Goal: Task Accomplishment & Management: Manage account settings

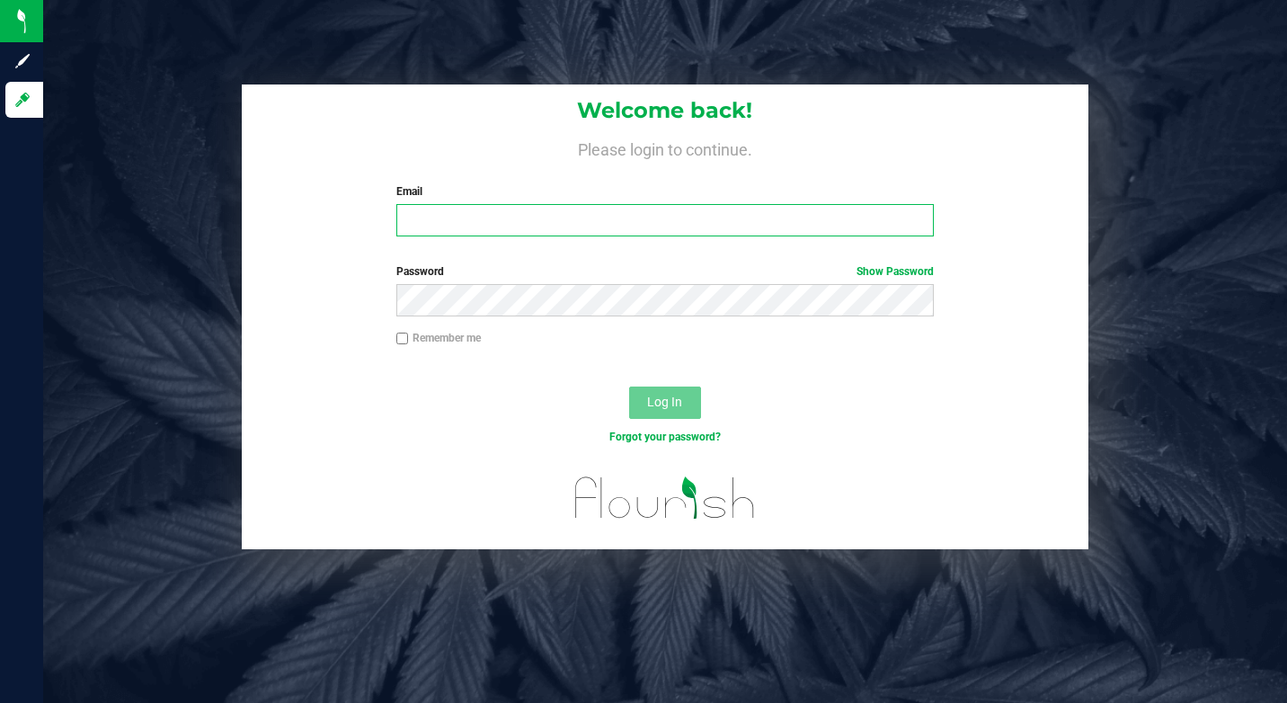
click at [635, 229] on input "Email" at bounding box center [665, 220] width 538 height 32
type input "[EMAIL_ADDRESS][DOMAIN_NAME]"
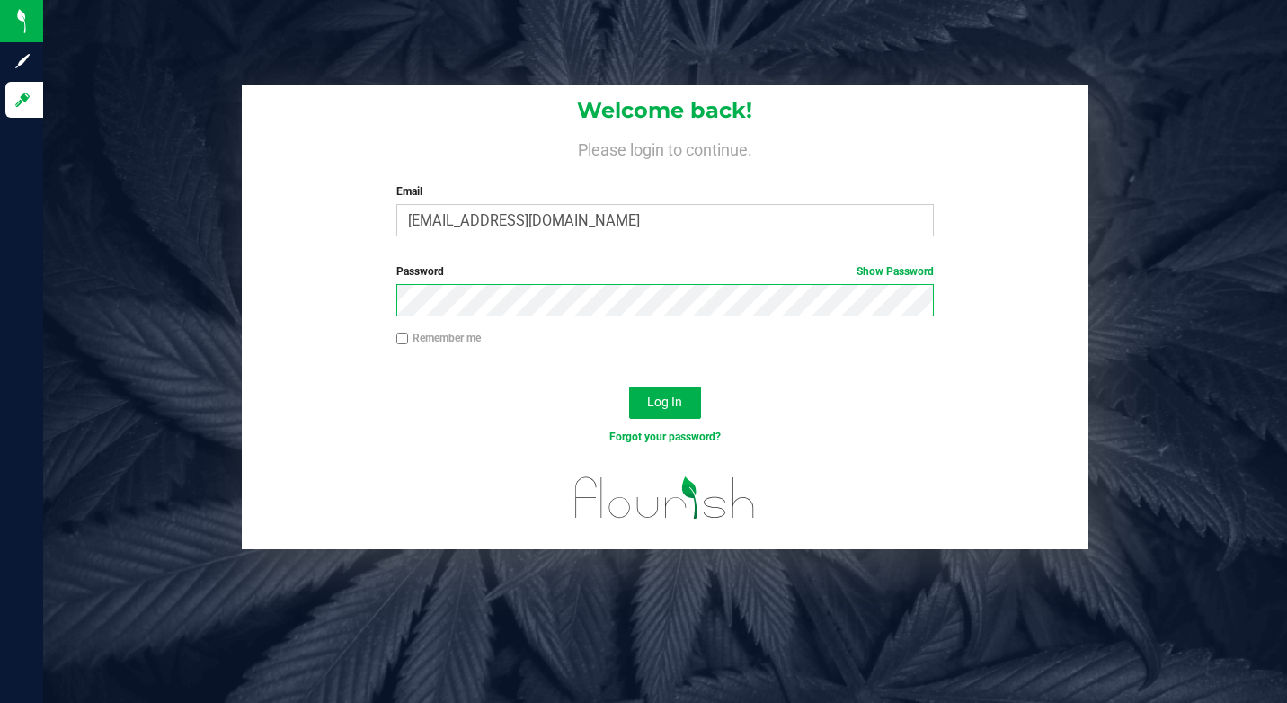
click at [629, 387] on button "Log In" at bounding box center [665, 403] width 72 height 32
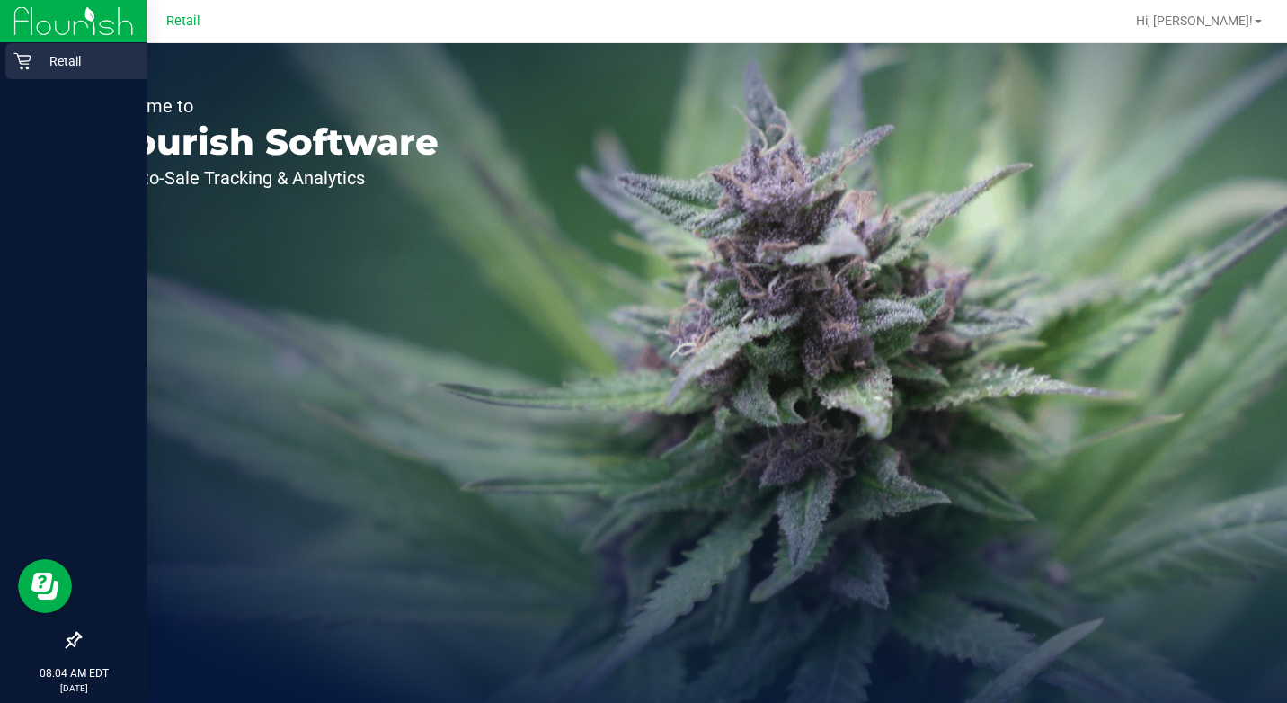
click at [25, 72] on div "Retail" at bounding box center [76, 61] width 142 height 36
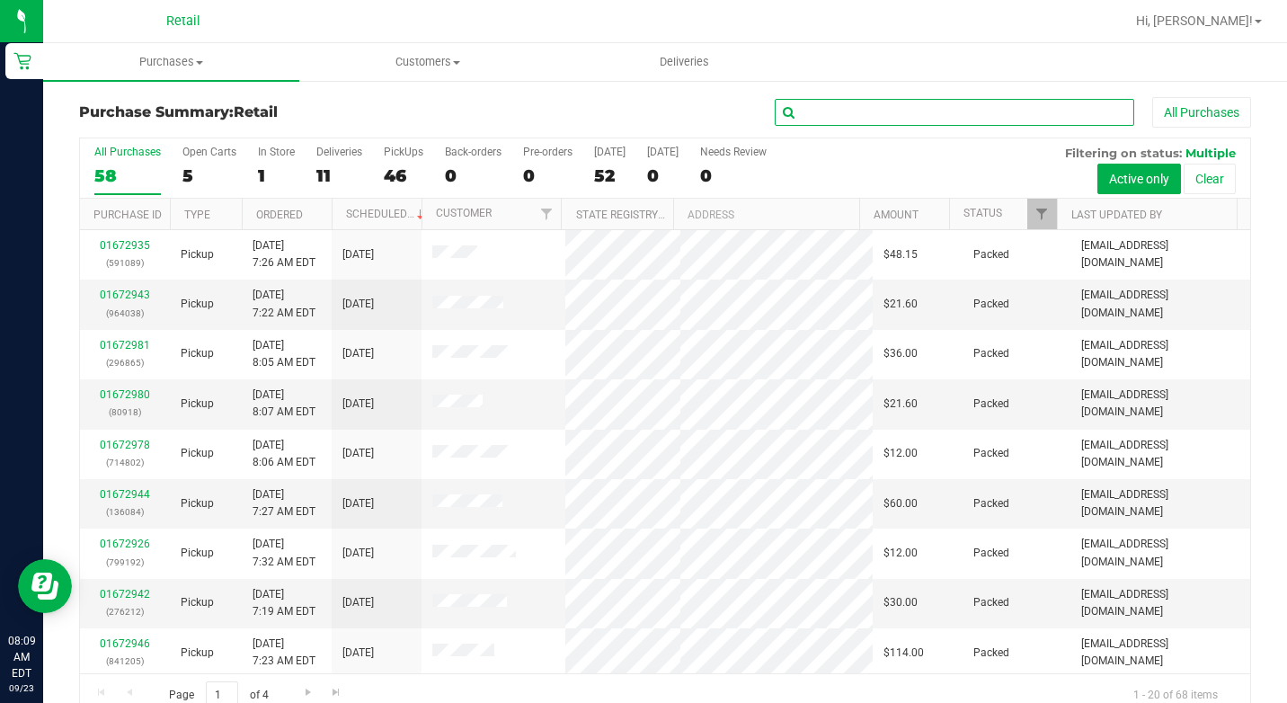
click at [1016, 105] on input "text" at bounding box center [955, 112] width 360 height 27
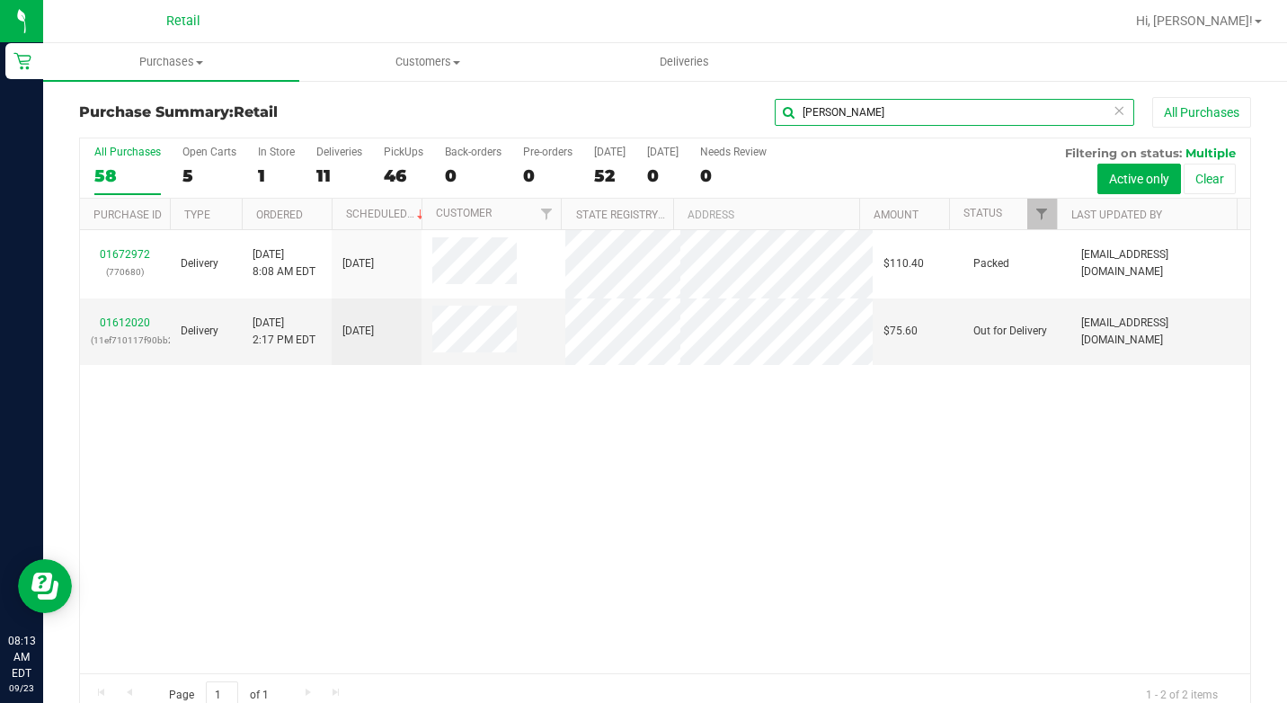
type input "[PERSON_NAME]"
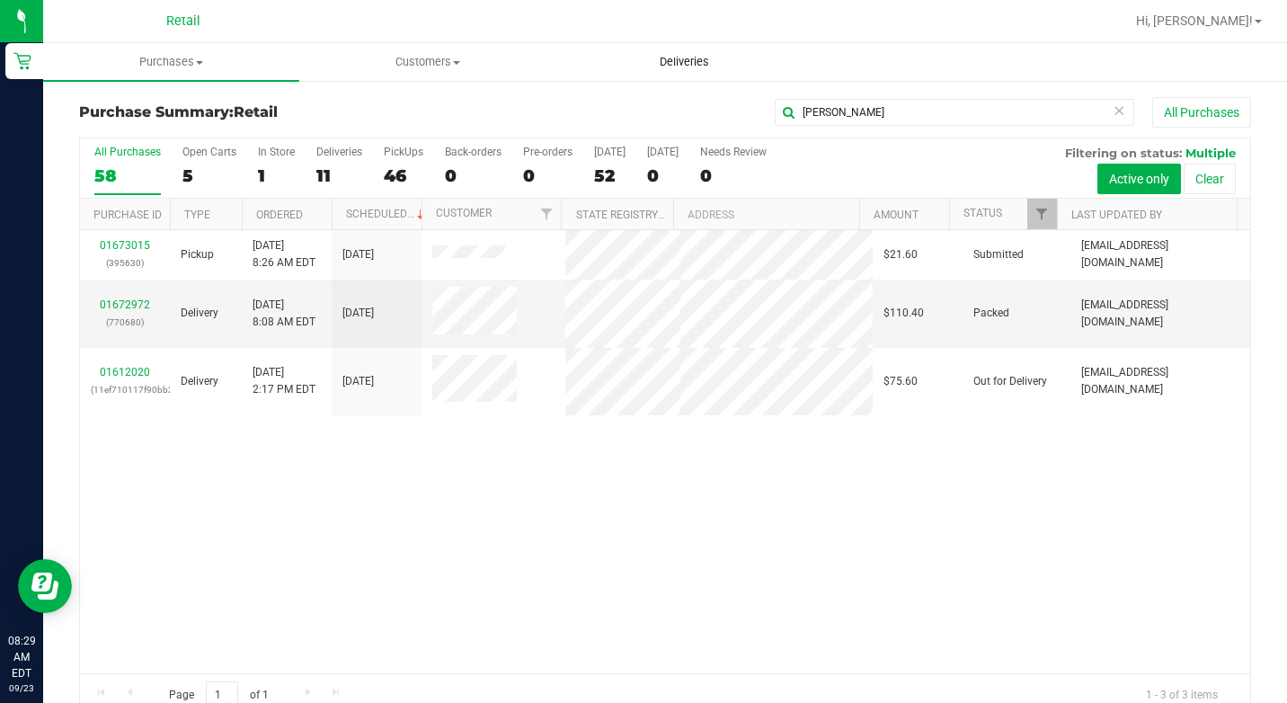
click at [713, 56] on span "Deliveries" at bounding box center [685, 62] width 98 height 16
click at [702, 63] on span "Deliveries" at bounding box center [685, 62] width 98 height 16
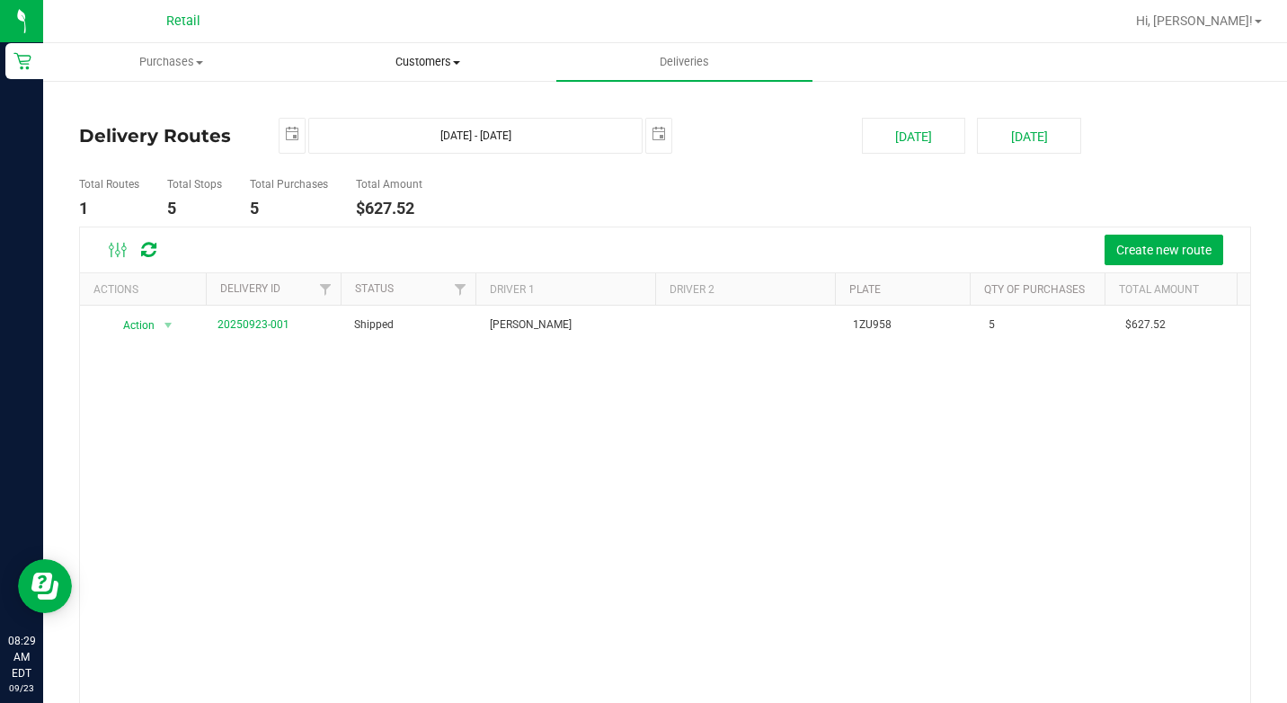
click at [425, 64] on span "Customers" at bounding box center [427, 62] width 254 height 16
click at [406, 102] on span "All customers" at bounding box center [363, 108] width 129 height 15
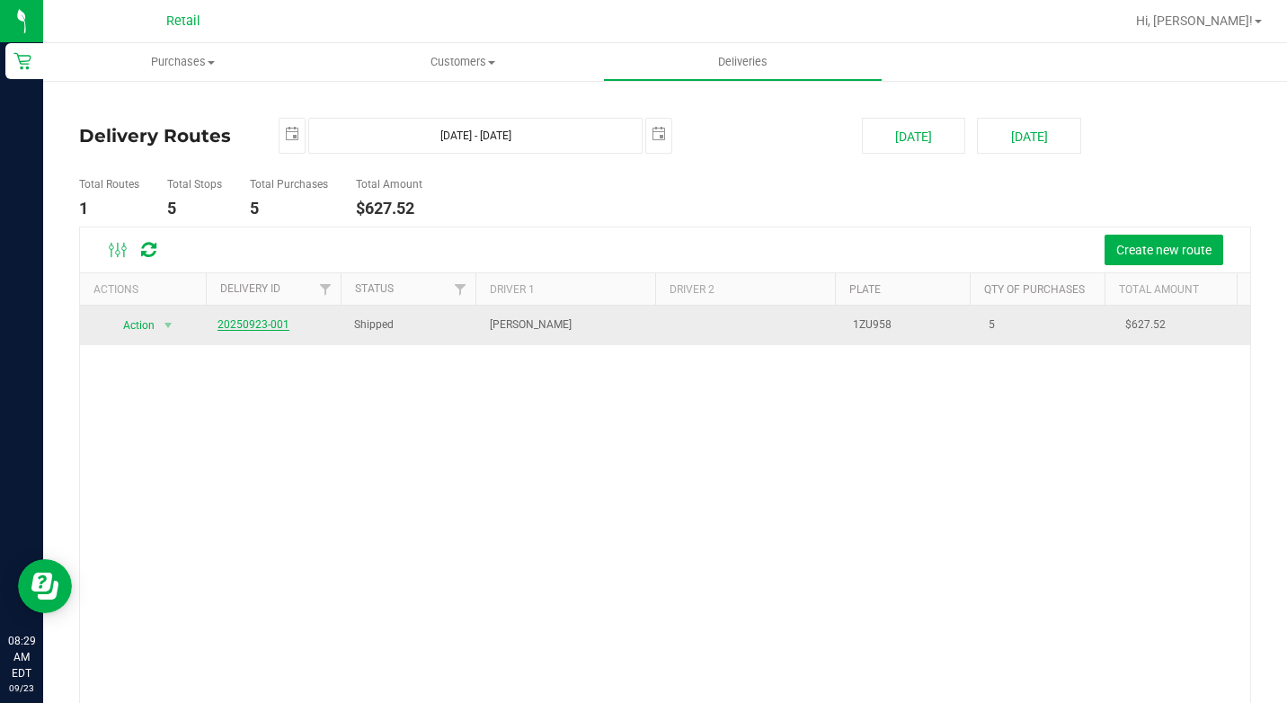
click at [242, 319] on link "20250923-001" at bounding box center [254, 324] width 72 height 13
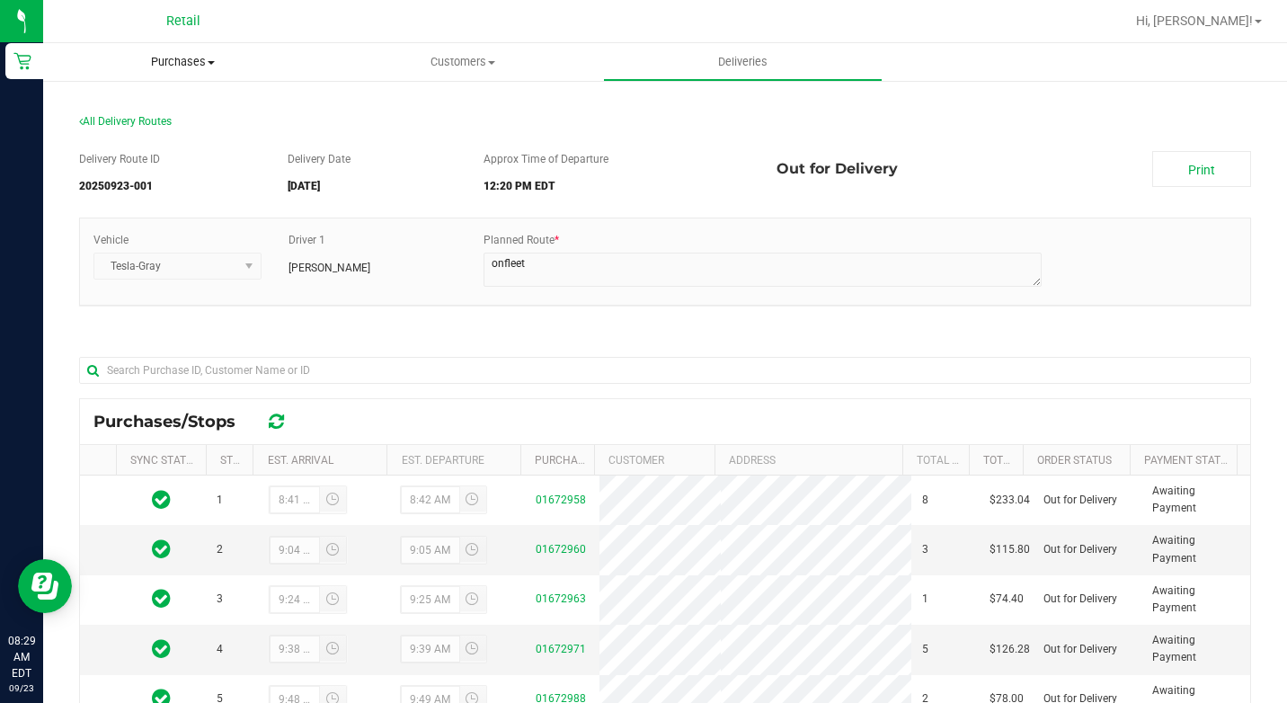
click at [203, 60] on span "Purchases" at bounding box center [183, 62] width 280 height 16
click at [163, 106] on span "Summary of purchases" at bounding box center [135, 108] width 184 height 15
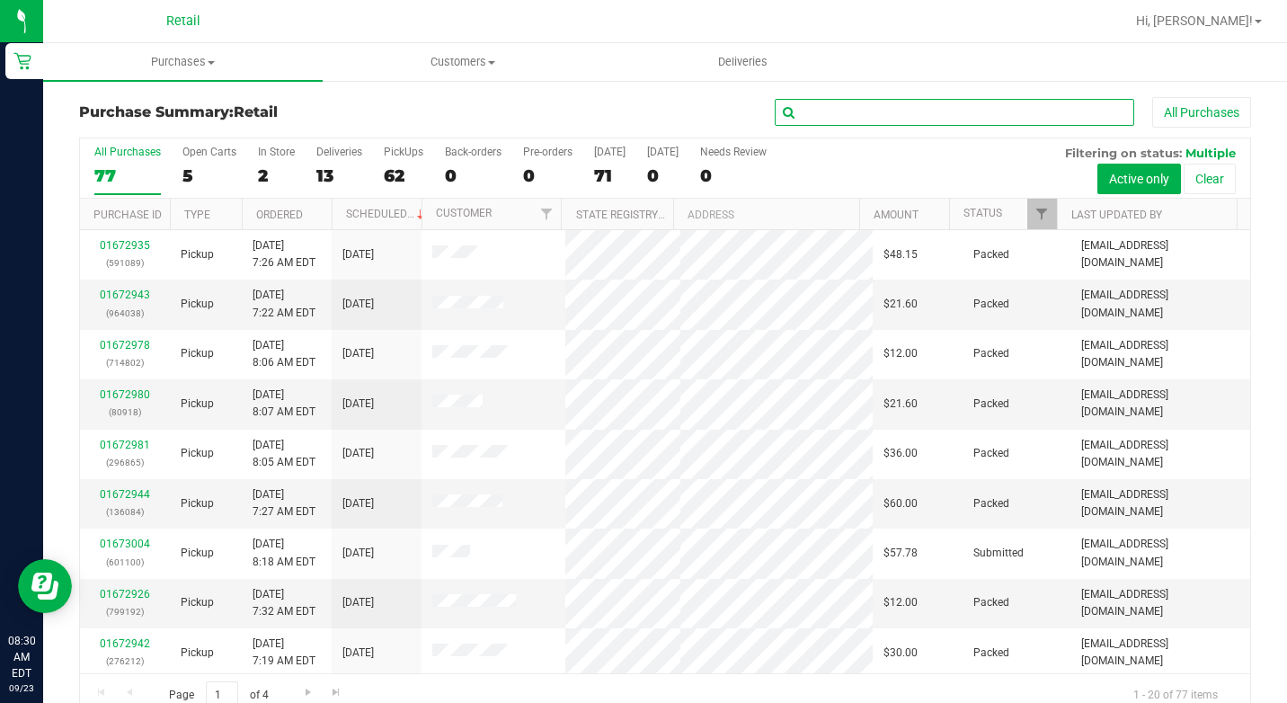
click at [870, 113] on input "text" at bounding box center [955, 112] width 360 height 27
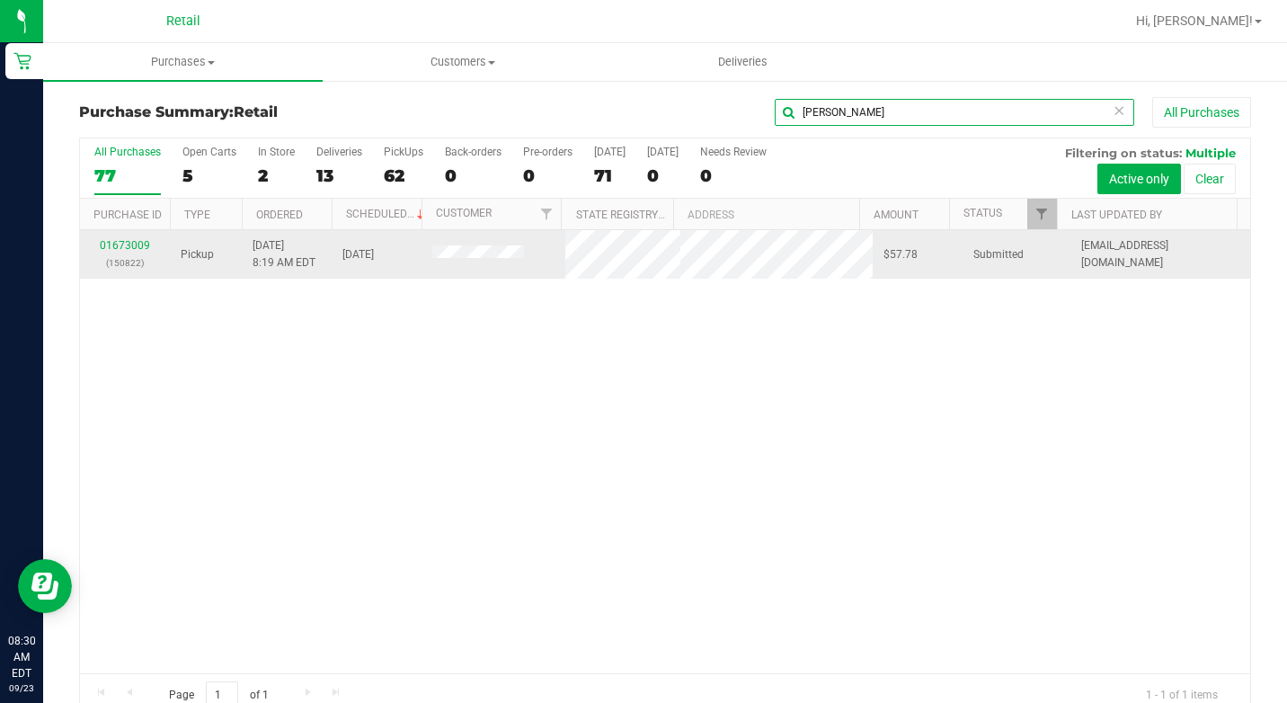
type input "[PERSON_NAME]"
click at [122, 253] on div "01673009 (150822)" at bounding box center [125, 254] width 68 height 34
click at [124, 243] on link "01673009" at bounding box center [125, 245] width 50 height 13
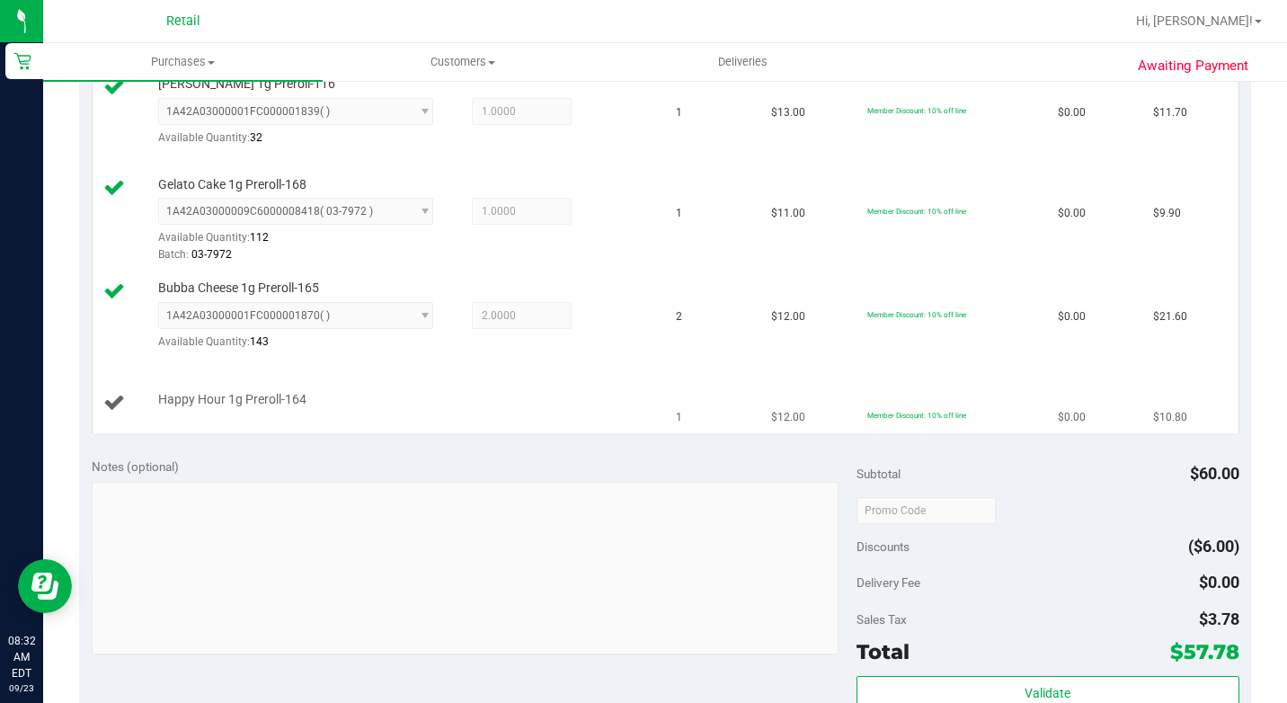
scroll to position [539, 0]
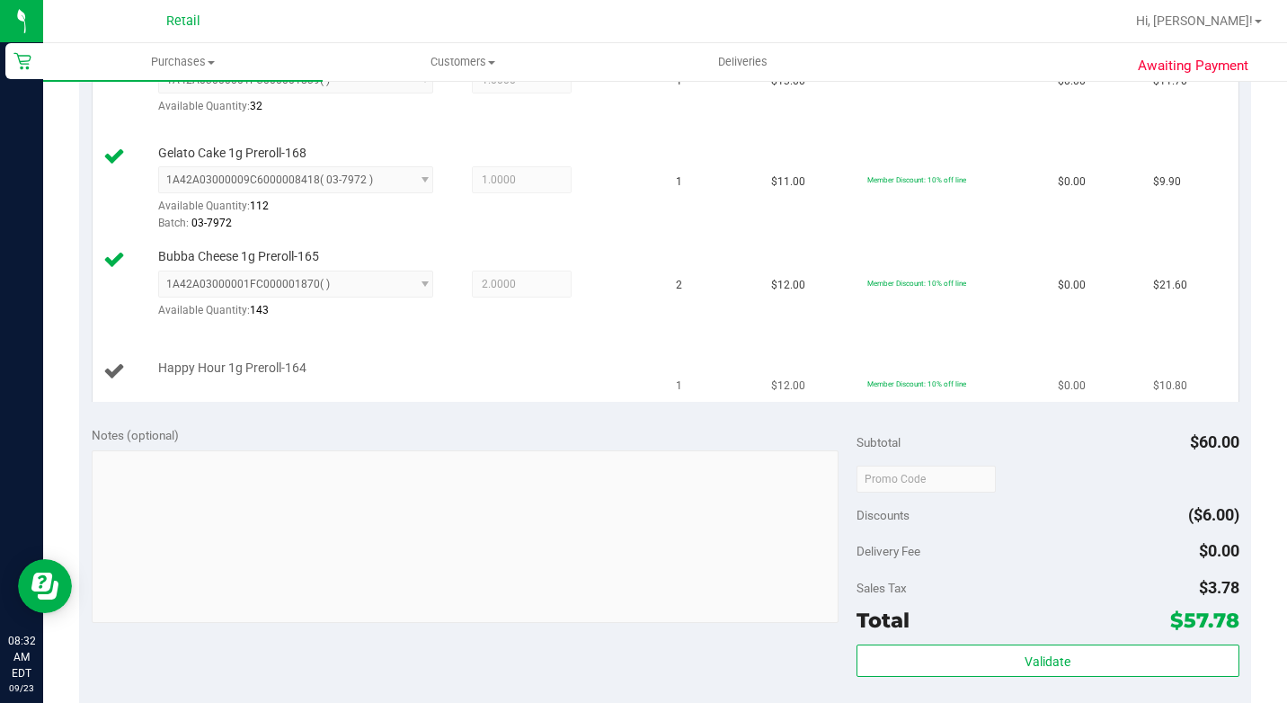
click at [158, 377] on span "Happy Hour 1g Preroll-164" at bounding box center [232, 368] width 148 height 17
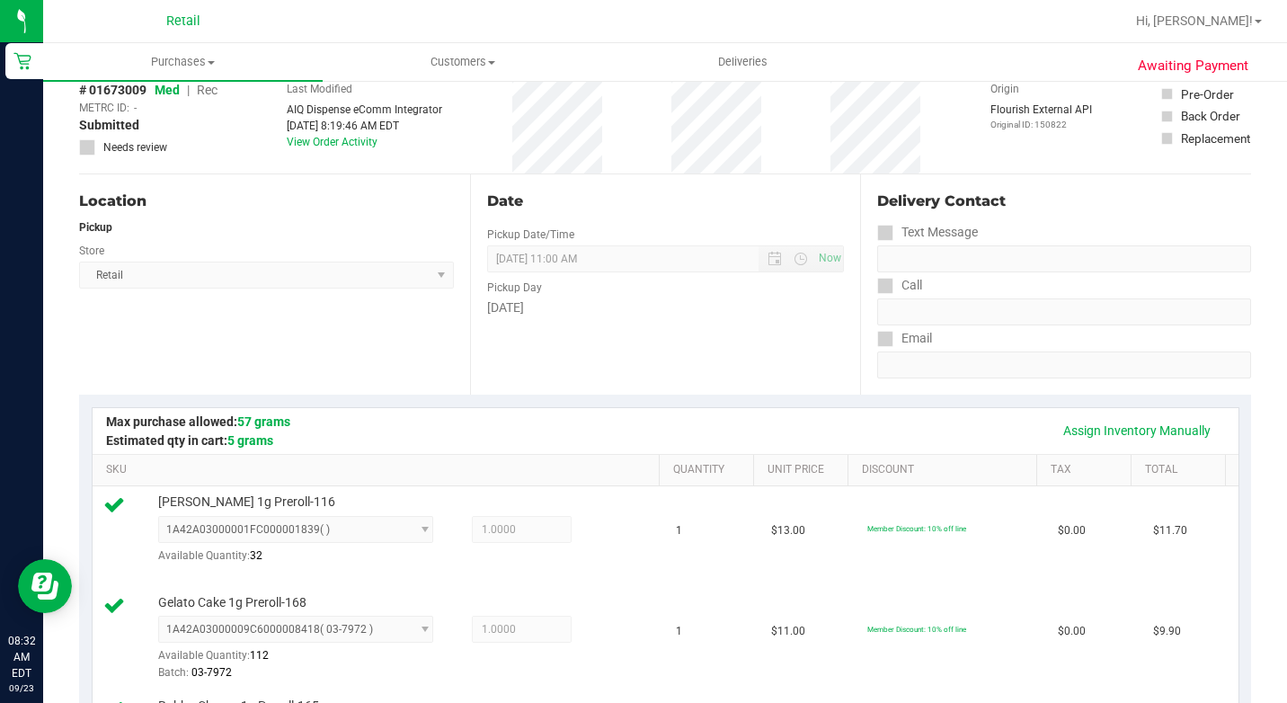
scroll to position [180, 0]
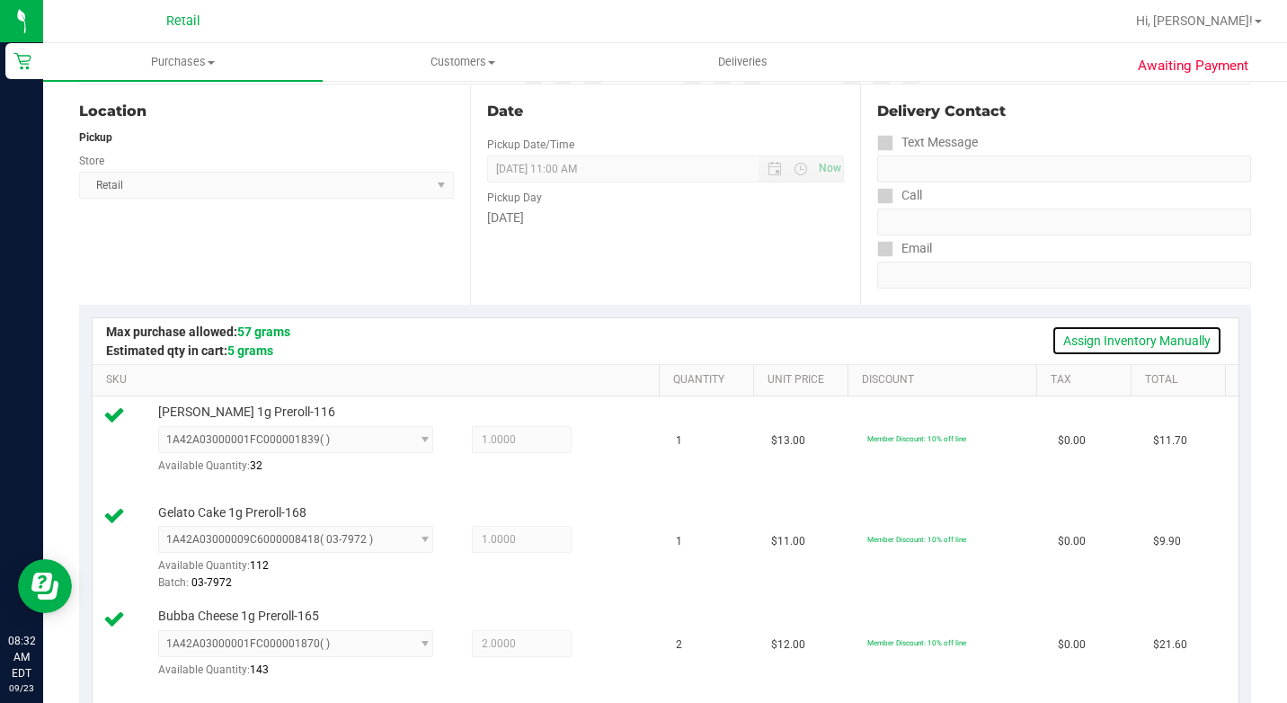
click at [1132, 341] on link "Assign Inventory Manually" at bounding box center [1137, 340] width 171 height 31
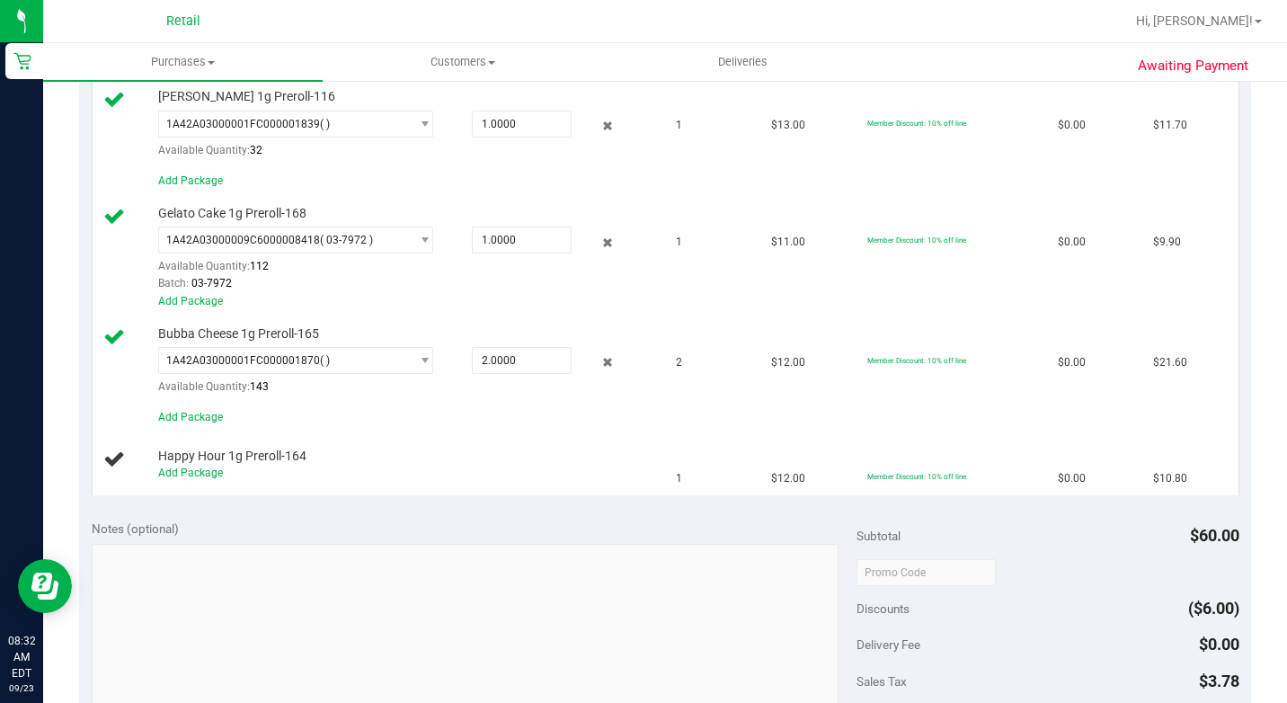
scroll to position [539, 0]
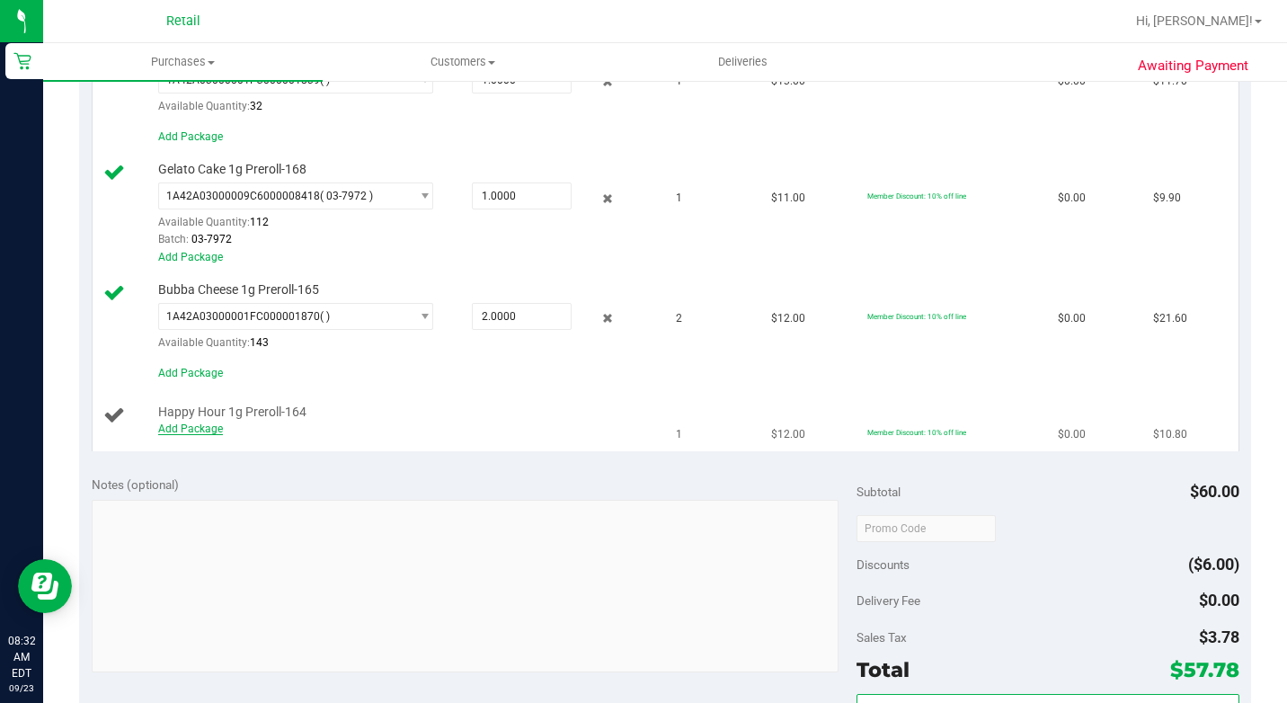
click at [158, 435] on link "Add Package" at bounding box center [190, 429] width 65 height 13
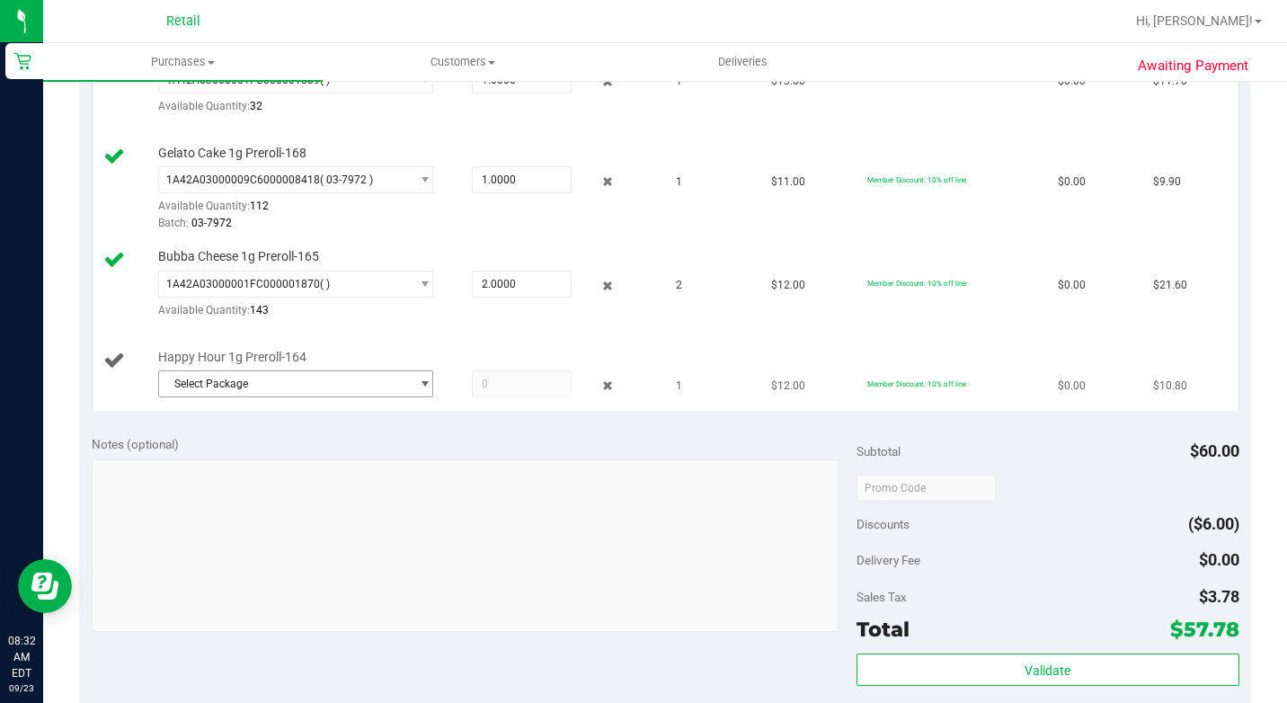
click at [418, 391] on span "select" at bounding box center [424, 384] width 13 height 14
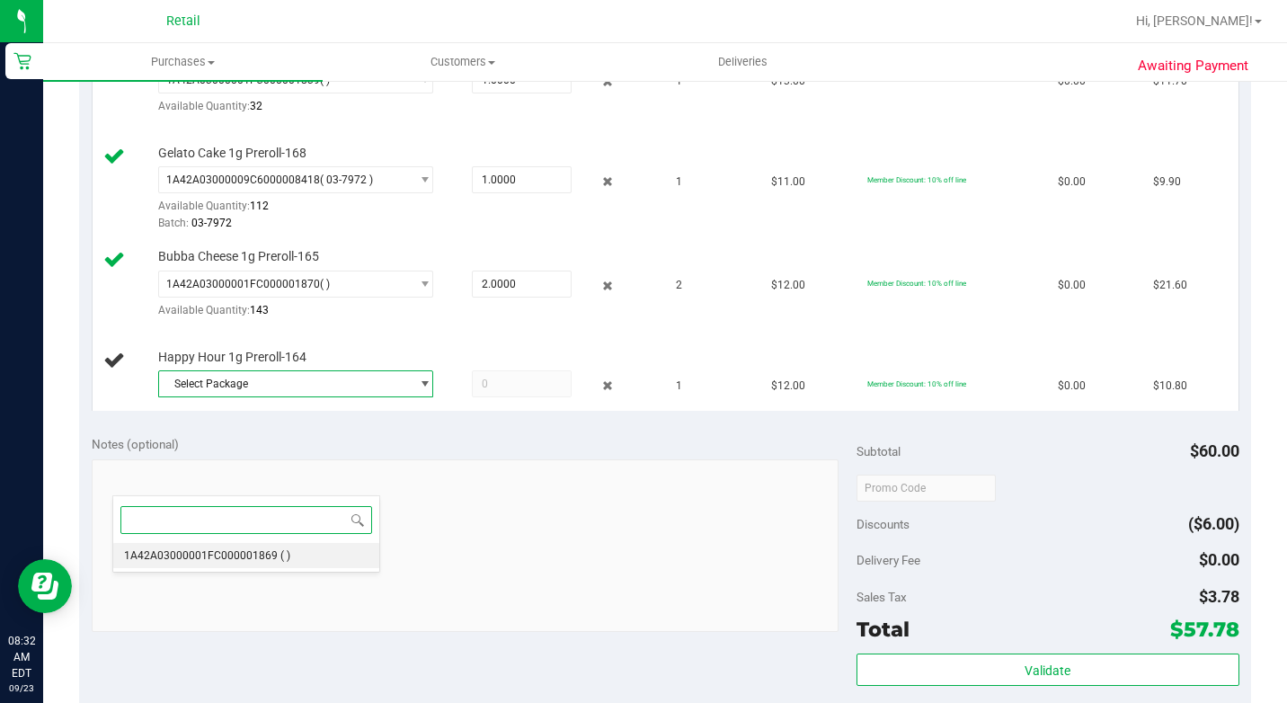
click at [292, 558] on li "1A42A03000001FC000001869 ( )" at bounding box center [246, 555] width 266 height 25
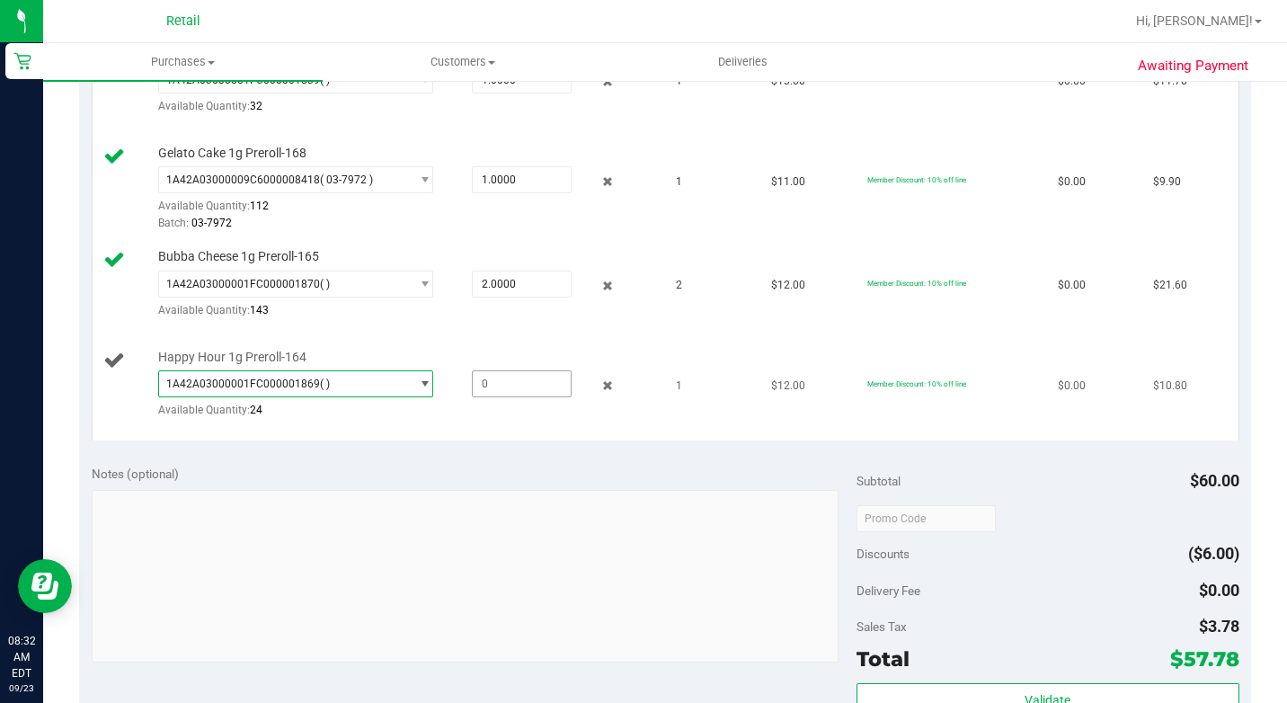
click at [472, 397] on span at bounding box center [521, 383] width 99 height 27
type input "1"
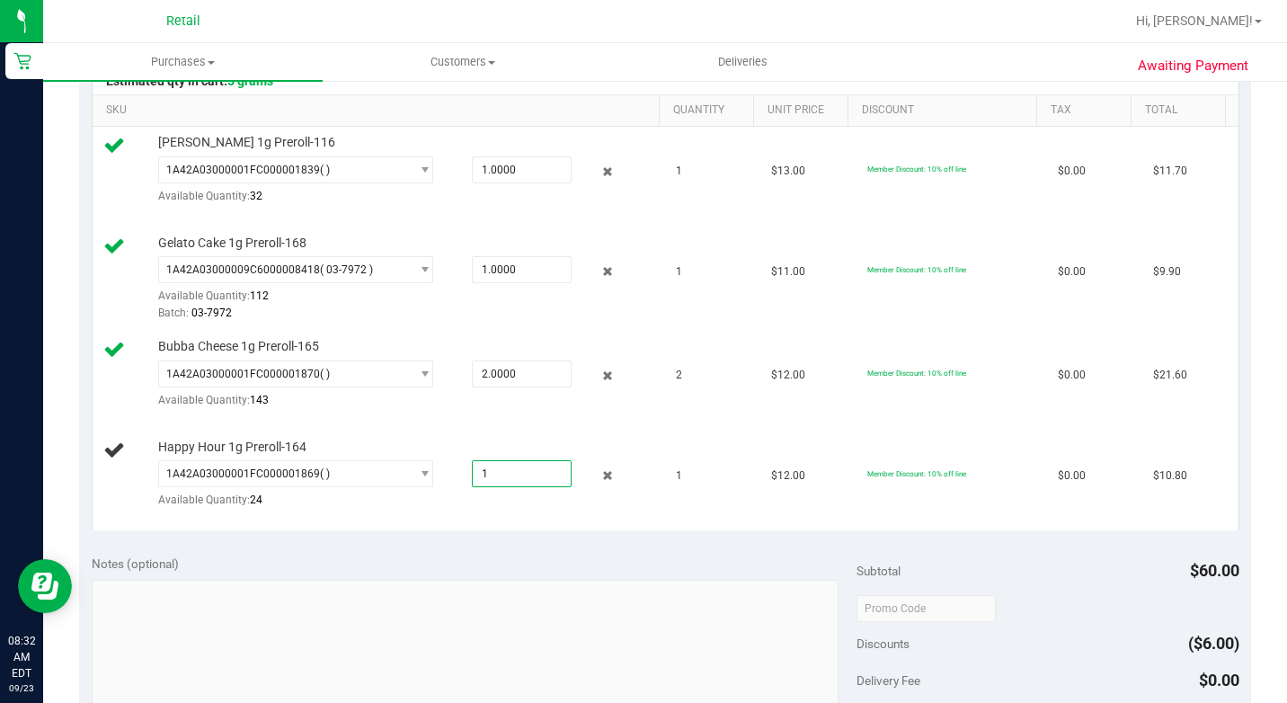
scroll to position [180, 0]
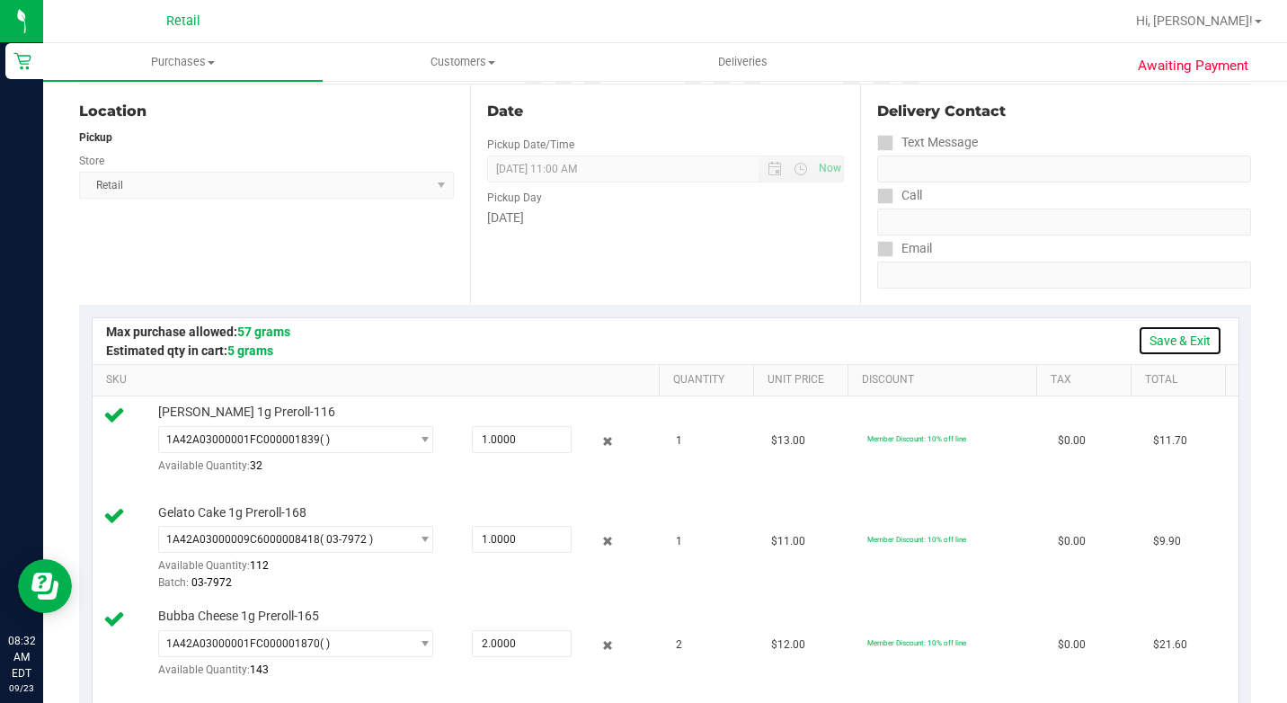
type input "1.0000"
click at [1169, 343] on link "Save & Exit" at bounding box center [1180, 340] width 85 height 31
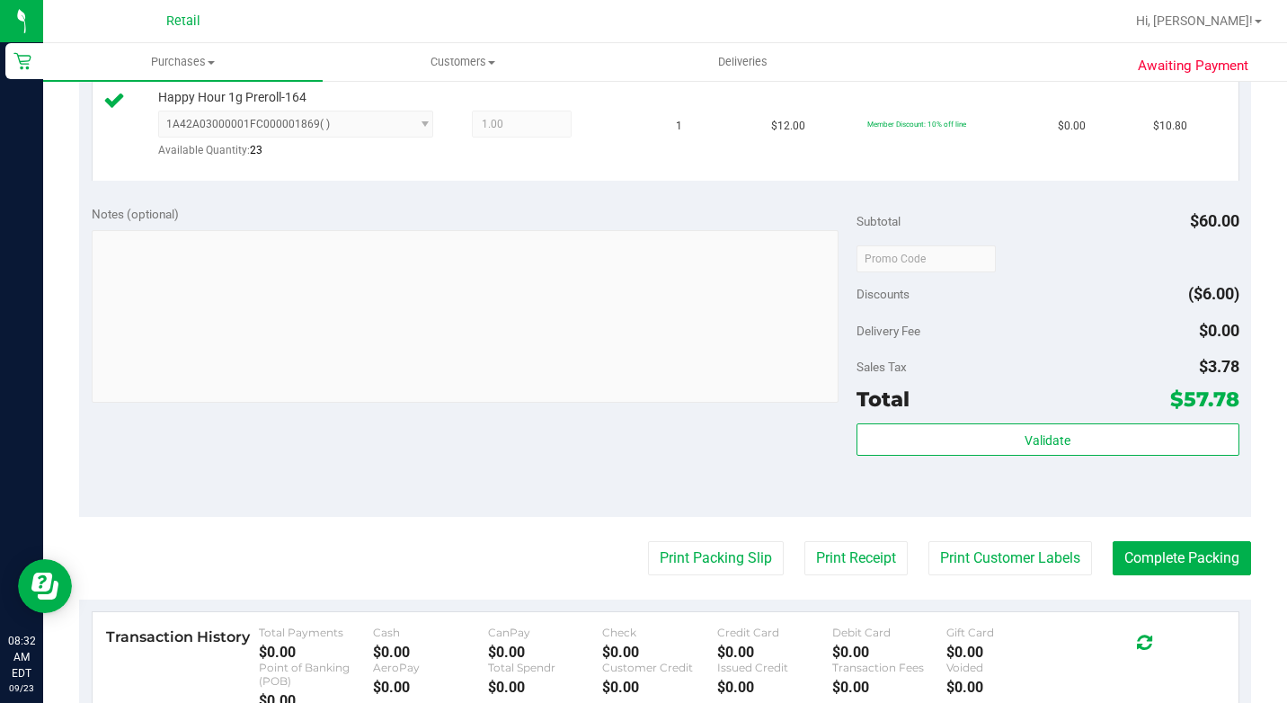
scroll to position [899, 0]
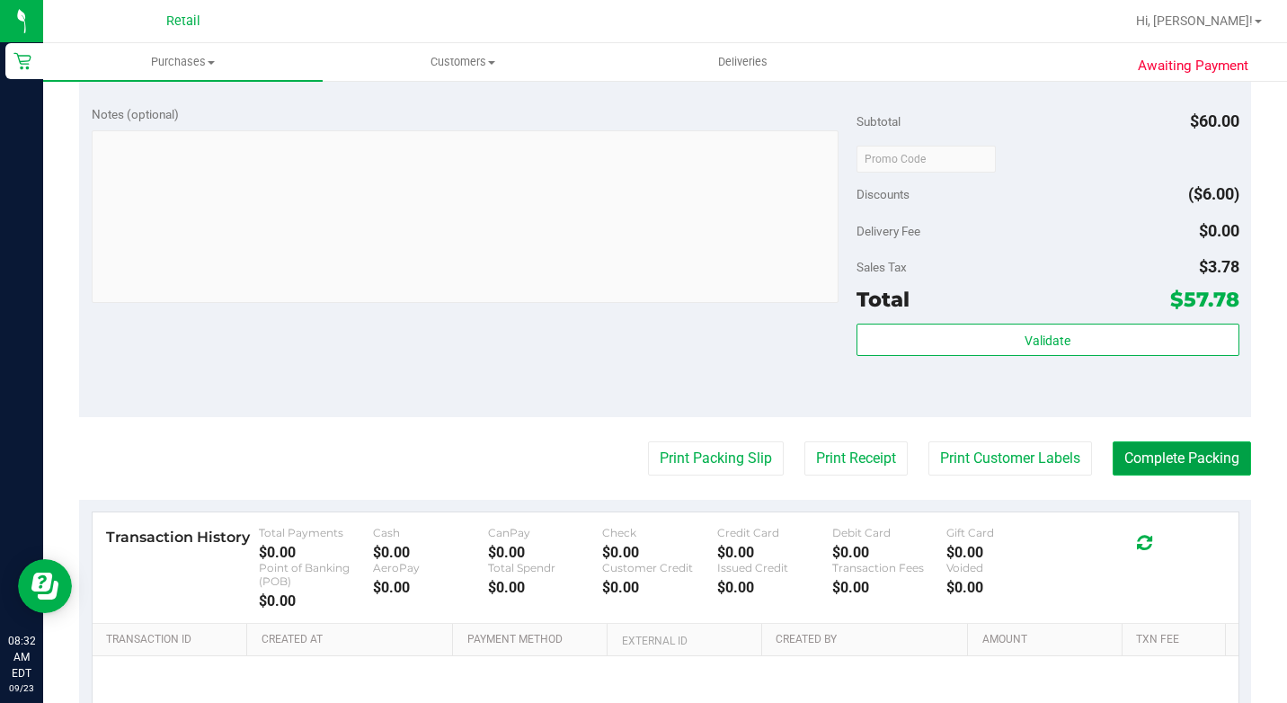
click at [1176, 476] on button "Complete Packing" at bounding box center [1182, 458] width 138 height 34
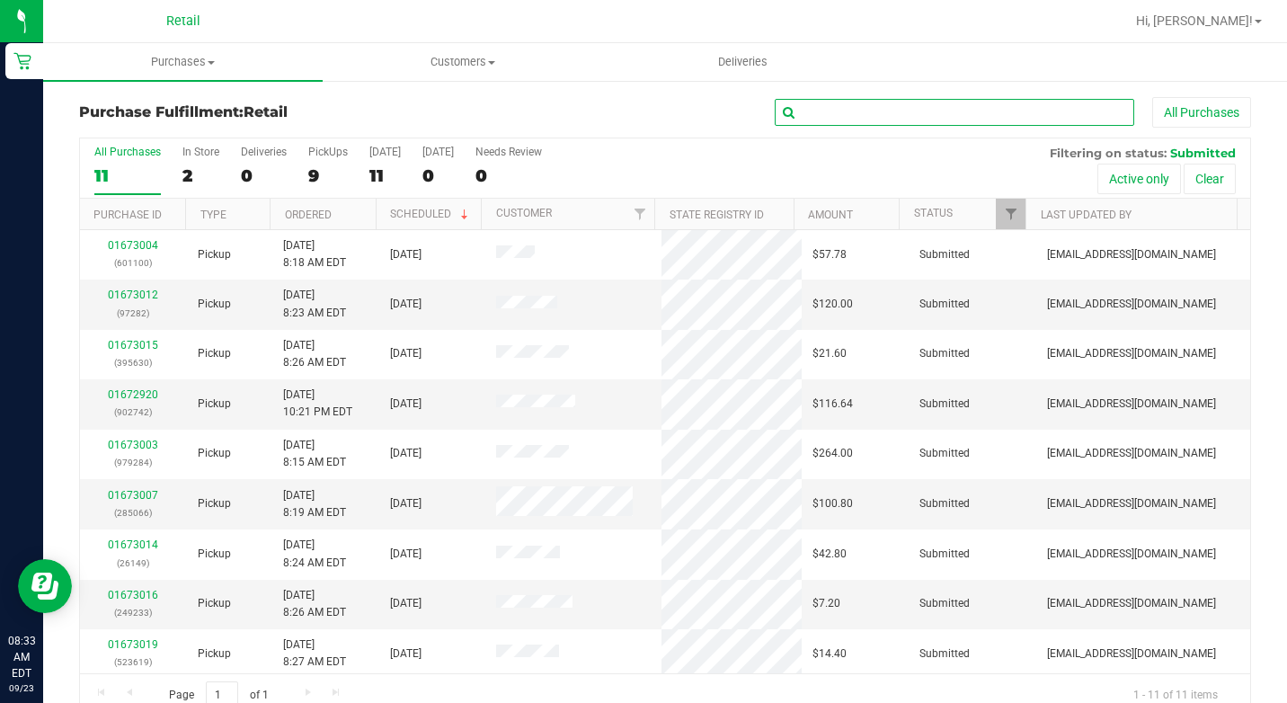
click at [1011, 105] on input "text" at bounding box center [955, 112] width 360 height 27
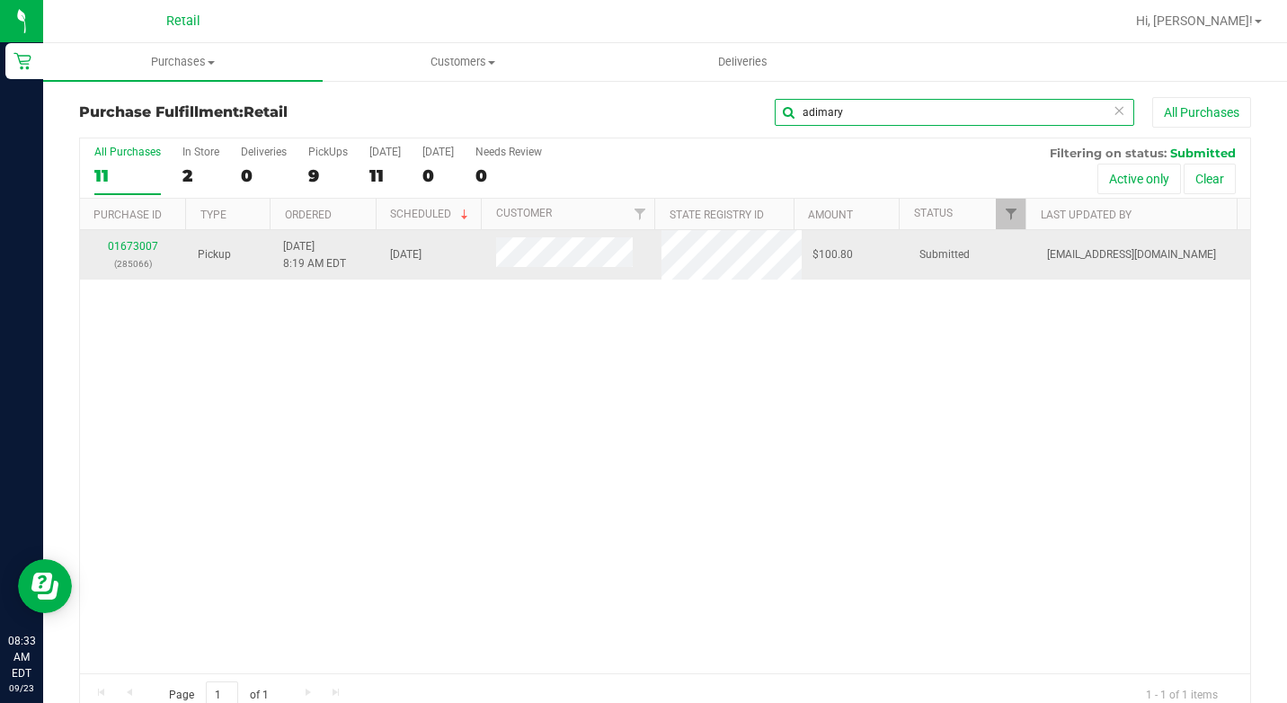
type input "adimary"
click at [574, 253] on span at bounding box center [564, 254] width 137 height 35
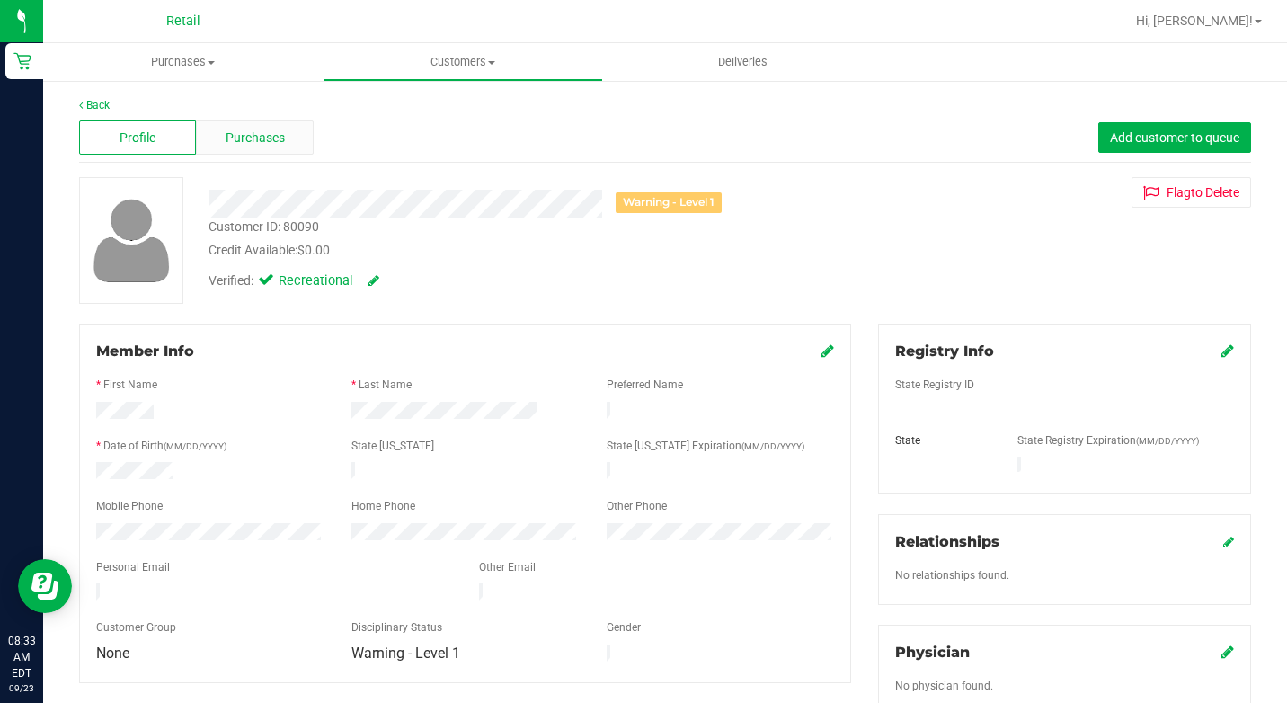
click at [249, 124] on div "Purchases" at bounding box center [254, 137] width 117 height 34
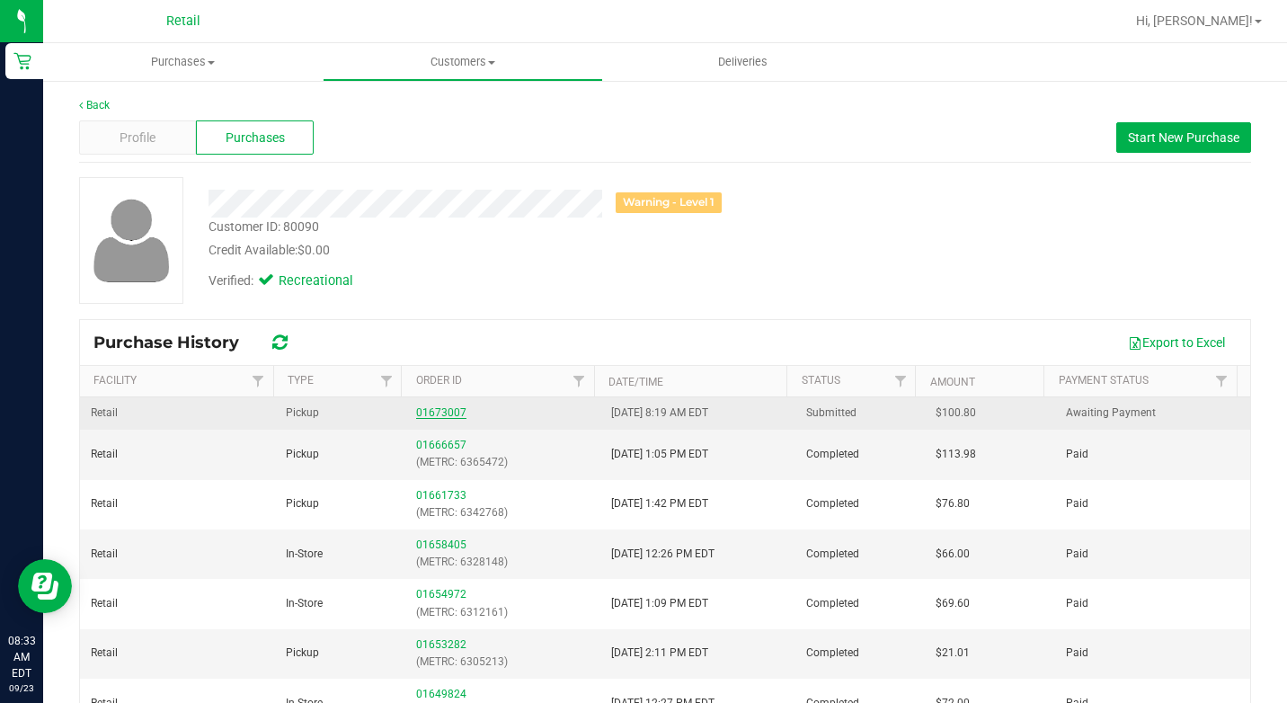
click at [439, 406] on link "01673007" at bounding box center [441, 412] width 50 height 13
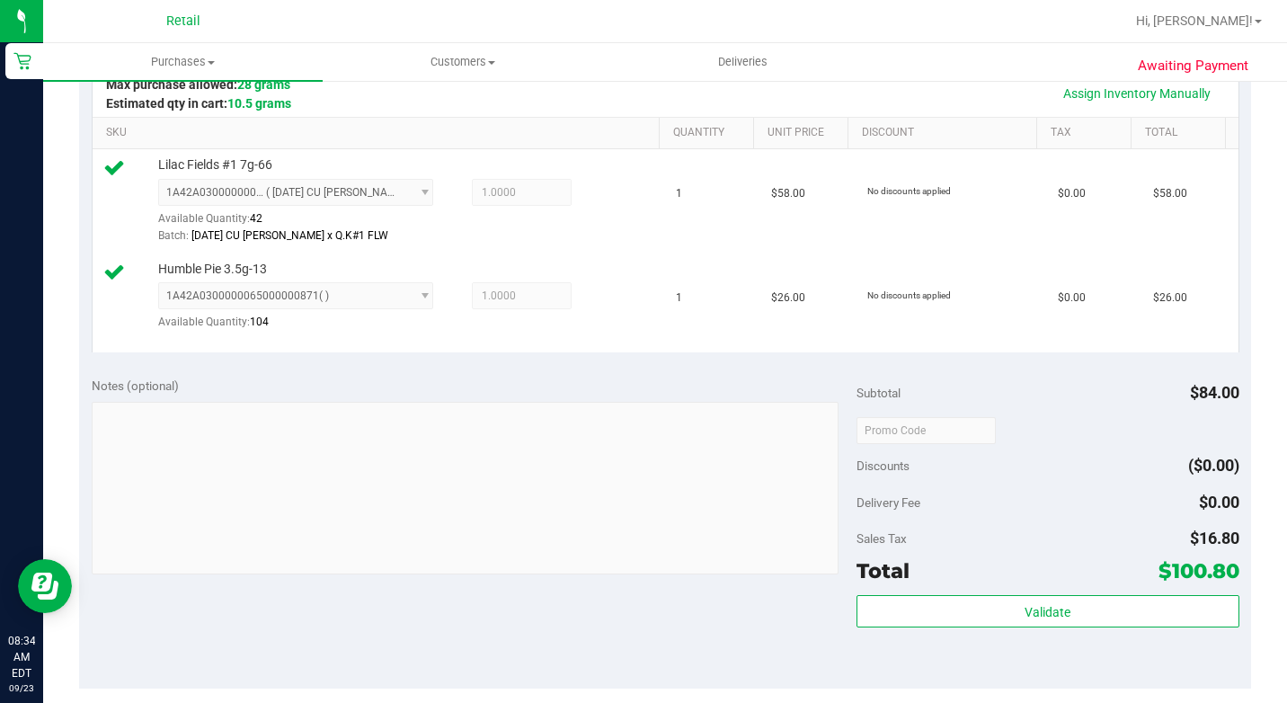
scroll to position [629, 0]
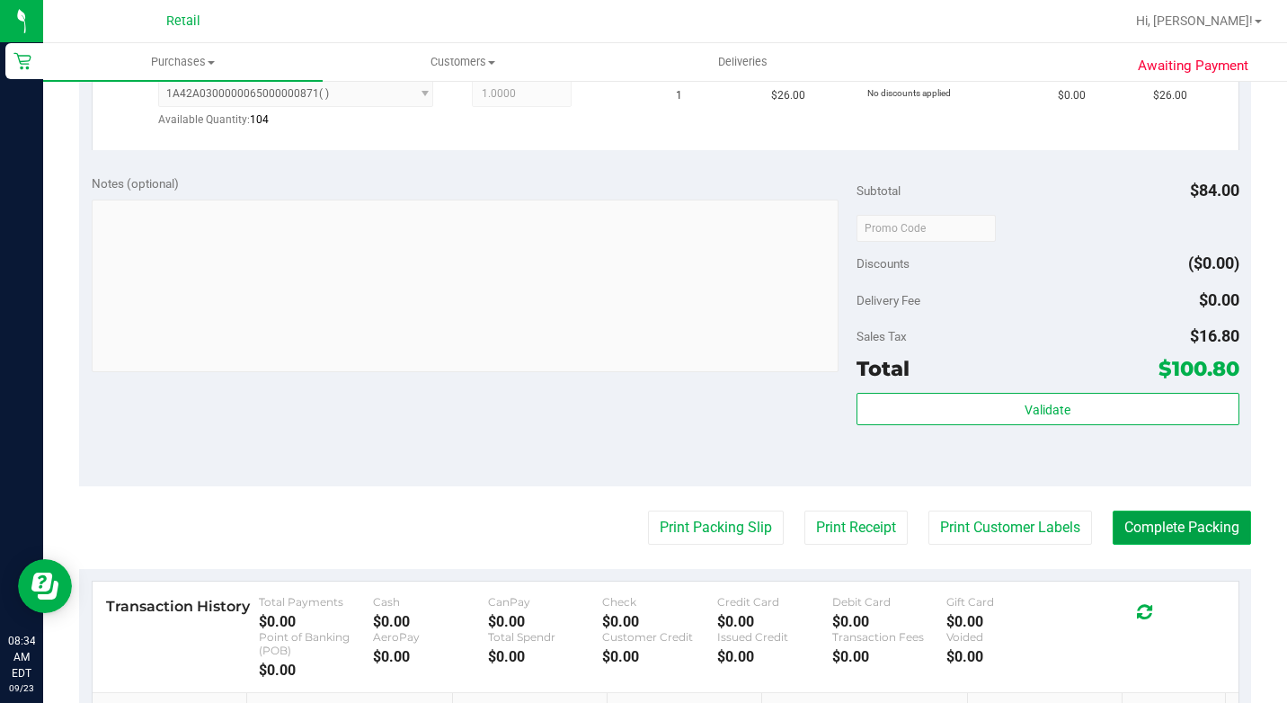
click at [1181, 545] on button "Complete Packing" at bounding box center [1182, 528] width 138 height 34
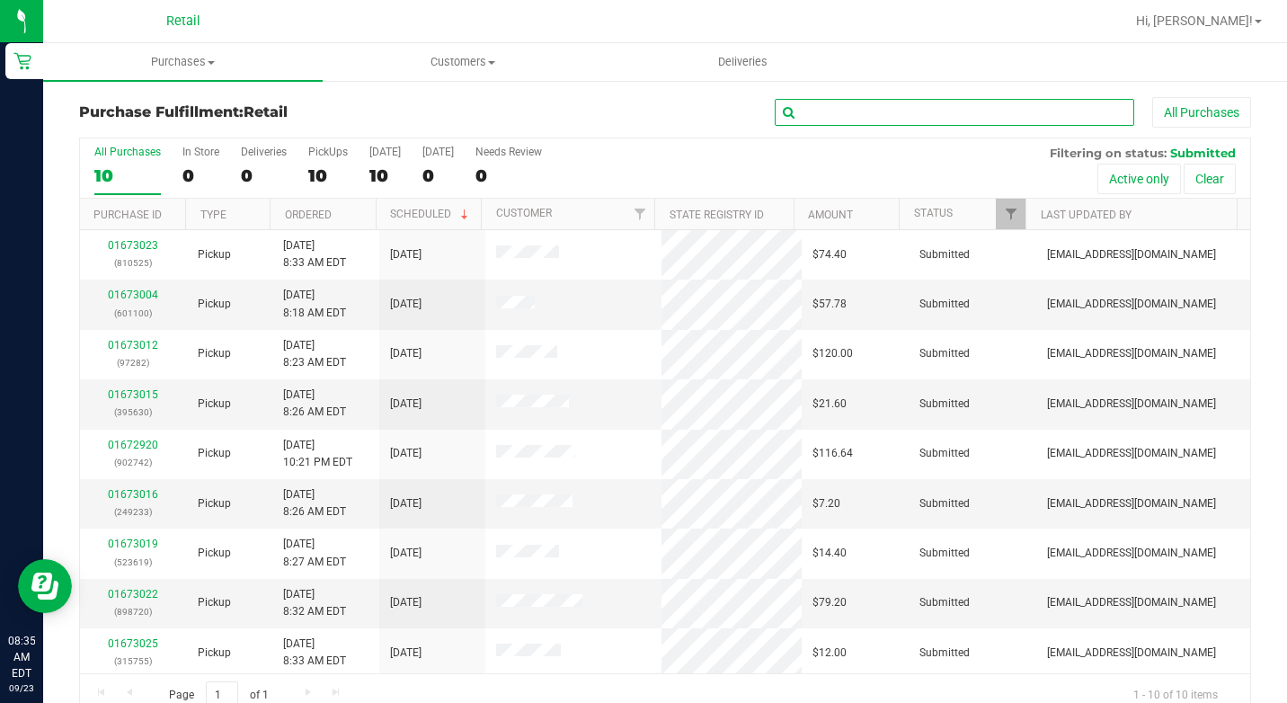
click at [946, 107] on input "text" at bounding box center [955, 112] width 360 height 27
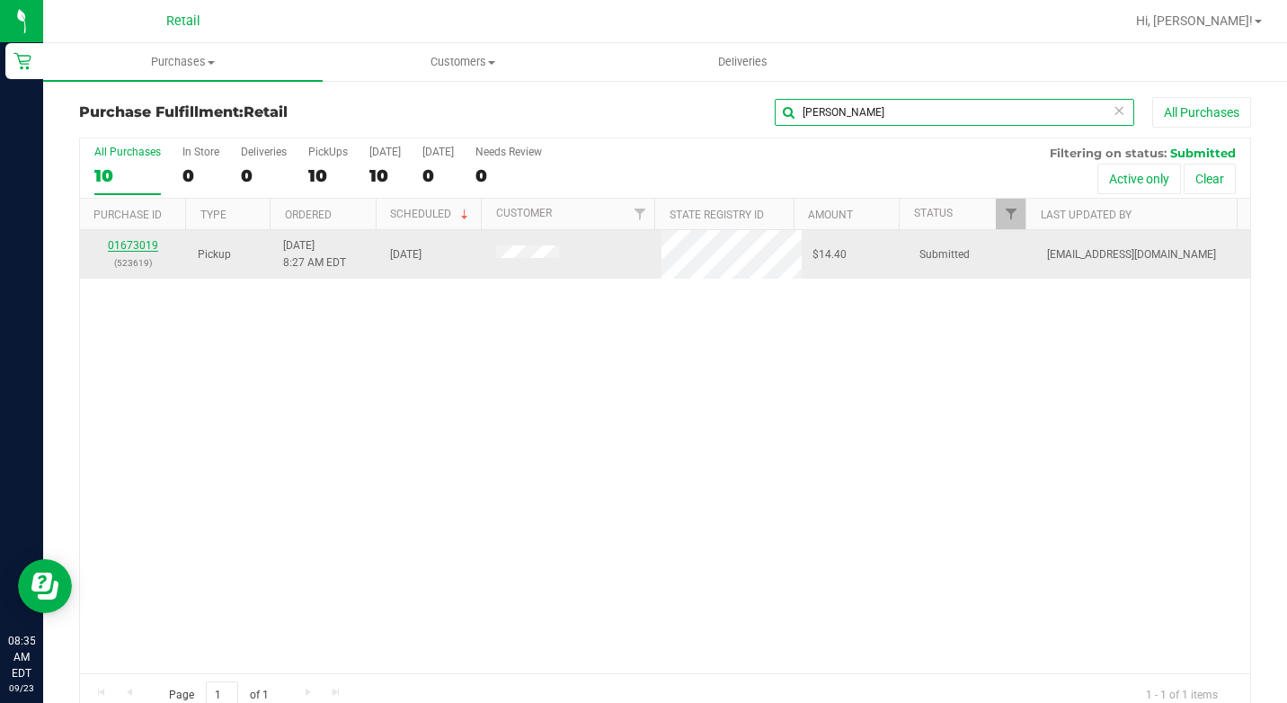
type input "[PERSON_NAME]"
click at [125, 239] on link "01673019" at bounding box center [133, 245] width 50 height 13
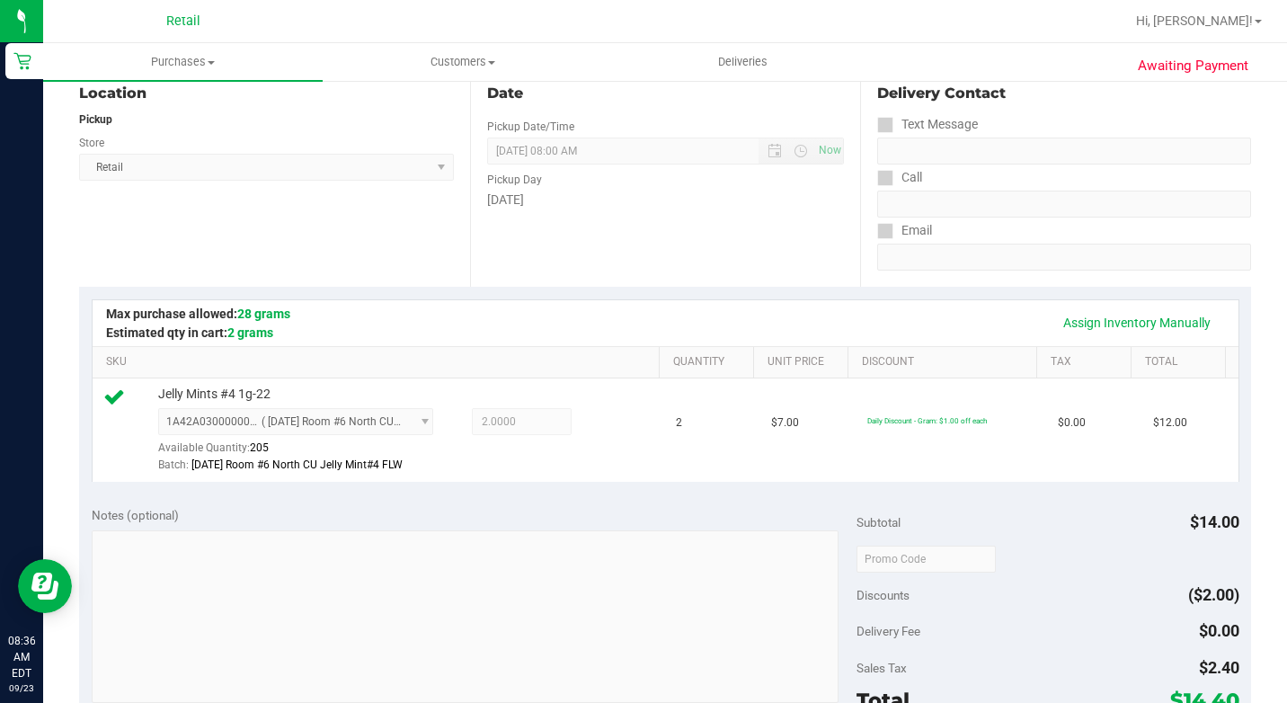
scroll to position [450, 0]
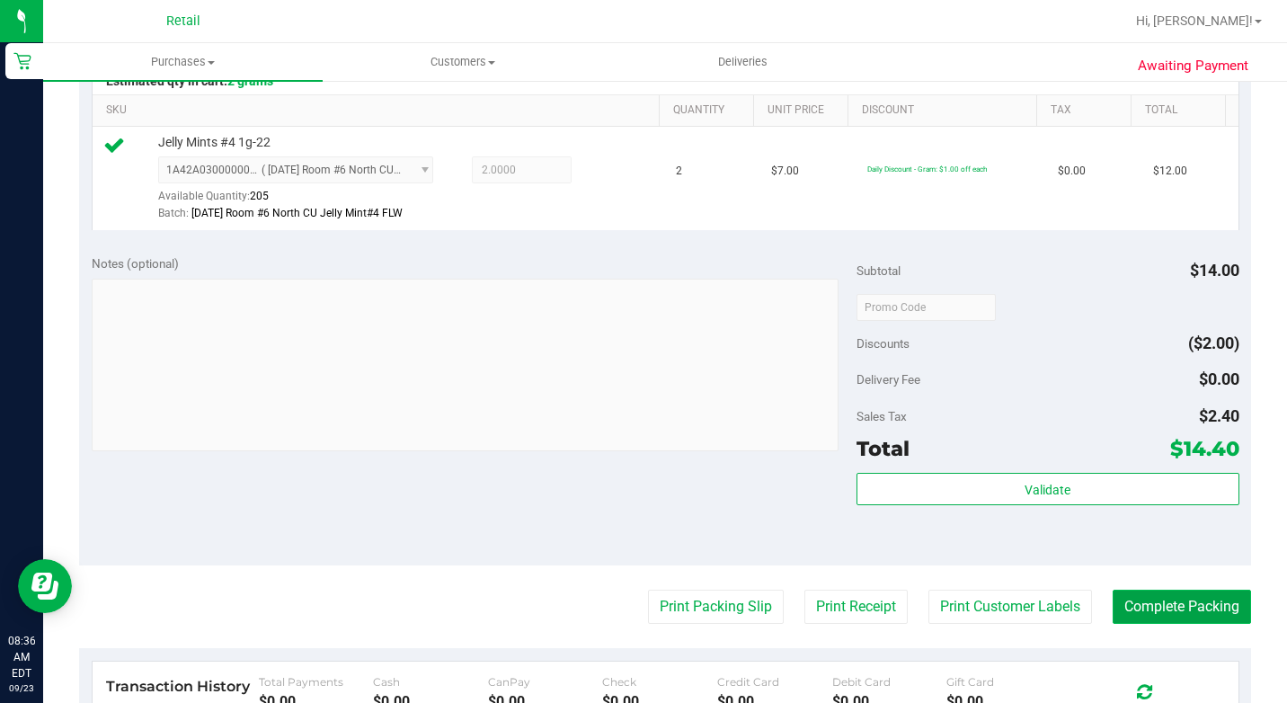
click at [1187, 624] on button "Complete Packing" at bounding box center [1182, 607] width 138 height 34
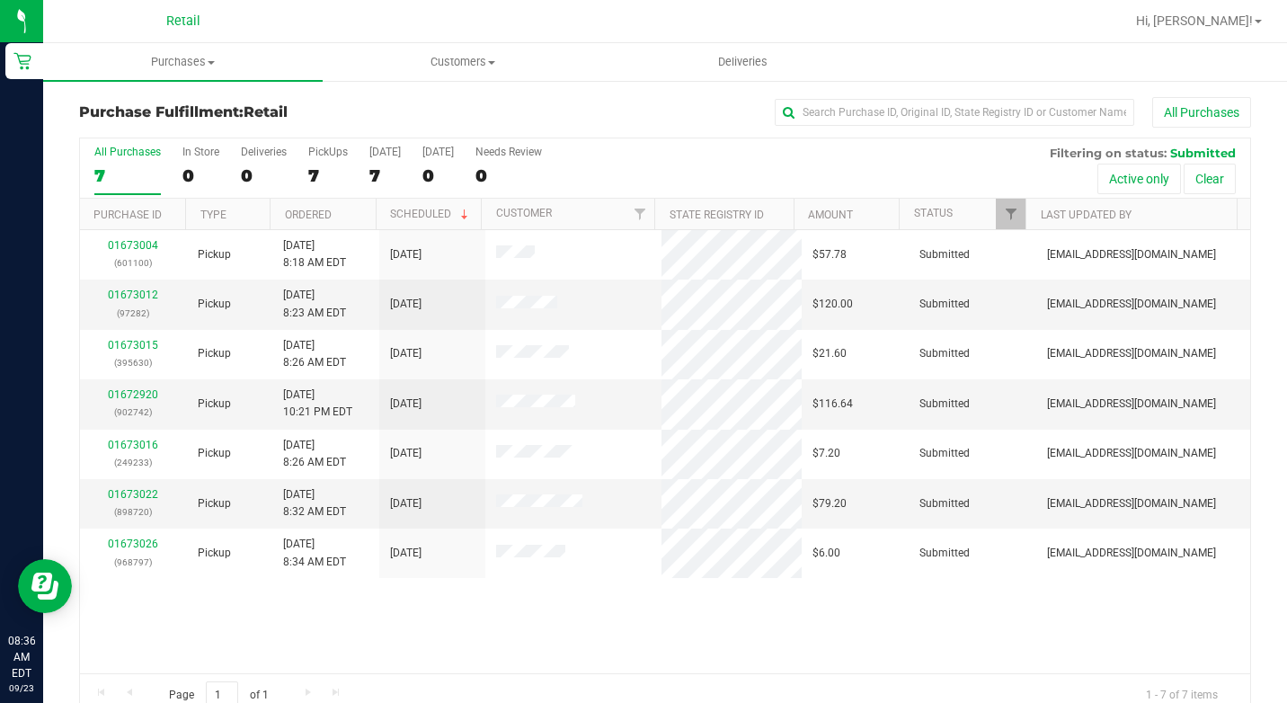
click at [1028, 97] on div "All Purchases" at bounding box center [860, 112] width 781 height 31
click at [1033, 109] on input "text" at bounding box center [955, 112] width 360 height 27
type input "[PERSON_NAME]"
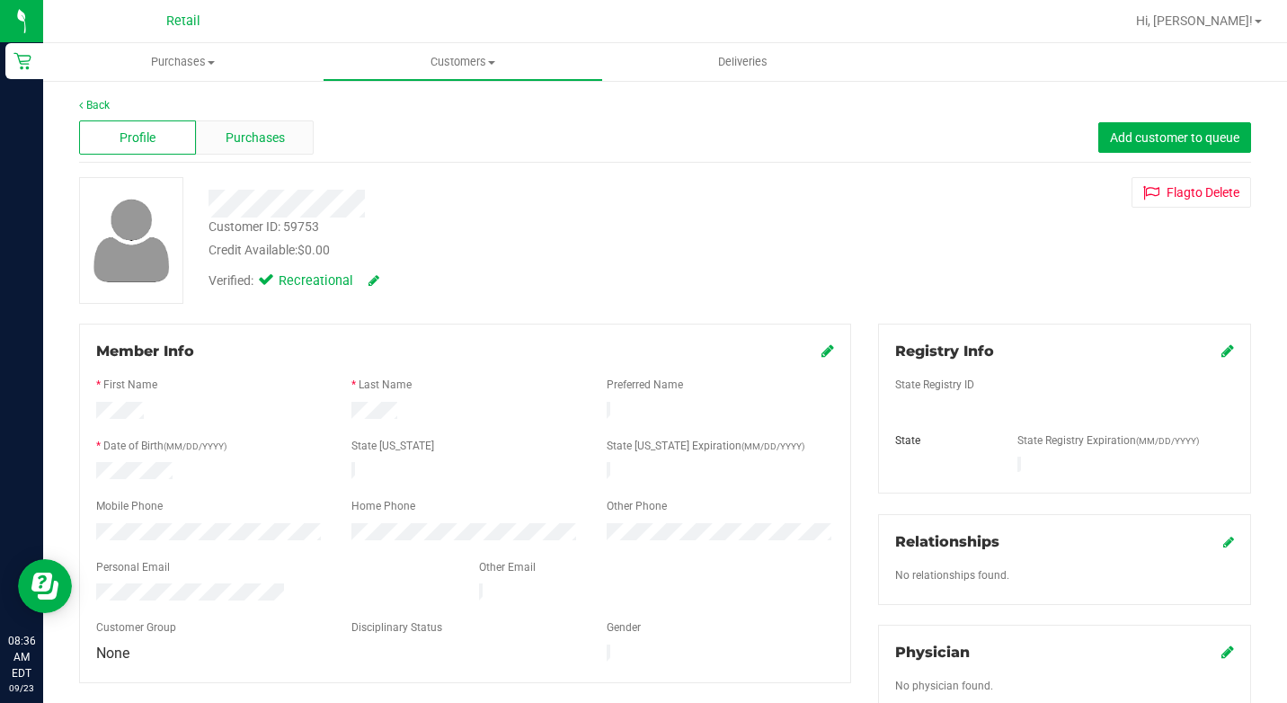
click at [275, 138] on span "Purchases" at bounding box center [255, 138] width 59 height 19
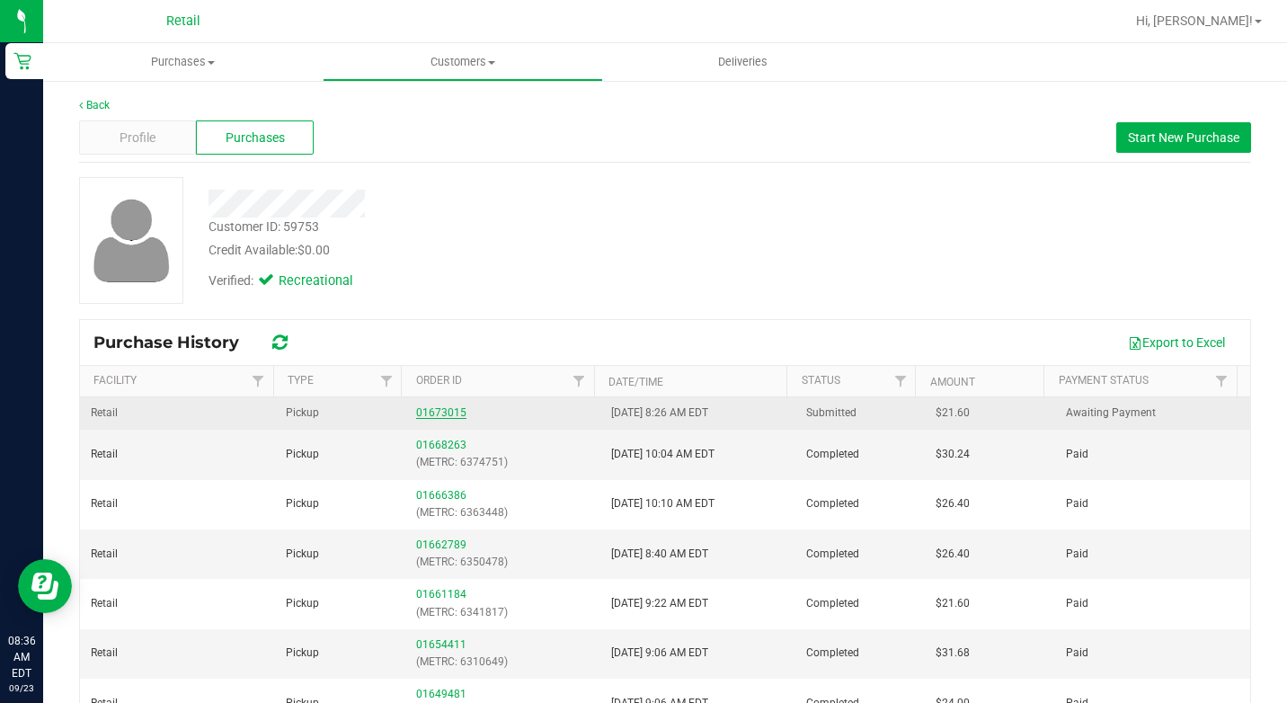
click at [439, 413] on link "01673015" at bounding box center [441, 412] width 50 height 13
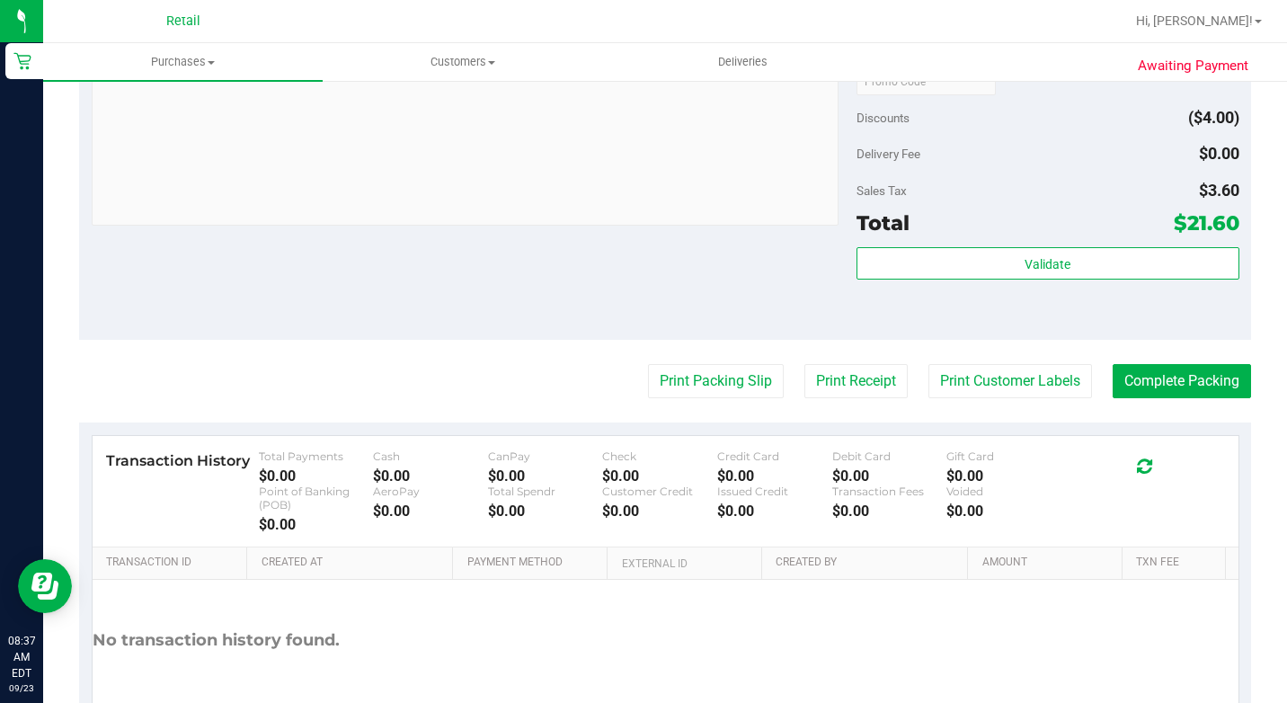
scroll to position [719, 0]
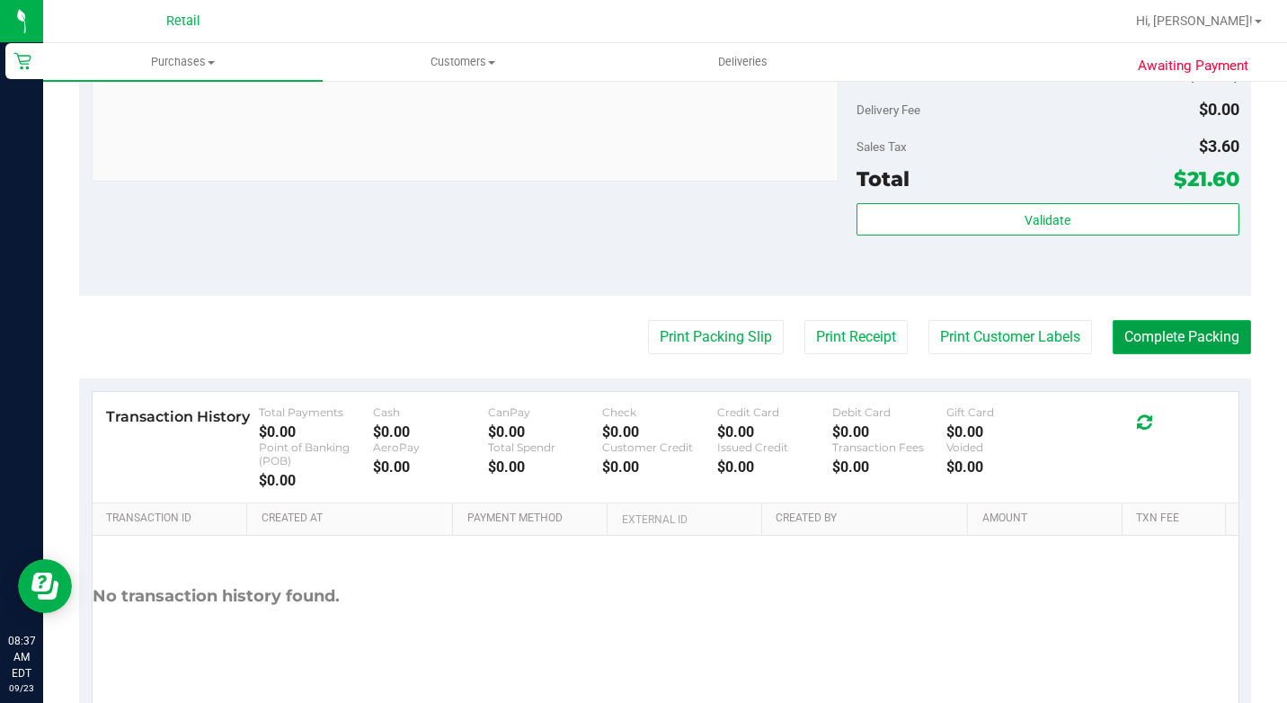
click at [1166, 346] on button "Complete Packing" at bounding box center [1182, 337] width 138 height 34
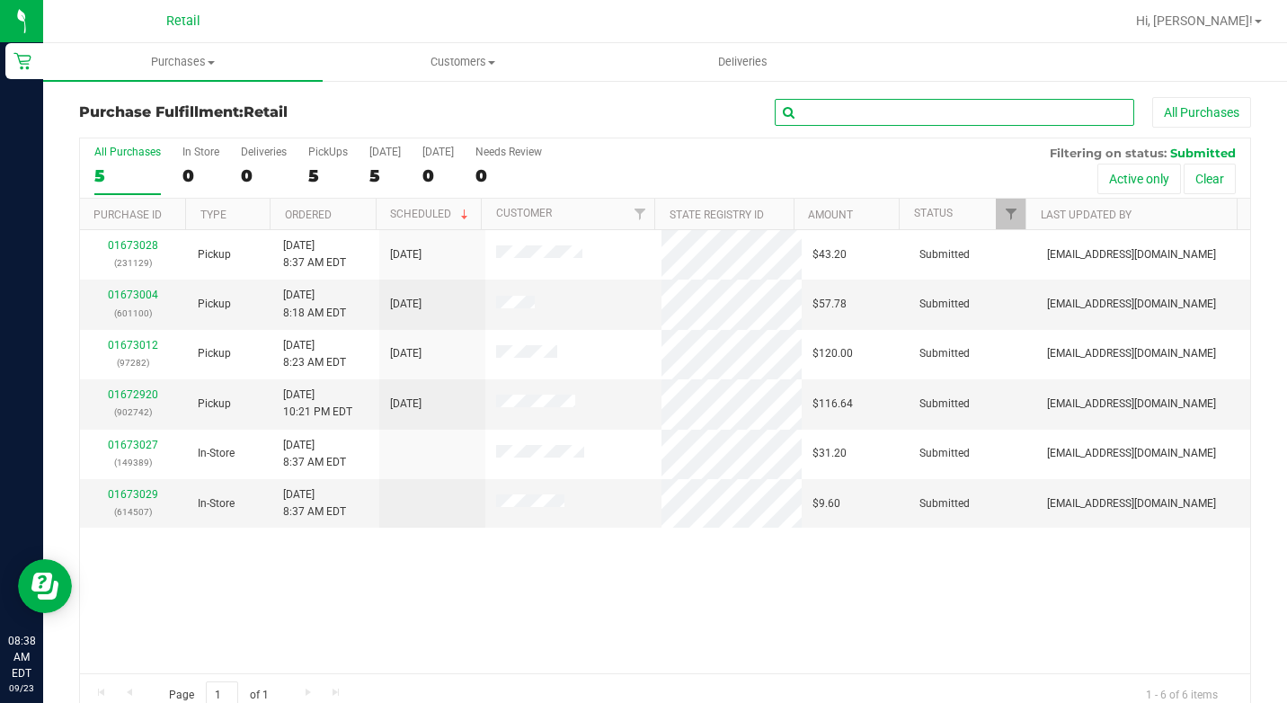
click at [879, 105] on input "text" at bounding box center [955, 112] width 360 height 27
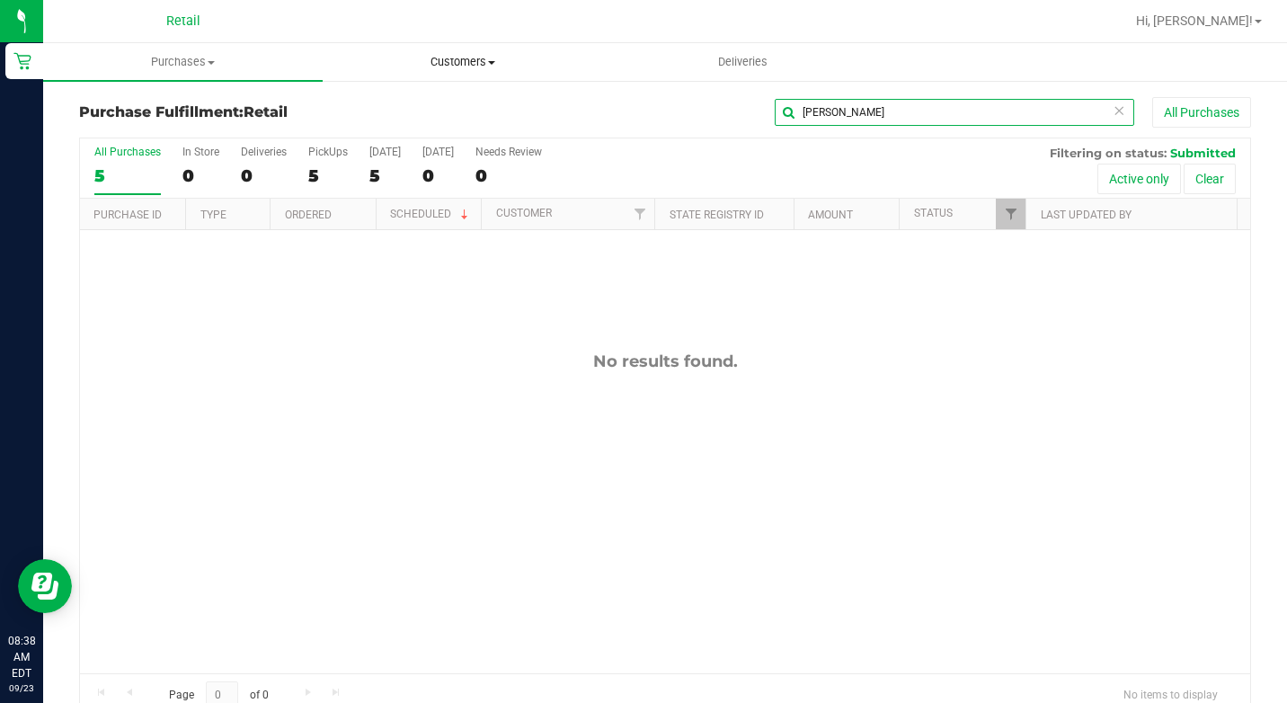
type input "[PERSON_NAME]"
click at [476, 52] on uib-tab-heading "Customers All customers Add a new customer All physicians" at bounding box center [463, 62] width 278 height 36
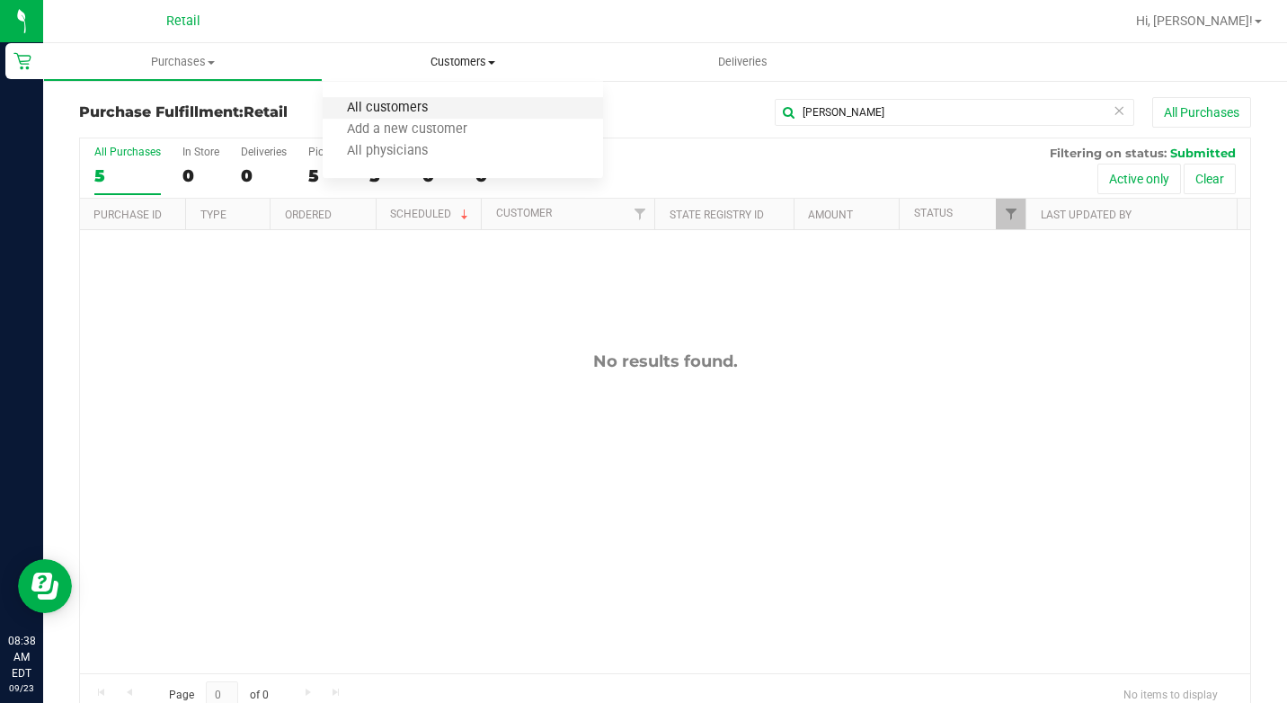
click at [410, 110] on span "All customers" at bounding box center [387, 108] width 129 height 15
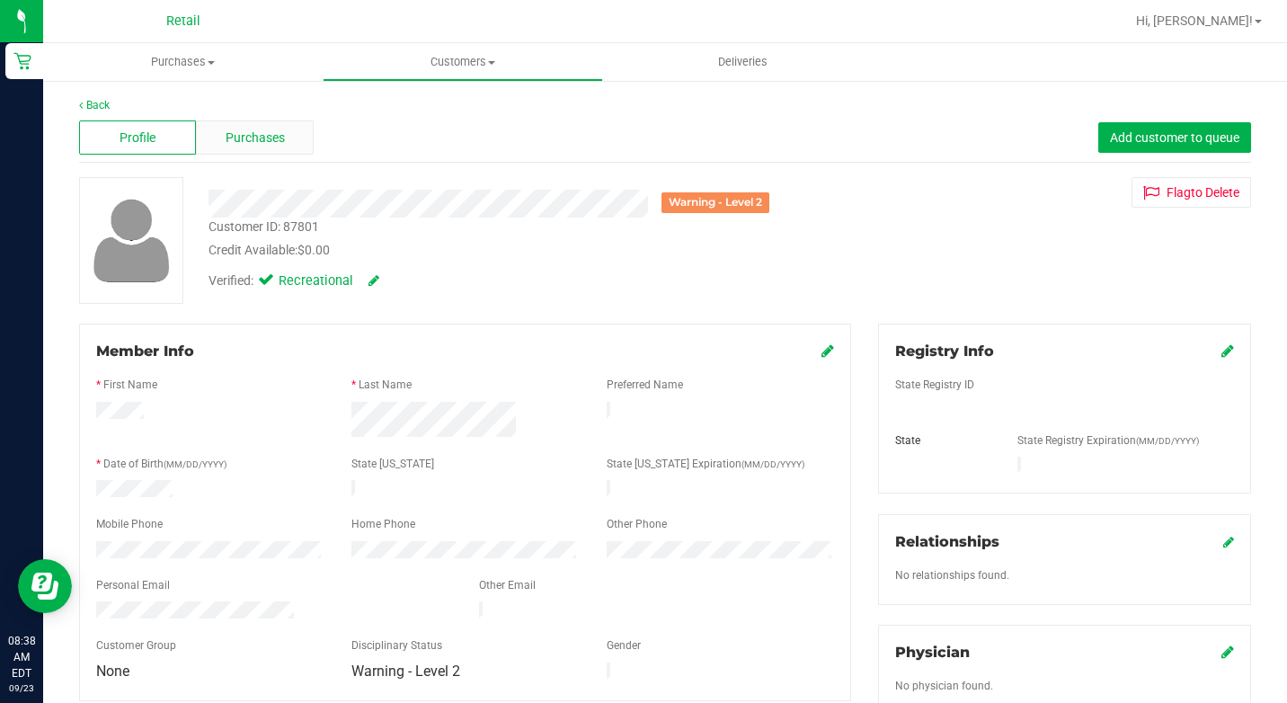
click at [281, 121] on div "Purchases" at bounding box center [254, 137] width 117 height 34
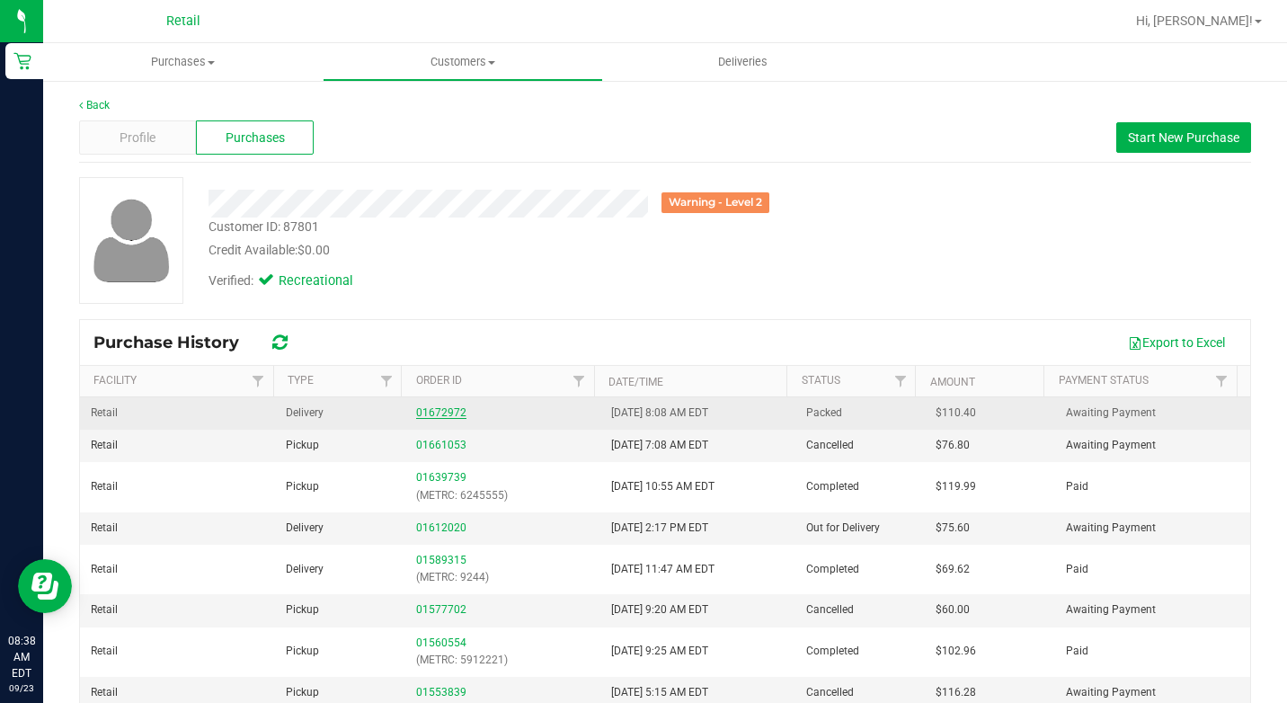
click at [426, 414] on link "01672972" at bounding box center [441, 412] width 50 height 13
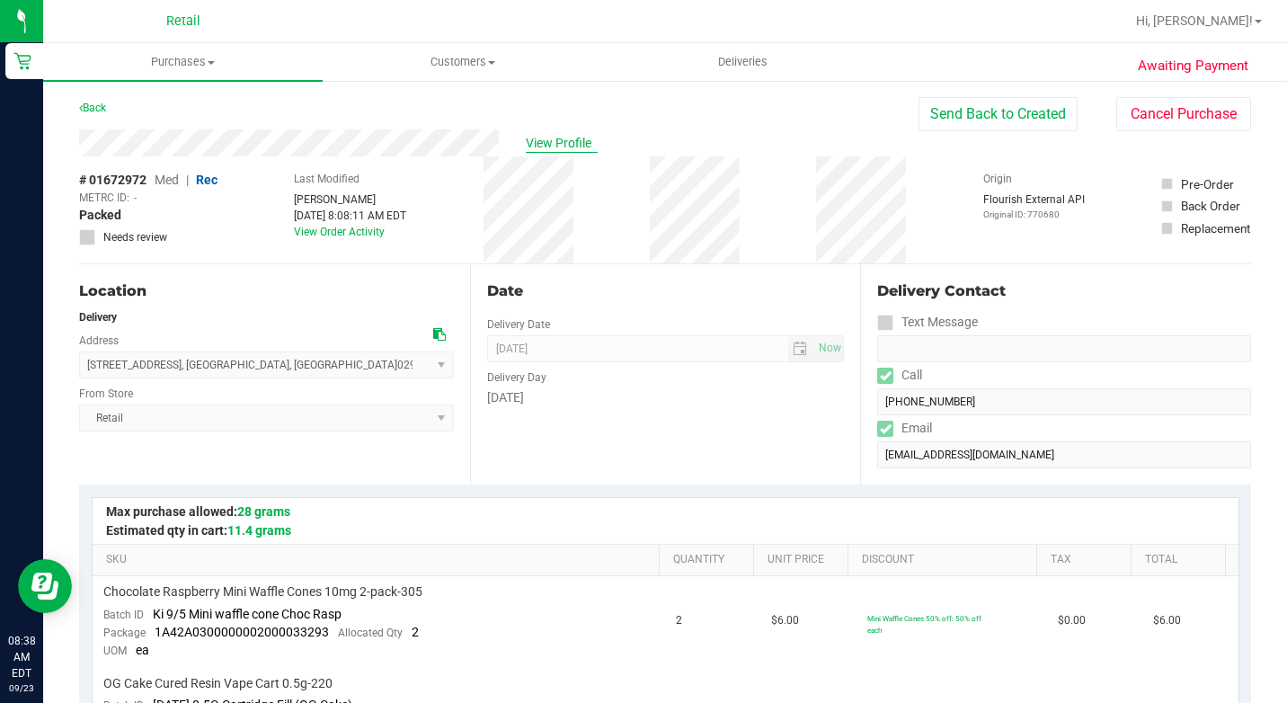
click at [575, 143] on span "View Profile" at bounding box center [562, 143] width 72 height 19
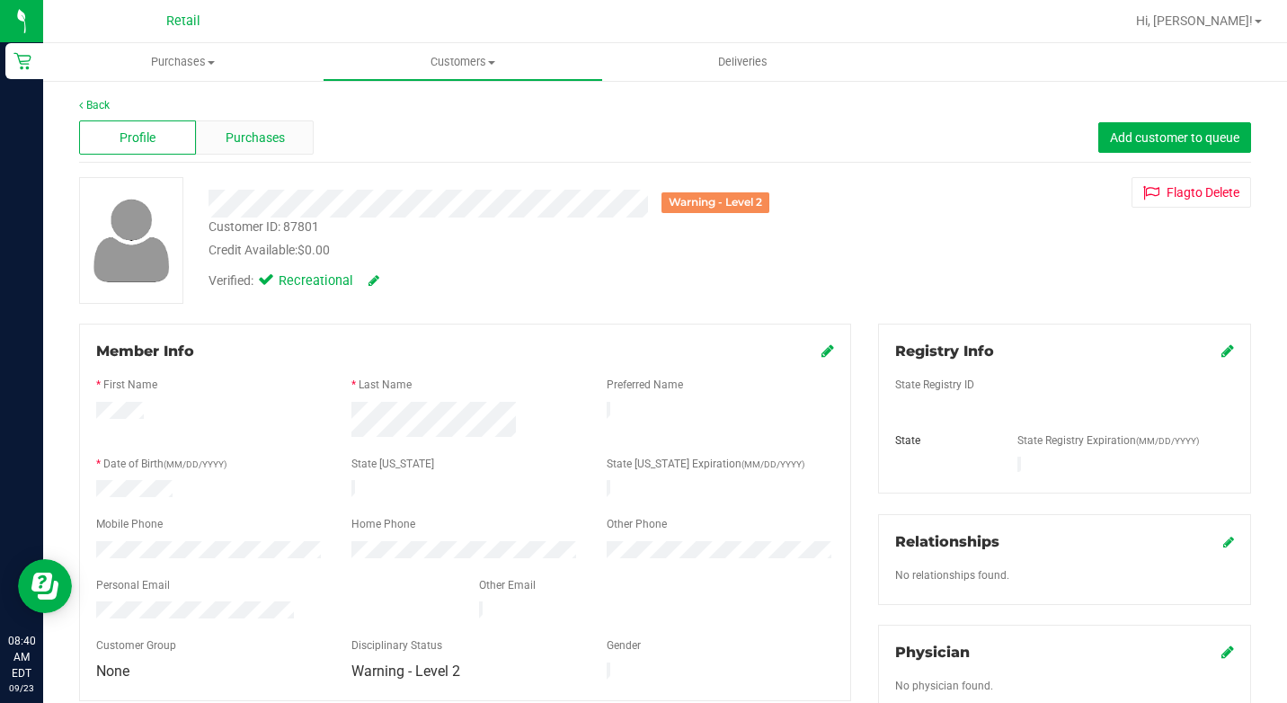
click at [231, 136] on span "Purchases" at bounding box center [255, 138] width 59 height 19
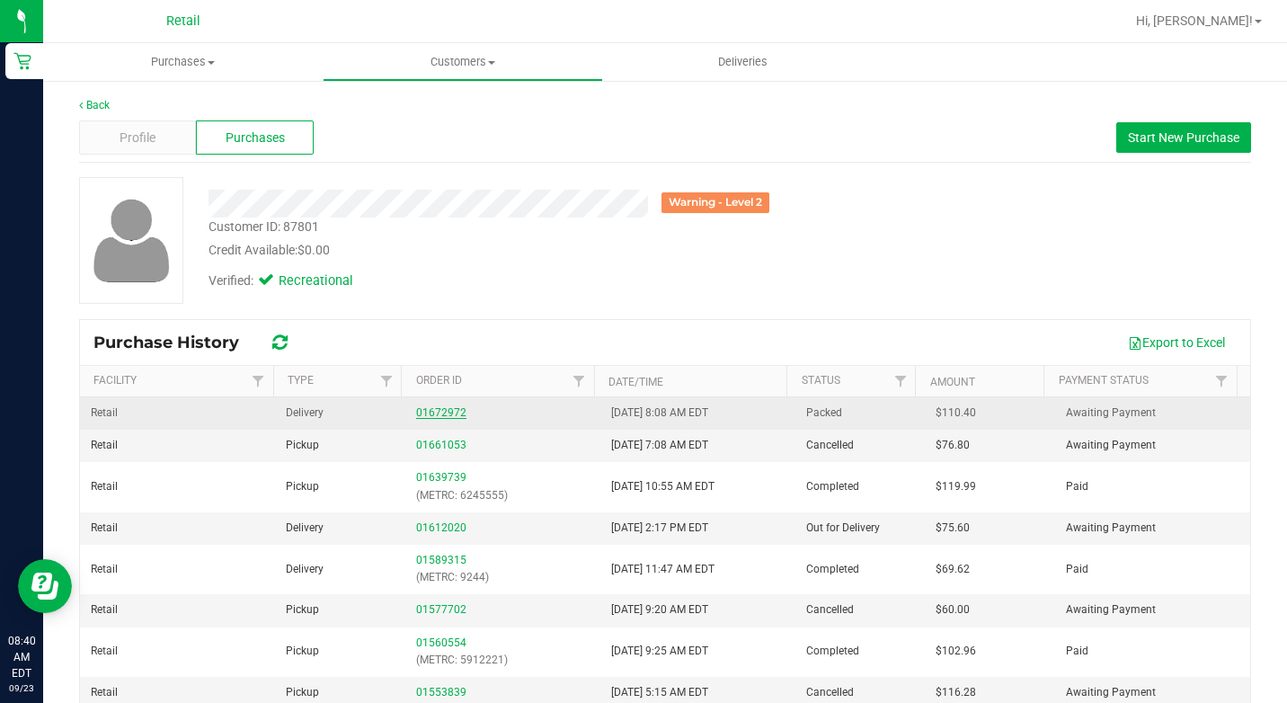
click at [435, 412] on link "01672972" at bounding box center [441, 412] width 50 height 13
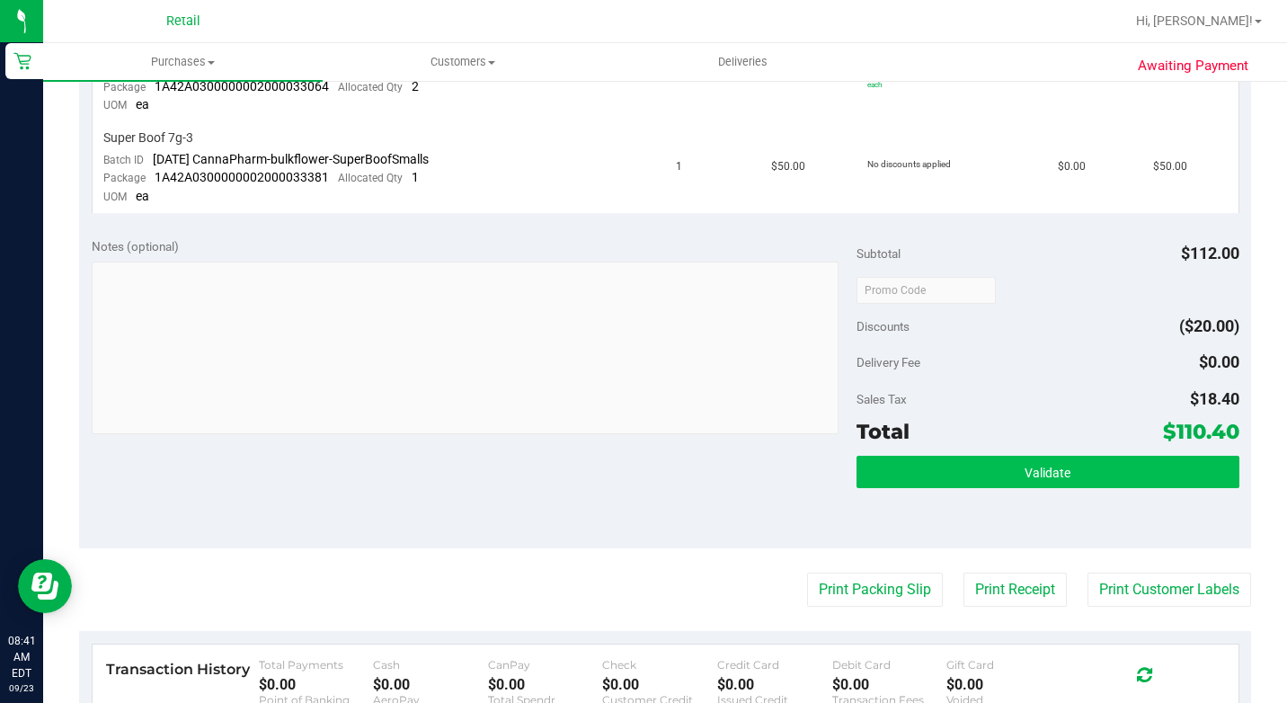
scroll to position [719, 0]
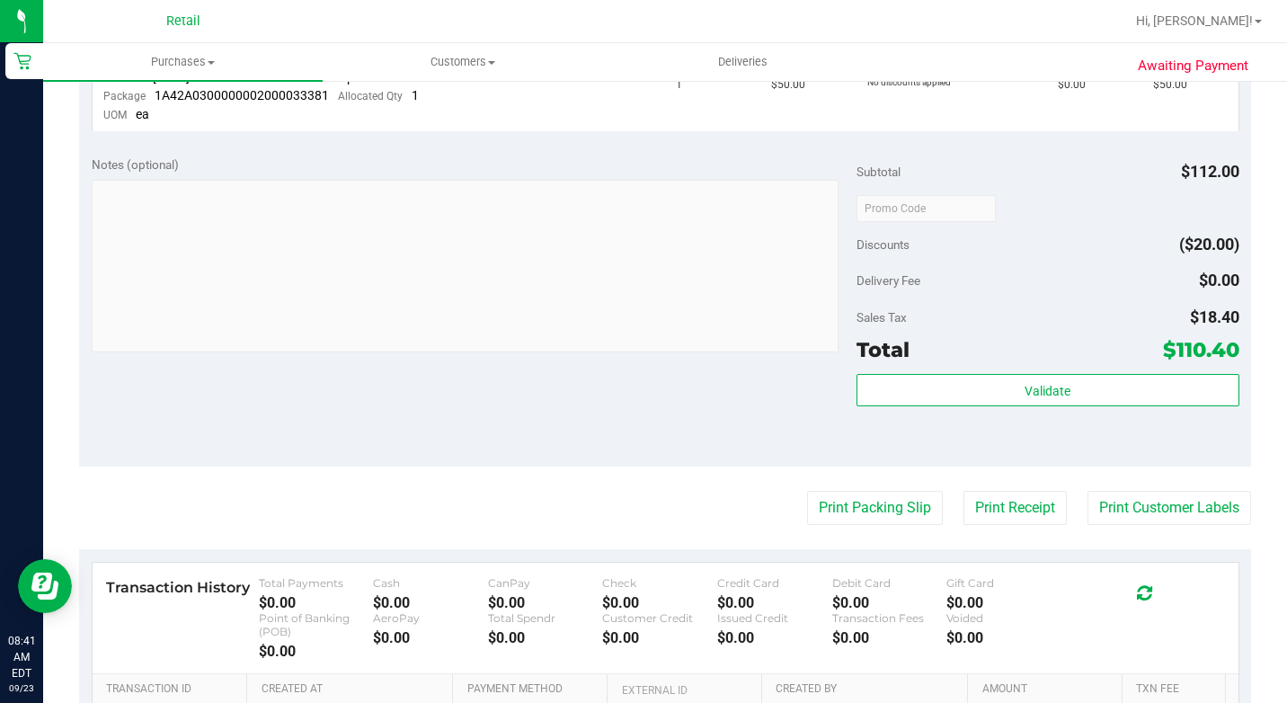
click at [574, 511] on div "Print Packing Slip Print Receipt Print Customer Labels" at bounding box center [665, 508] width 1172 height 34
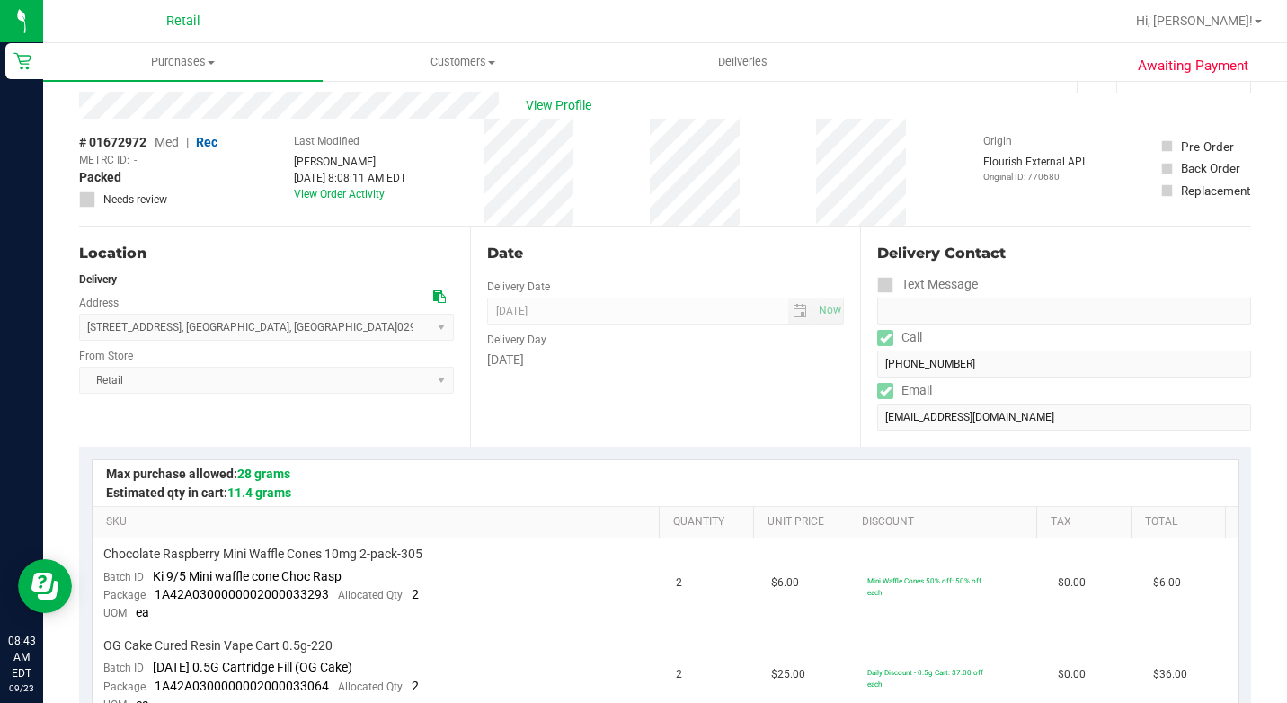
scroll to position [0, 0]
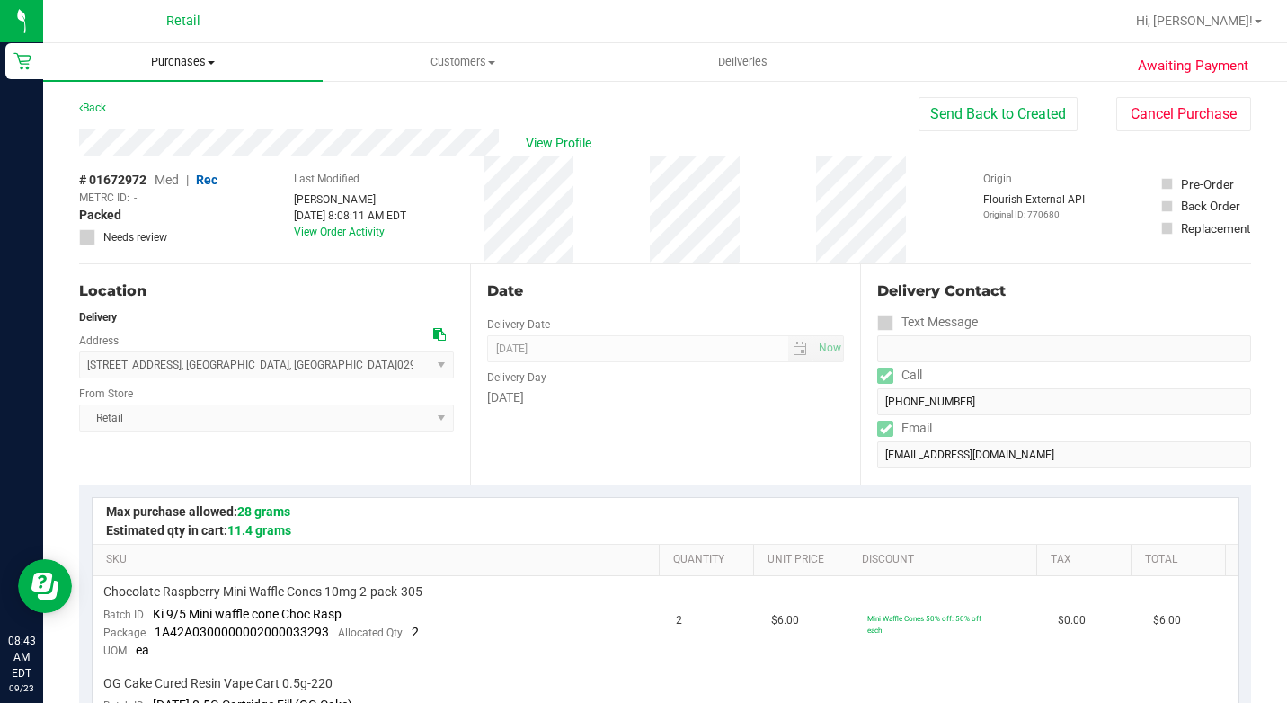
click at [203, 63] on span "Purchases" at bounding box center [183, 62] width 280 height 16
click at [251, 298] on div "Location" at bounding box center [266, 292] width 375 height 22
click at [193, 60] on span "Purchases" at bounding box center [183, 62] width 280 height 16
click at [182, 102] on span "Summary of purchases" at bounding box center [135, 108] width 184 height 15
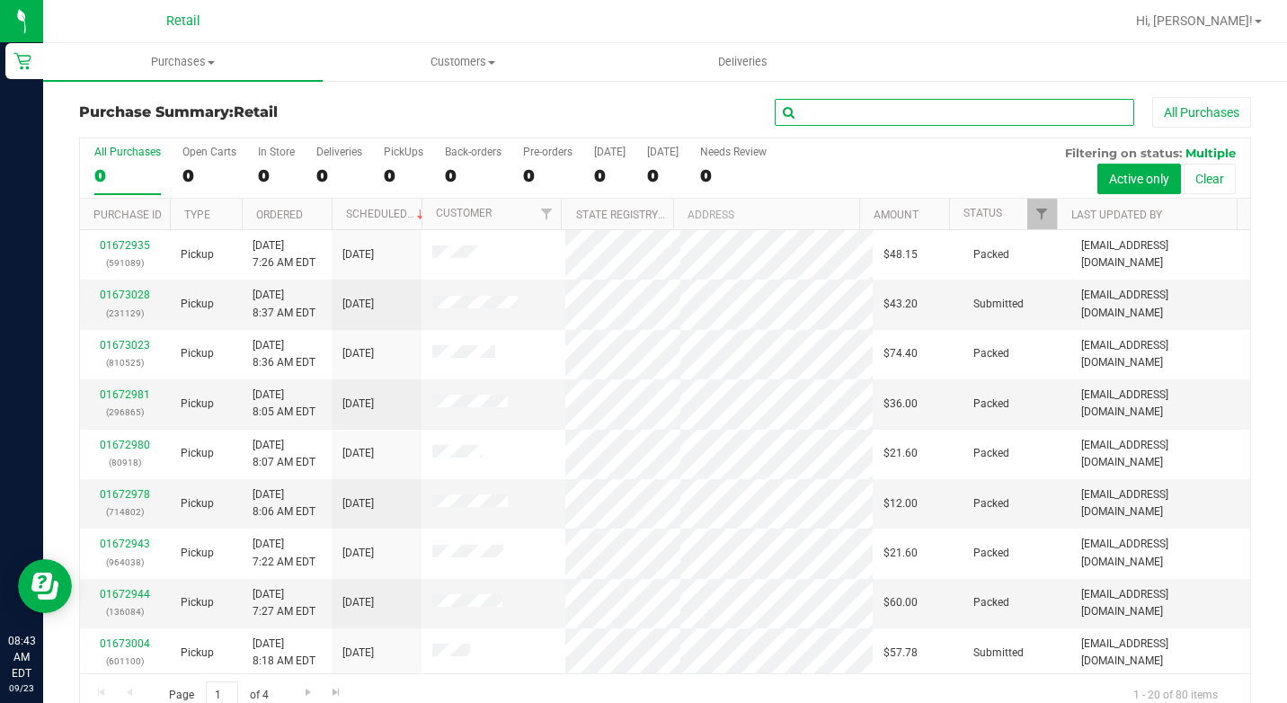
click at [884, 101] on input "text" at bounding box center [955, 112] width 360 height 27
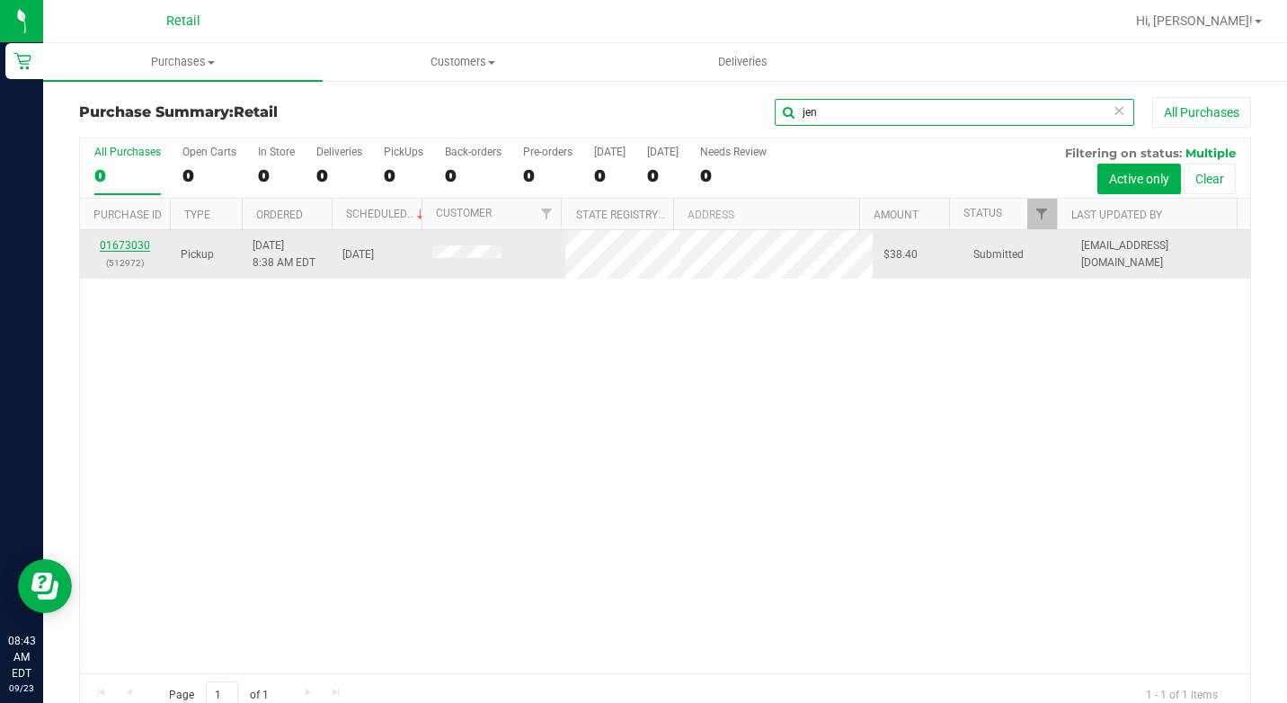
type input "jen"
click at [131, 246] on link "01673030" at bounding box center [125, 245] width 50 height 13
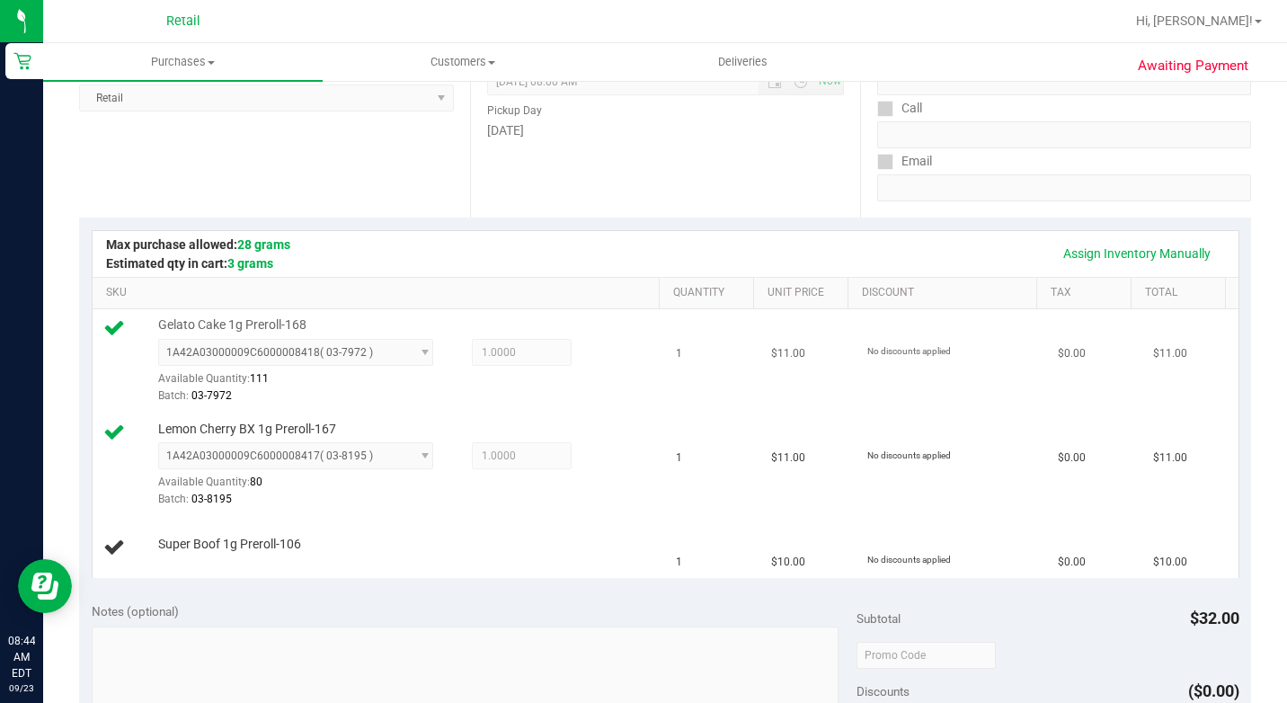
scroll to position [360, 0]
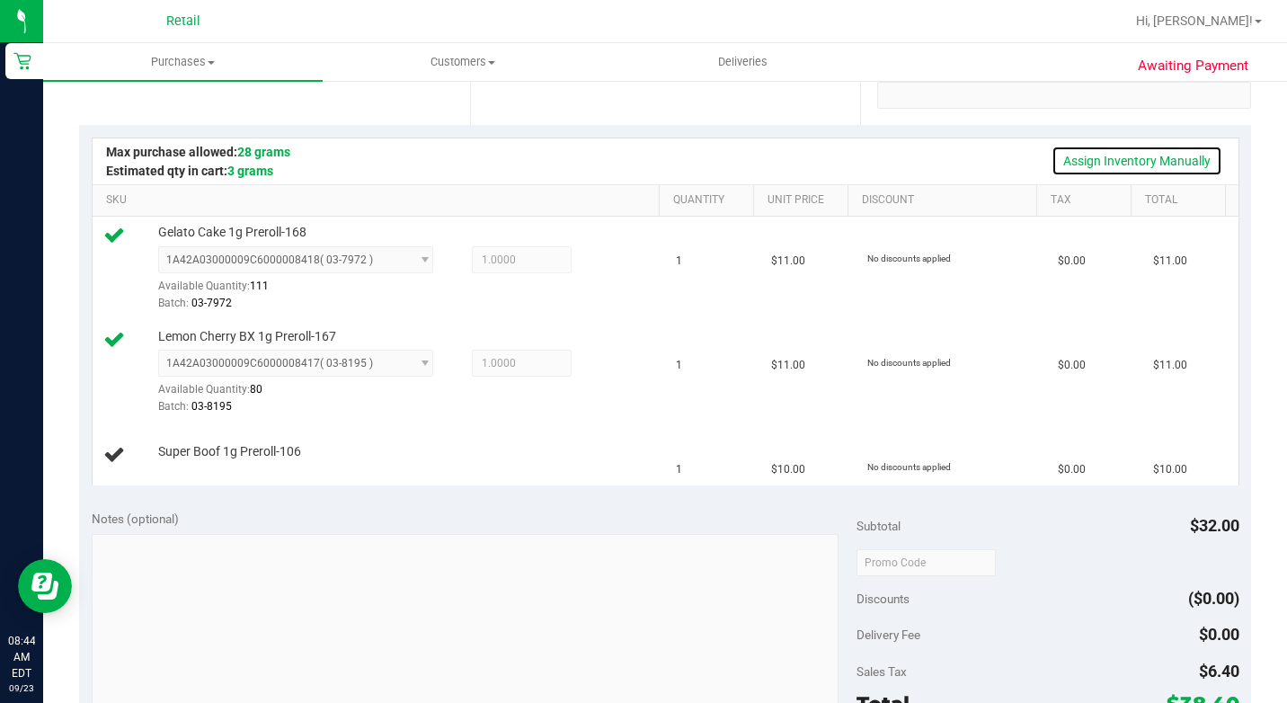
click at [1156, 153] on link "Assign Inventory Manually" at bounding box center [1137, 161] width 171 height 31
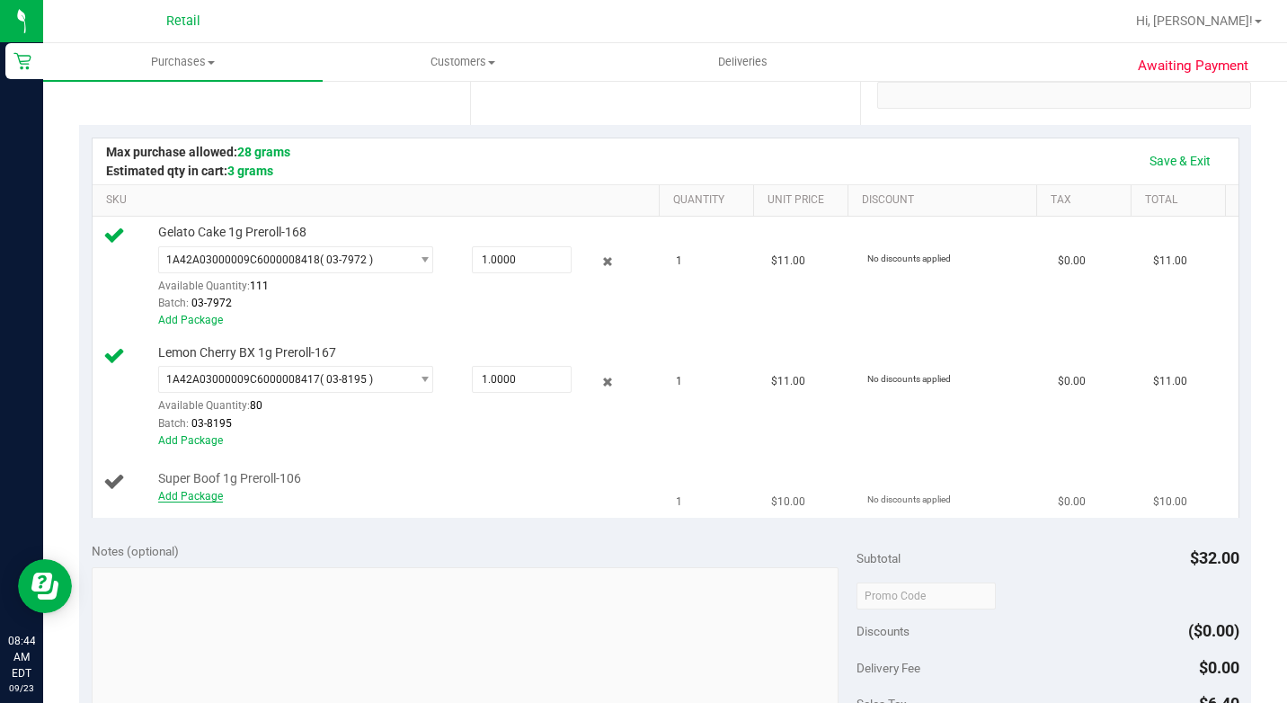
click at [158, 503] on link "Add Package" at bounding box center [190, 496] width 65 height 13
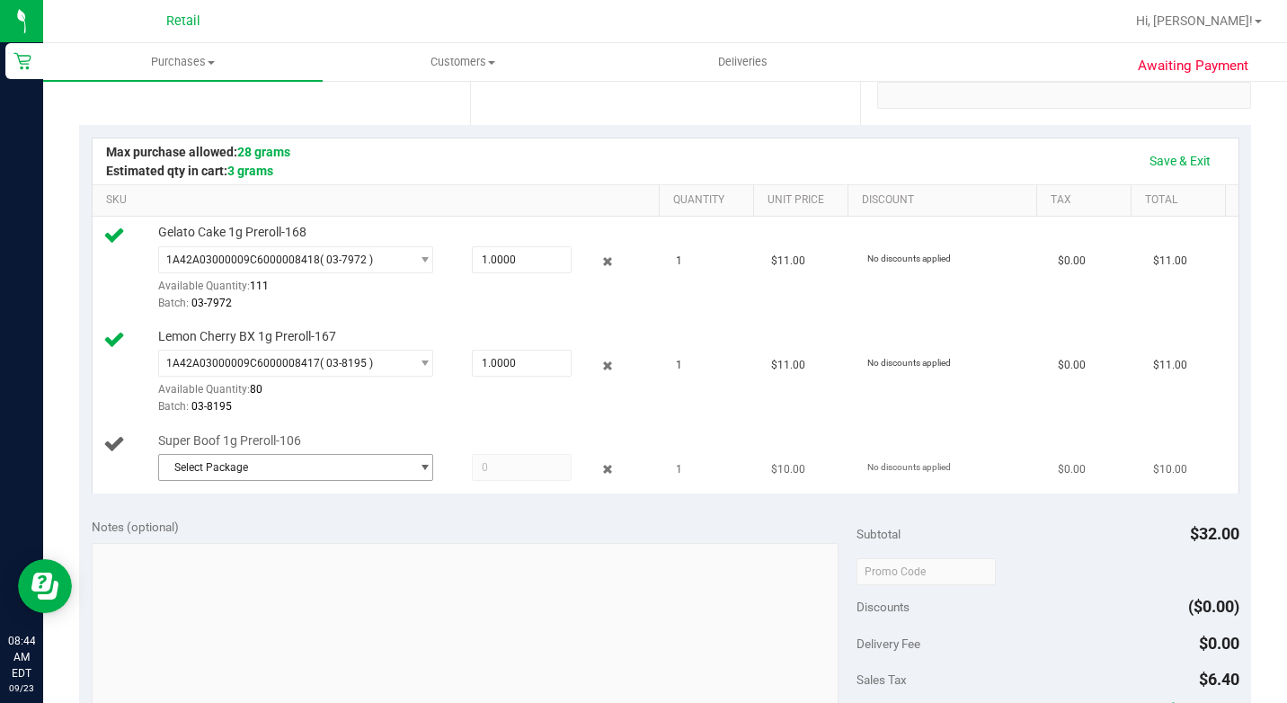
click at [272, 480] on span "Select Package" at bounding box center [284, 467] width 251 height 25
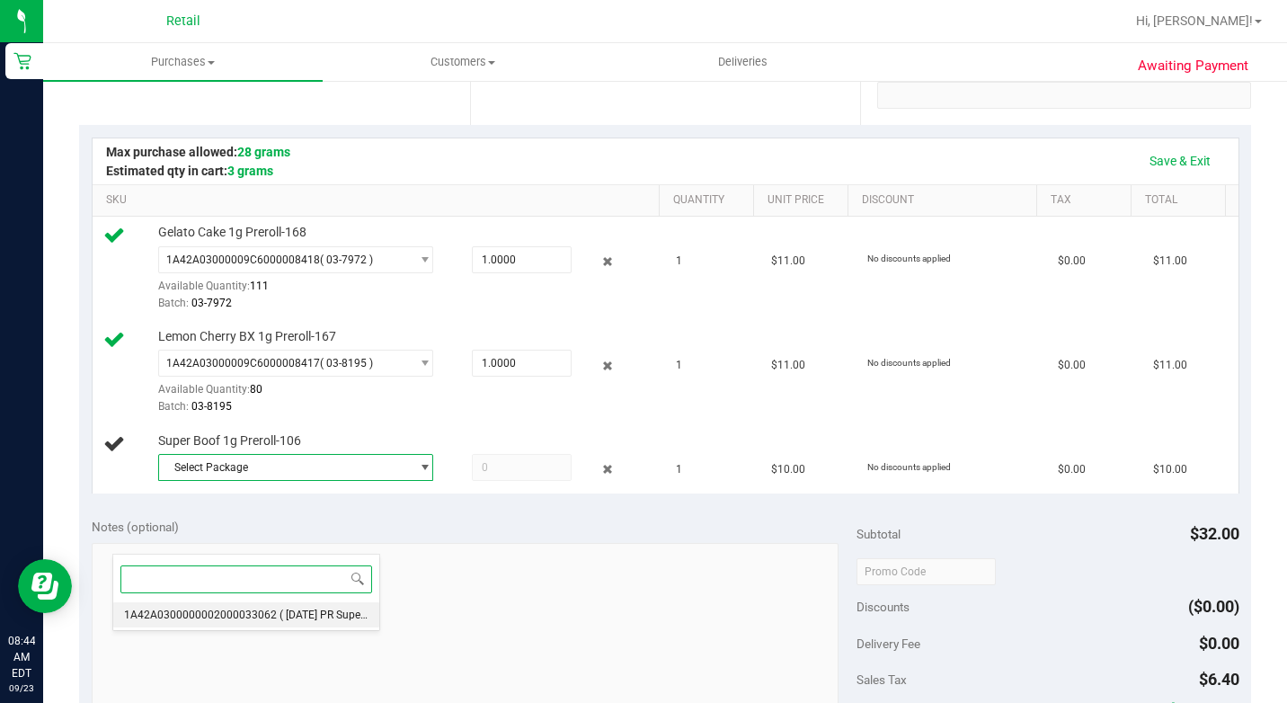
click at [297, 604] on li "1A42A0300000002000033062 ( [DATE] PR Super Boof )" at bounding box center [246, 614] width 266 height 25
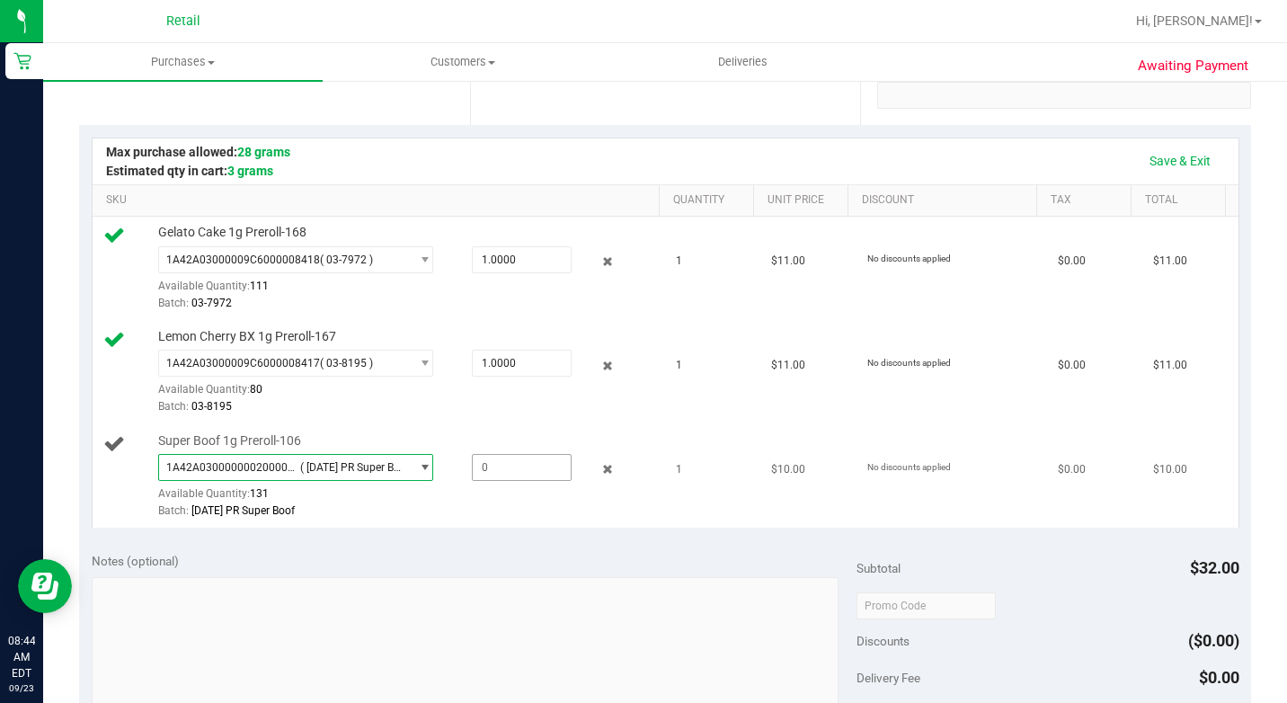
click at [472, 481] on span at bounding box center [521, 467] width 99 height 27
type input "1"
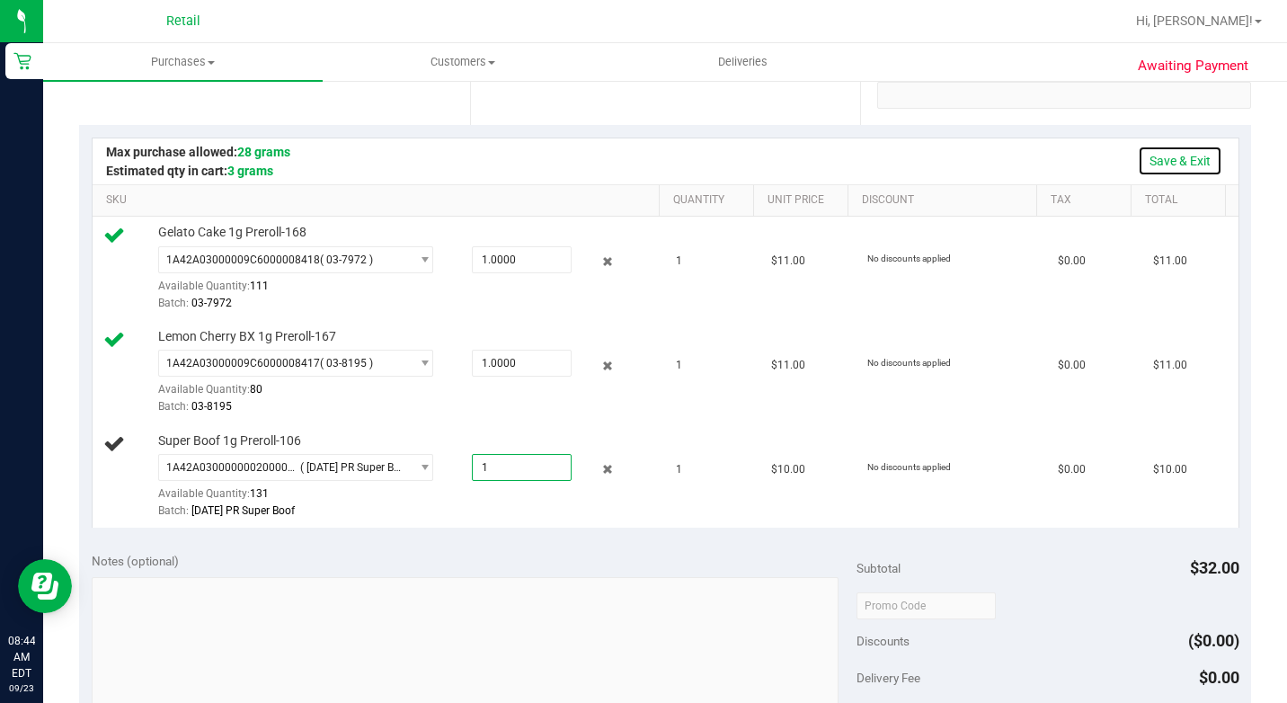
type input "1.0000"
click at [1159, 171] on link "Save & Exit" at bounding box center [1180, 161] width 85 height 31
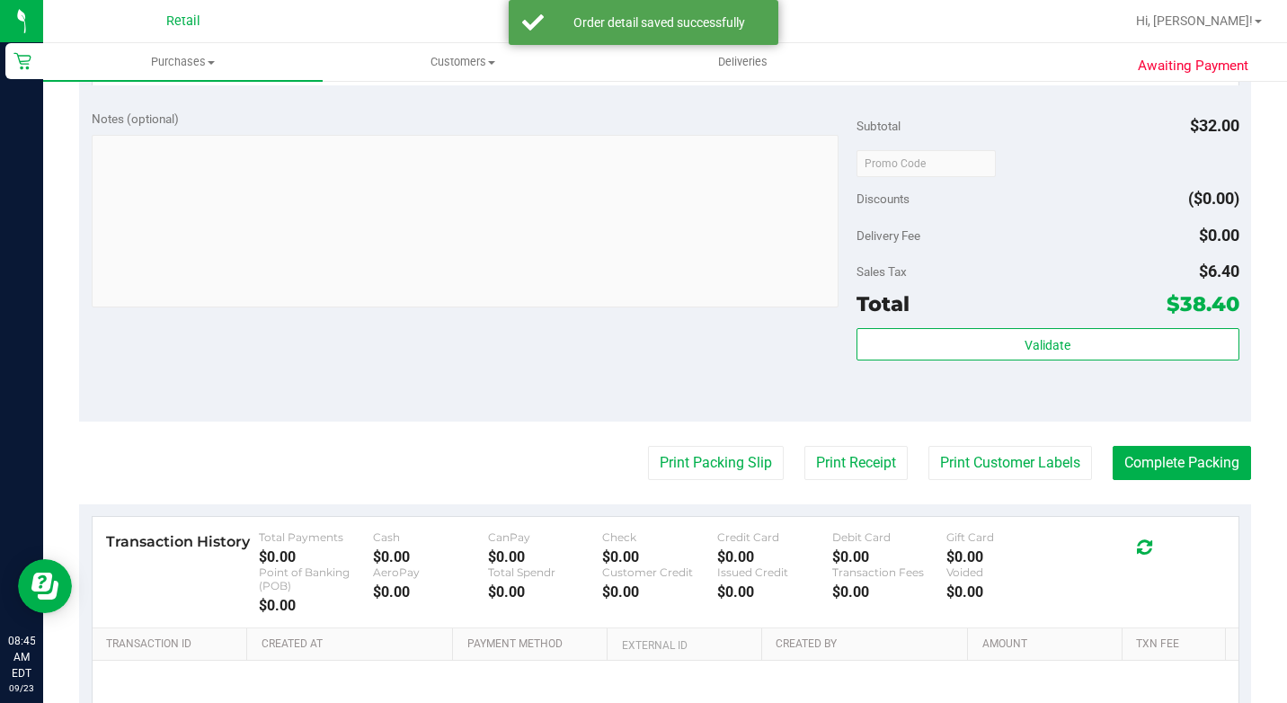
scroll to position [809, 0]
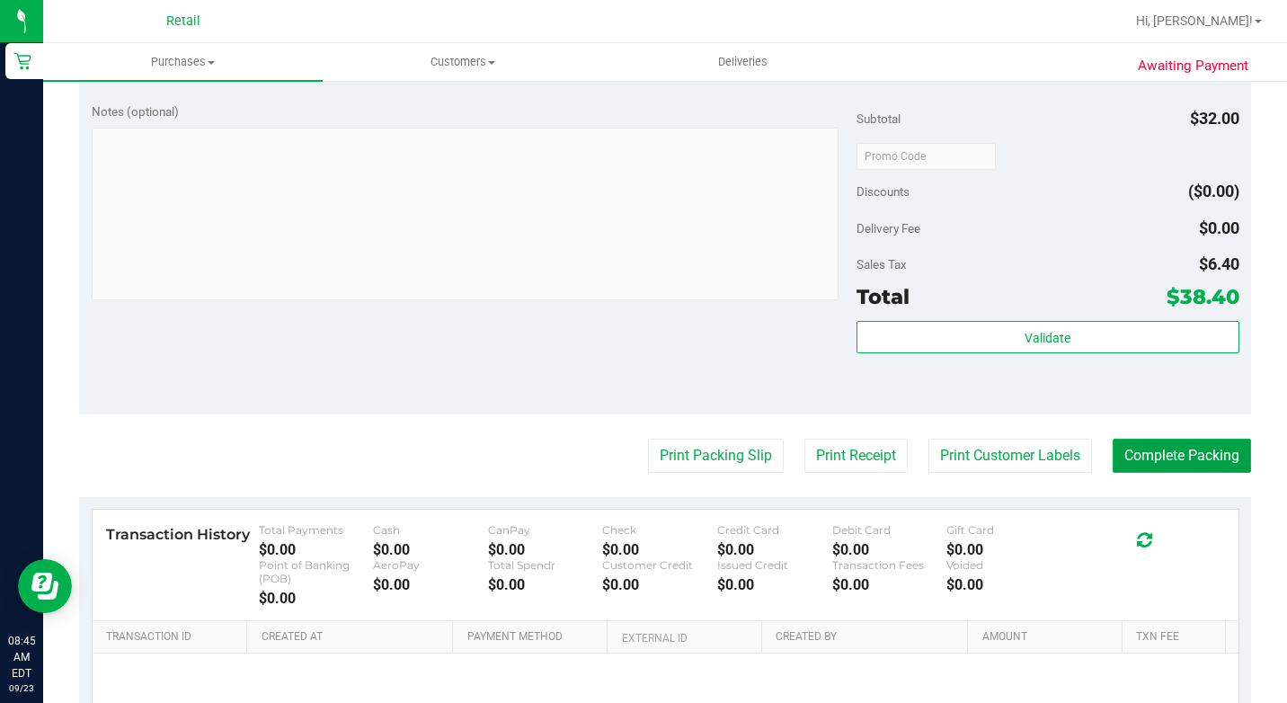
click at [1224, 473] on button "Complete Packing" at bounding box center [1182, 456] width 138 height 34
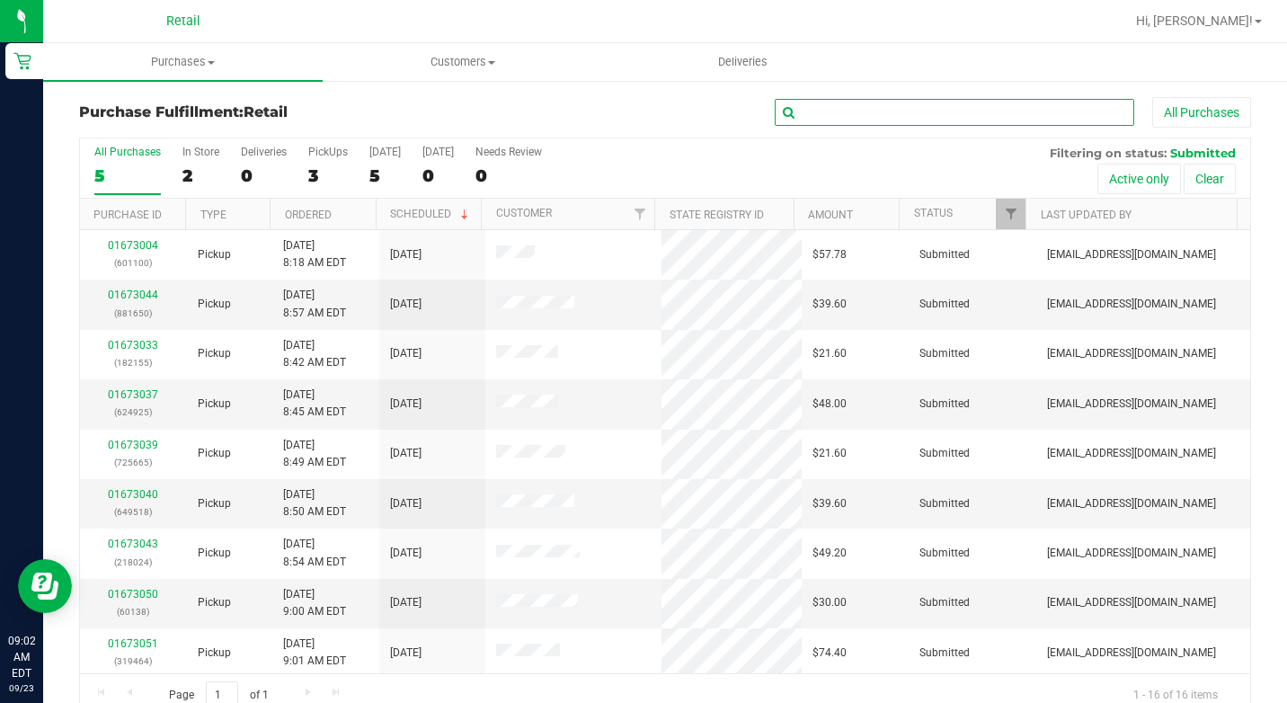
click at [890, 119] on input "text" at bounding box center [955, 112] width 360 height 27
type input "jenn"
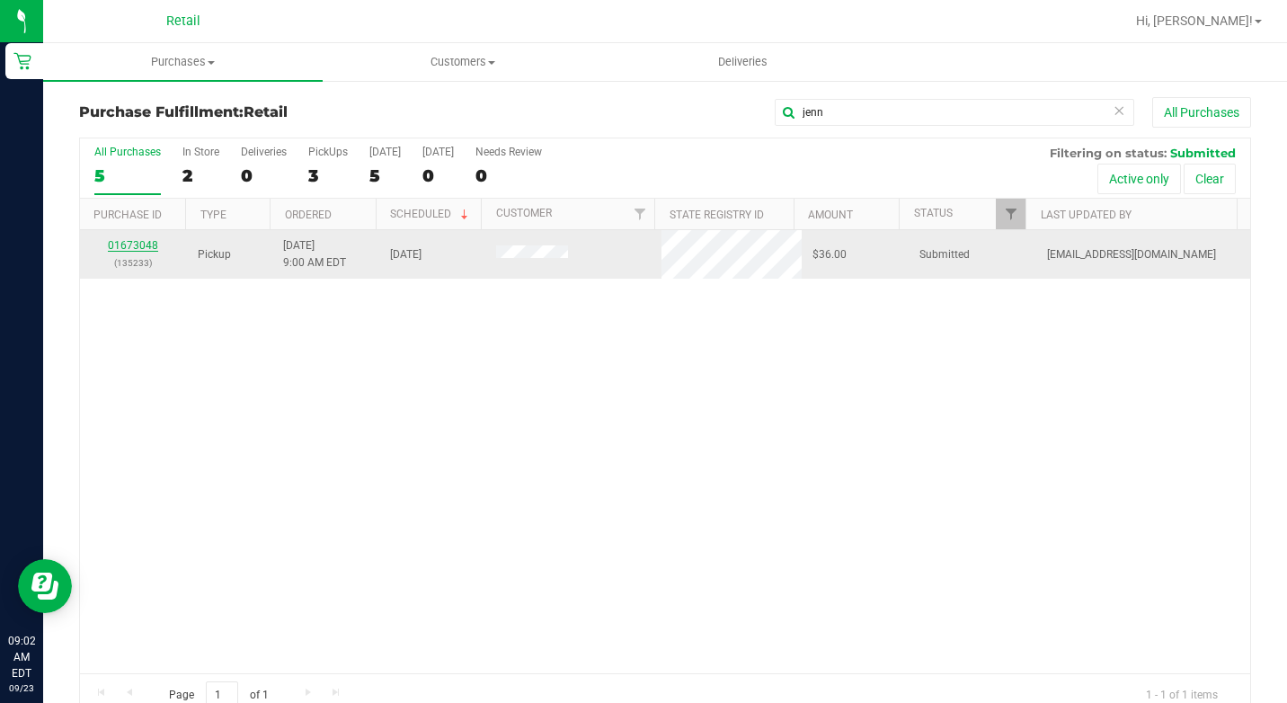
click at [138, 251] on link "01673048" at bounding box center [133, 245] width 50 height 13
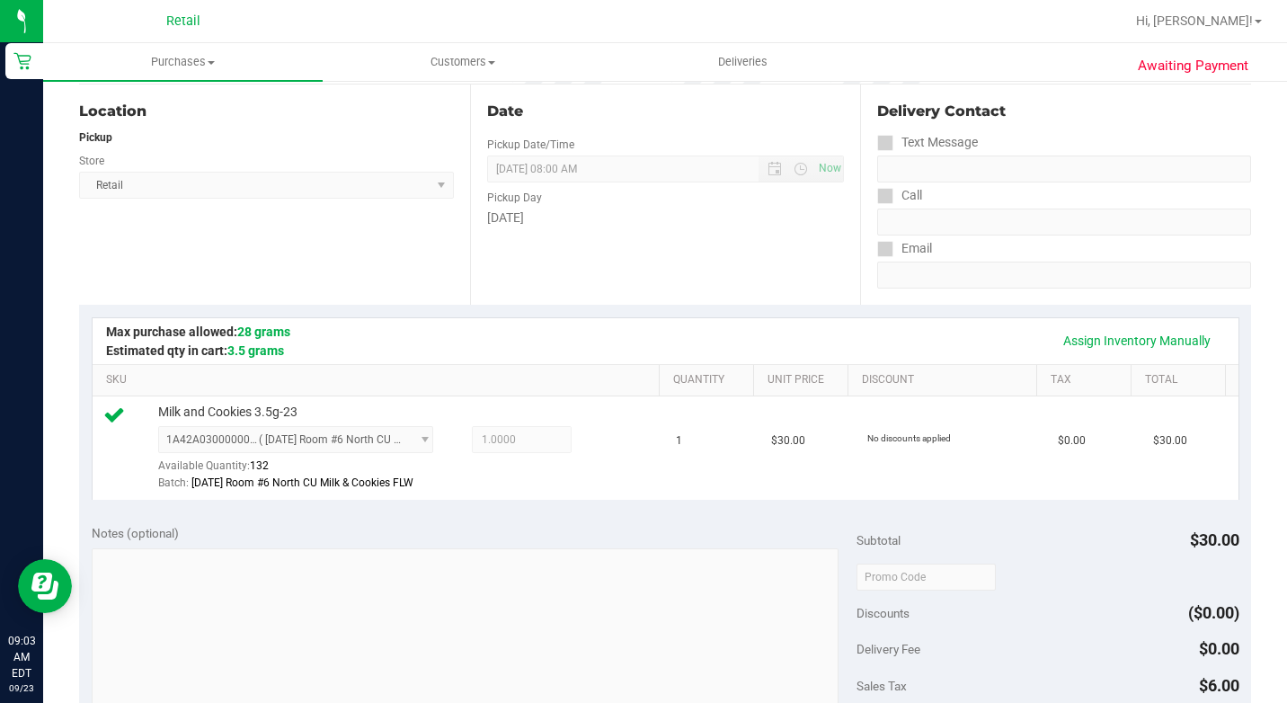
scroll to position [450, 0]
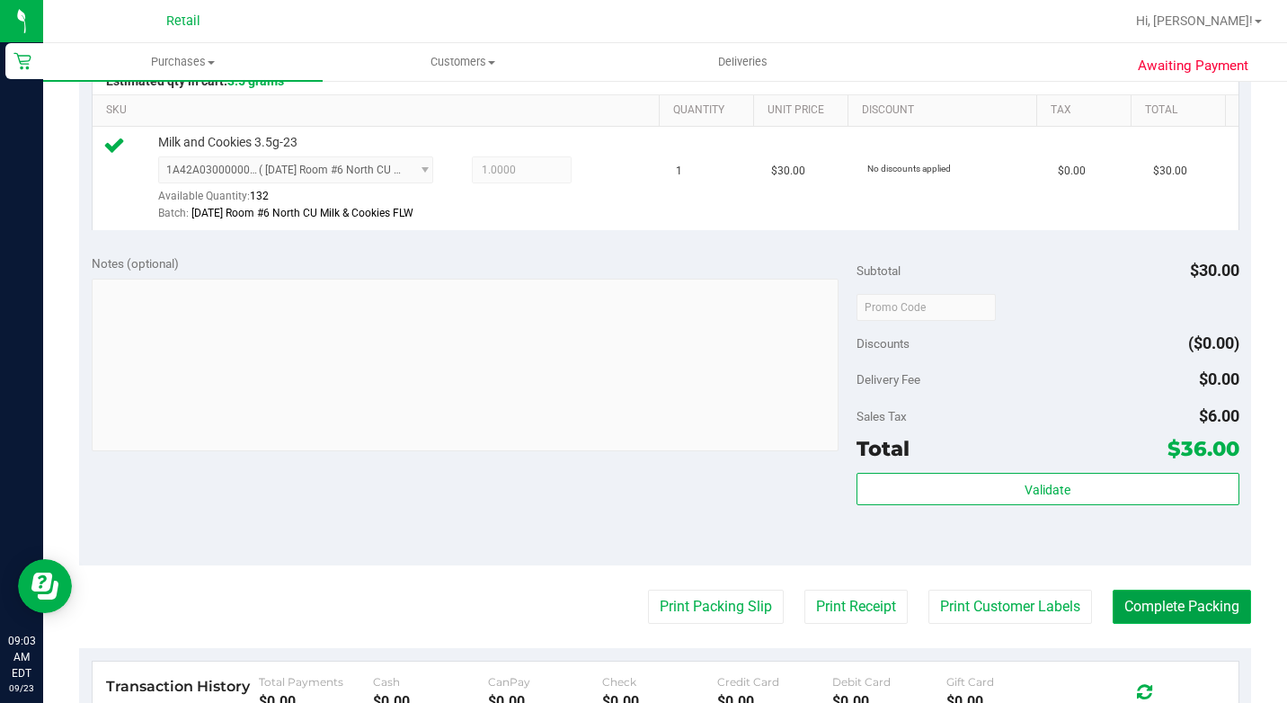
click at [1133, 624] on button "Complete Packing" at bounding box center [1182, 607] width 138 height 34
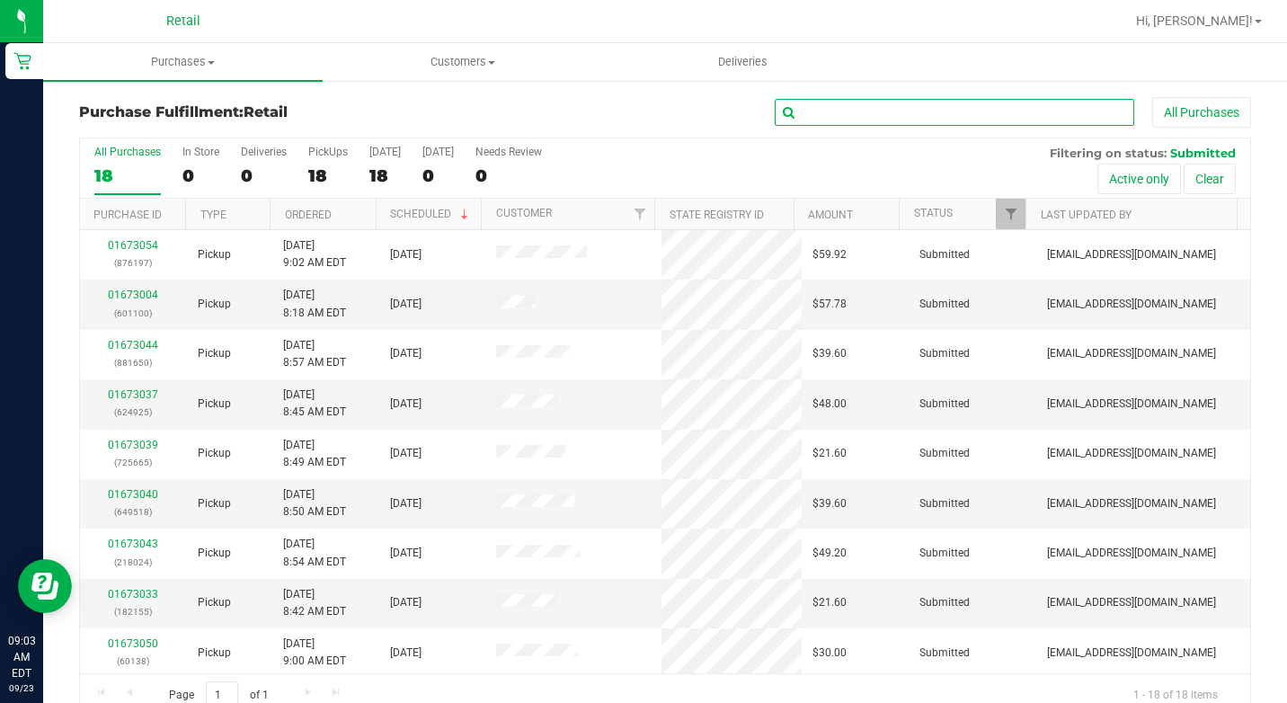
click at [845, 100] on input "text" at bounding box center [955, 112] width 360 height 27
type input "nisper"
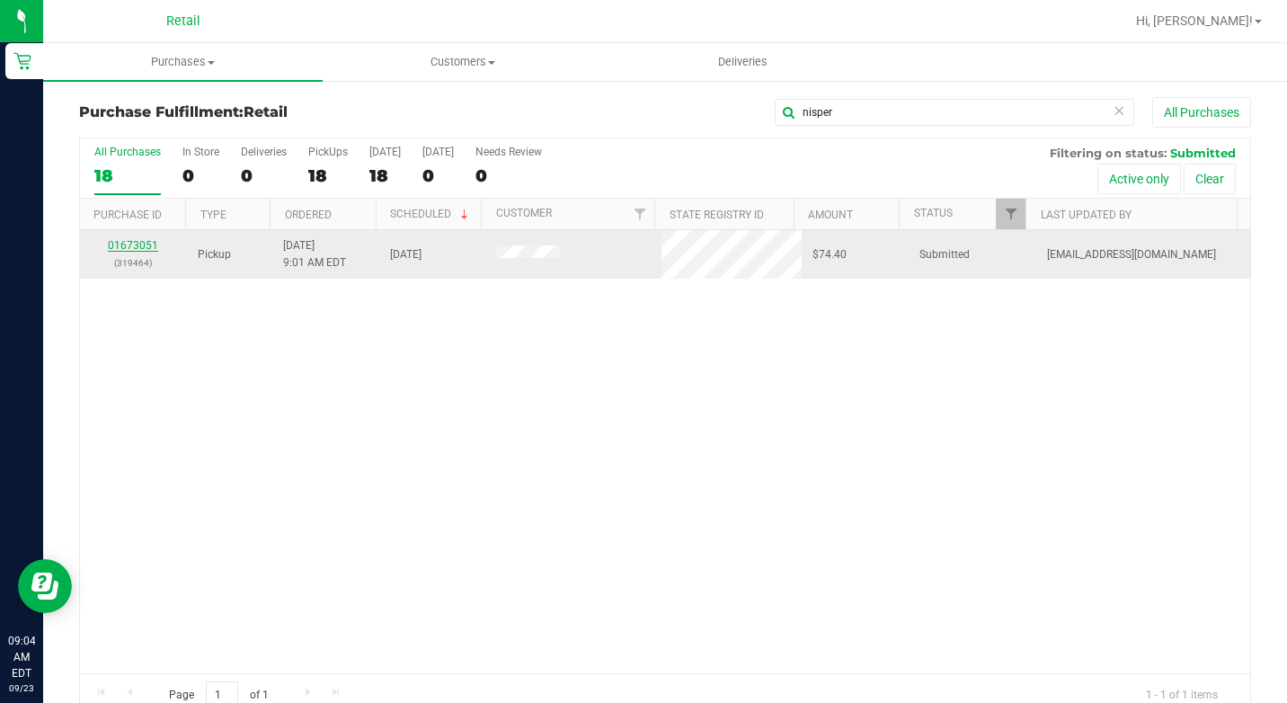
click at [143, 250] on link "01673051" at bounding box center [133, 245] width 50 height 13
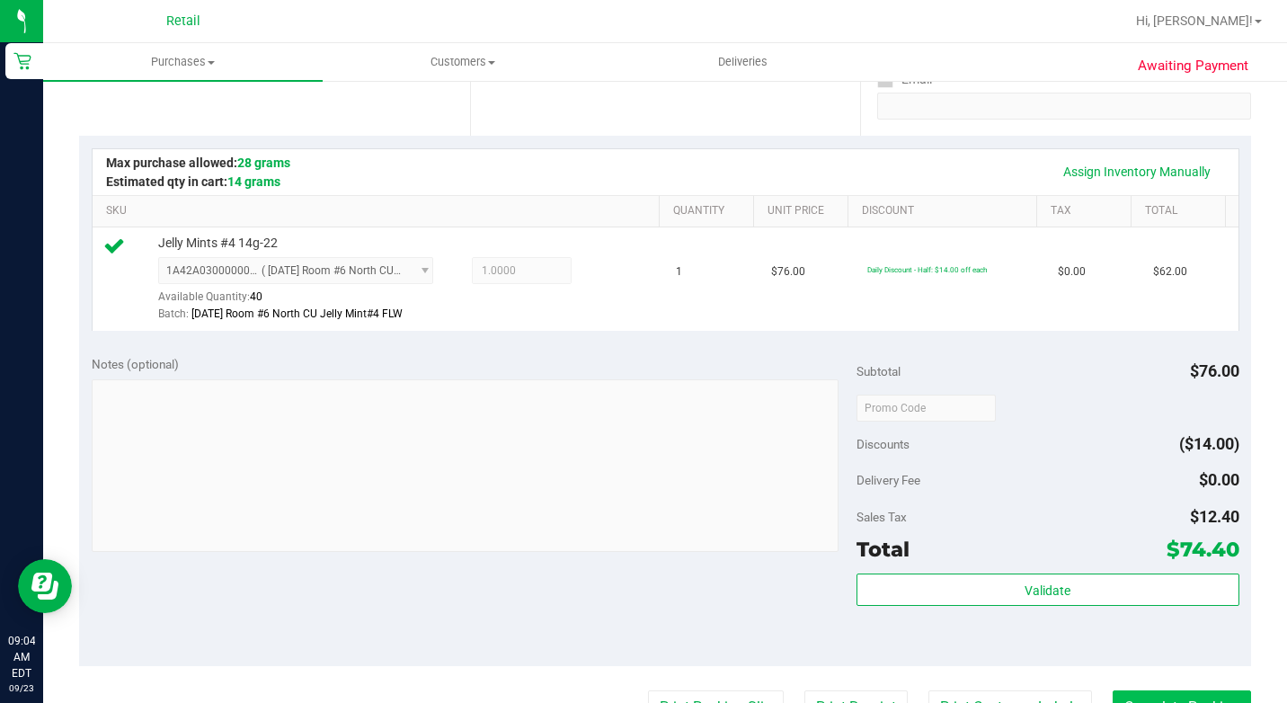
scroll to position [450, 0]
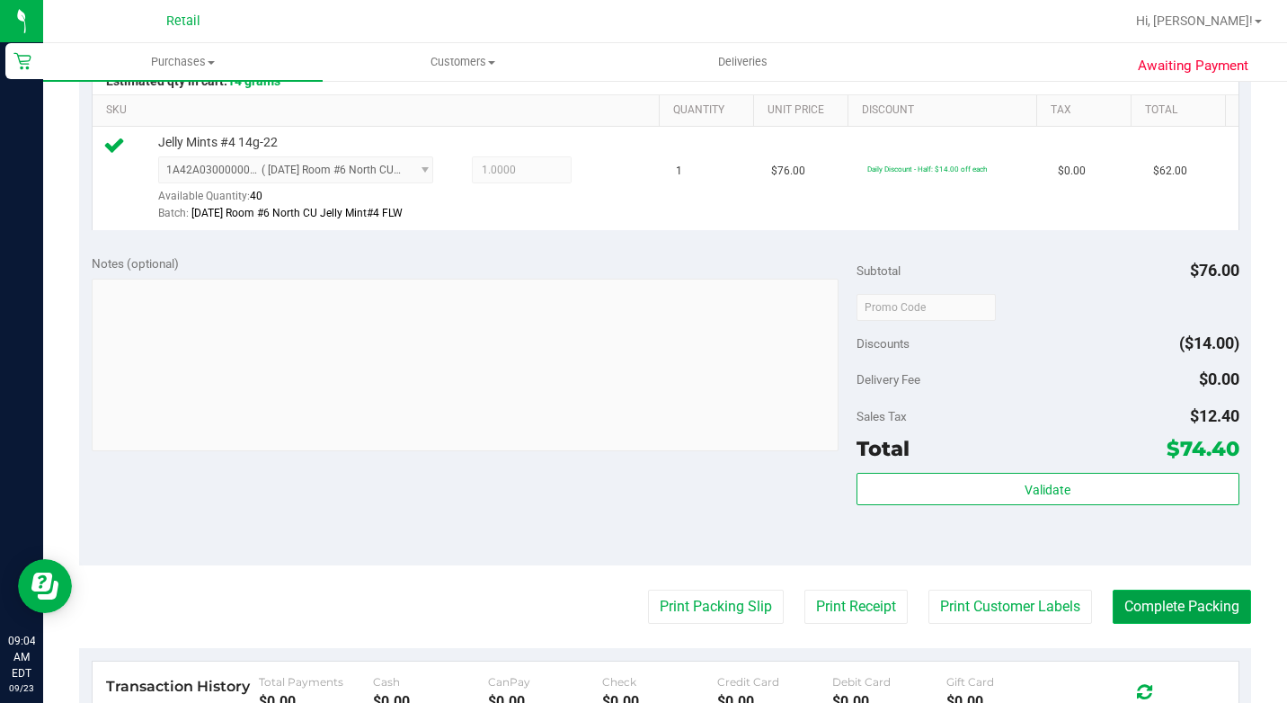
click at [1130, 624] on button "Complete Packing" at bounding box center [1182, 607] width 138 height 34
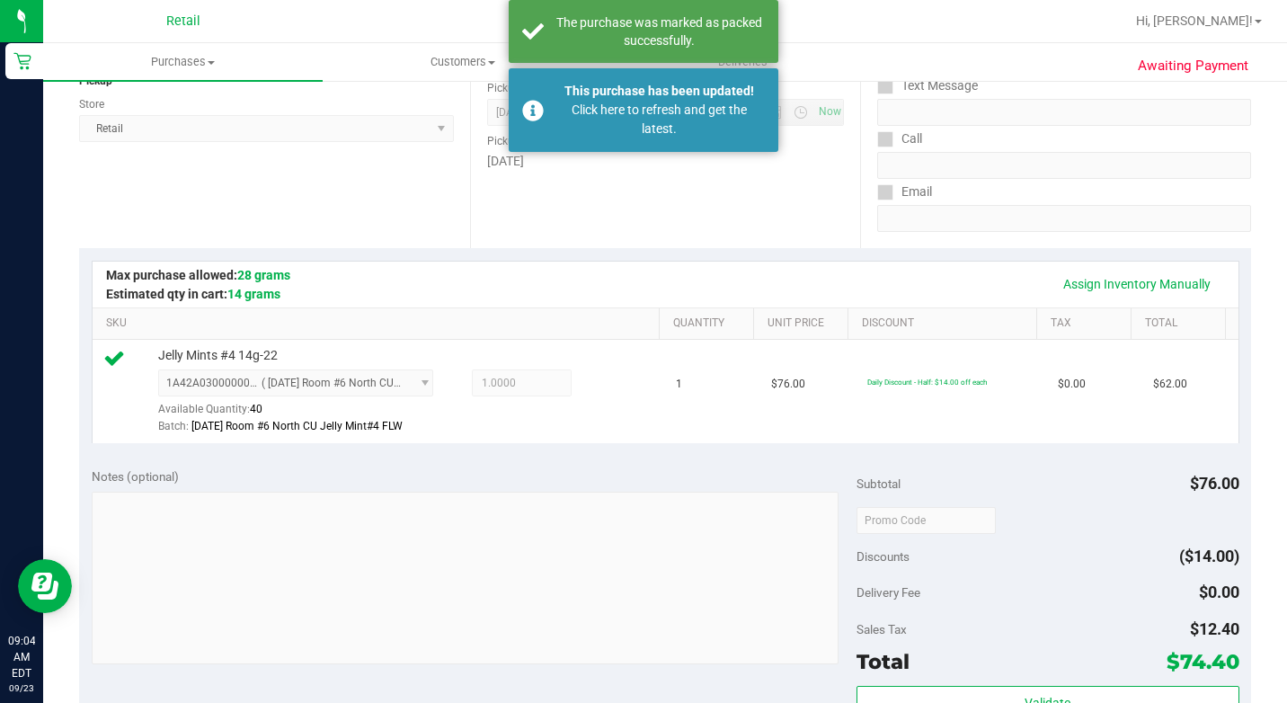
scroll to position [180, 0]
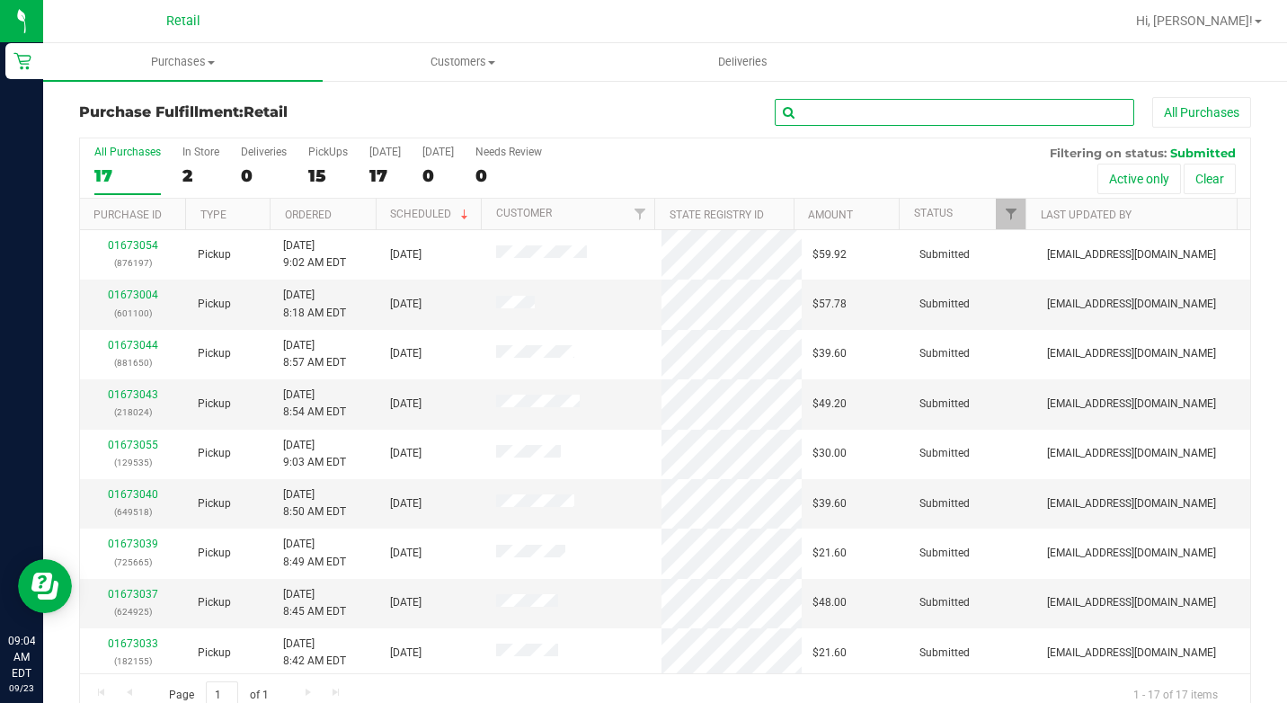
click at [920, 115] on input "text" at bounding box center [955, 112] width 360 height 27
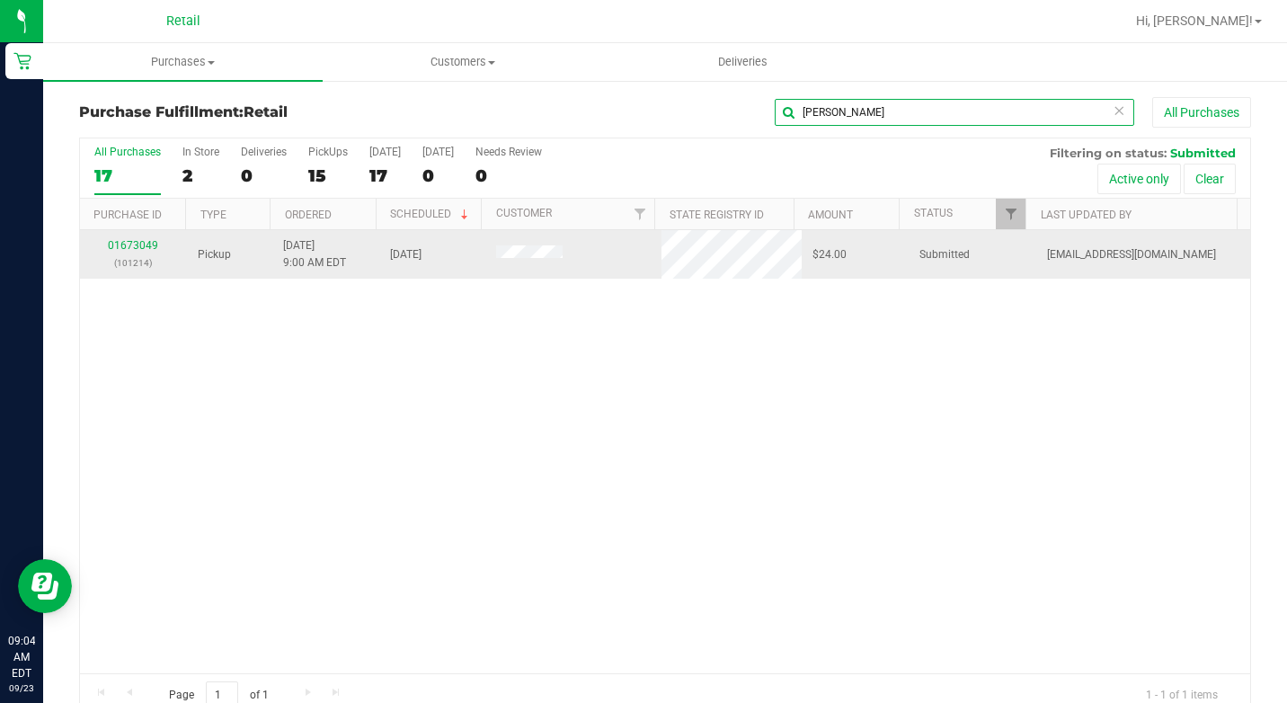
type input "[PERSON_NAME]"
click at [116, 254] on div "01673049 (101214)" at bounding box center [133, 254] width 85 height 34
click at [121, 250] on link "01673049" at bounding box center [133, 245] width 50 height 13
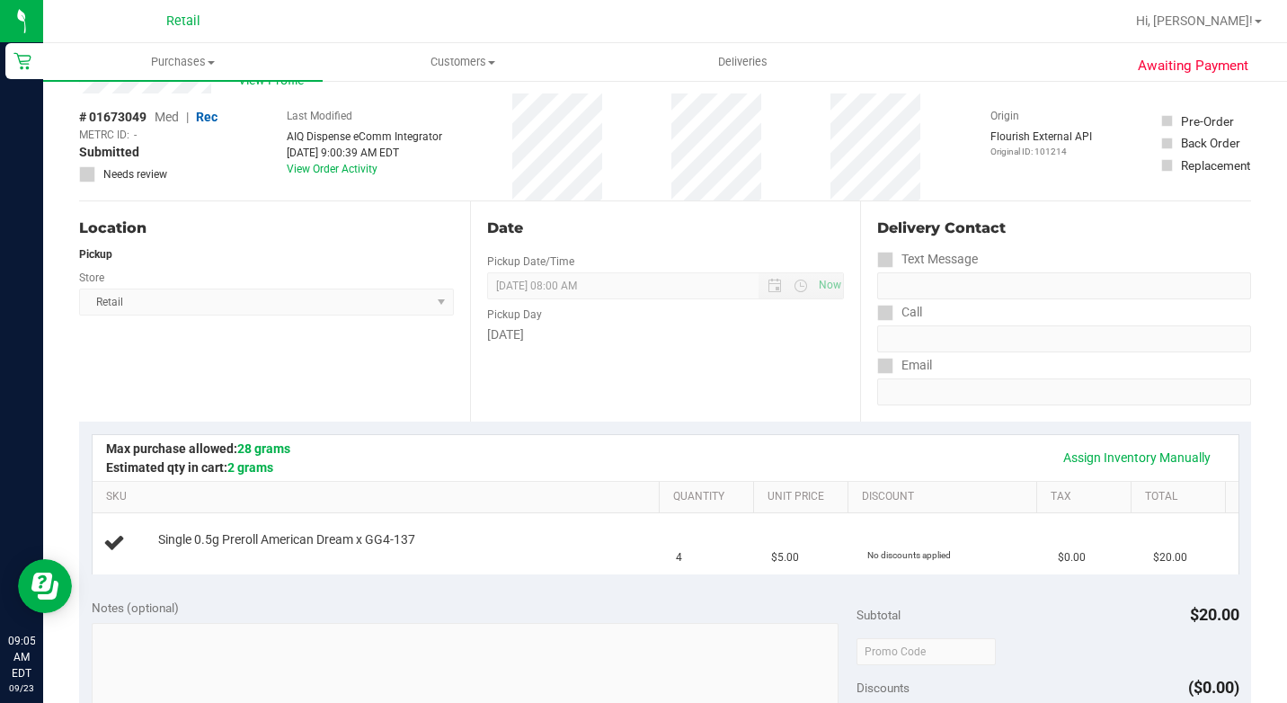
scroll to position [90, 0]
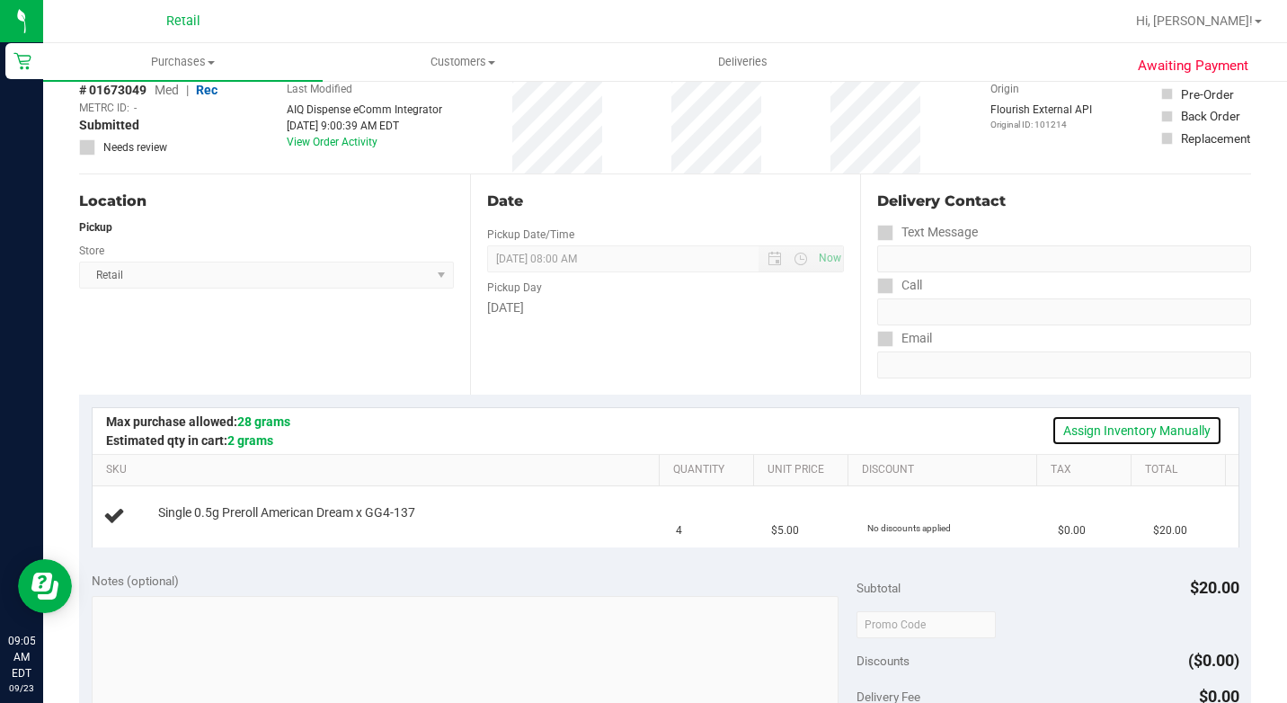
click at [1162, 436] on link "Assign Inventory Manually" at bounding box center [1137, 430] width 171 height 31
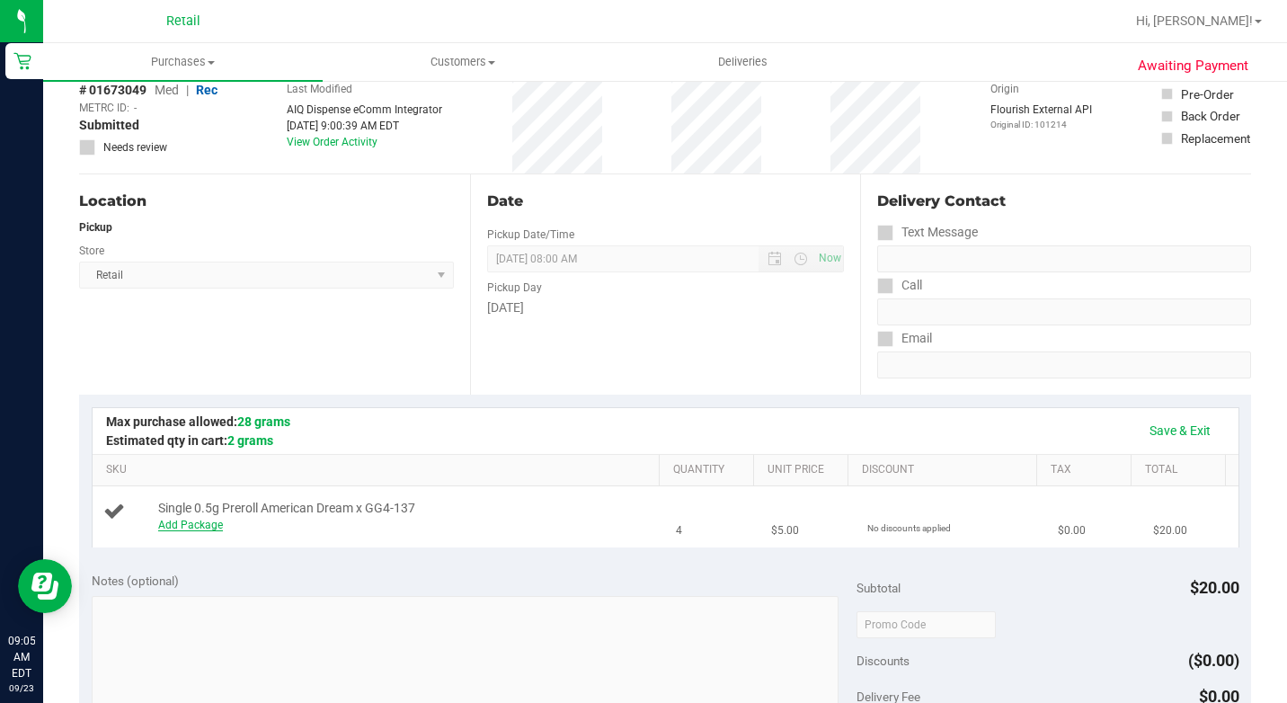
click at [158, 531] on link "Add Package" at bounding box center [190, 525] width 65 height 13
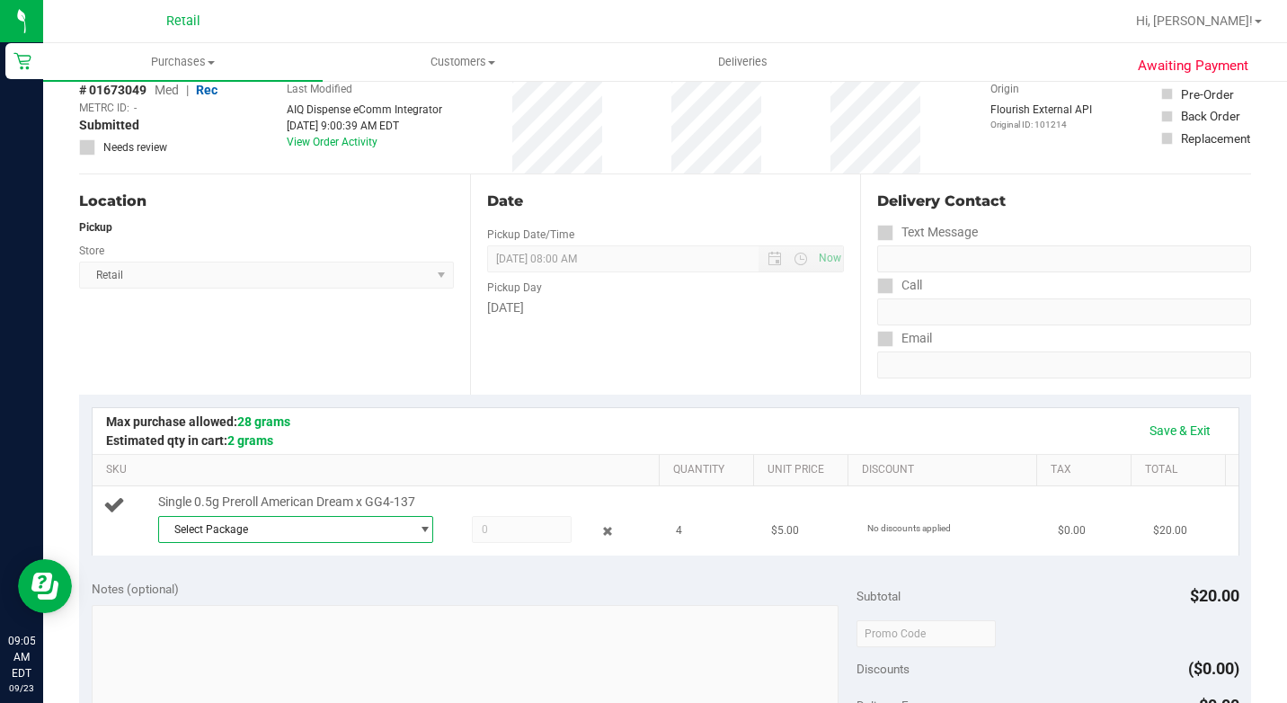
click at [312, 542] on span "Select Package" at bounding box center [284, 529] width 251 height 25
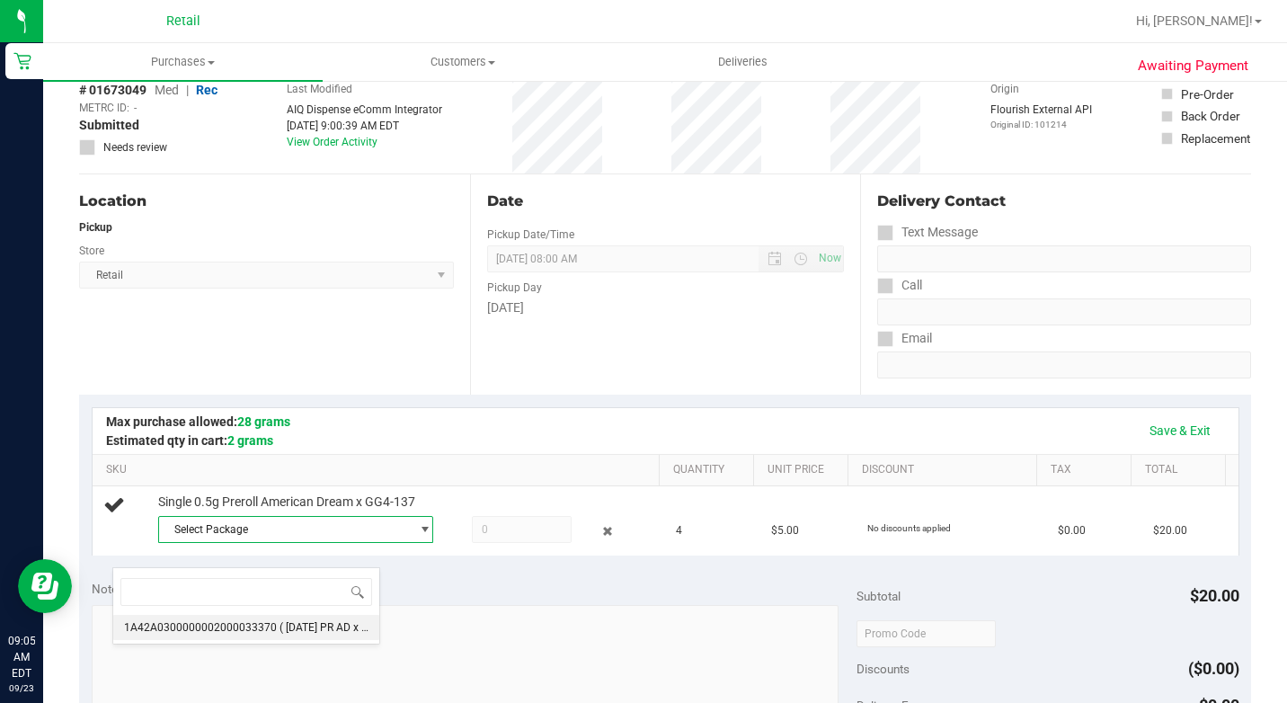
click at [296, 622] on span "( [DATE] PR AD x GG4 )" at bounding box center [334, 627] width 109 height 13
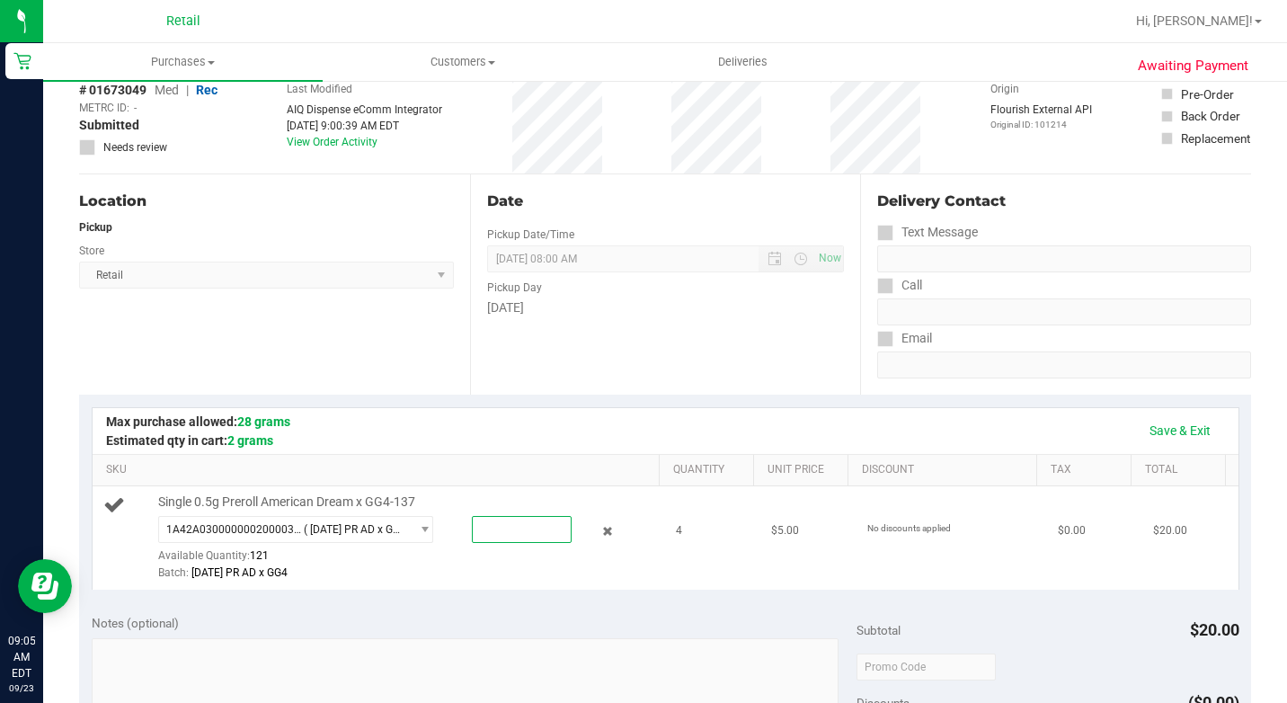
click at [472, 543] on span at bounding box center [521, 529] width 99 height 27
type input "4"
type input "4.0000"
click at [1189, 422] on link "Save & Exit" at bounding box center [1180, 430] width 85 height 31
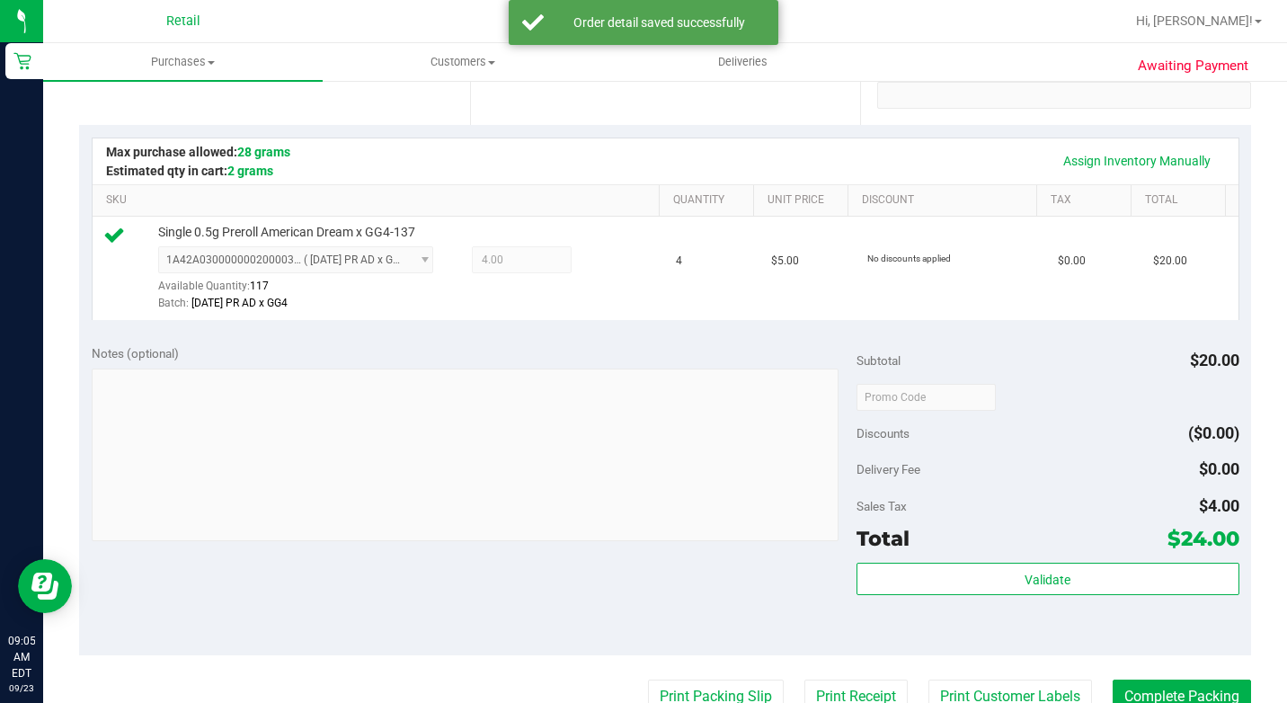
scroll to position [629, 0]
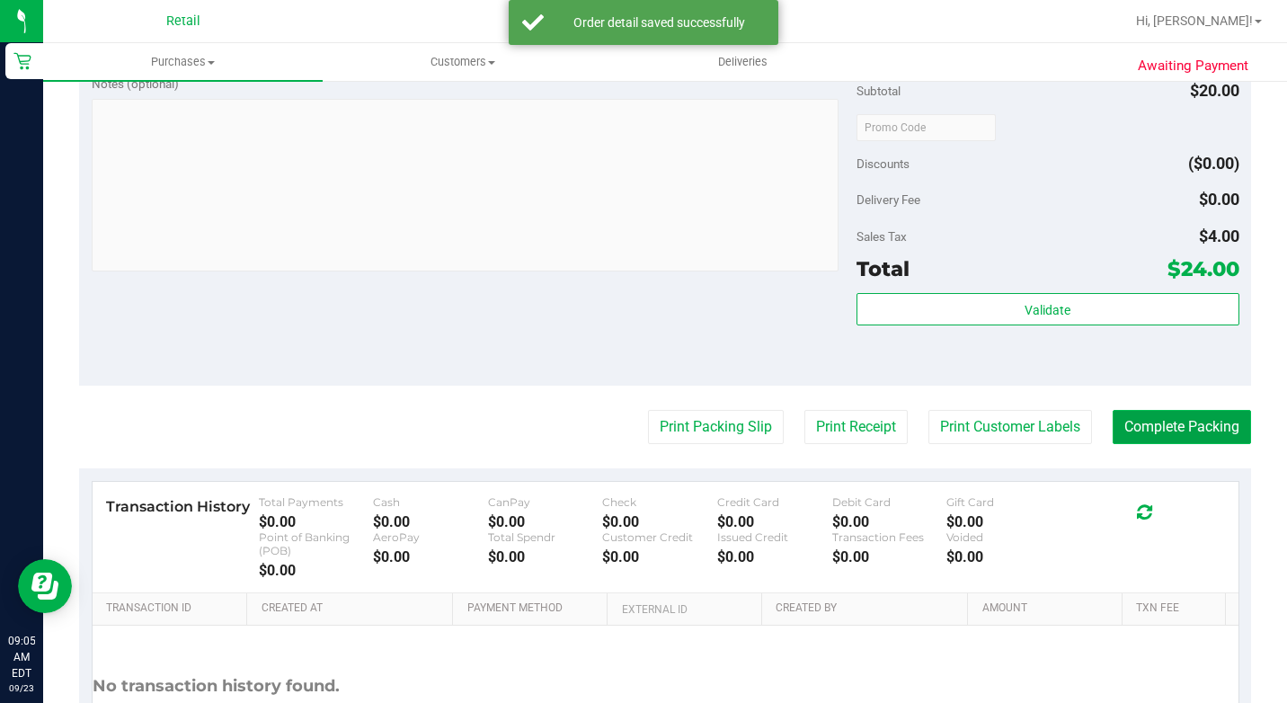
click at [1184, 444] on button "Complete Packing" at bounding box center [1182, 427] width 138 height 34
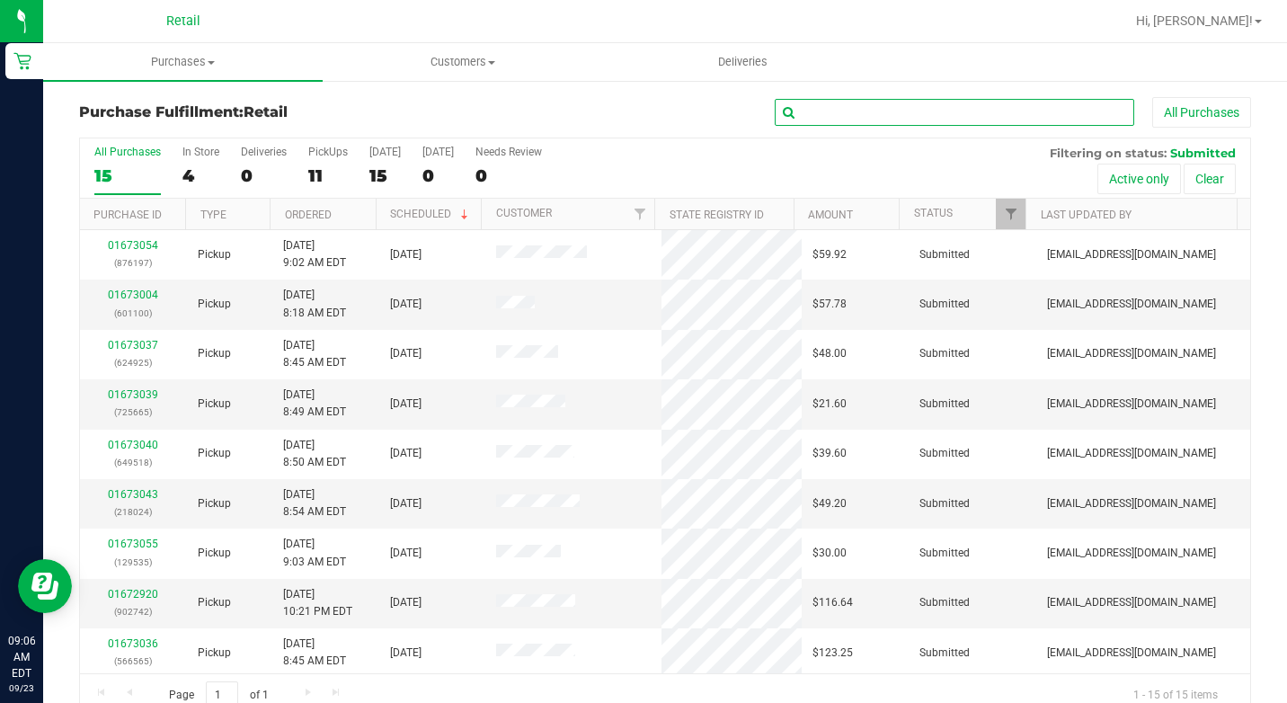
click at [1007, 101] on input "text" at bounding box center [955, 112] width 360 height 27
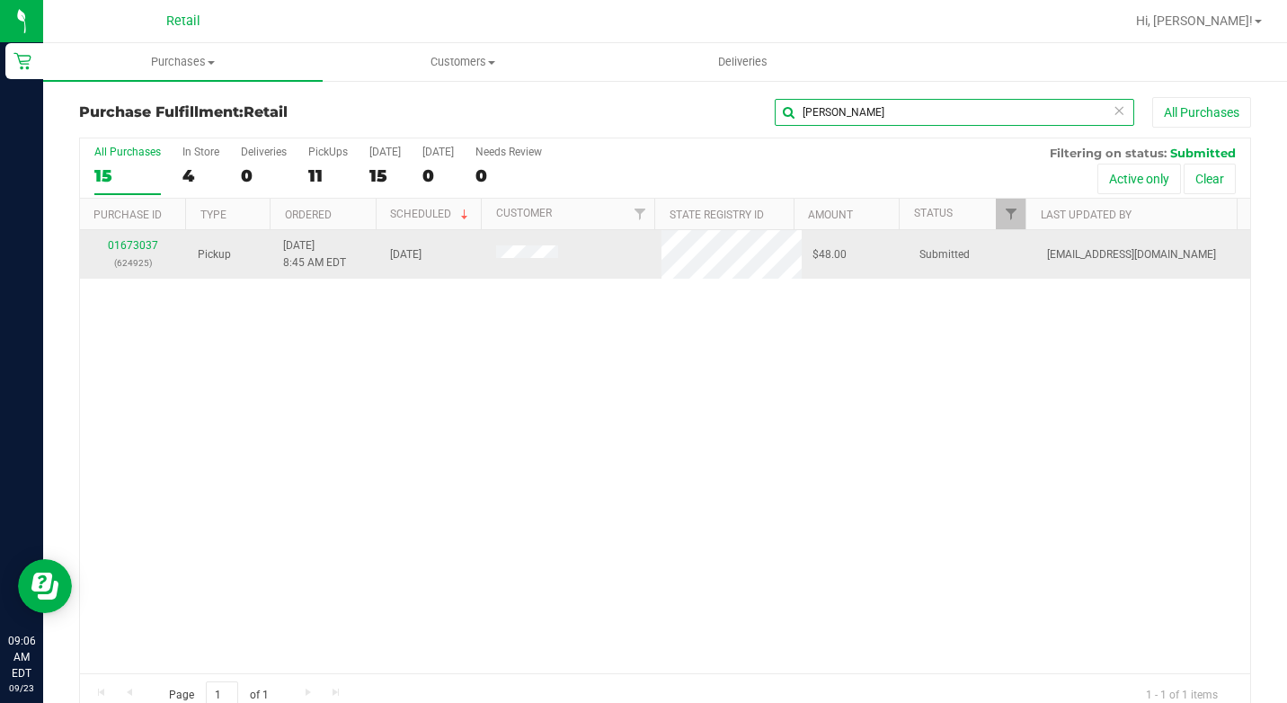
type input "[PERSON_NAME]"
click at [149, 236] on td "01673037 (624925)" at bounding box center [133, 254] width 107 height 49
click at [153, 242] on link "01673037" at bounding box center [133, 245] width 50 height 13
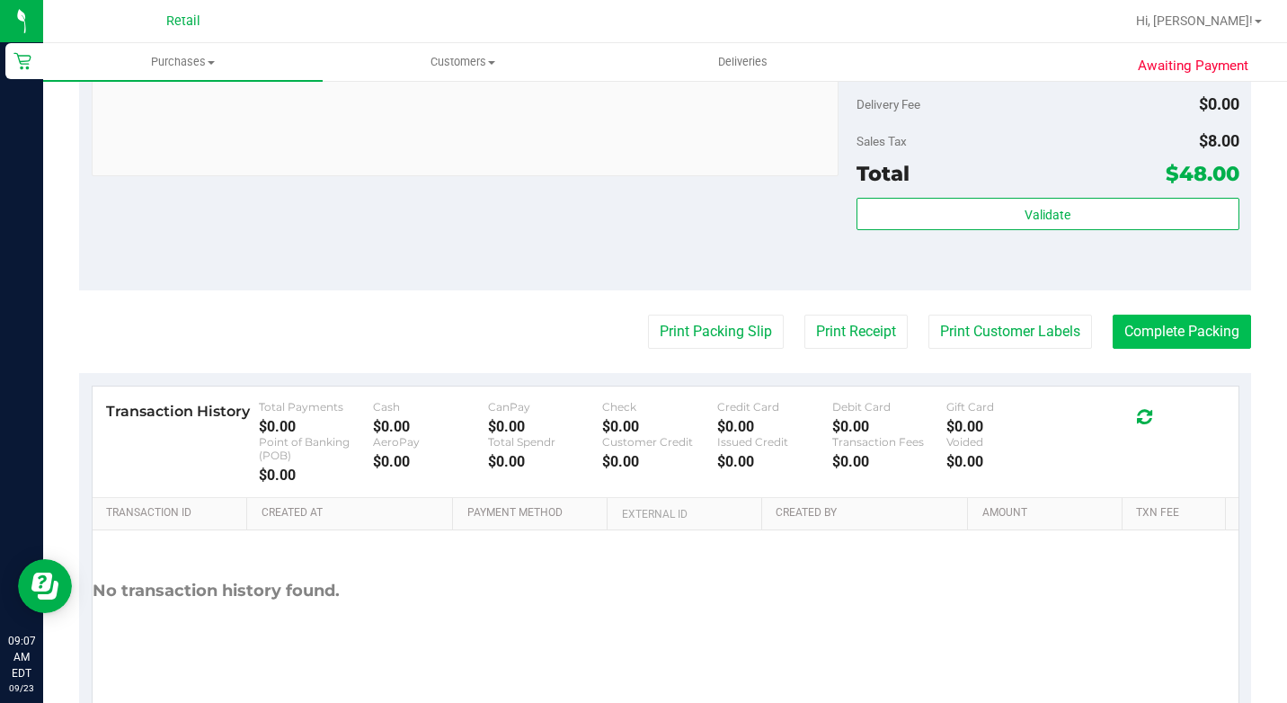
scroll to position [806, 0]
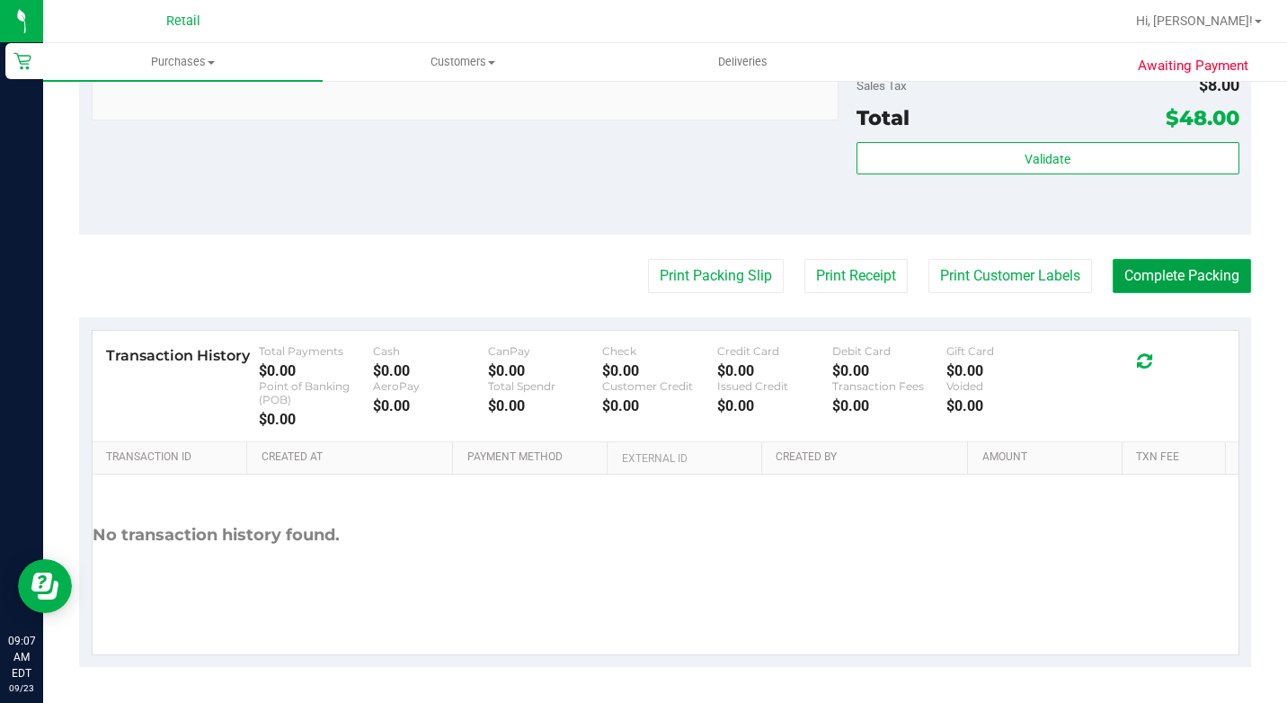
click at [1180, 276] on button "Complete Packing" at bounding box center [1182, 276] width 138 height 34
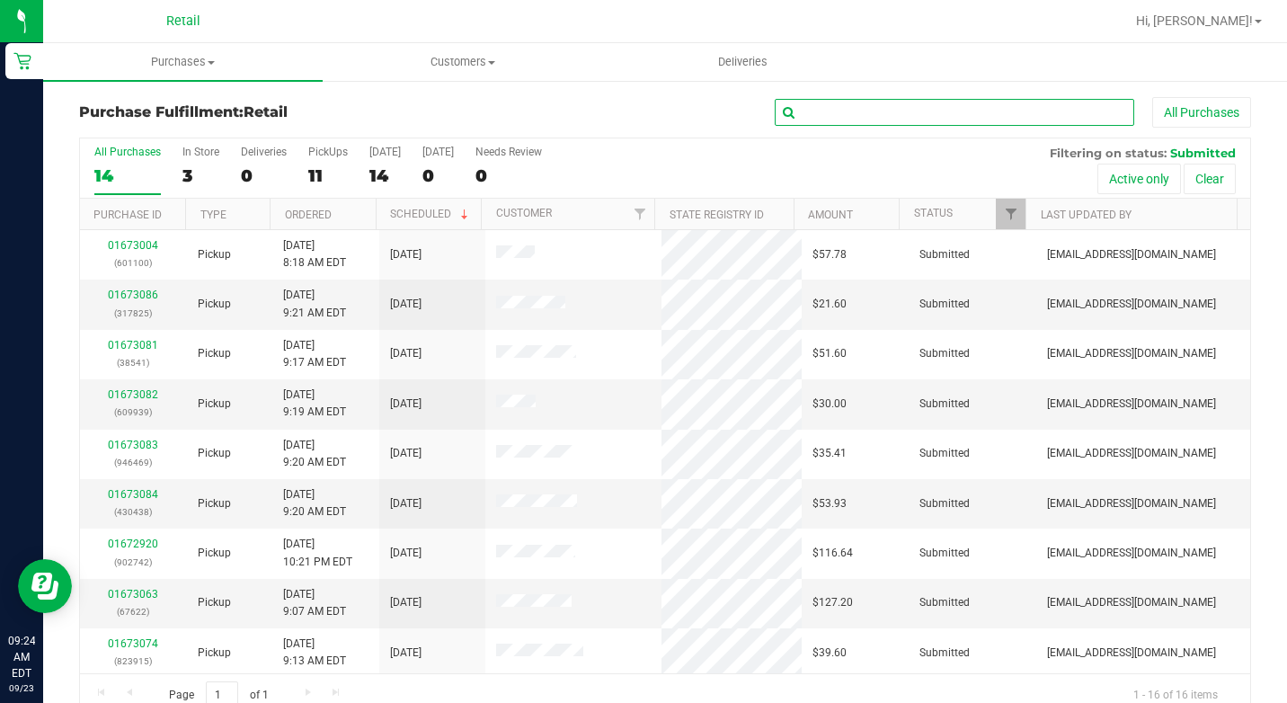
click at [943, 107] on input "text" at bounding box center [955, 112] width 360 height 27
type input "[PERSON_NAME]"
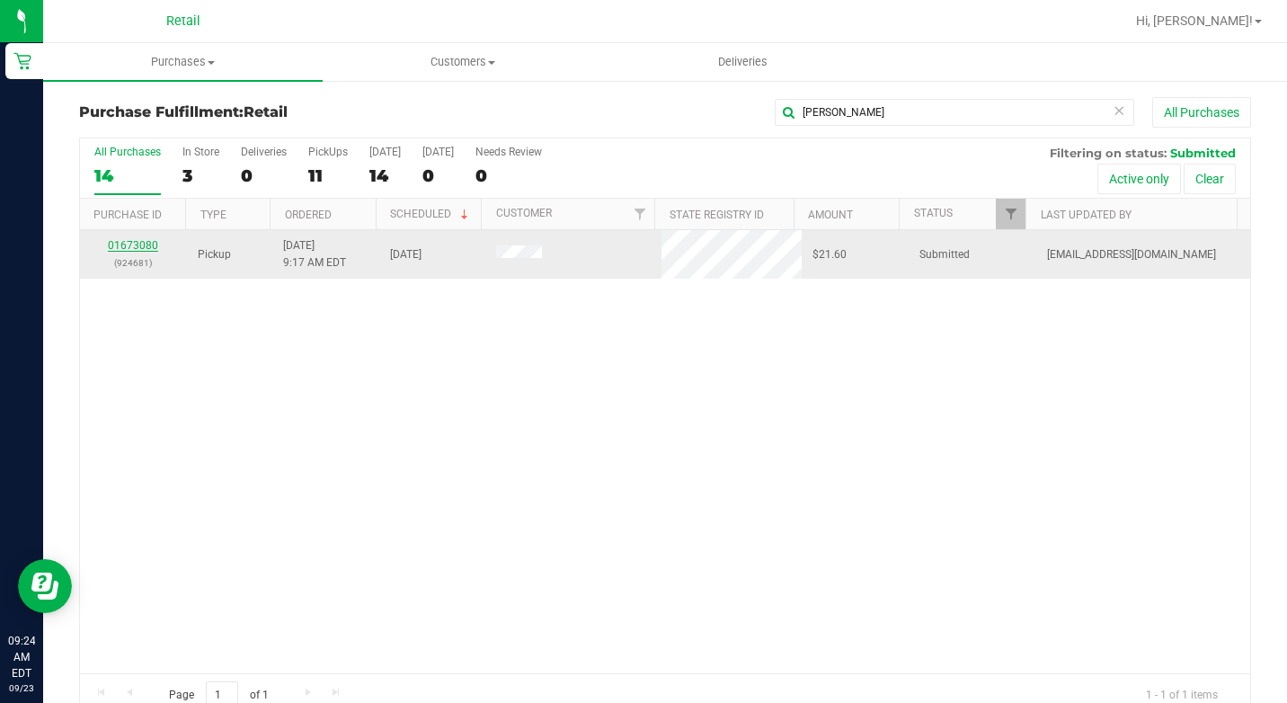
click at [143, 241] on link "01673080" at bounding box center [133, 245] width 50 height 13
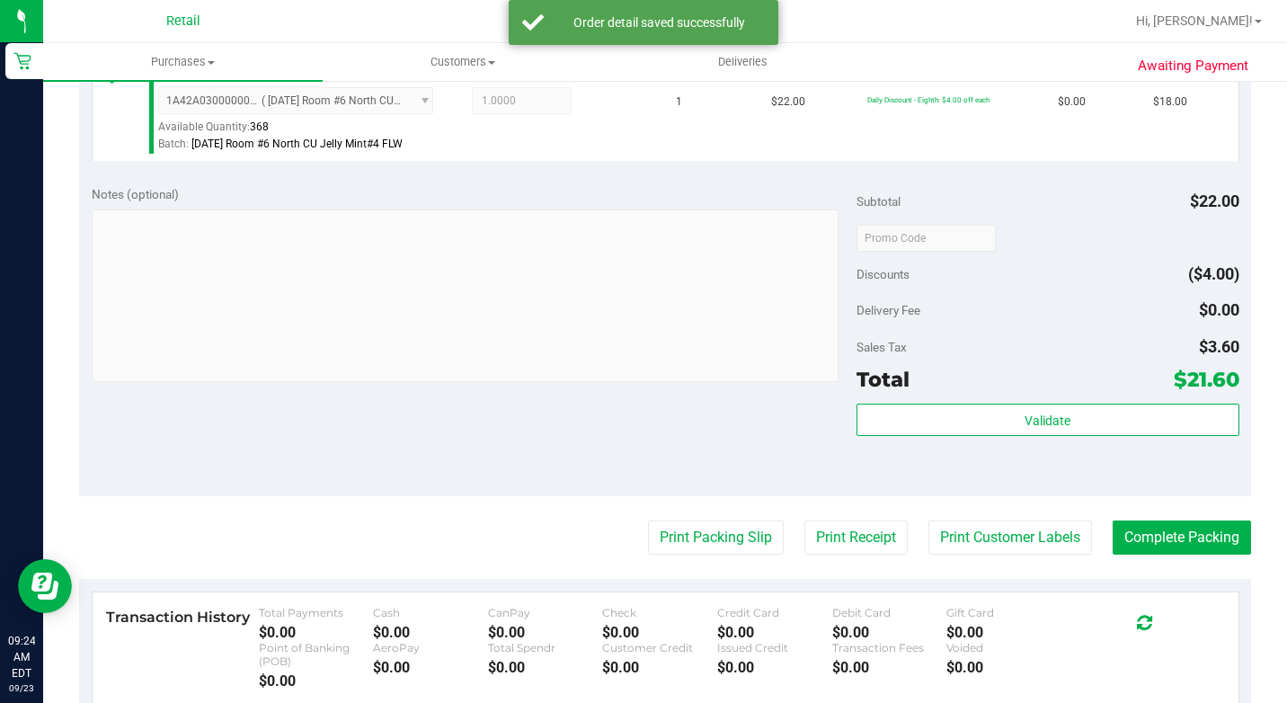
scroll to position [539, 0]
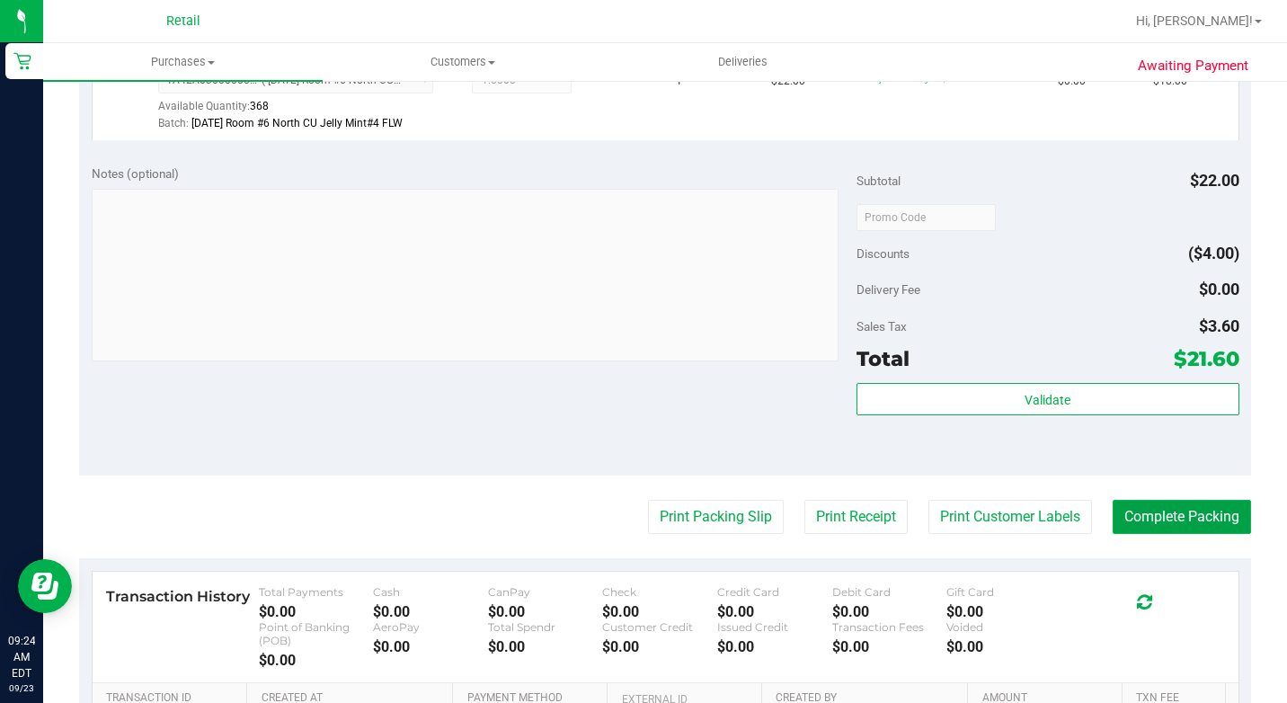
click at [1194, 534] on button "Complete Packing" at bounding box center [1182, 517] width 138 height 34
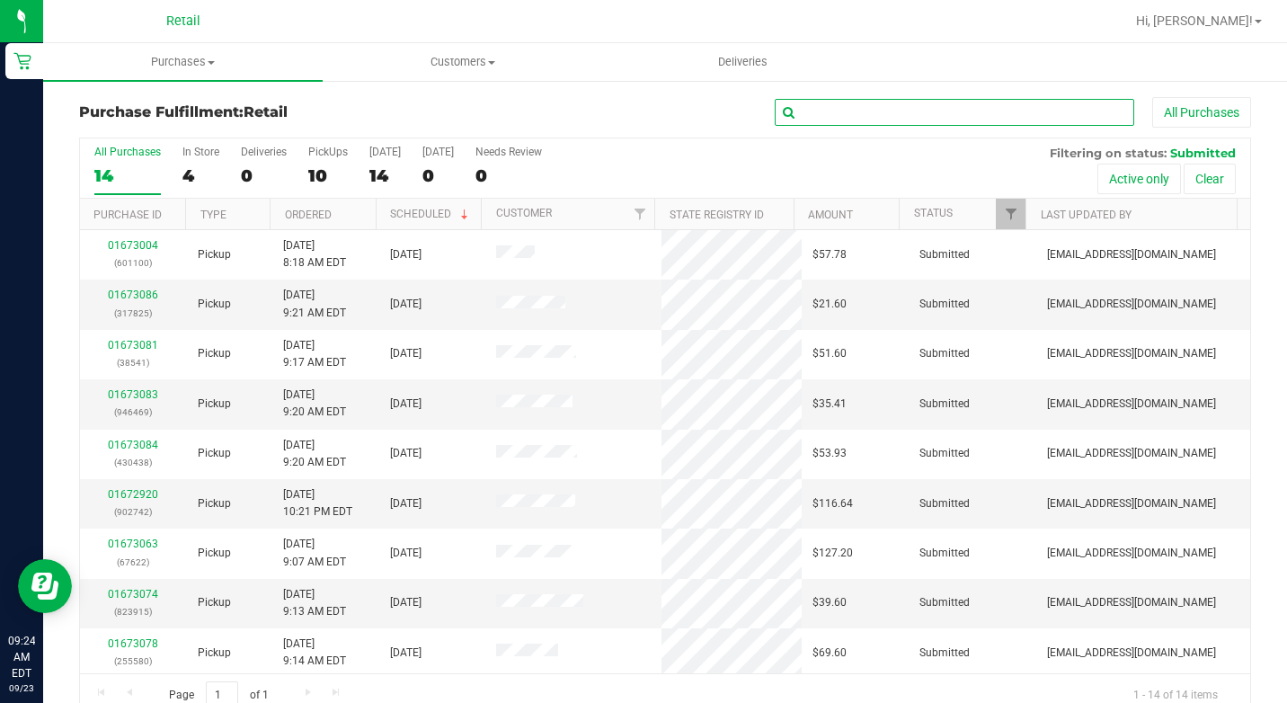
click at [839, 102] on input "text" at bounding box center [955, 112] width 360 height 27
type input "[PERSON_NAME]"
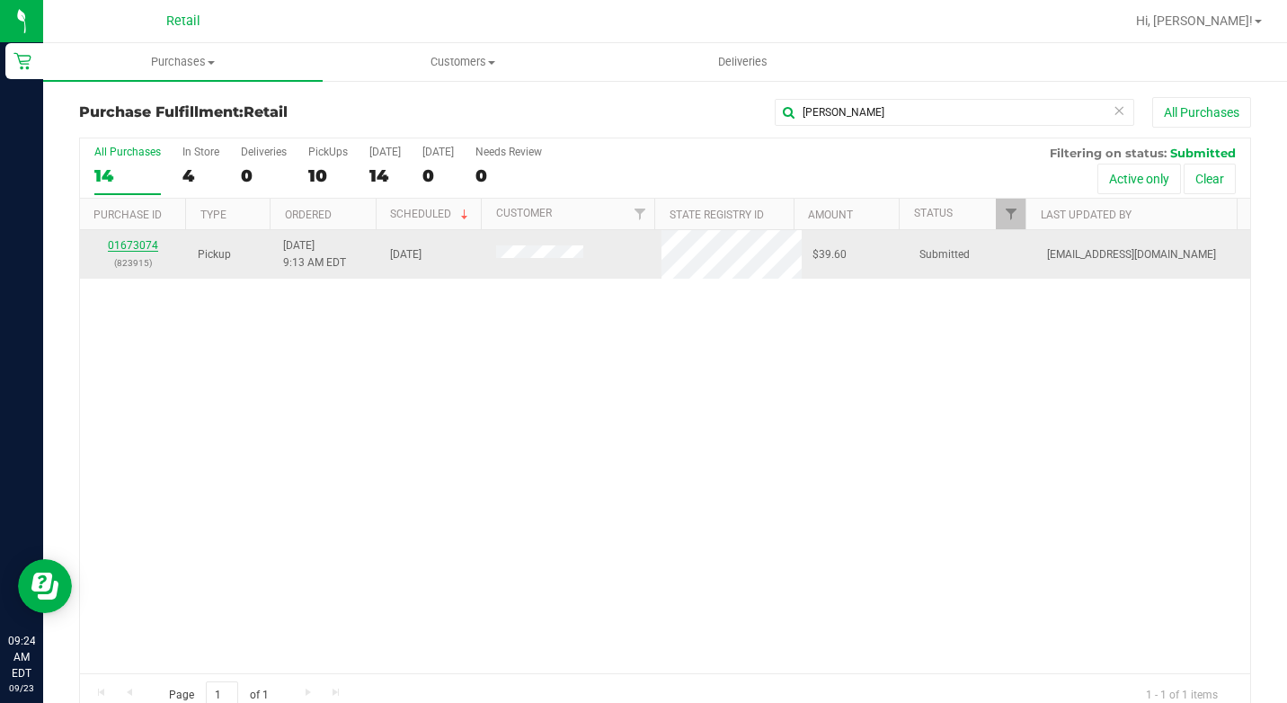
click at [131, 244] on link "01673074" at bounding box center [133, 245] width 50 height 13
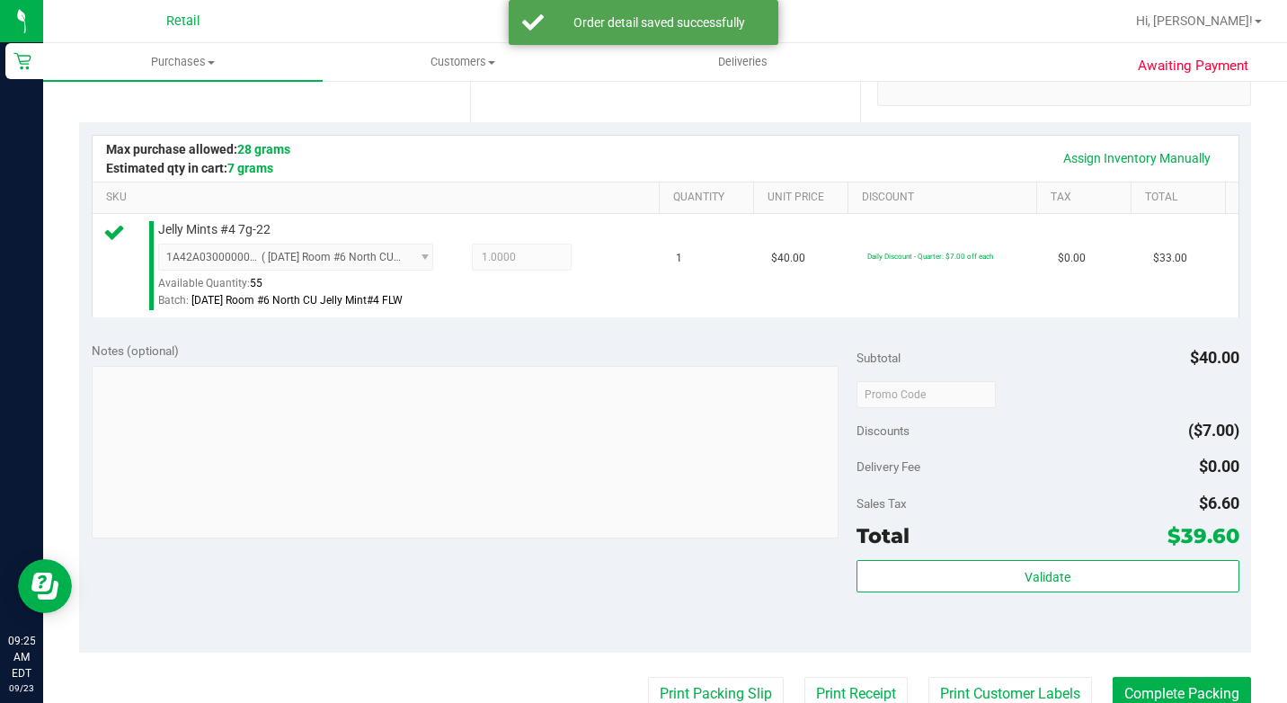
scroll to position [450, 0]
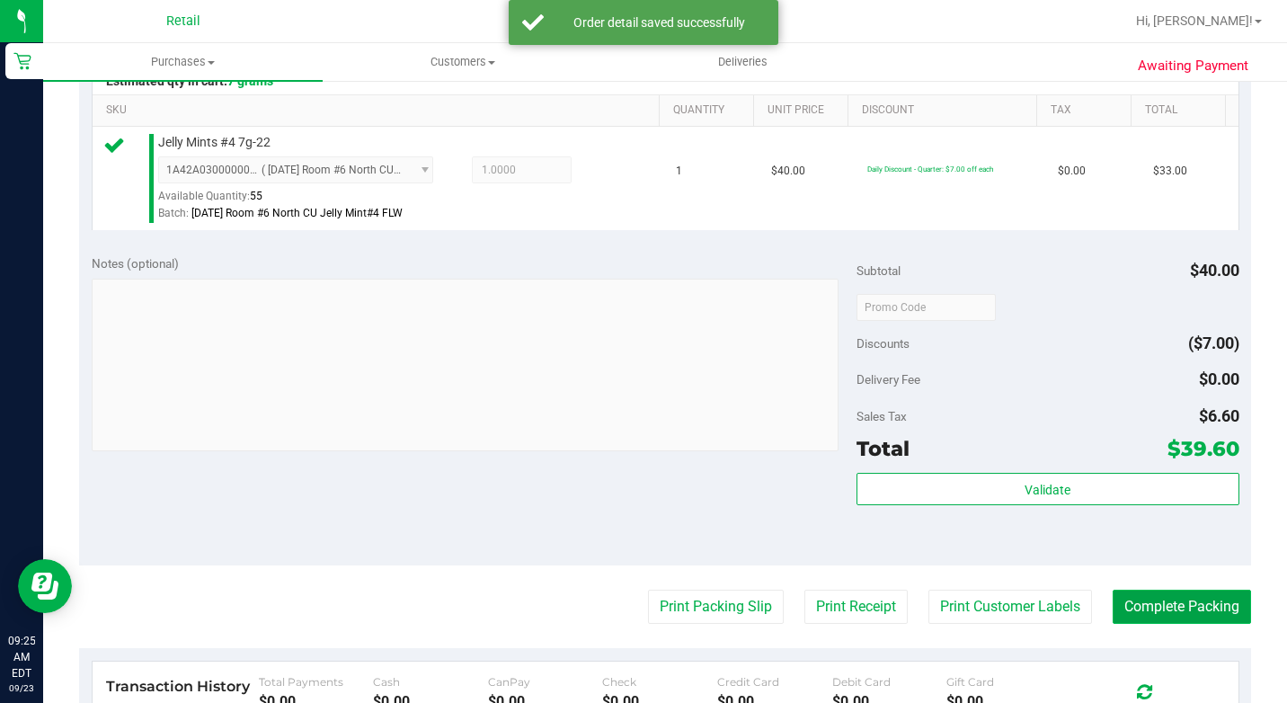
click at [1133, 624] on button "Complete Packing" at bounding box center [1182, 607] width 138 height 34
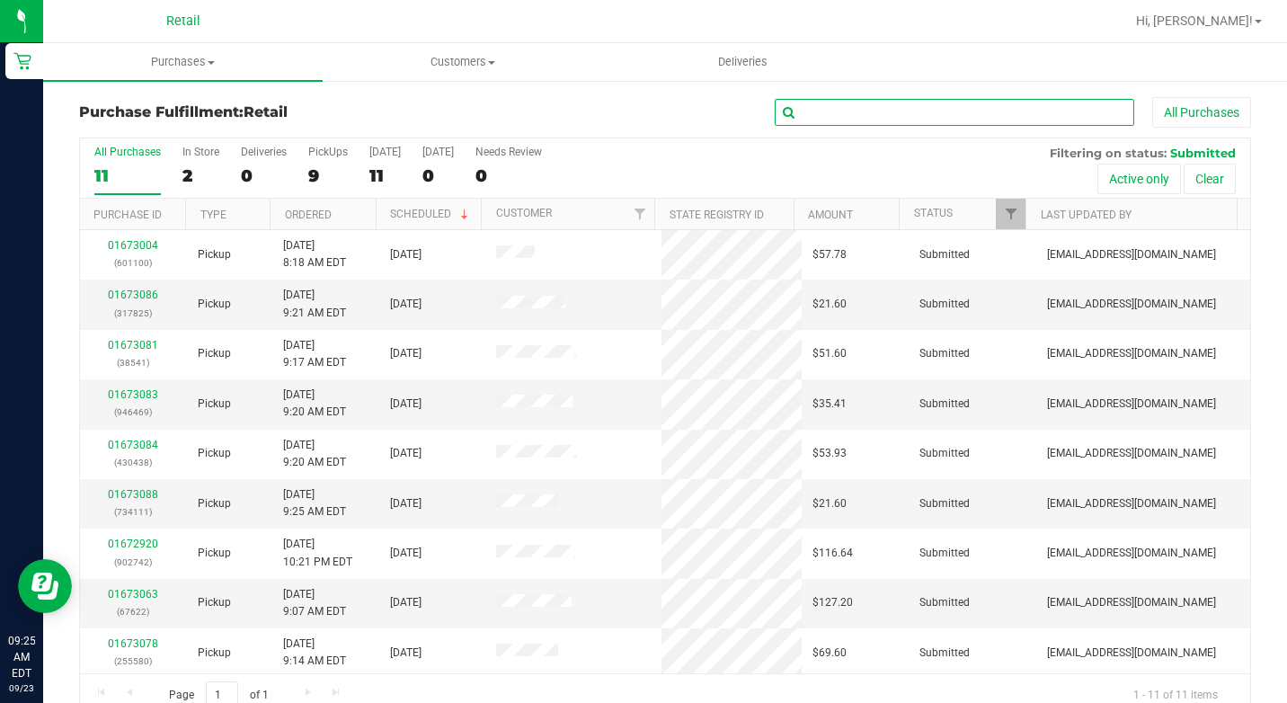
click at [826, 112] on input "text" at bounding box center [955, 112] width 360 height 27
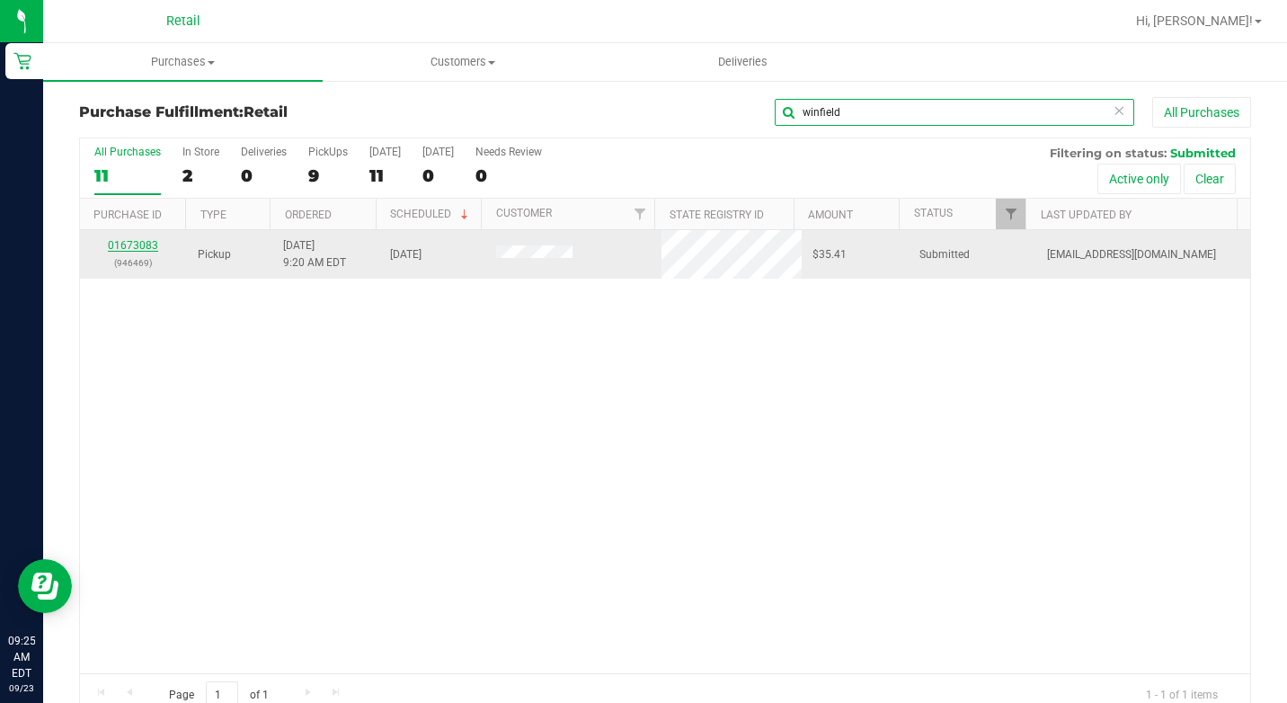
type input "winfield"
click at [142, 248] on link "01673083" at bounding box center [133, 245] width 50 height 13
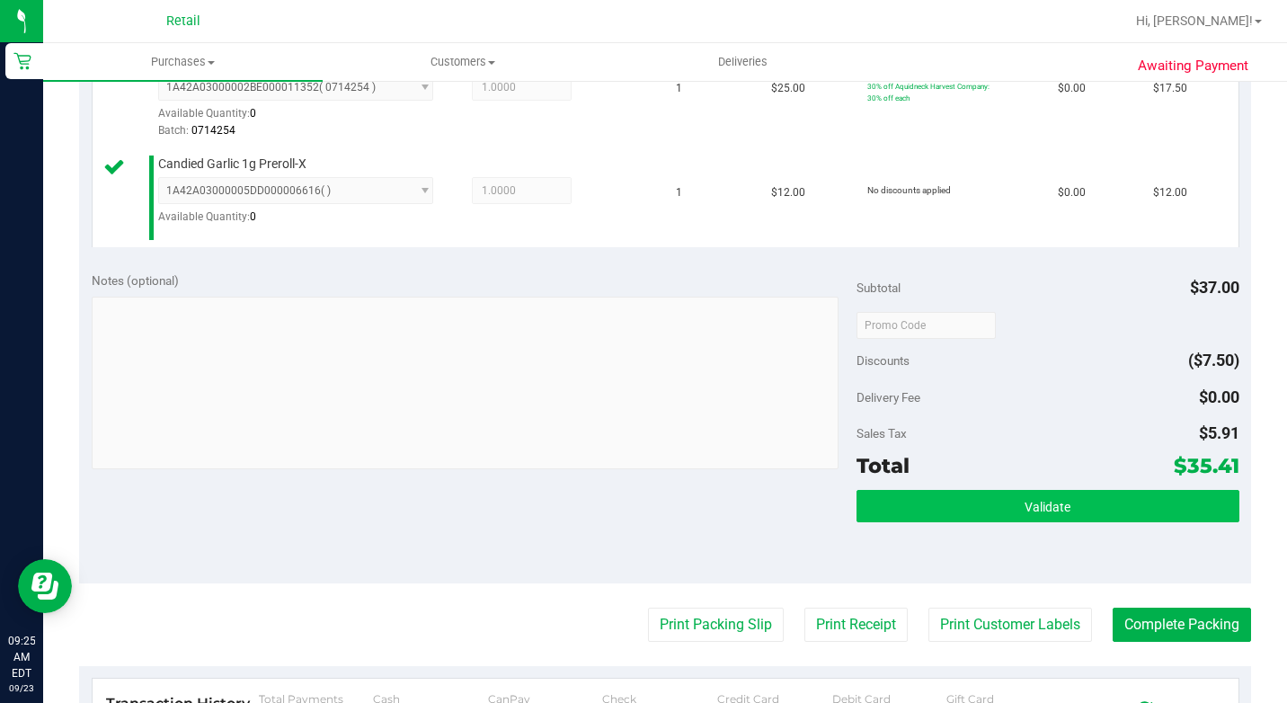
scroll to position [539, 0]
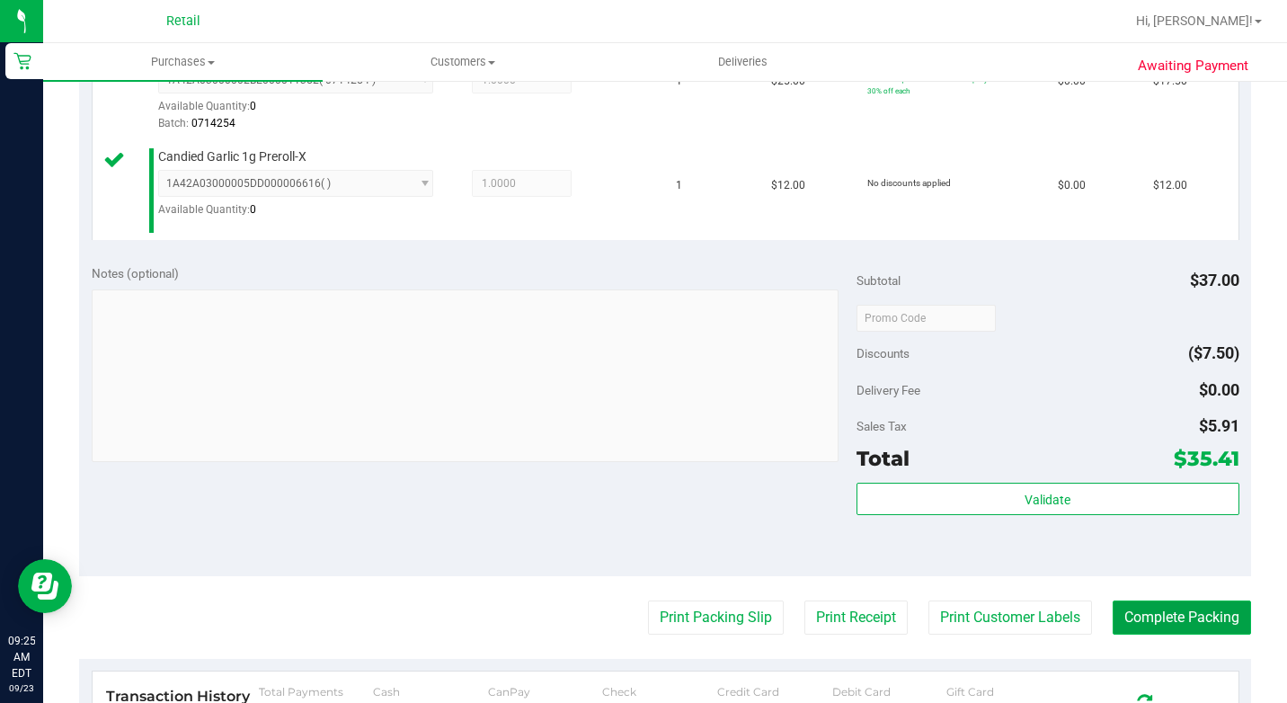
click at [1209, 635] on button "Complete Packing" at bounding box center [1182, 618] width 138 height 34
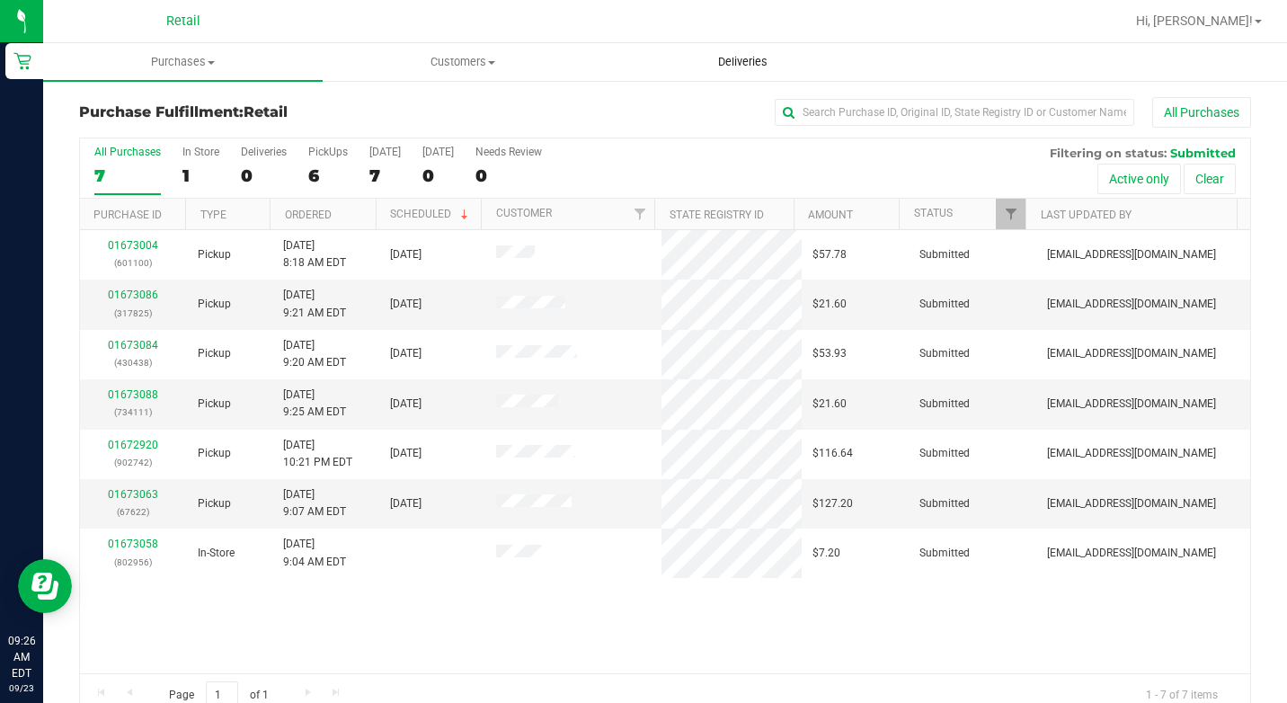
click at [759, 54] on span "Deliveries" at bounding box center [743, 62] width 98 height 16
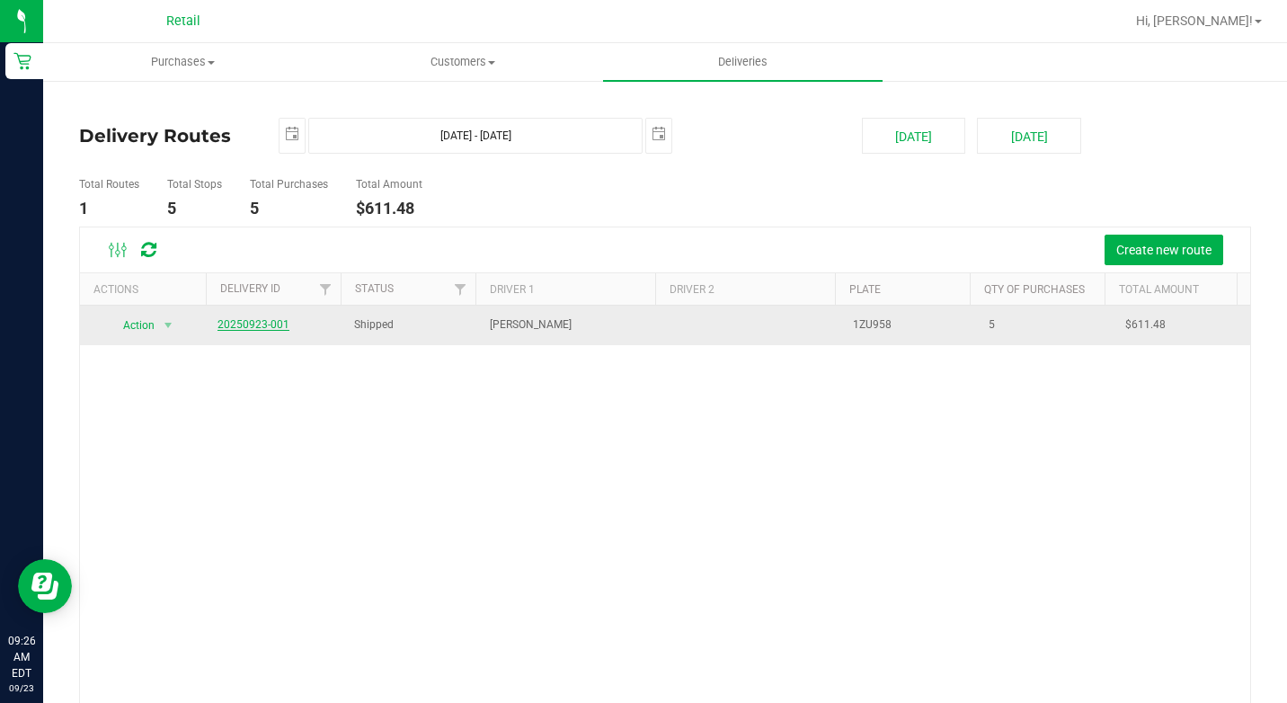
click at [226, 320] on link "20250923-001" at bounding box center [254, 324] width 72 height 13
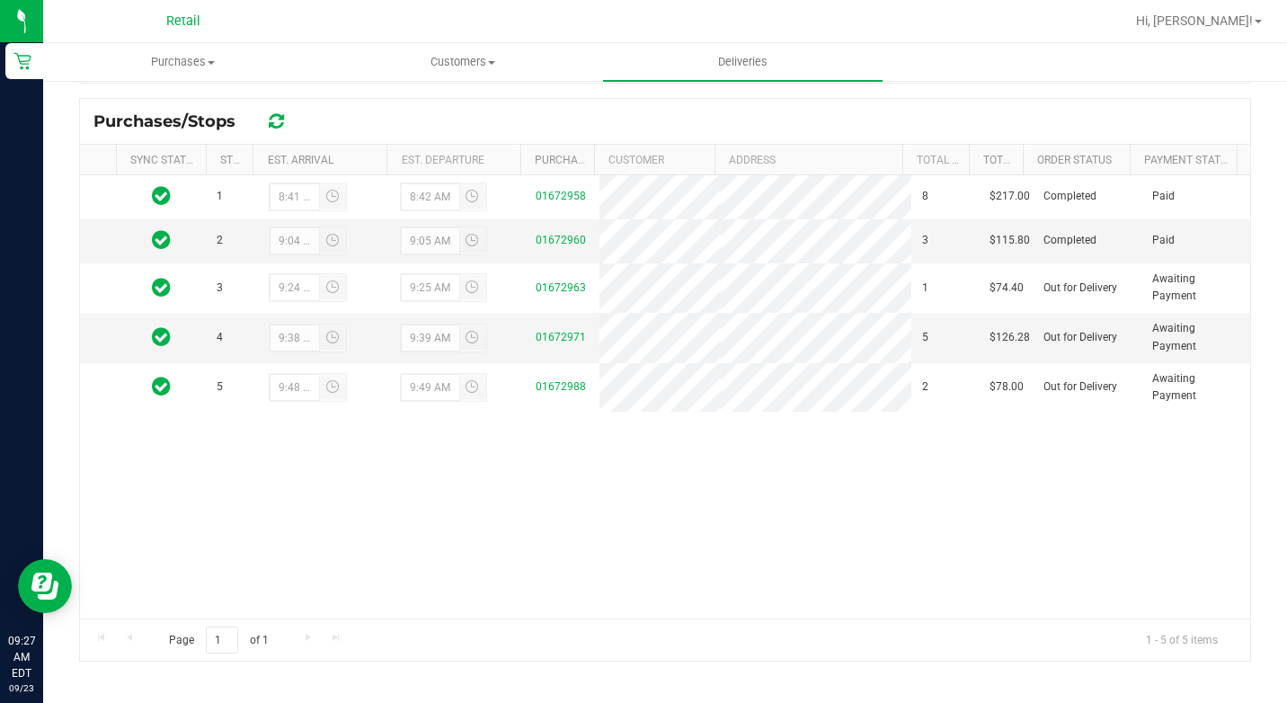
scroll to position [307, 0]
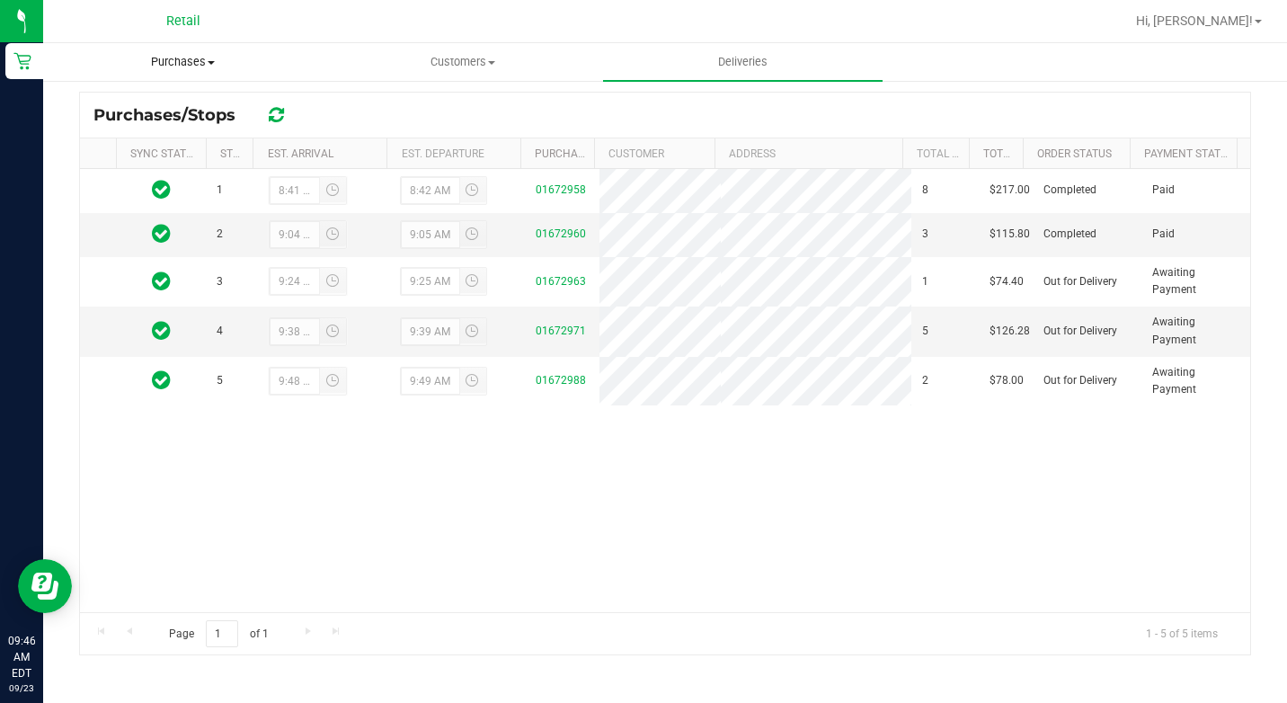
click at [156, 62] on span "Purchases" at bounding box center [183, 62] width 278 height 16
click at [165, 101] on span "Summary of purchases" at bounding box center [135, 108] width 184 height 15
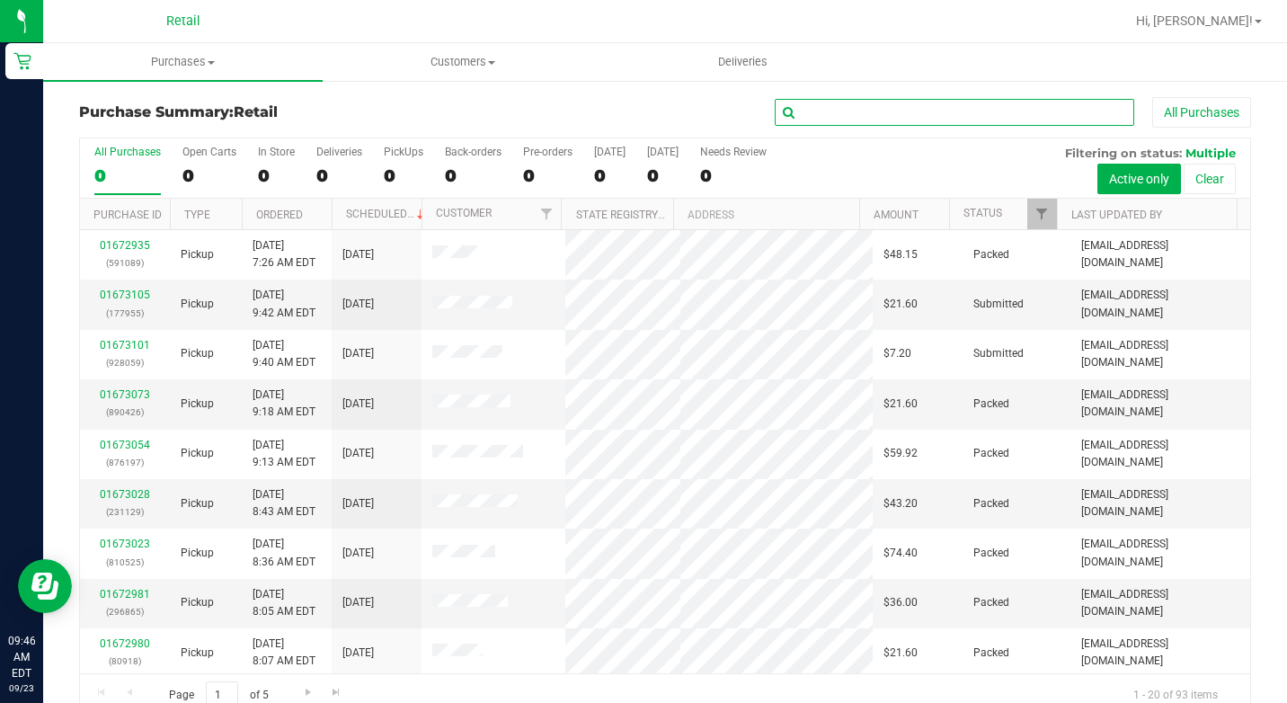
click at [912, 113] on input "text" at bounding box center [955, 112] width 360 height 27
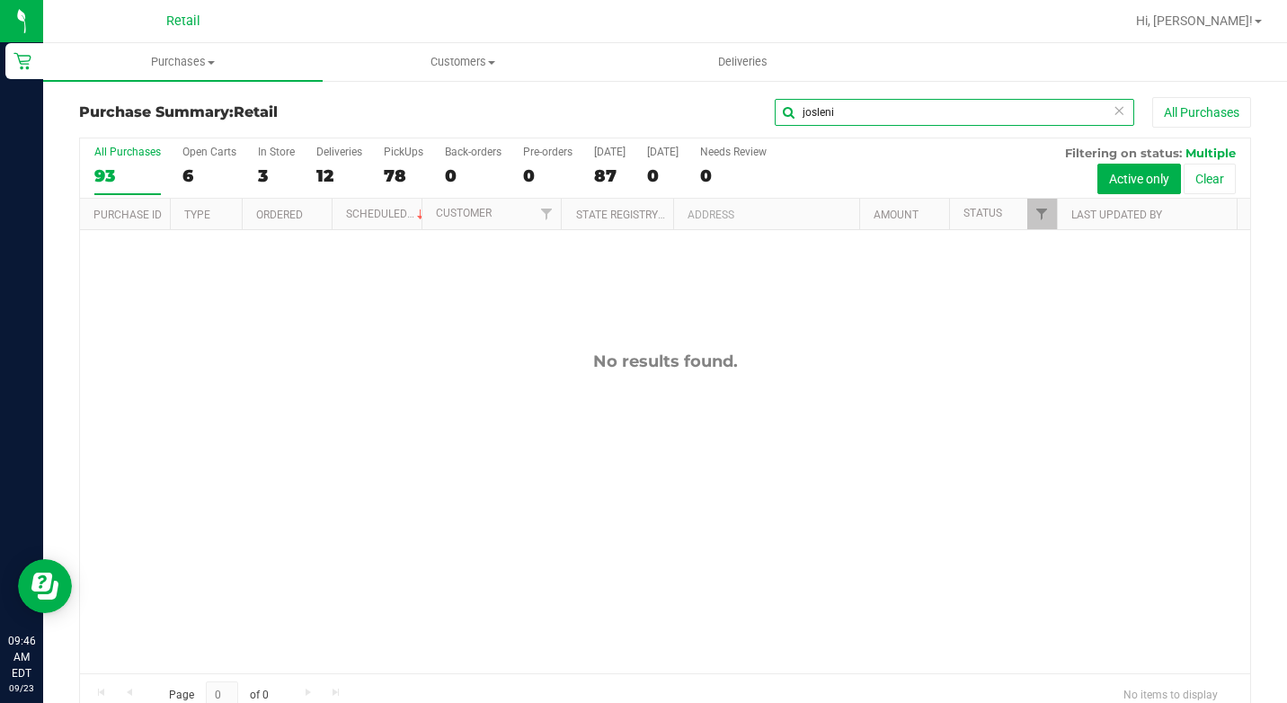
drag, startPoint x: 855, startPoint y: 116, endPoint x: 546, endPoint y: 13, distance: 326.1
click at [824, 105] on input "josleni" at bounding box center [955, 112] width 360 height 27
type input "j"
type input "m"
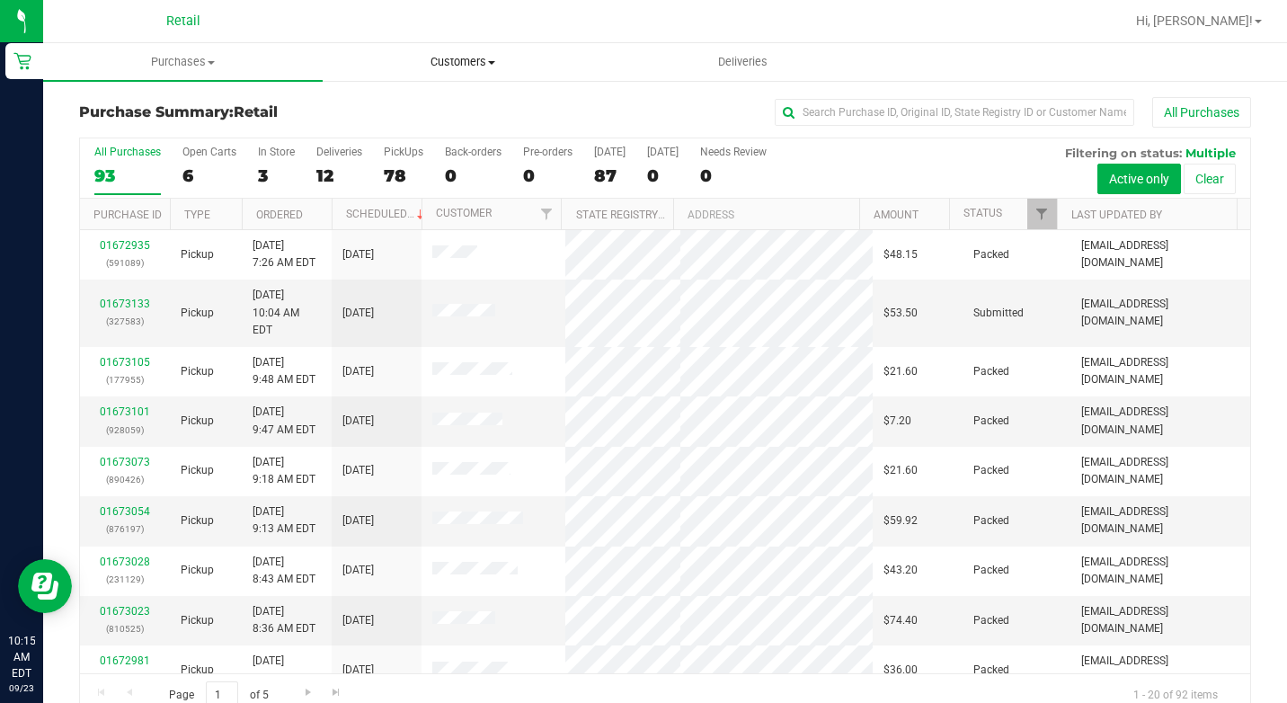
click at [481, 60] on span "Customers" at bounding box center [463, 62] width 278 height 16
click at [385, 117] on li "All customers" at bounding box center [463, 109] width 280 height 22
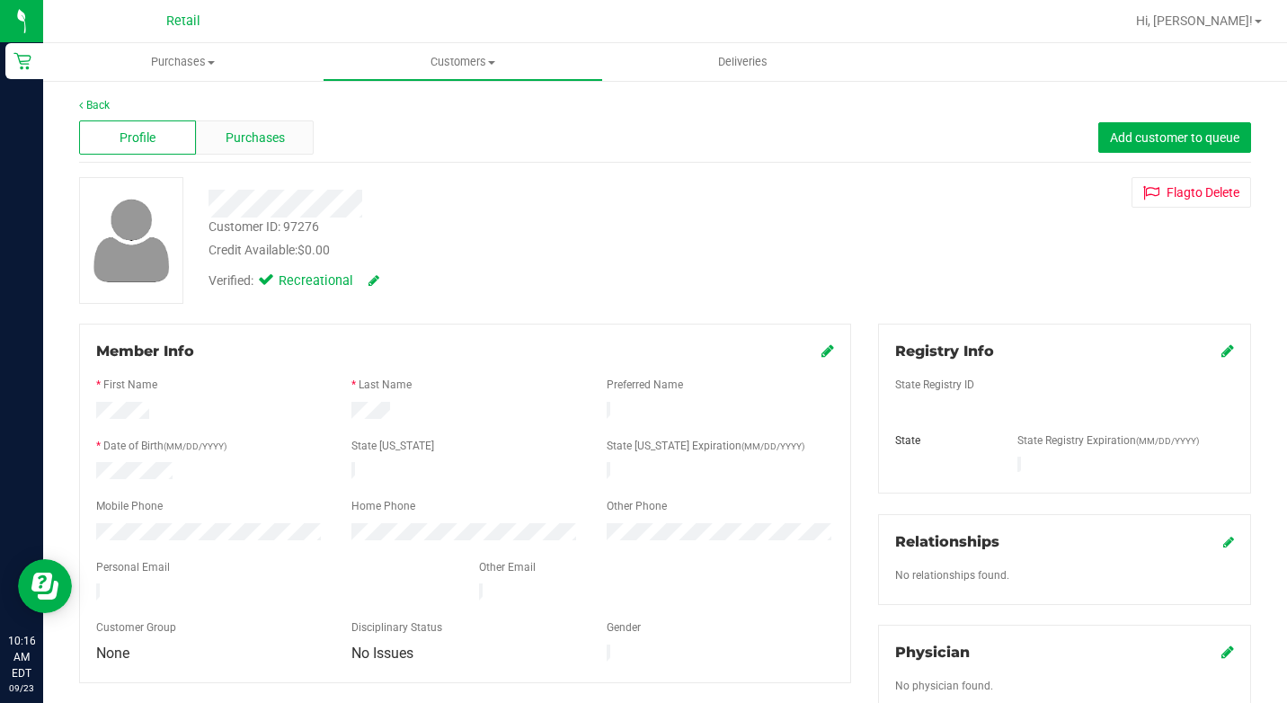
click at [276, 134] on span "Purchases" at bounding box center [255, 138] width 59 height 19
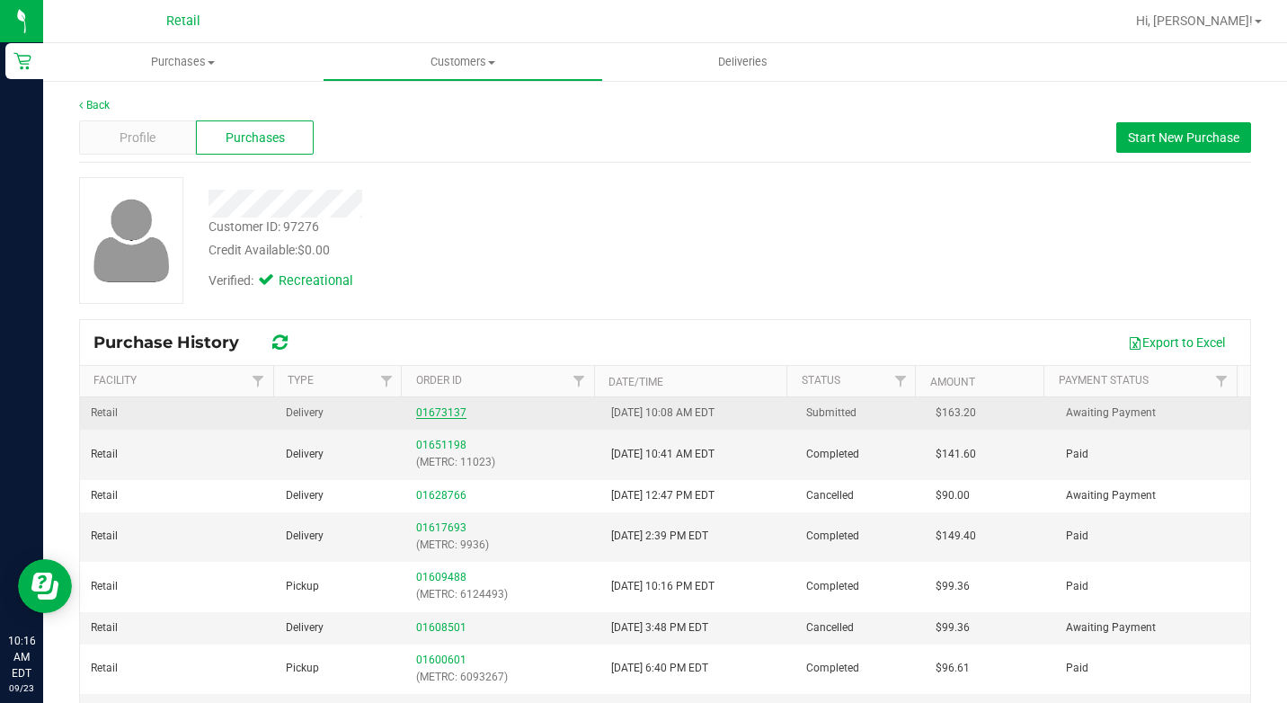
click at [426, 408] on link "01673137" at bounding box center [441, 412] width 50 height 13
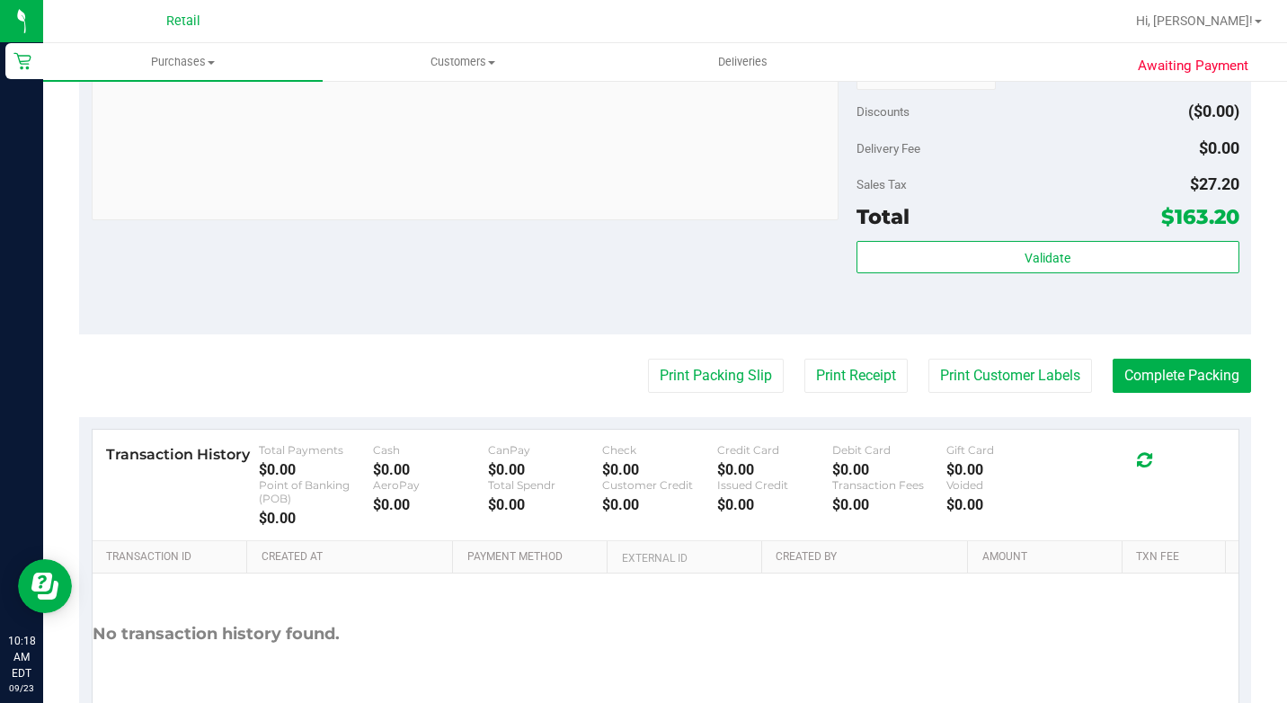
scroll to position [989, 0]
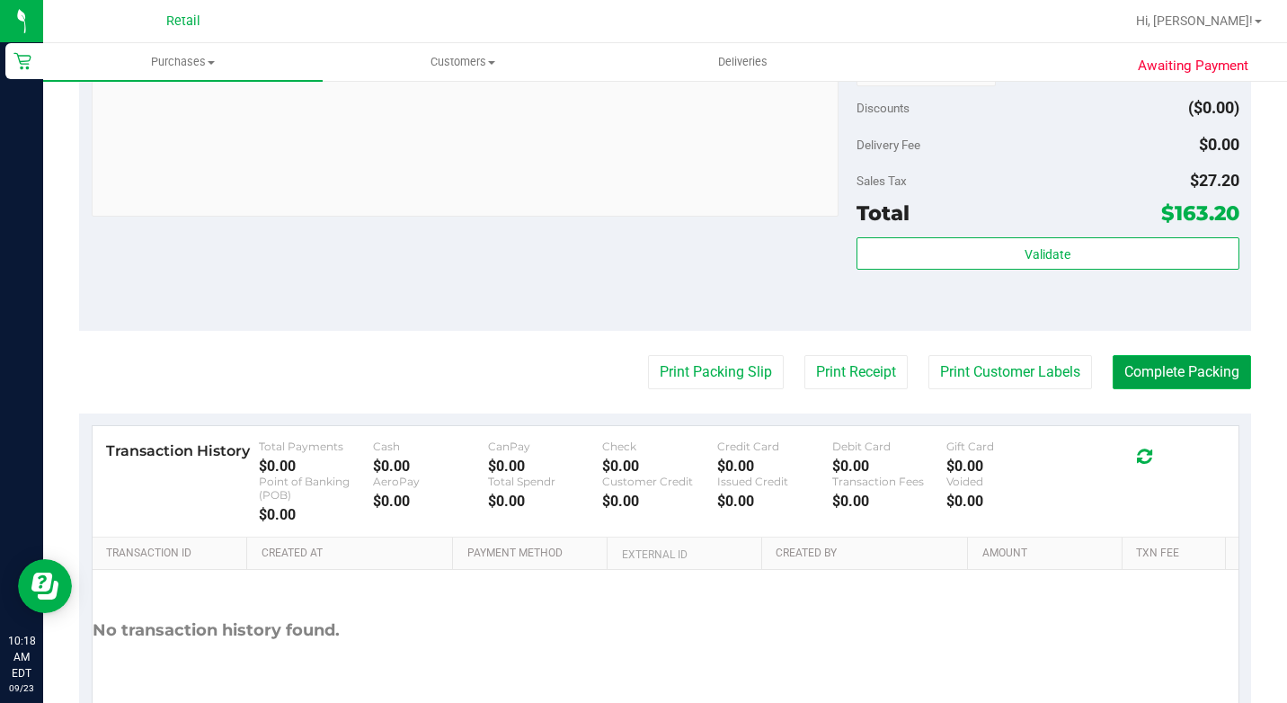
click at [1192, 389] on button "Complete Packing" at bounding box center [1182, 372] width 138 height 34
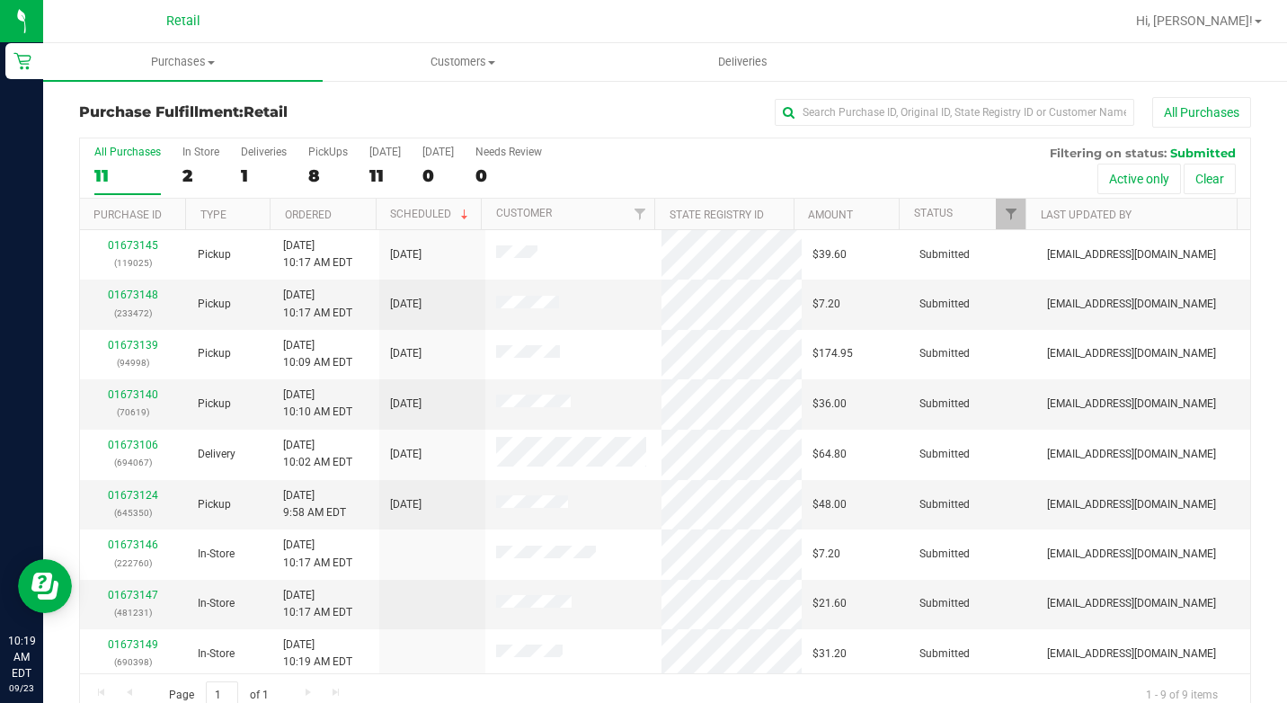
click at [698, 170] on div "All Purchases 11 In Store 2 Deliveries 1 PickUps 8 [DATE] 11 [DATE] 0 Needs Rev…" at bounding box center [665, 168] width 1171 height 60
click at [670, 156] on div "All Purchases 11 In Store 2 Deliveries 1 PickUps 8 [DATE] 11 [DATE] 0 Needs Rev…" at bounding box center [665, 168] width 1171 height 60
click at [877, 109] on input "text" at bounding box center [955, 112] width 360 height 27
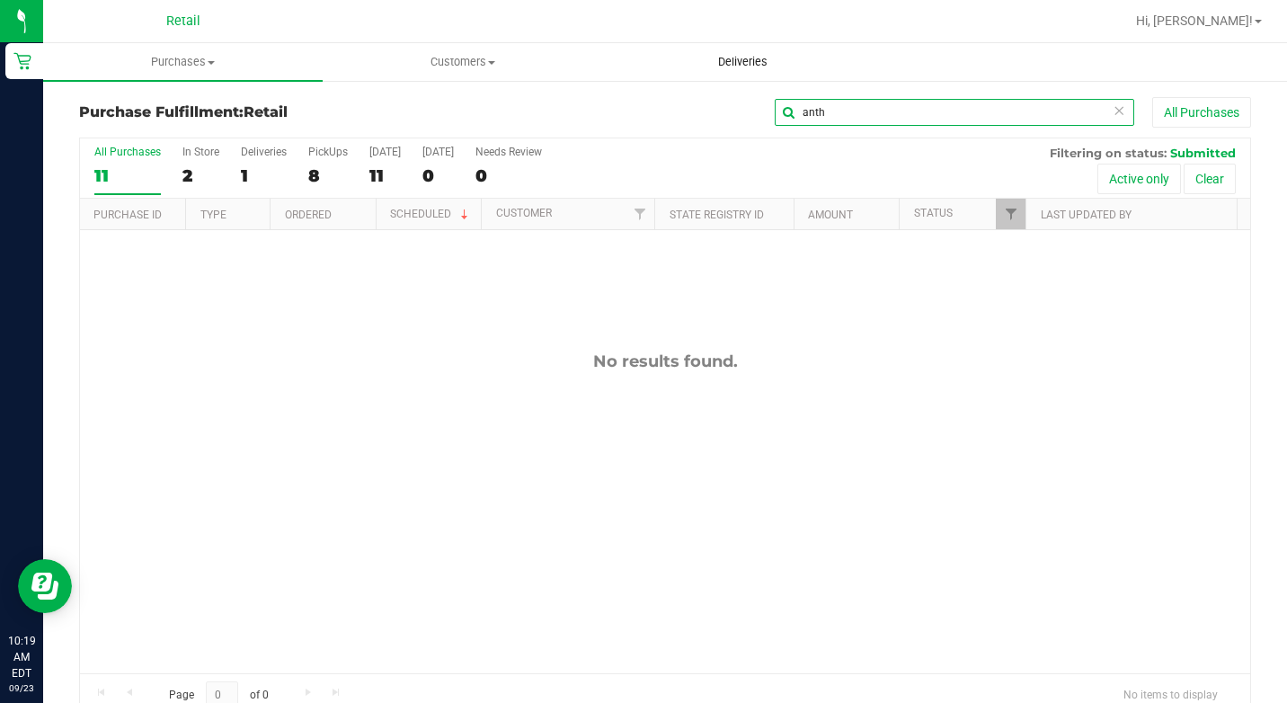
type input "anth"
click at [748, 49] on uib-tab-heading "Deliveries" at bounding box center [743, 62] width 278 height 36
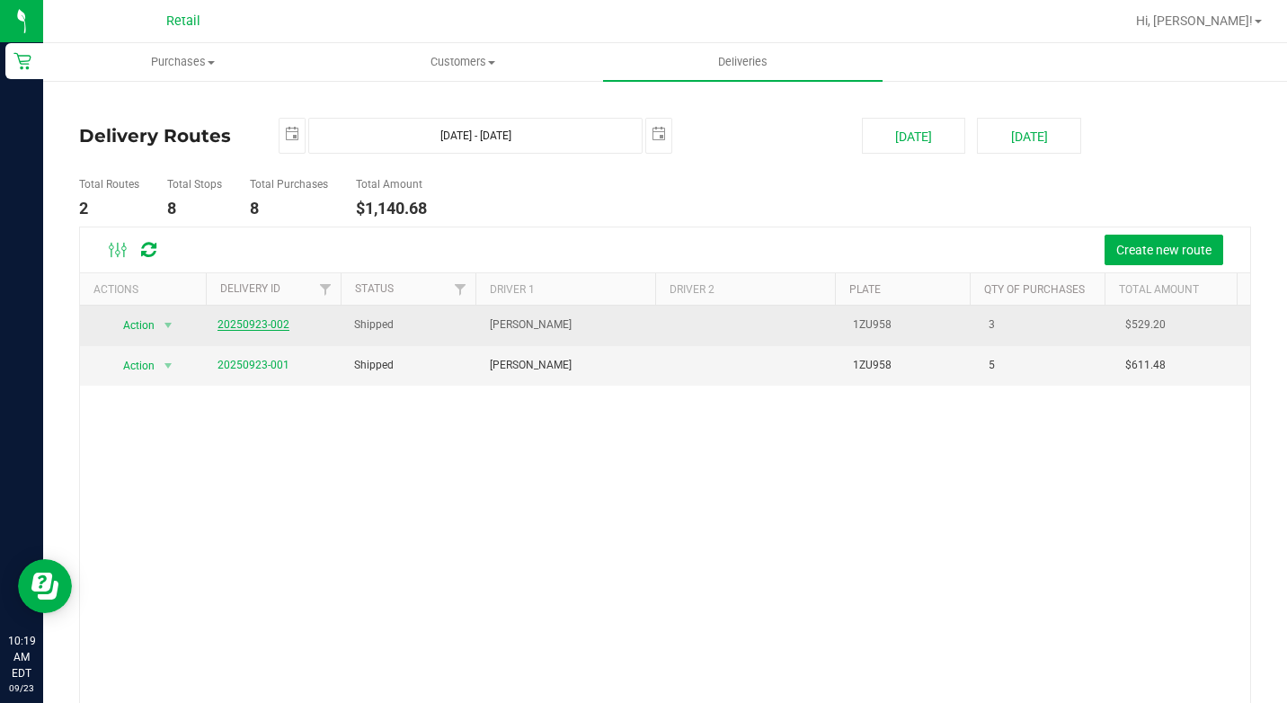
click at [267, 320] on link "20250923-002" at bounding box center [254, 324] width 72 height 13
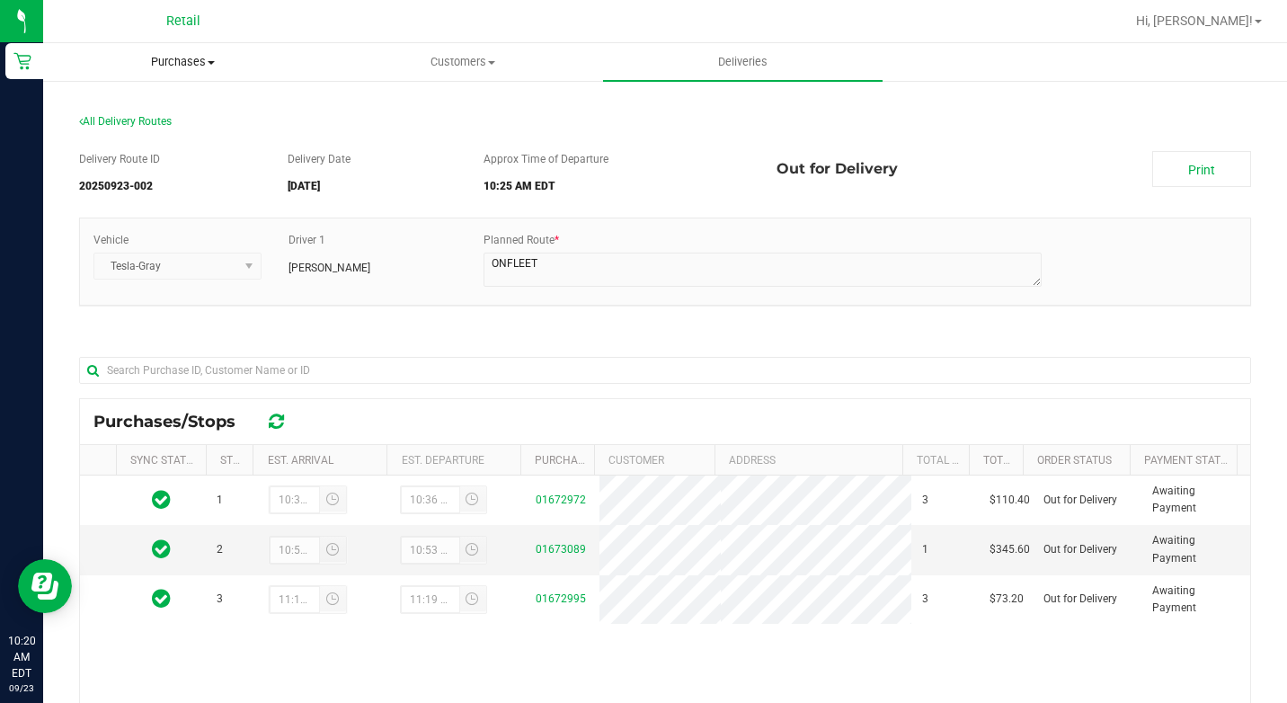
click at [187, 69] on span "Purchases" at bounding box center [183, 62] width 278 height 16
click at [181, 109] on span "Summary of purchases" at bounding box center [135, 108] width 184 height 15
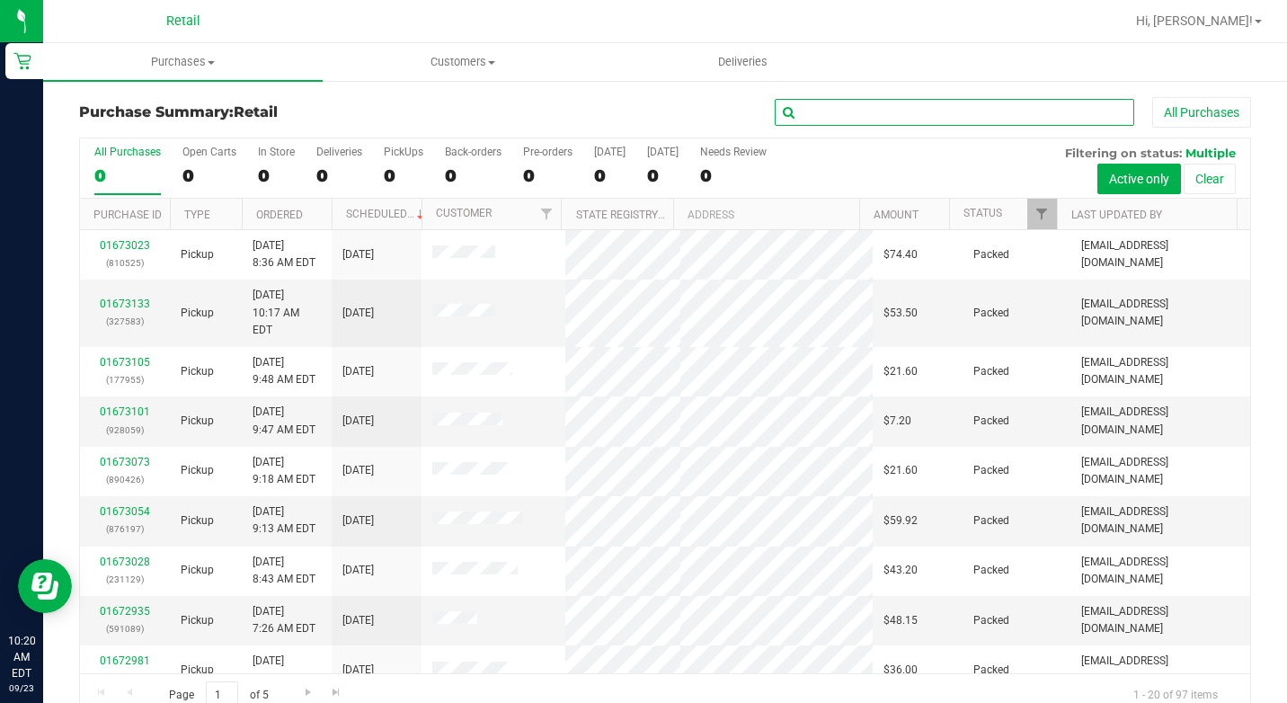
click at [933, 122] on input "text" at bounding box center [955, 112] width 360 height 27
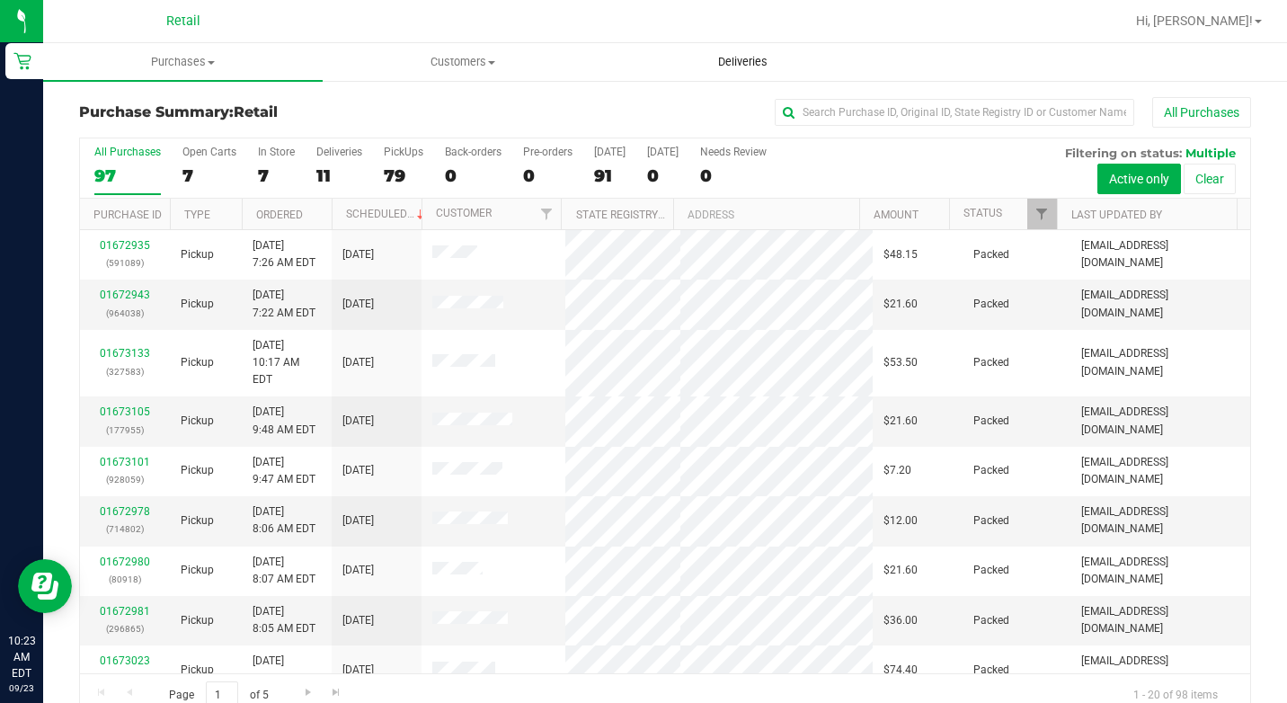
click at [673, 60] on uib-tab-heading "Deliveries" at bounding box center [743, 62] width 278 height 36
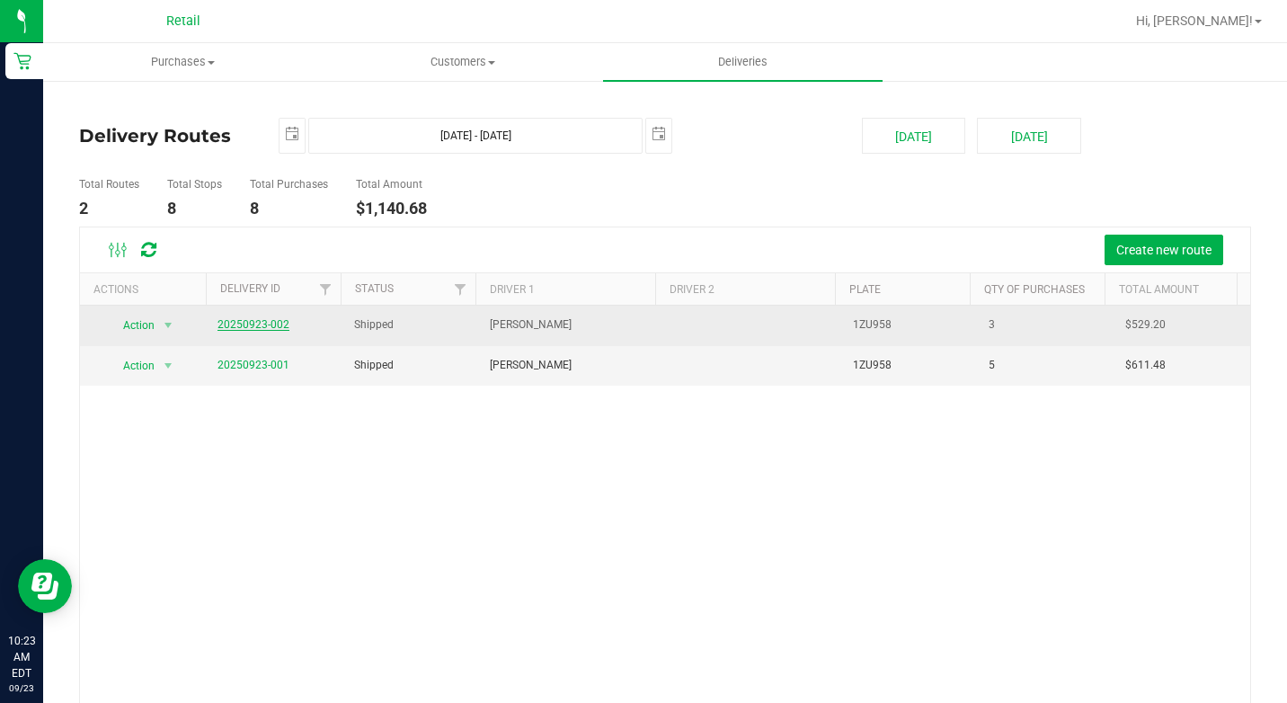
click at [254, 320] on link "20250923-002" at bounding box center [254, 324] width 72 height 13
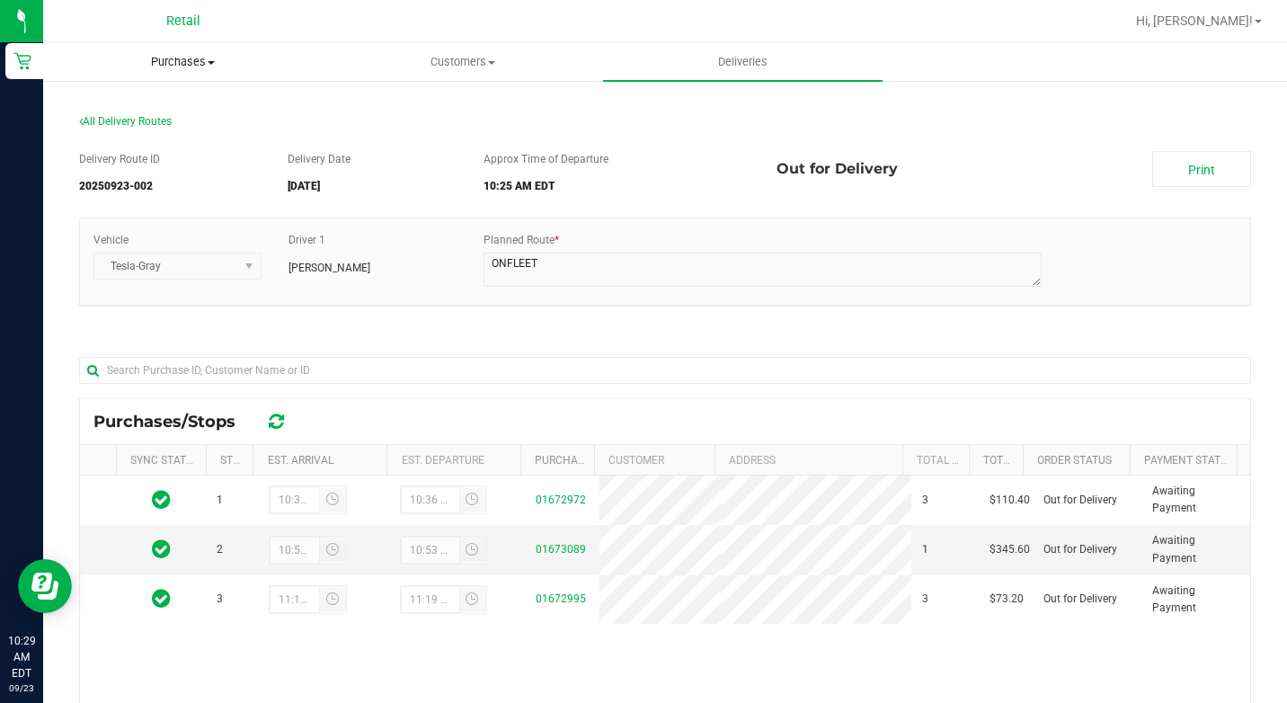
click at [197, 64] on span "Purchases" at bounding box center [183, 62] width 278 height 16
click at [124, 112] on span "Summary of purchases" at bounding box center [135, 108] width 184 height 15
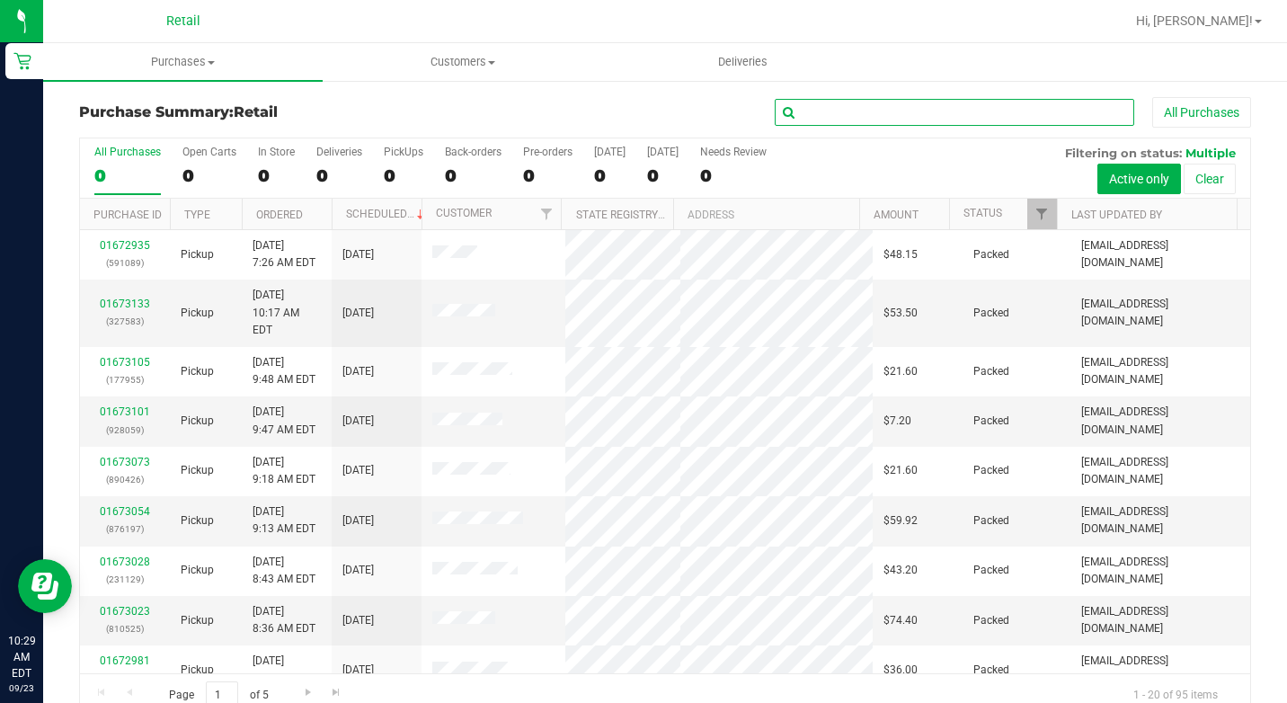
click at [810, 114] on input "text" at bounding box center [955, 112] width 360 height 27
type input "[PERSON_NAME]"
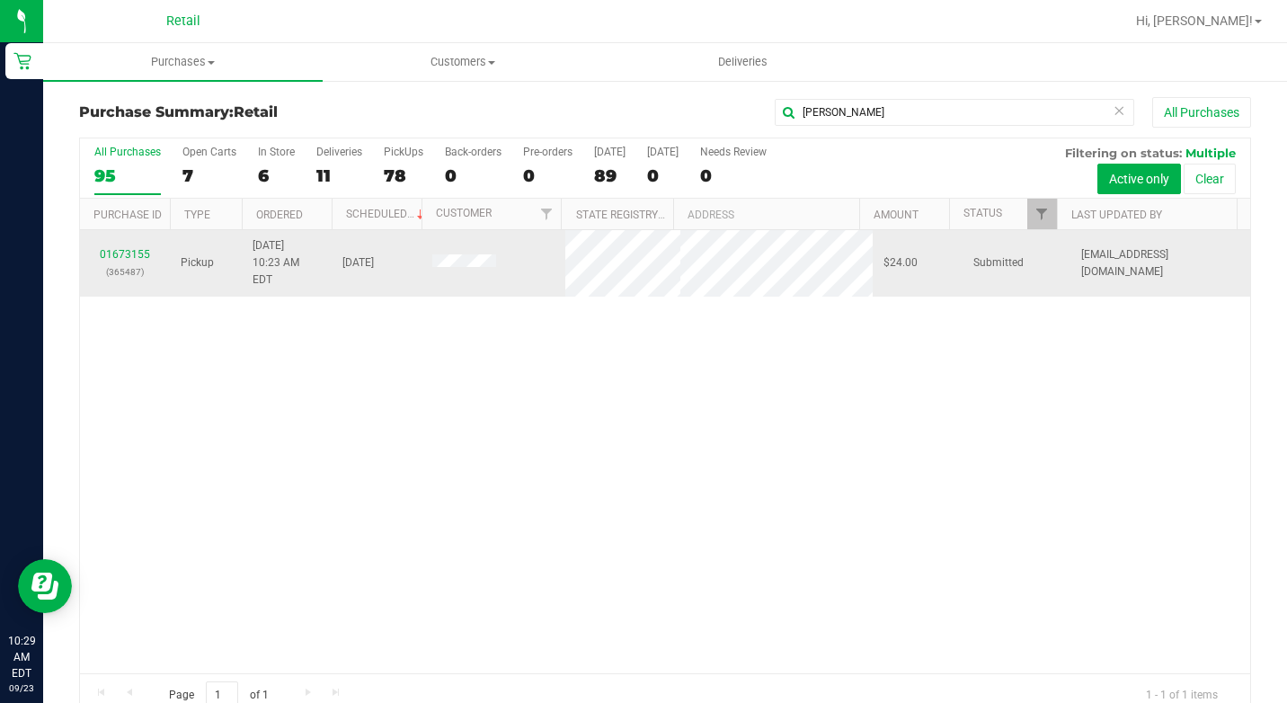
click at [128, 234] on td "01673155 (365487)" at bounding box center [125, 263] width 90 height 67
click at [135, 246] on div "01673155 (365487)" at bounding box center [125, 263] width 68 height 34
click at [139, 248] on link "01673155" at bounding box center [125, 254] width 50 height 13
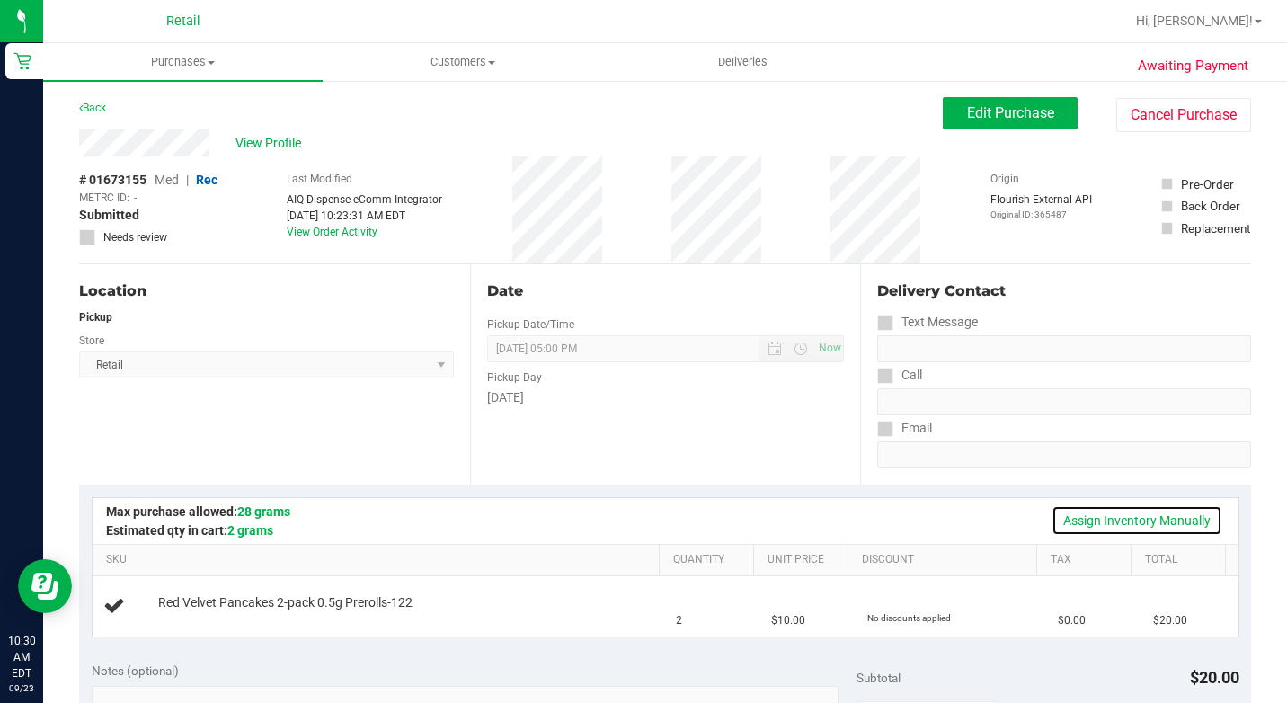
click at [1055, 517] on link "Assign Inventory Manually" at bounding box center [1137, 520] width 171 height 31
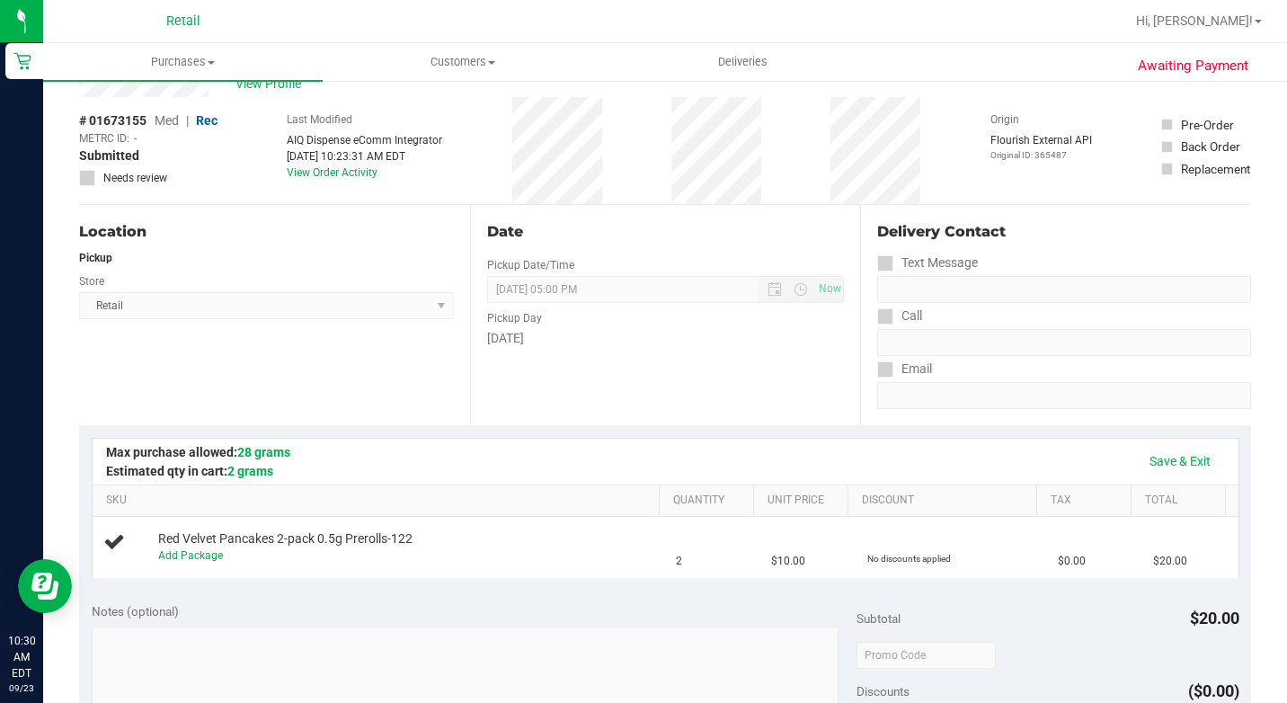
scroll to position [180, 0]
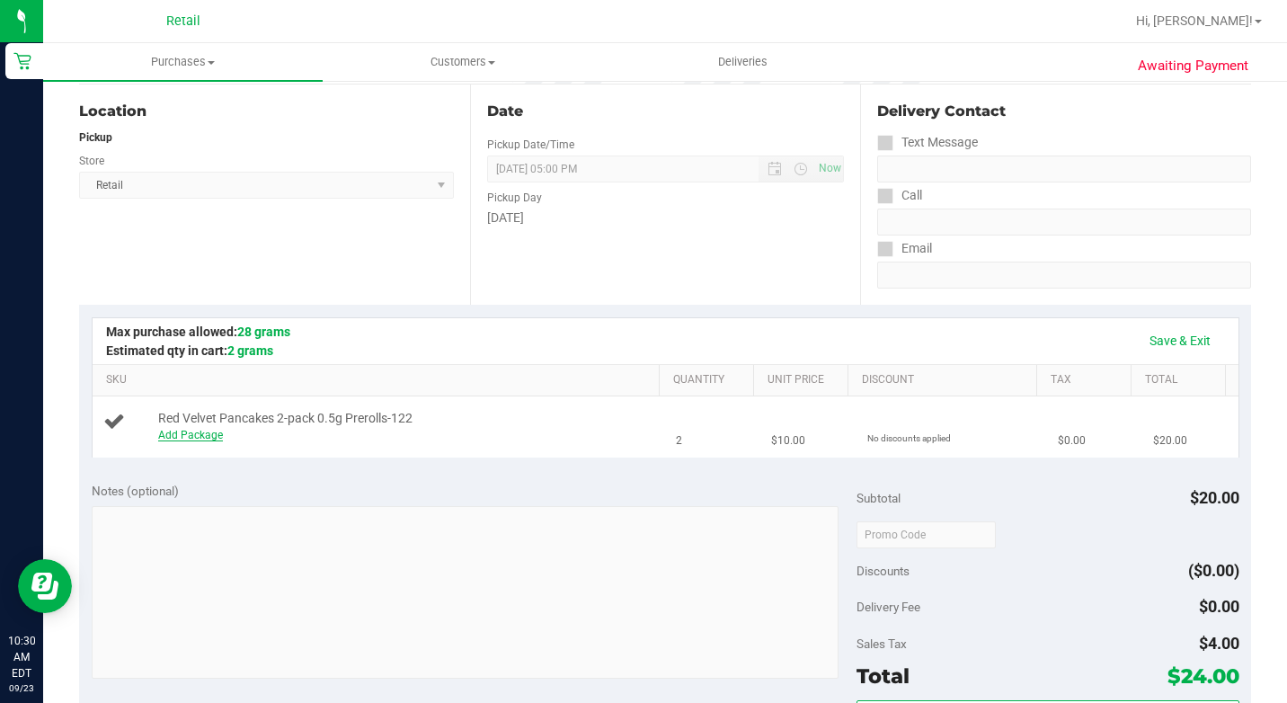
click at [158, 441] on link "Add Package" at bounding box center [190, 435] width 65 height 13
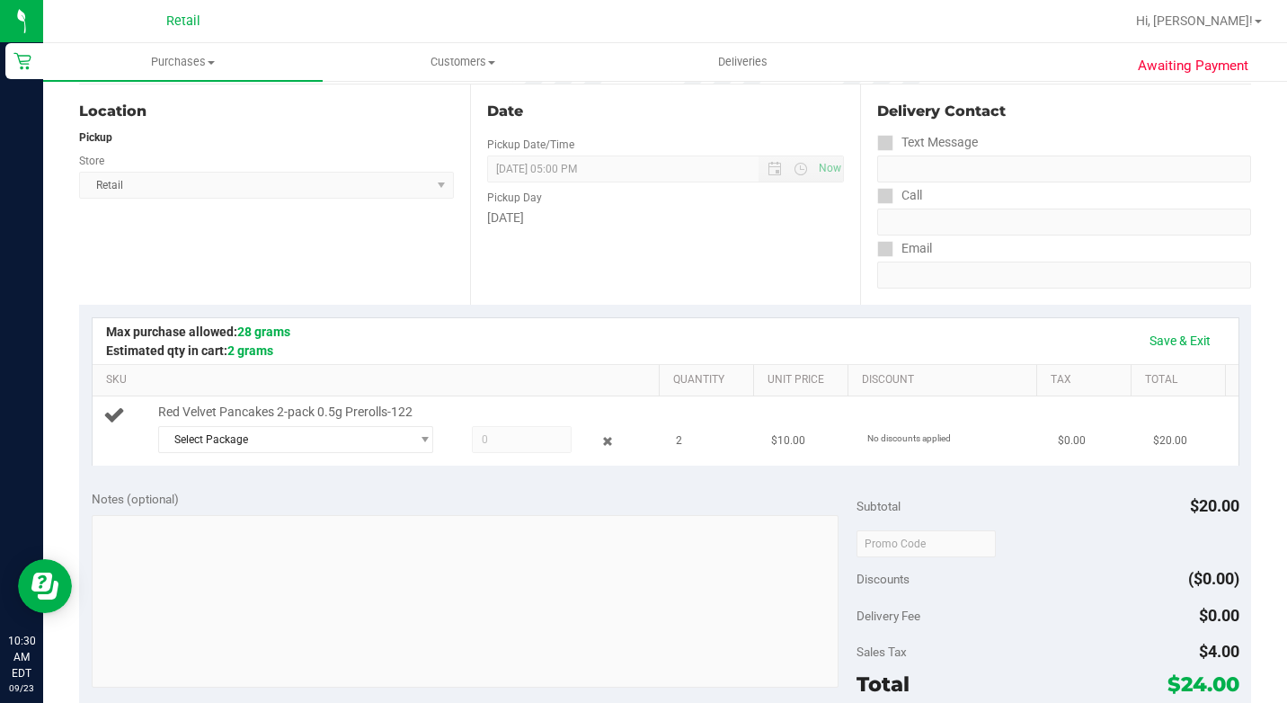
click at [472, 453] on span at bounding box center [521, 439] width 99 height 27
click at [304, 452] on span "Select Package" at bounding box center [284, 439] width 251 height 25
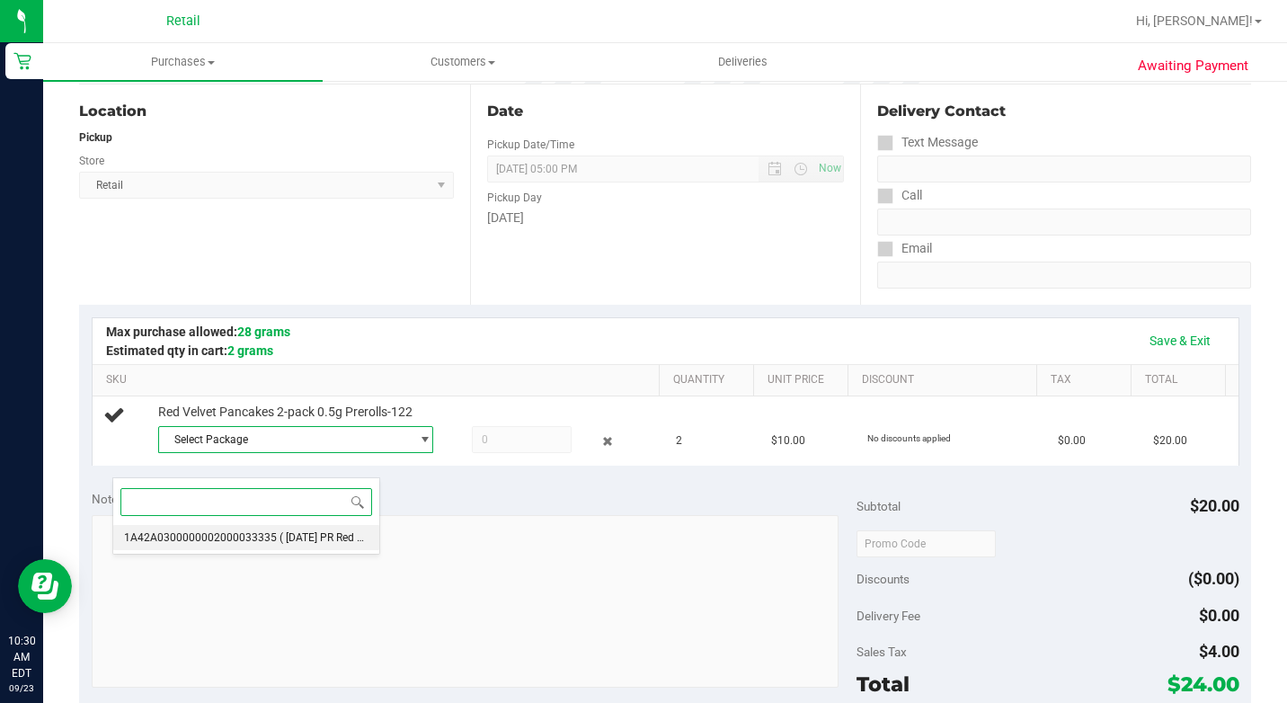
click at [249, 530] on li "1A42A0300000002000033335 ( [DATE] PR Red Velvet Pancakes )" at bounding box center [246, 537] width 266 height 25
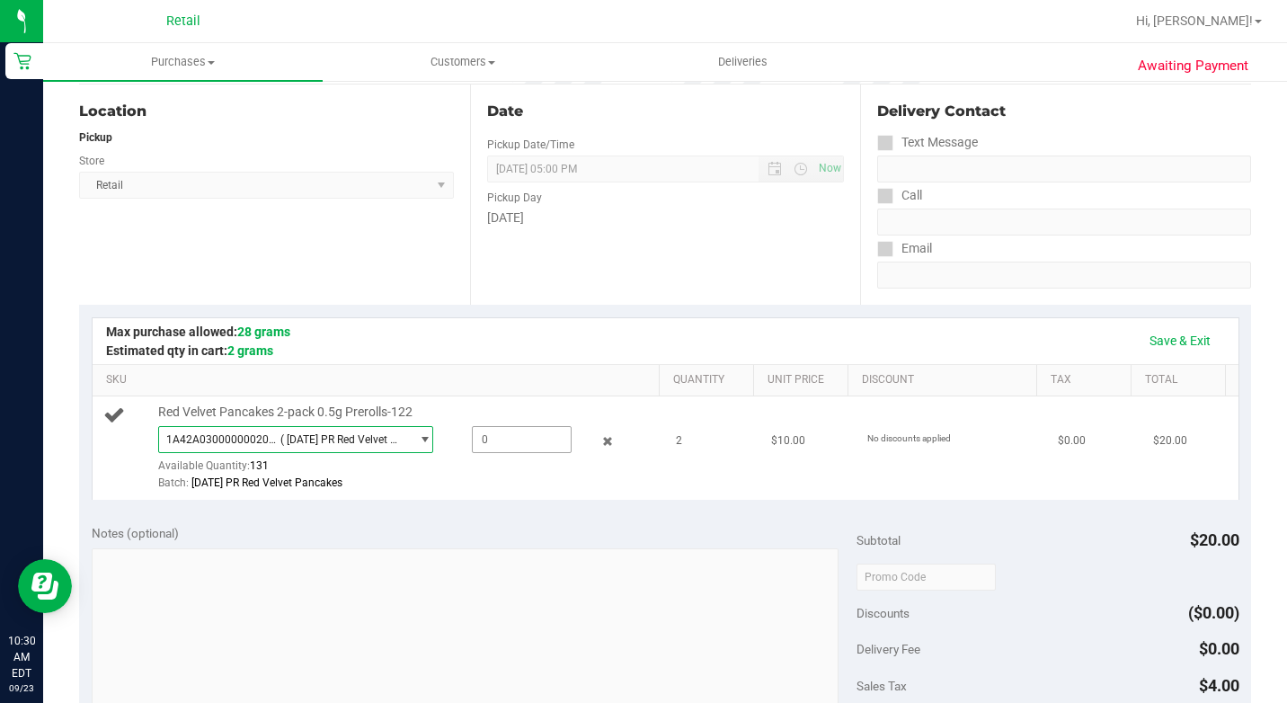
click at [472, 453] on span at bounding box center [521, 439] width 99 height 27
click at [473, 452] on input "0.000" at bounding box center [521, 439] width 97 height 25
click at [473, 452] on input "0.00" at bounding box center [521, 439] width 97 height 25
type input "1"
type input "2"
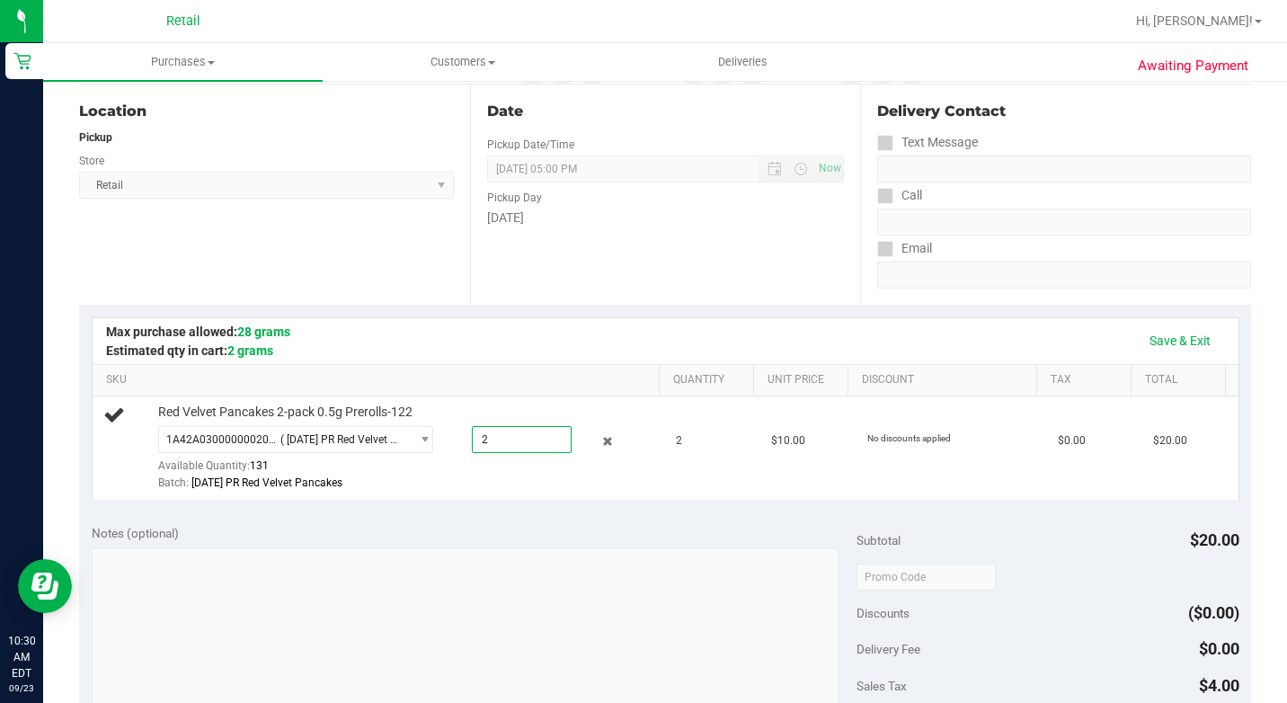
type input "2.0000"
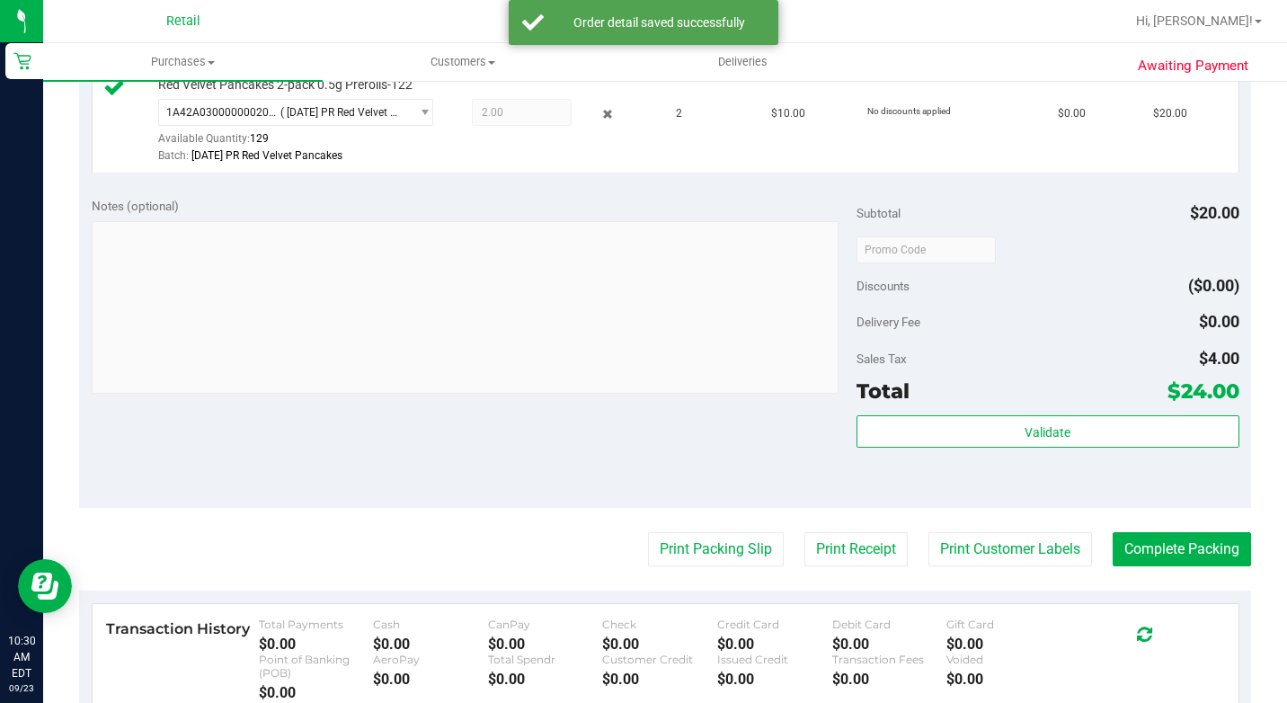
scroll to position [539, 0]
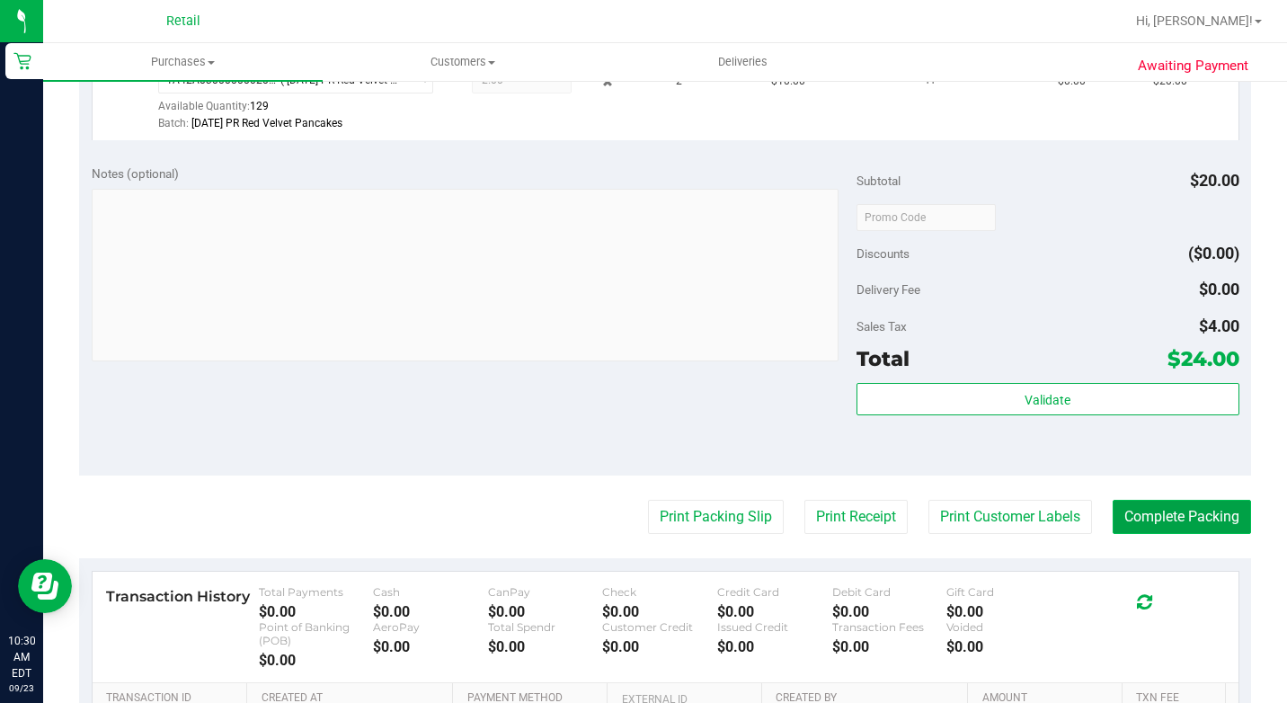
click at [1211, 534] on button "Complete Packing" at bounding box center [1182, 517] width 138 height 34
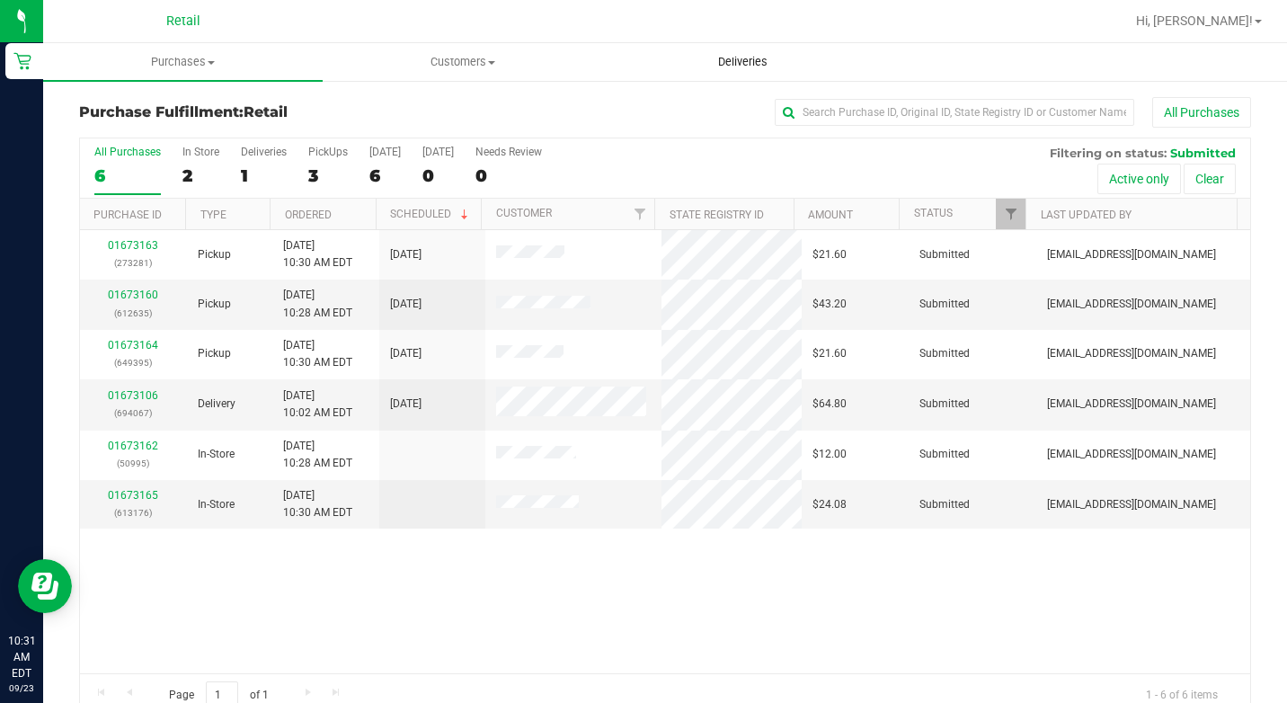
click at [734, 73] on uib-tab-heading "Deliveries" at bounding box center [743, 62] width 278 height 36
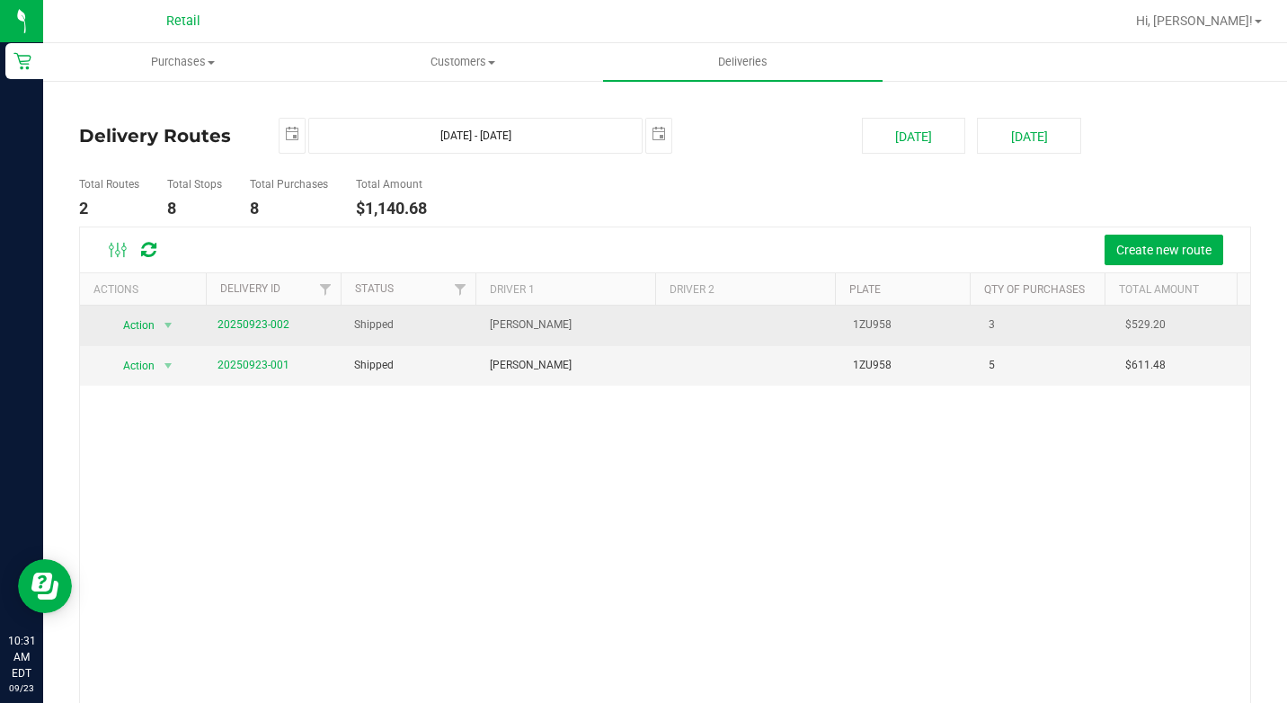
click at [211, 325] on td "20250923-002" at bounding box center [275, 326] width 136 height 40
click at [234, 325] on link "20250923-002" at bounding box center [254, 324] width 72 height 13
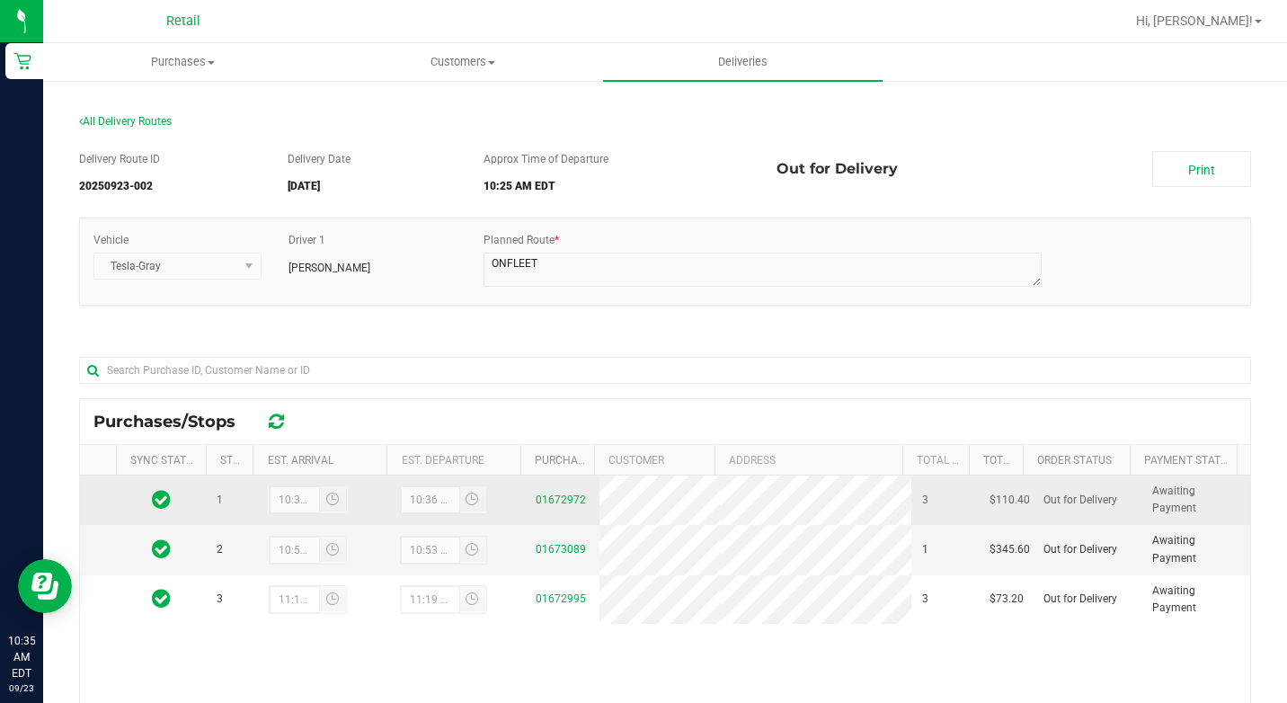
scroll to position [90, 0]
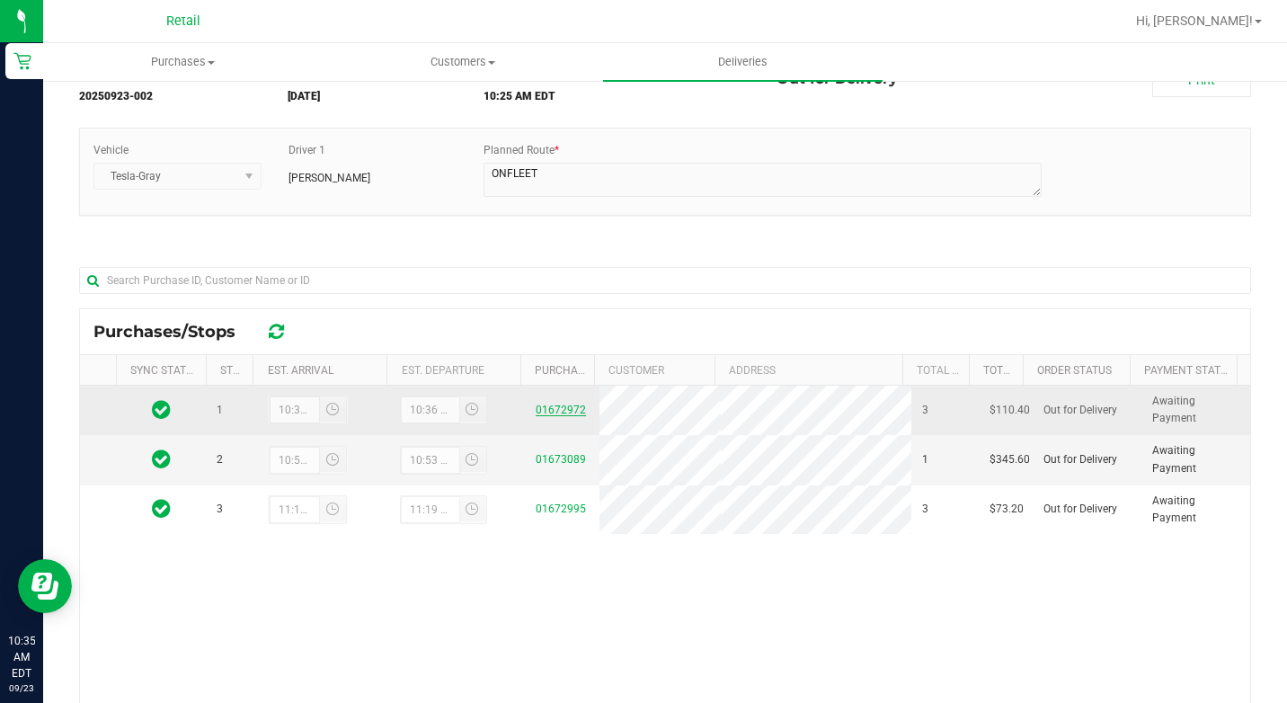
click at [546, 414] on link "01672972" at bounding box center [561, 410] width 50 height 13
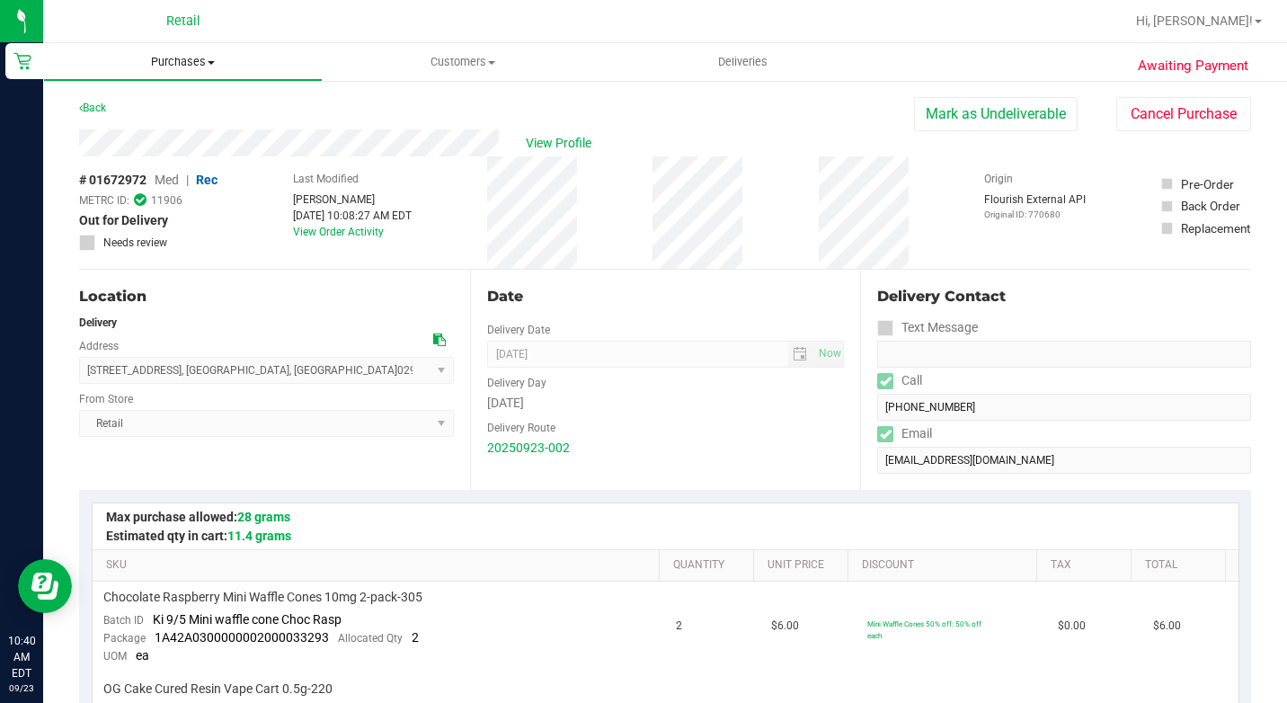
click at [177, 57] on span "Purchases" at bounding box center [183, 62] width 278 height 16
click at [180, 114] on span "Summary of purchases" at bounding box center [135, 108] width 184 height 15
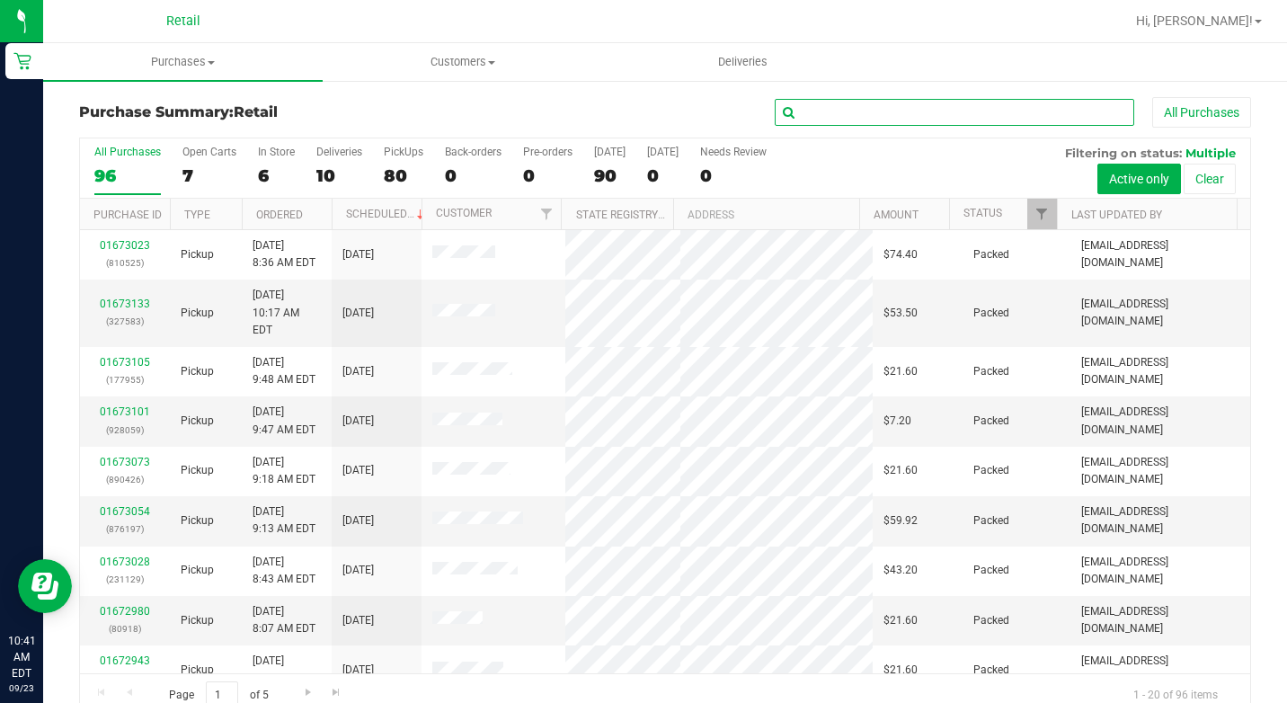
click at [859, 122] on input "text" at bounding box center [955, 112] width 360 height 27
type input "[PERSON_NAME]"
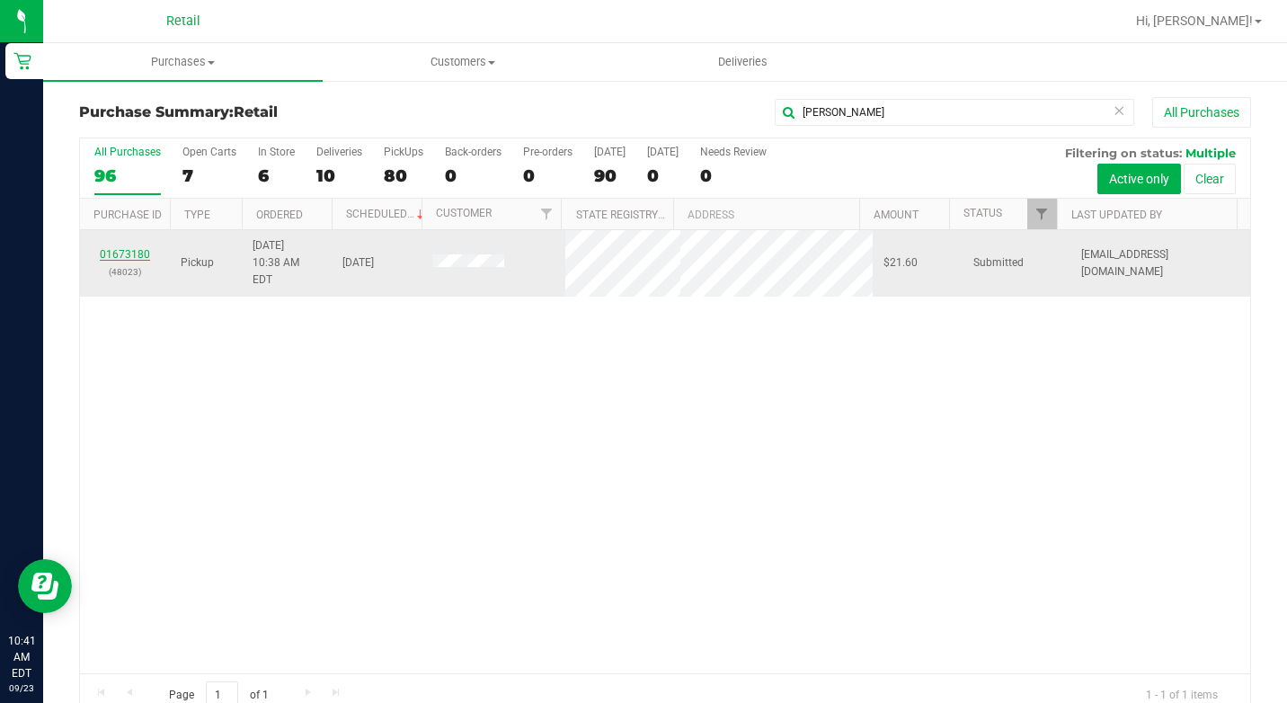
click at [138, 248] on link "01673180" at bounding box center [125, 254] width 50 height 13
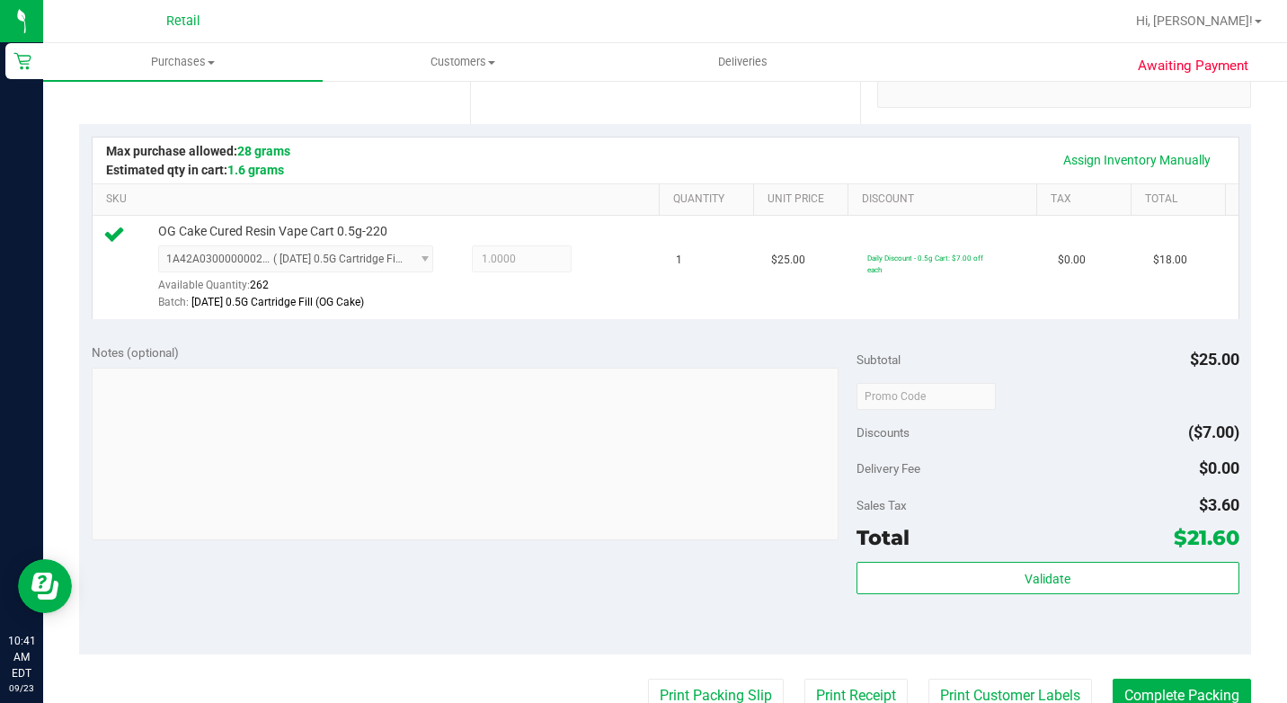
scroll to position [539, 0]
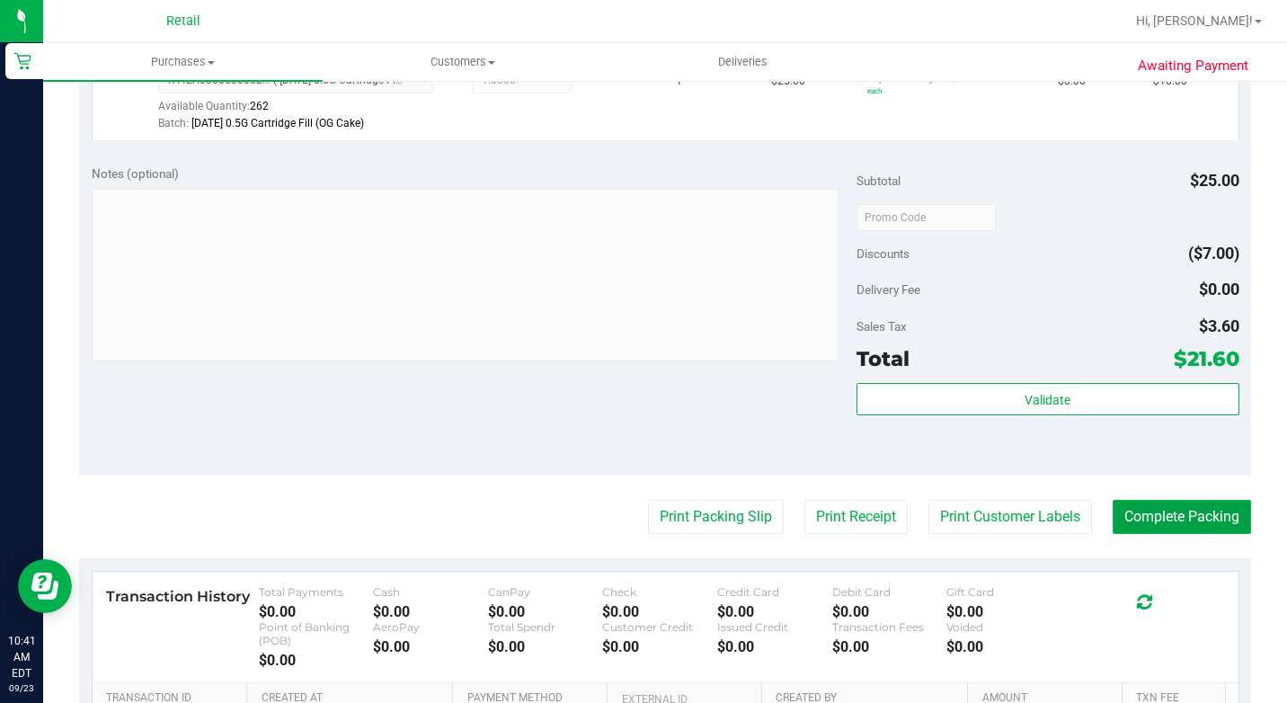
click at [1156, 534] on button "Complete Packing" at bounding box center [1182, 517] width 138 height 34
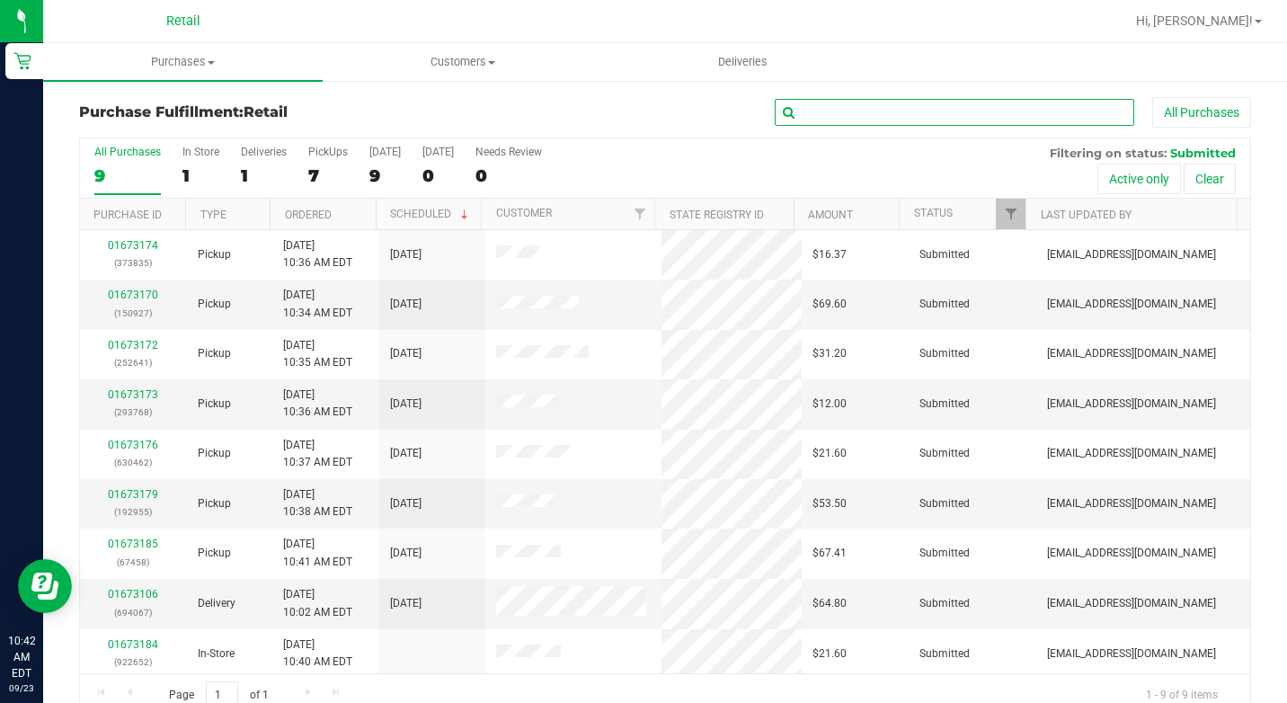
click at [925, 124] on input "text" at bounding box center [955, 112] width 360 height 27
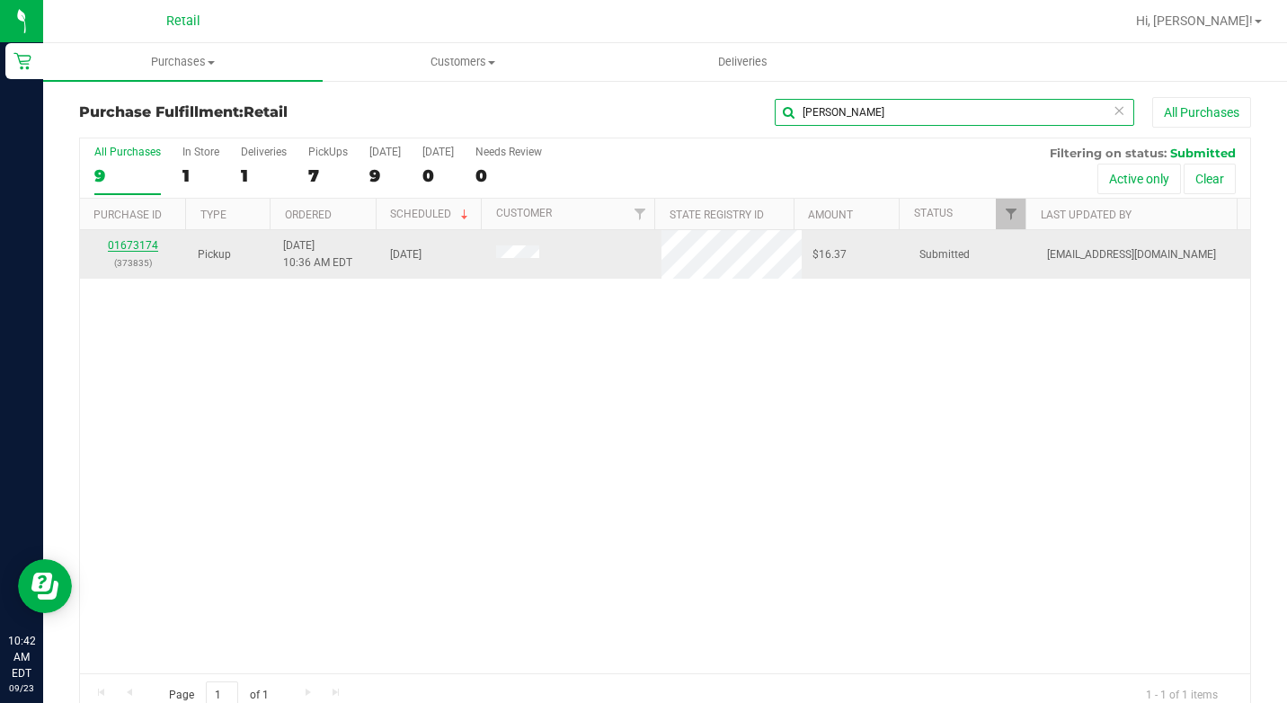
type input "[PERSON_NAME]"
click at [153, 244] on link "01673174" at bounding box center [133, 245] width 50 height 13
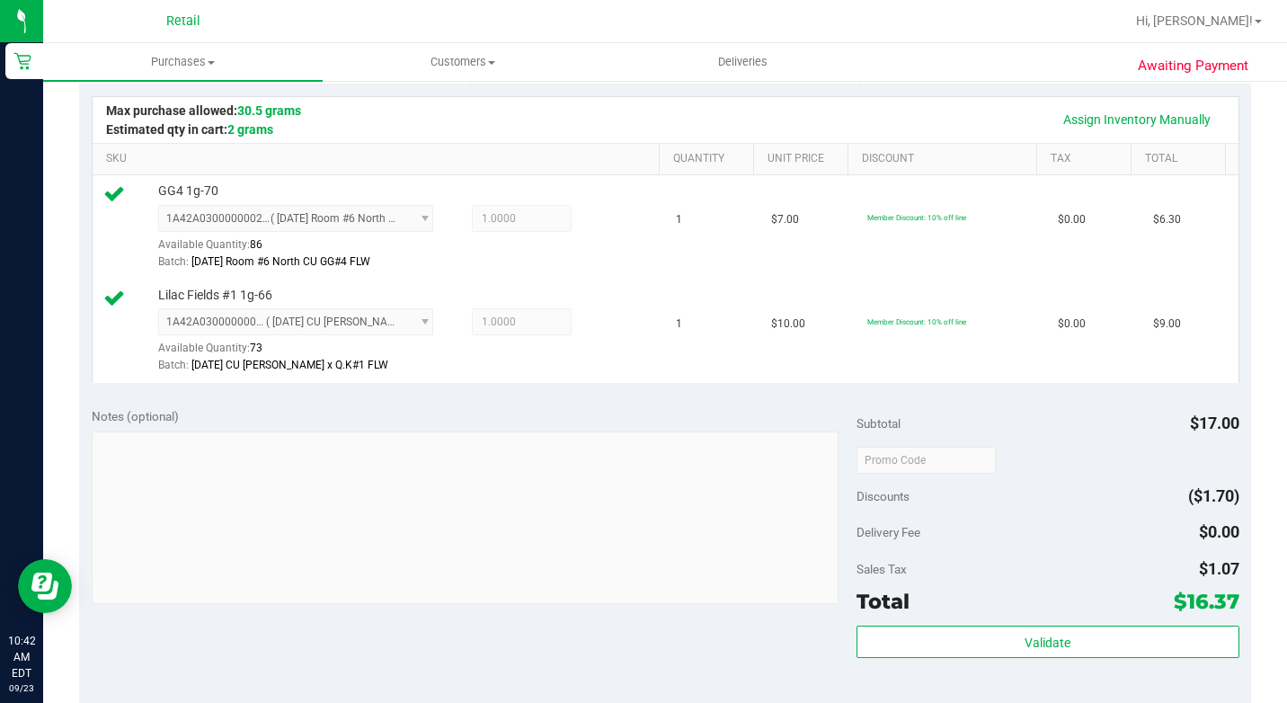
scroll to position [539, 0]
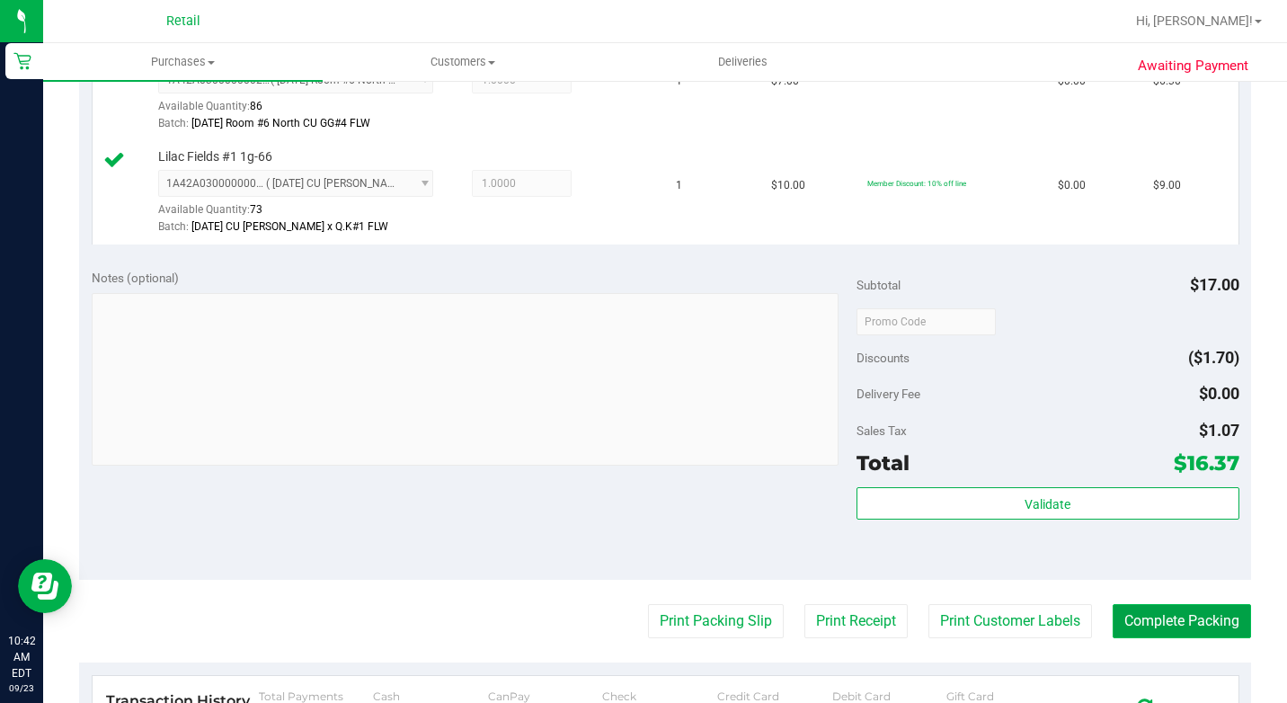
click at [1144, 638] on button "Complete Packing" at bounding box center [1182, 621] width 138 height 34
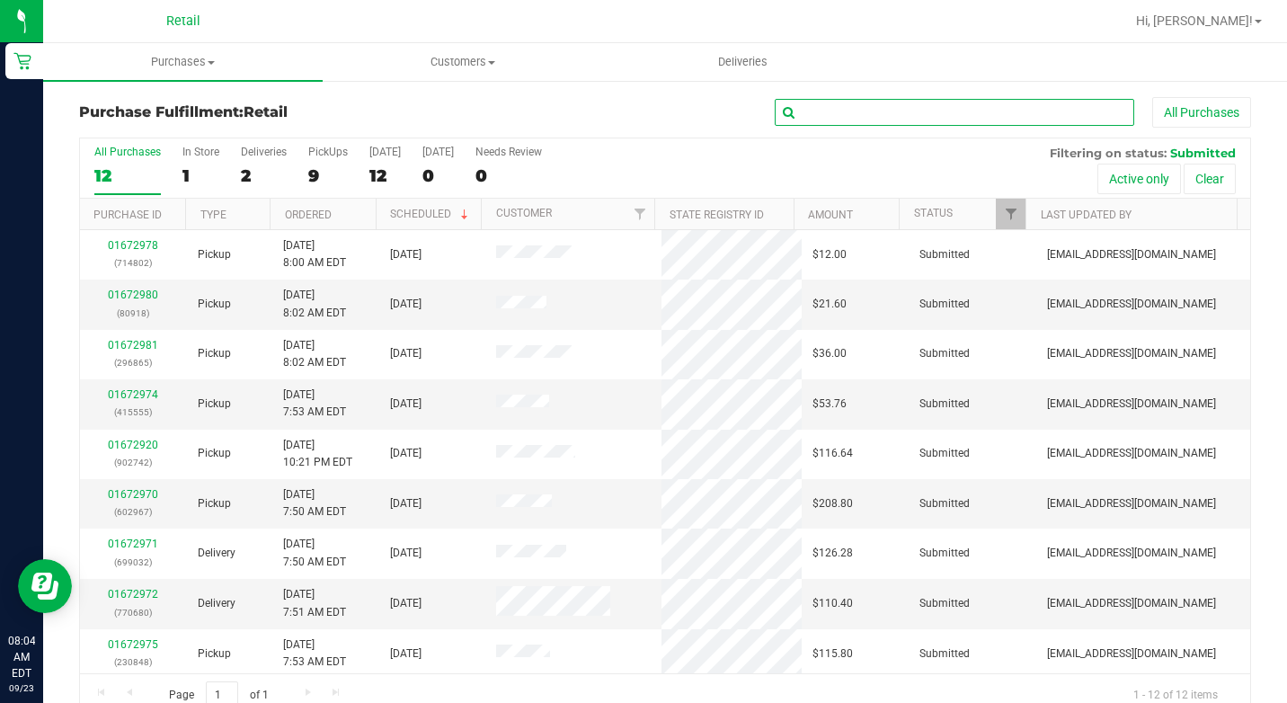
click at [1038, 105] on input "text" at bounding box center [955, 112] width 360 height 27
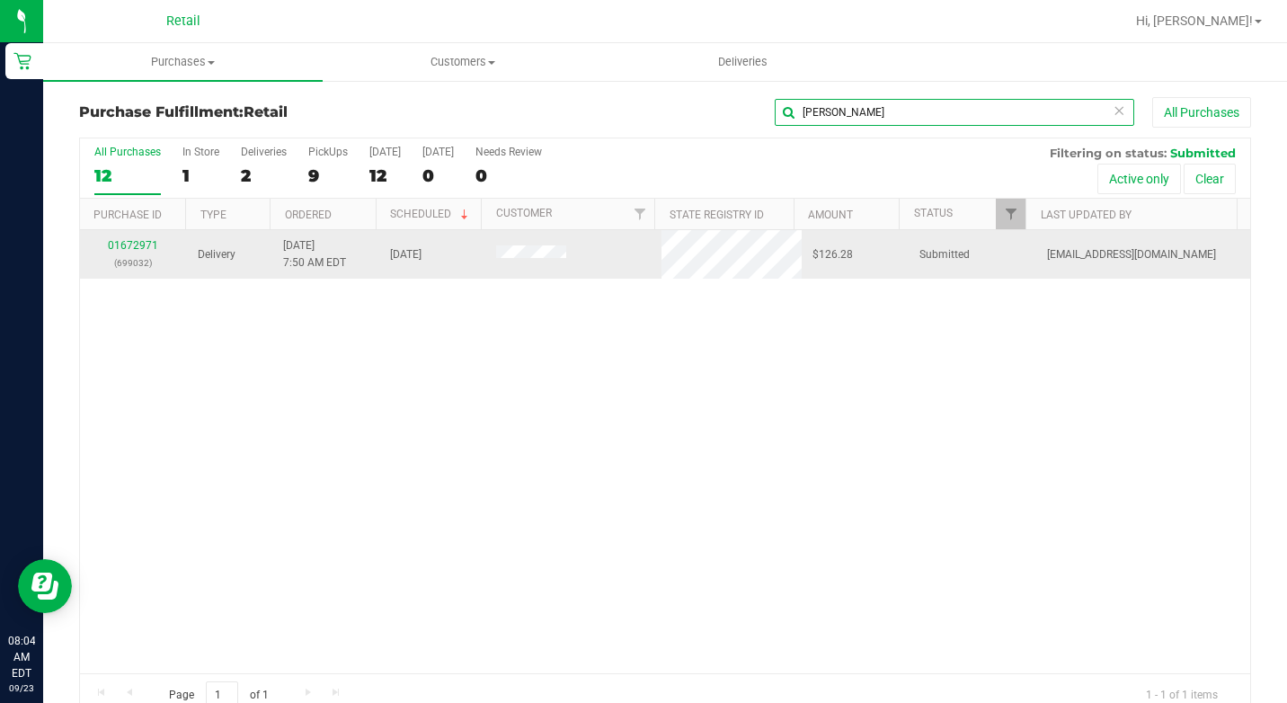
type input "kenneth"
click at [533, 270] on td at bounding box center [572, 254] width 175 height 49
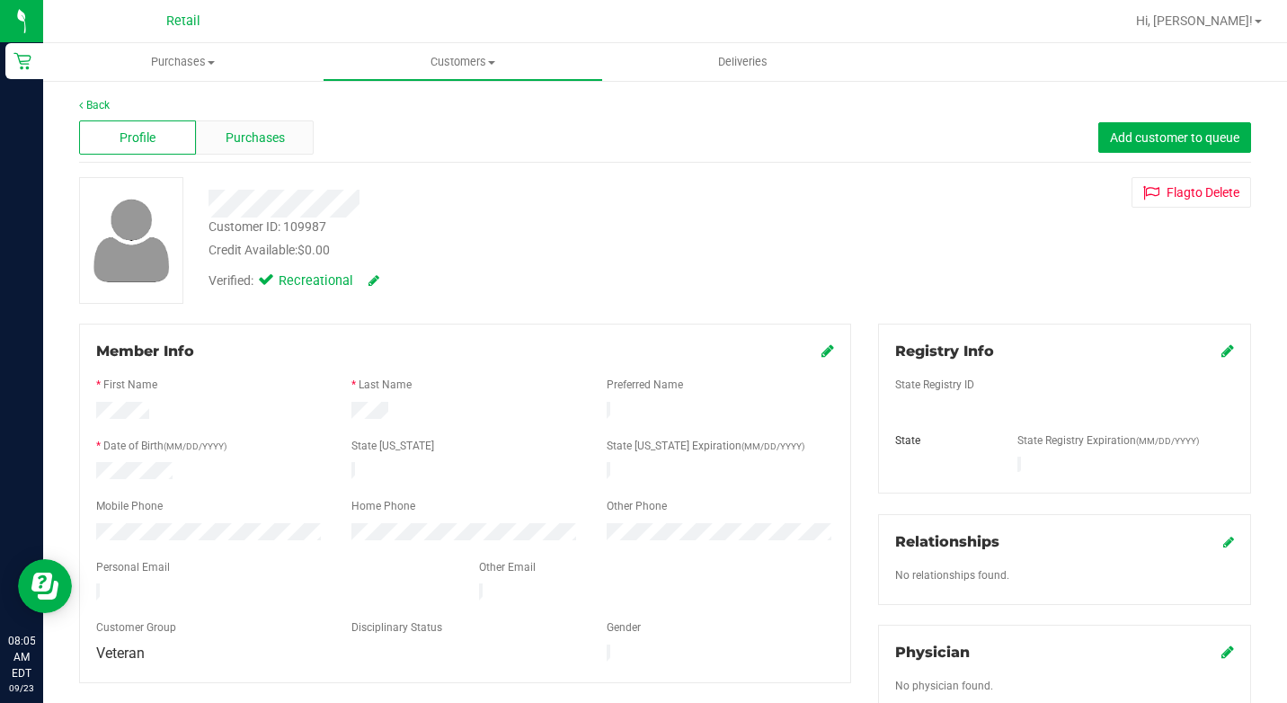
click at [289, 131] on div "Purchases" at bounding box center [254, 137] width 117 height 34
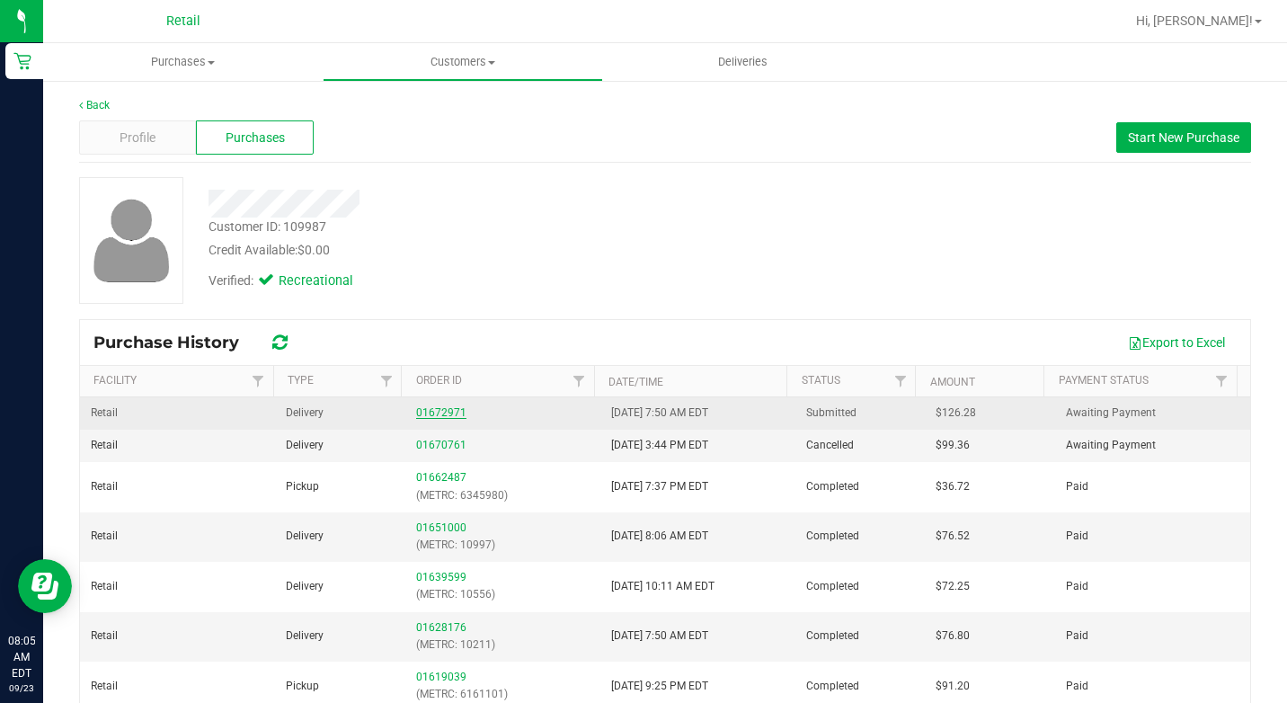
click at [450, 408] on link "01672971" at bounding box center [441, 412] width 50 height 13
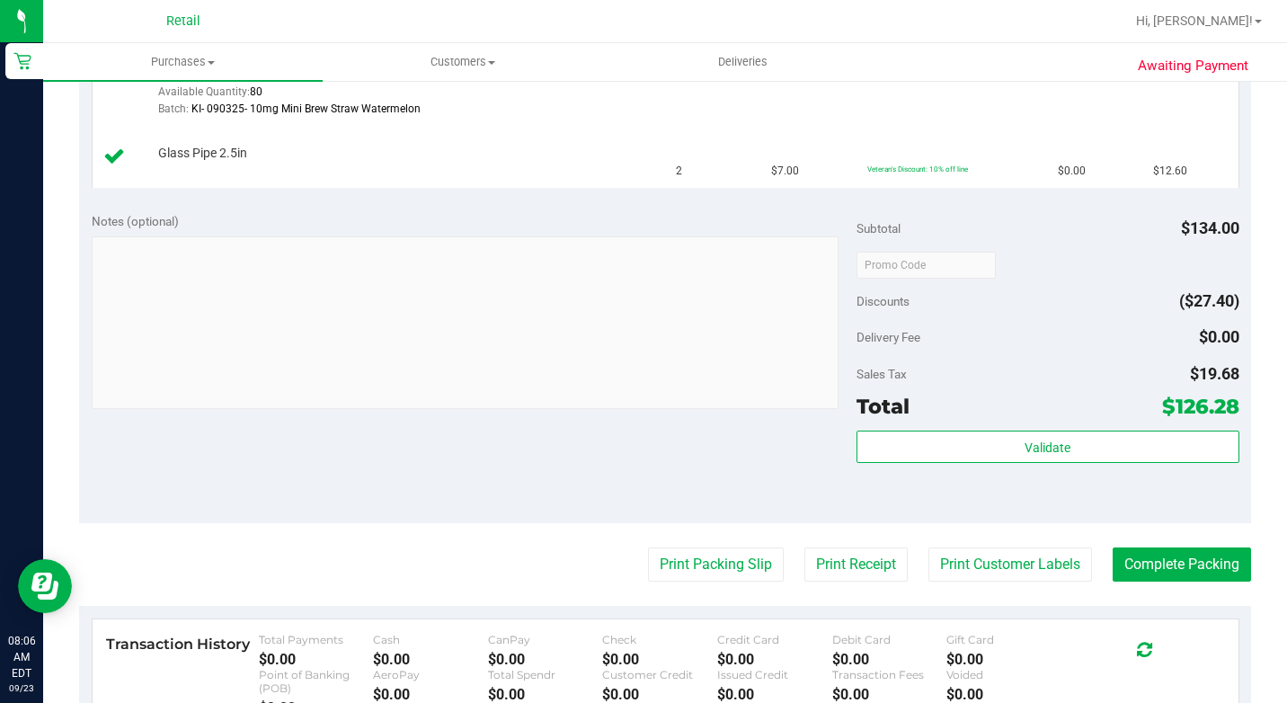
scroll to position [989, 0]
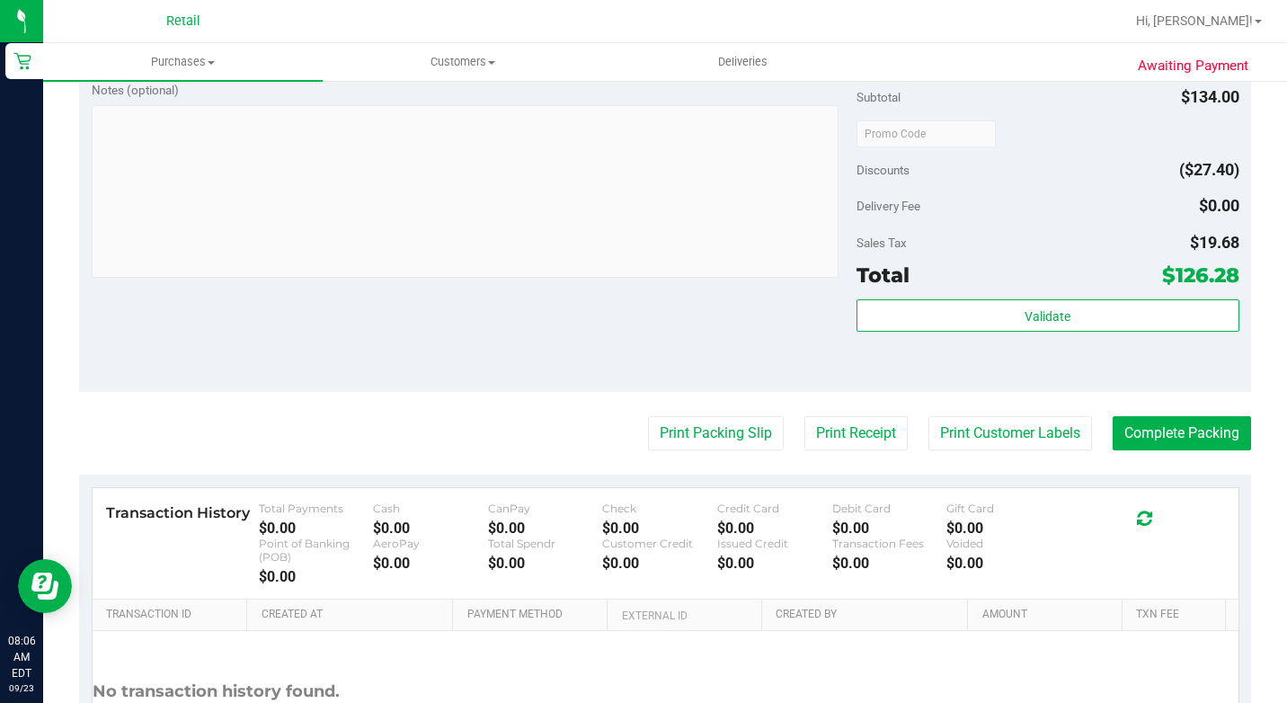
click at [1164, 450] on button "Complete Packing" at bounding box center [1182, 433] width 138 height 34
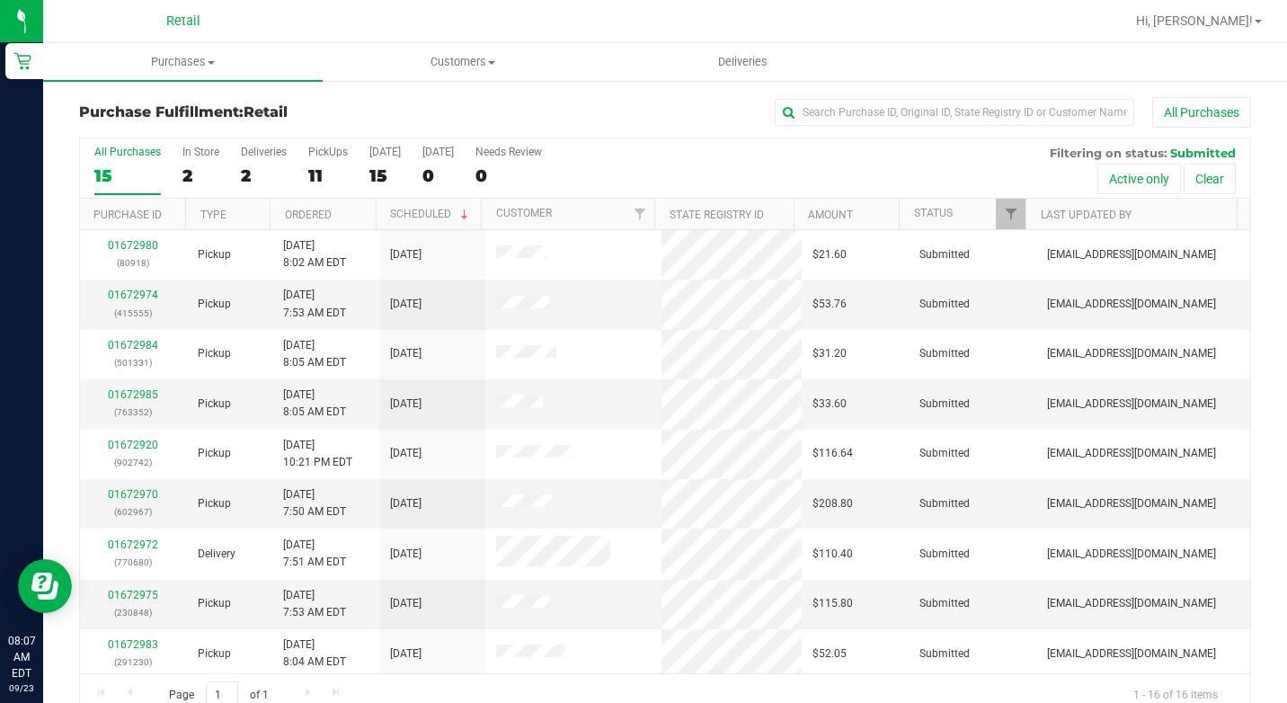
click at [1002, 92] on div "Purchase Fulfillment: Retail All Purchases All Purchases 15 In Store 2 Deliveri…" at bounding box center [665, 407] width 1244 height 656
click at [1005, 114] on input "text" at bounding box center [955, 112] width 360 height 27
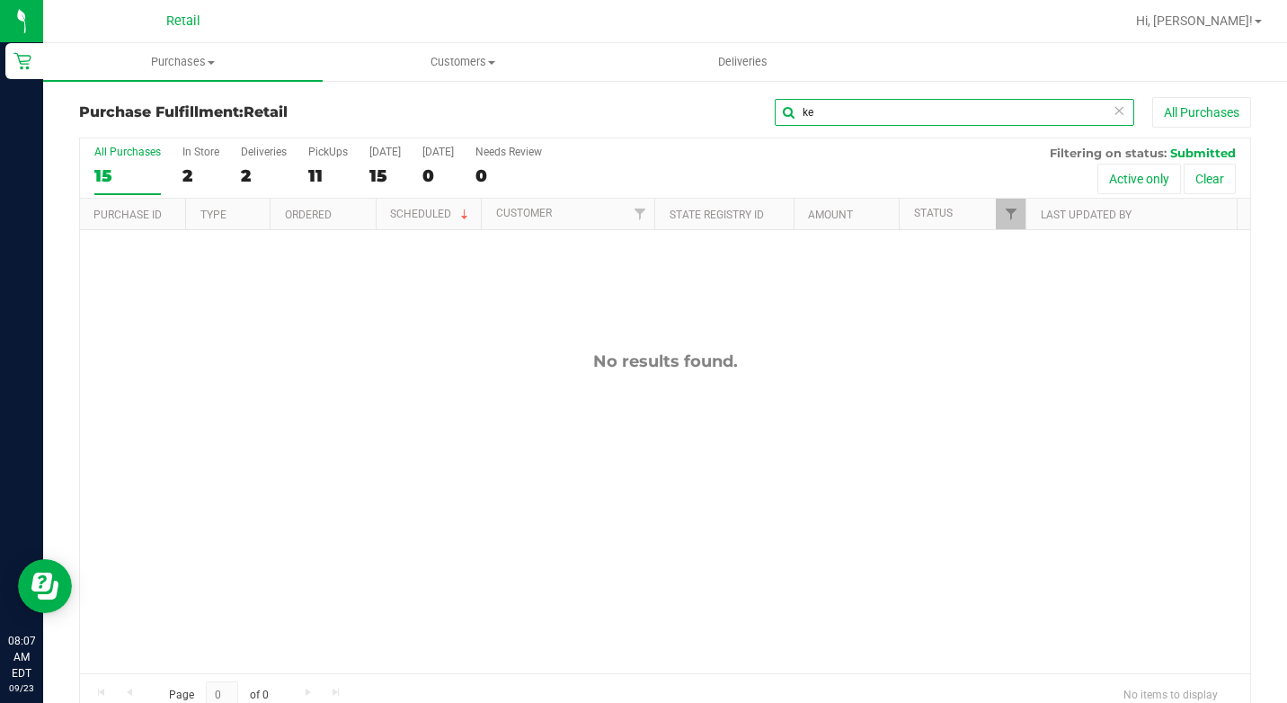
type input "k"
type input "e"
type input "macisaac"
click at [195, 171] on div "2" at bounding box center [201, 175] width 37 height 21
click at [0, 0] on input "In Store 2" at bounding box center [0, 0] width 0 height 0
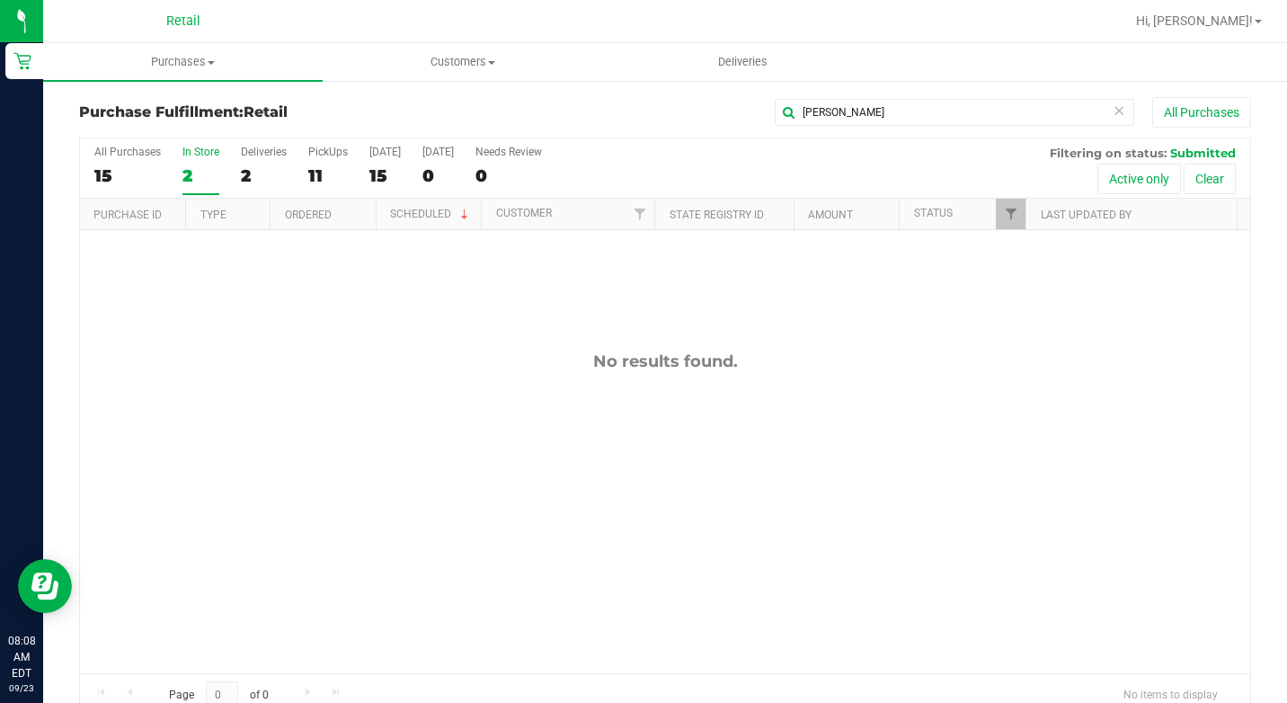
click at [238, 173] on div "All Purchases 15 In Store 2 Deliveries 2 PickUps 11 Today 15 Tomorrow 0 Needs R…" at bounding box center [665, 168] width 1171 height 60
click at [245, 175] on div "2" at bounding box center [264, 175] width 46 height 21
click at [446, 66] on span "Customers" at bounding box center [463, 62] width 278 height 16
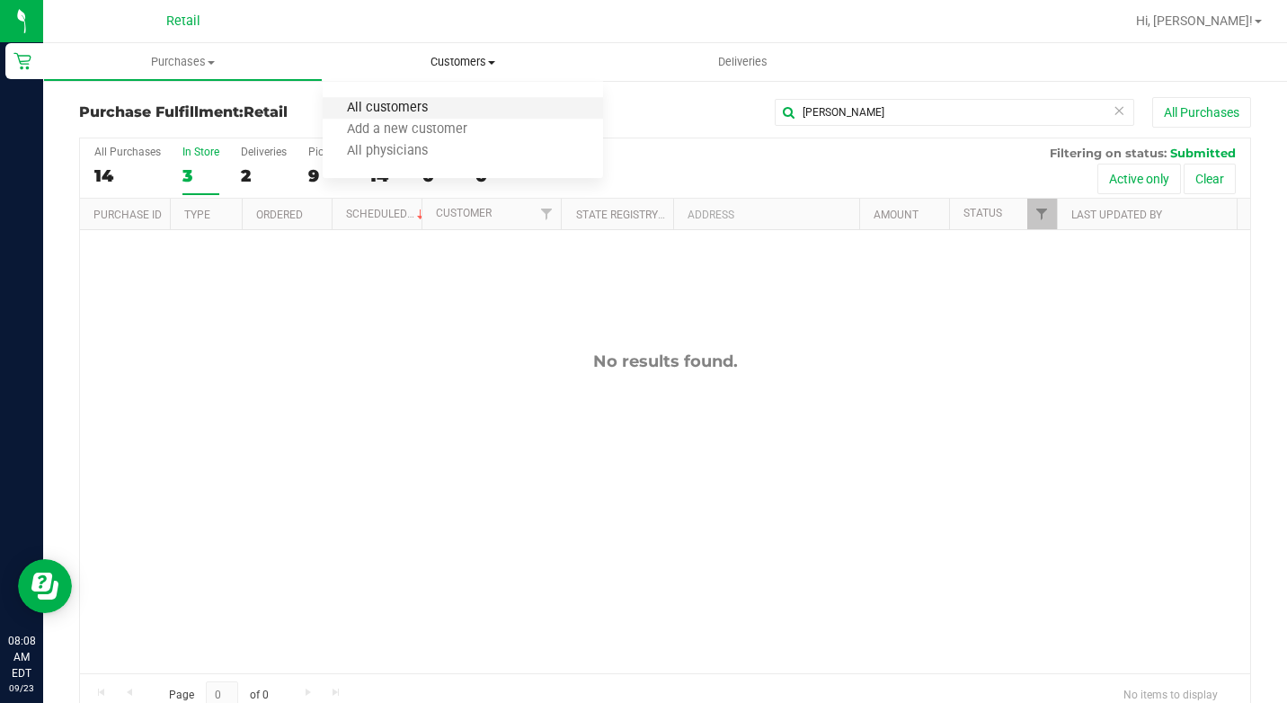
click at [418, 103] on span "All customers" at bounding box center [387, 108] width 129 height 15
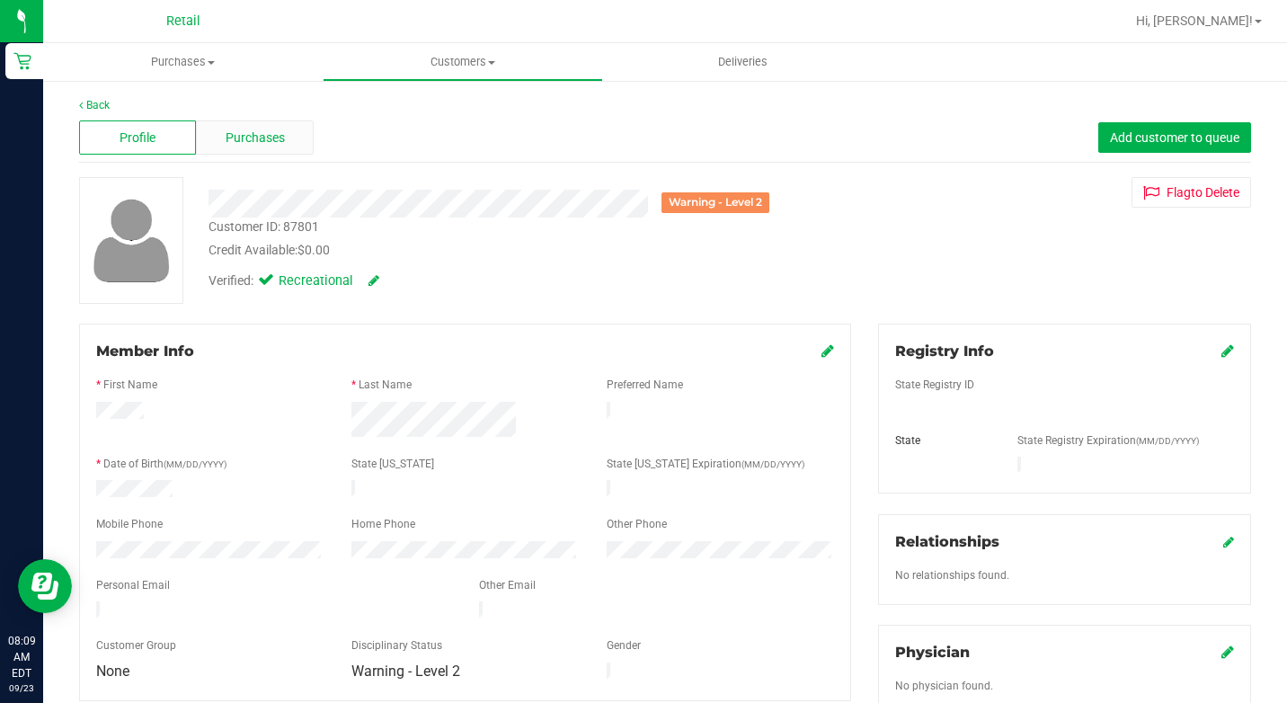
click at [237, 131] on span "Purchases" at bounding box center [255, 138] width 59 height 19
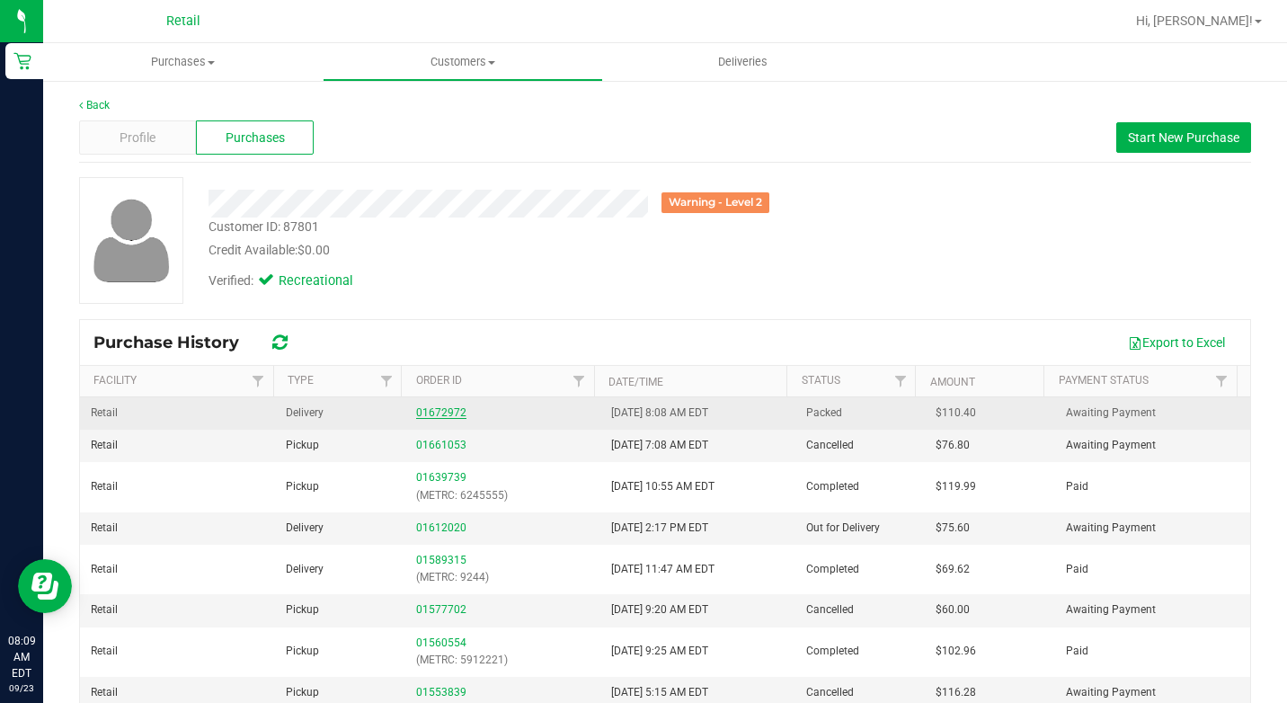
click at [427, 414] on link "01672972" at bounding box center [441, 412] width 50 height 13
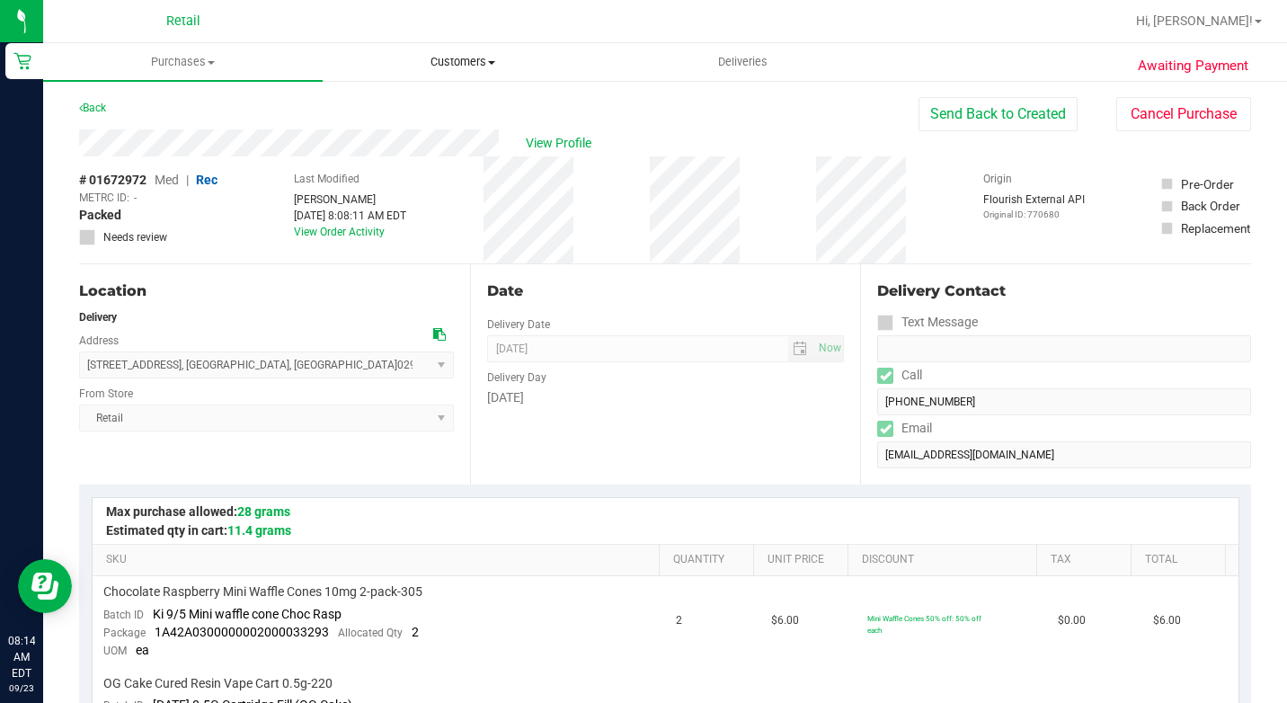
click at [430, 73] on uib-tab-heading "Customers All customers Add a new customer All physicians" at bounding box center [463, 62] width 278 height 36
click at [419, 99] on li "All customers" at bounding box center [463, 109] width 280 height 22
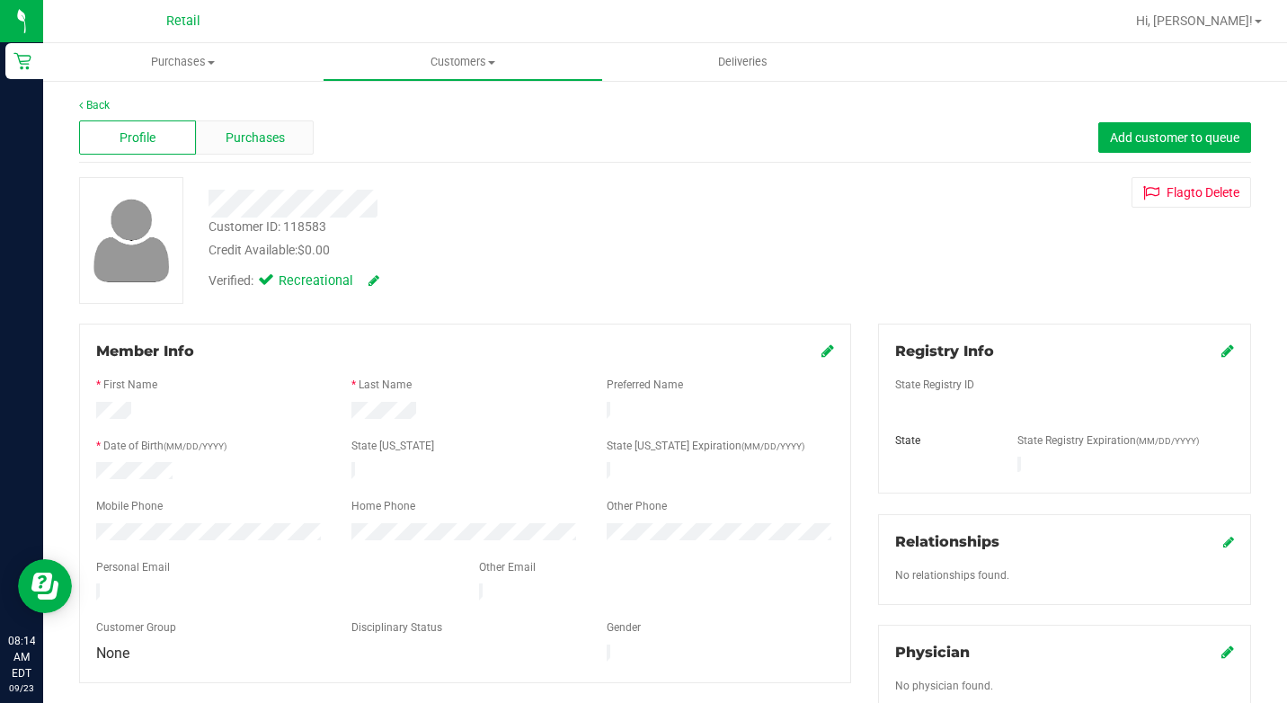
click at [272, 127] on div "Purchases" at bounding box center [254, 137] width 117 height 34
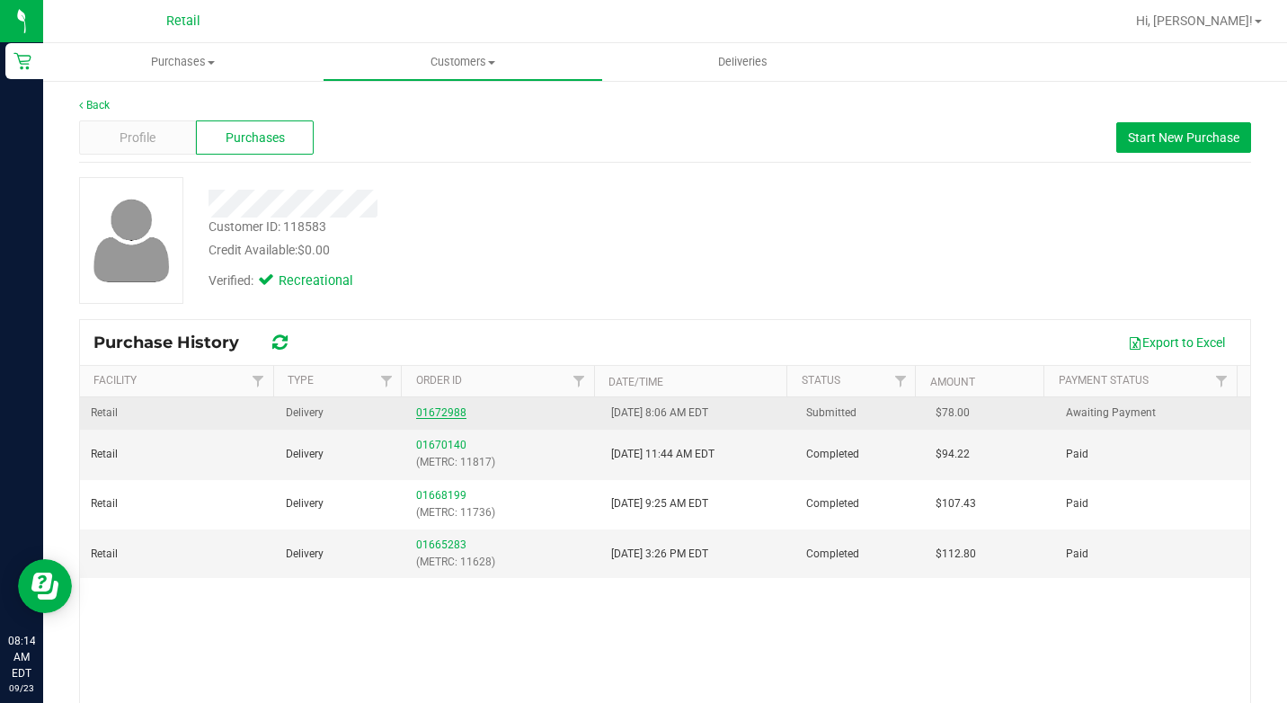
click at [429, 410] on link "01672988" at bounding box center [441, 412] width 50 height 13
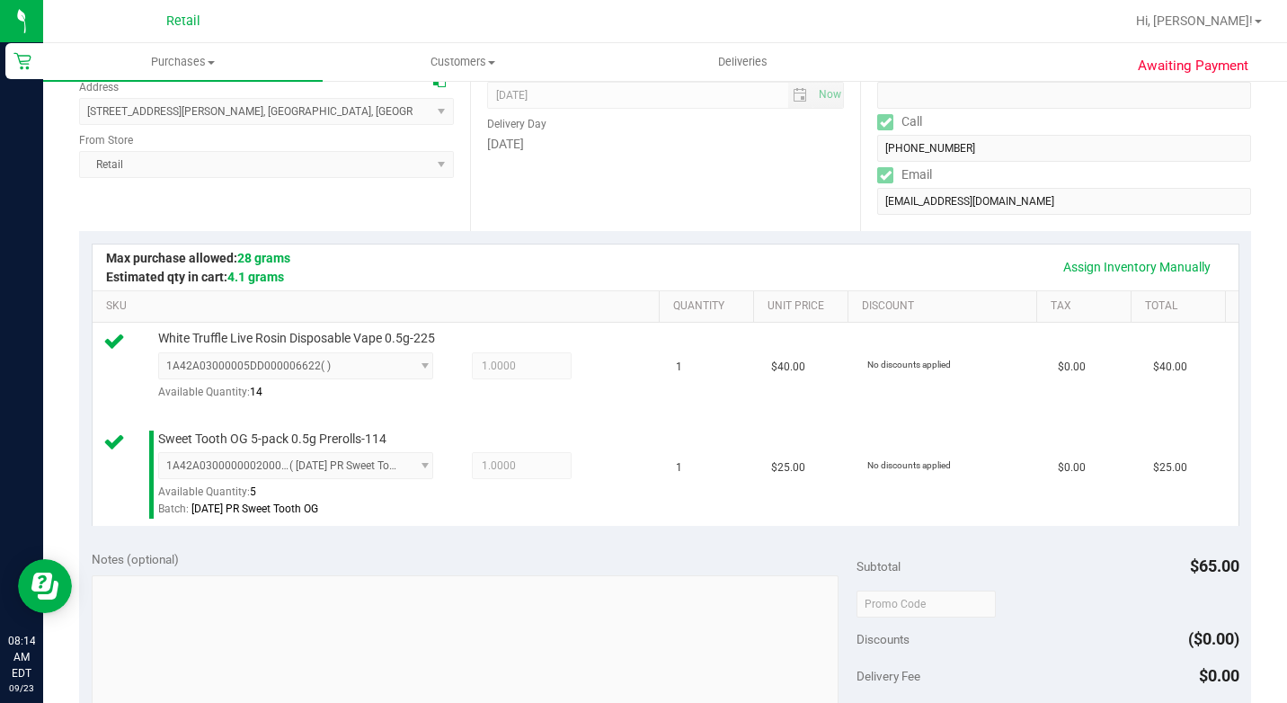
scroll to position [539, 0]
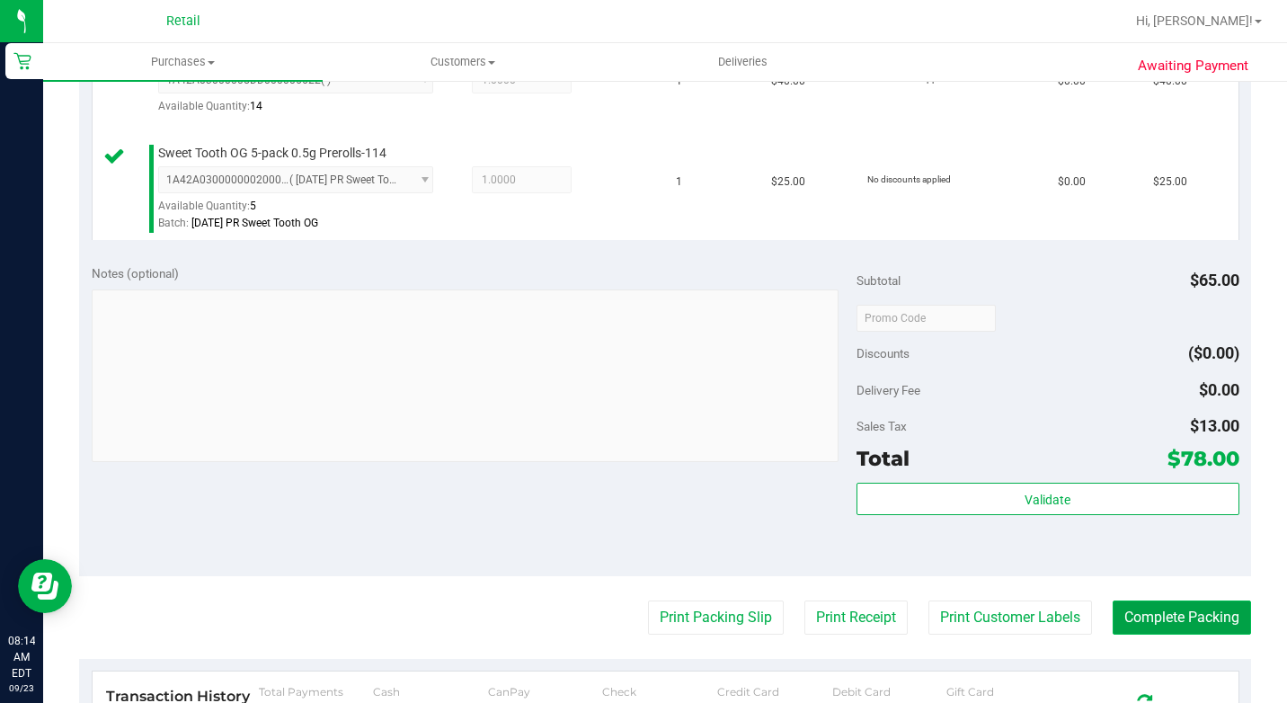
click at [1176, 635] on button "Complete Packing" at bounding box center [1182, 618] width 138 height 34
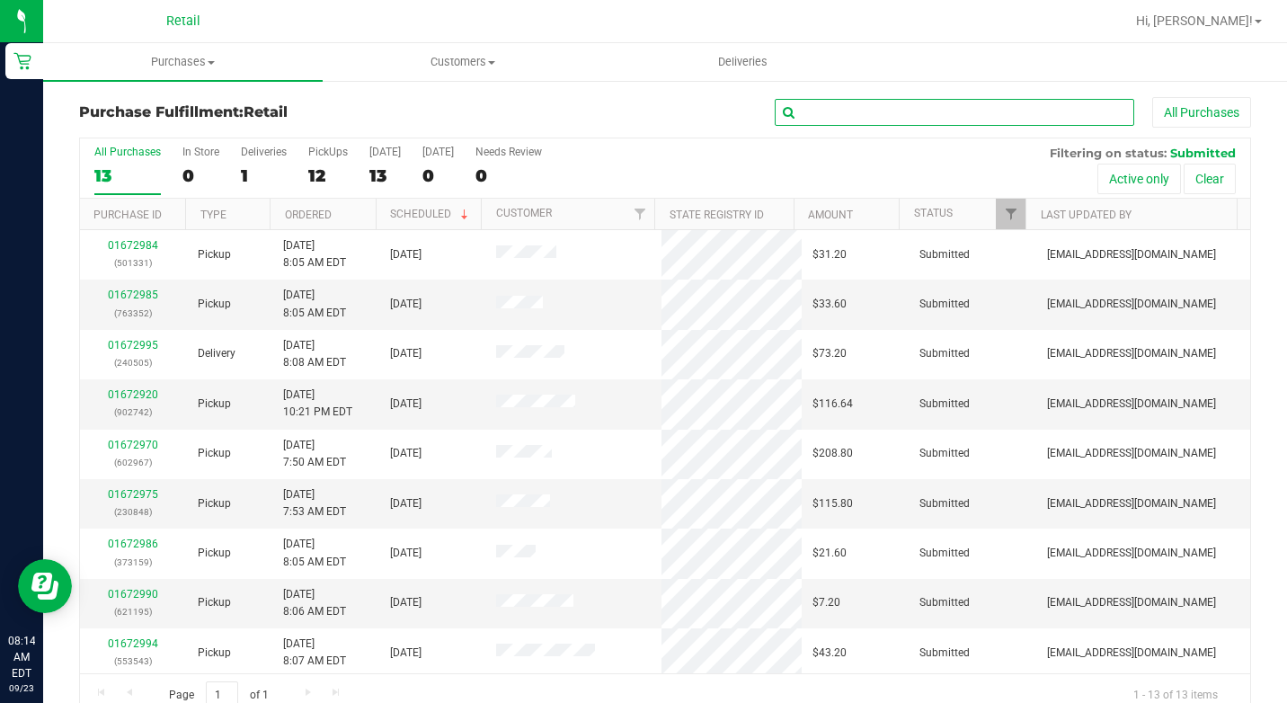
click at [855, 120] on input "text" at bounding box center [955, 112] width 360 height 27
type input "devin"
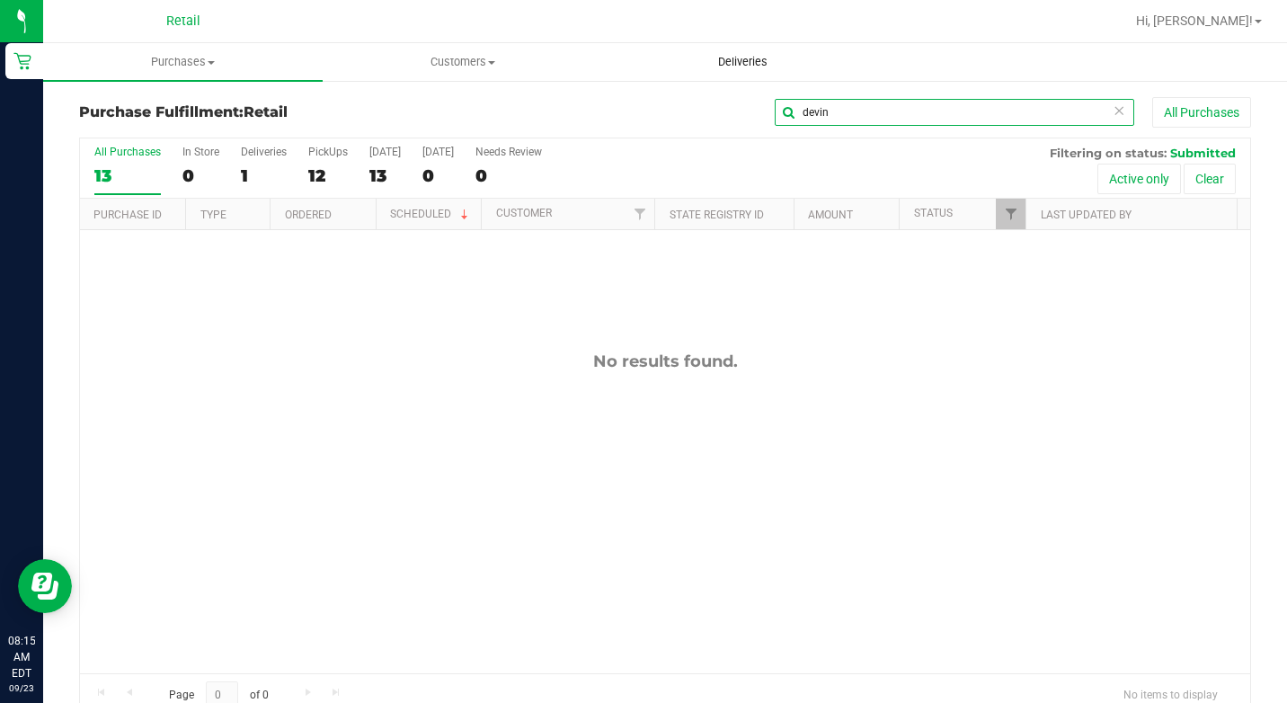
drag, startPoint x: 855, startPoint y: 107, endPoint x: 714, endPoint y: 74, distance: 145.0
click at [771, 82] on div "Purchase Fulfillment: Retail devin All Purchases All Purchases 13 In Store 0 De…" at bounding box center [665, 407] width 1244 height 656
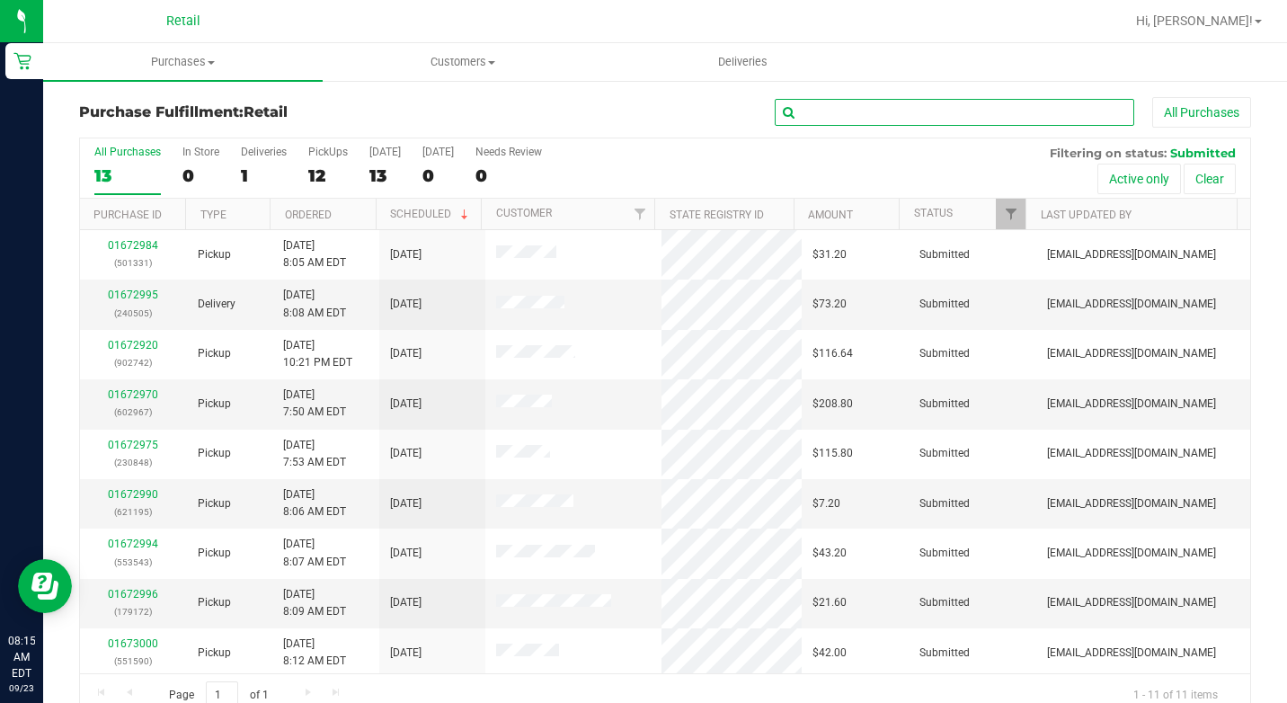
click at [859, 105] on input "text" at bounding box center [955, 112] width 360 height 27
click at [841, 110] on input "text" at bounding box center [955, 112] width 360 height 27
type input "carla"
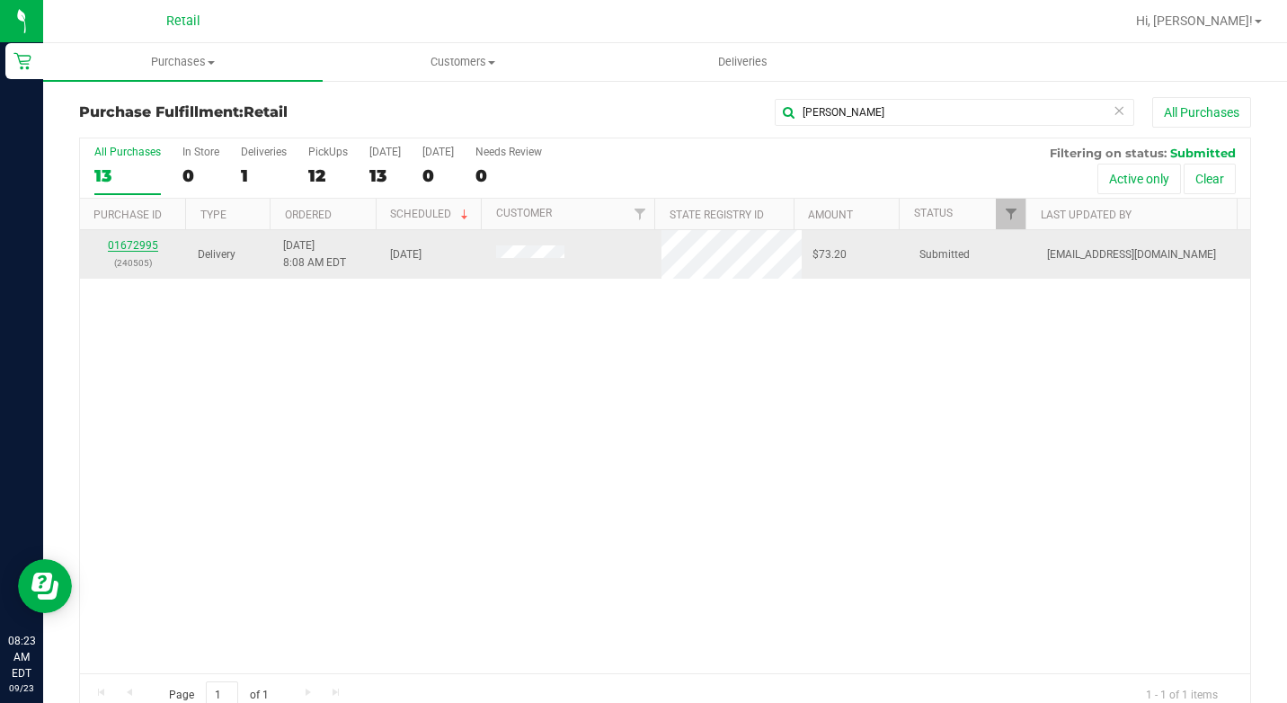
click at [126, 242] on link "01672995" at bounding box center [133, 245] width 50 height 13
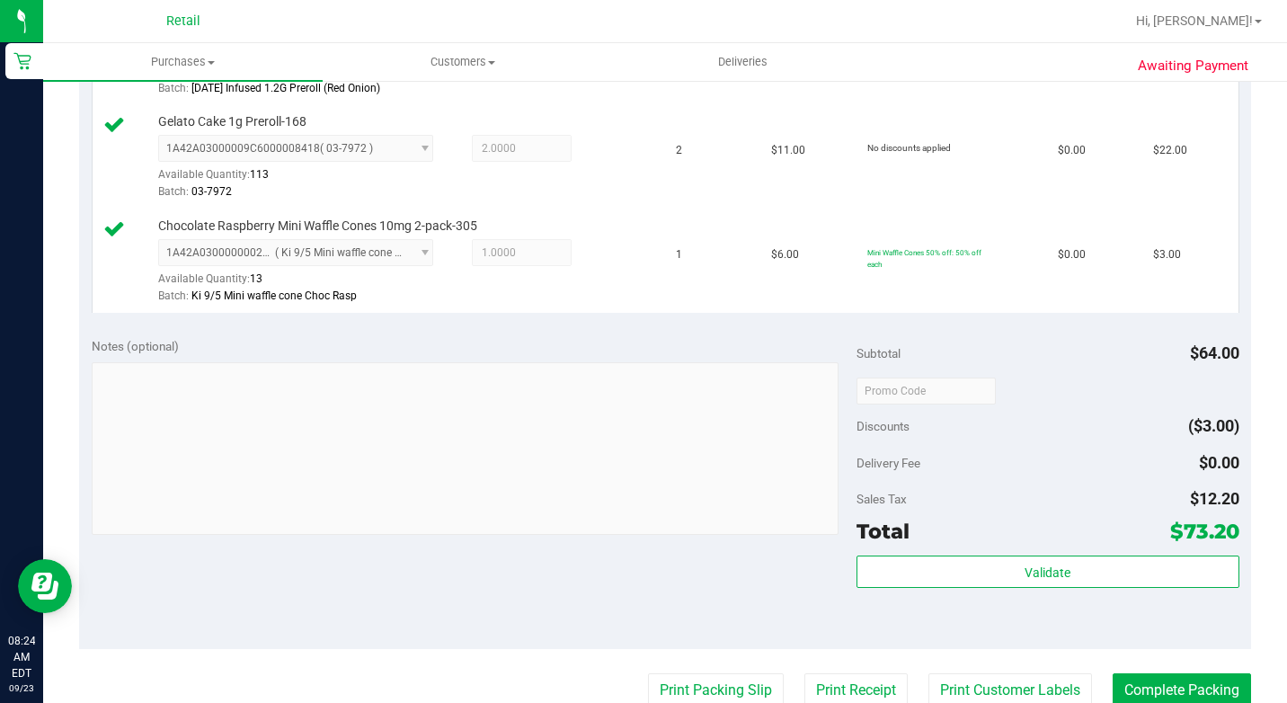
scroll to position [719, 0]
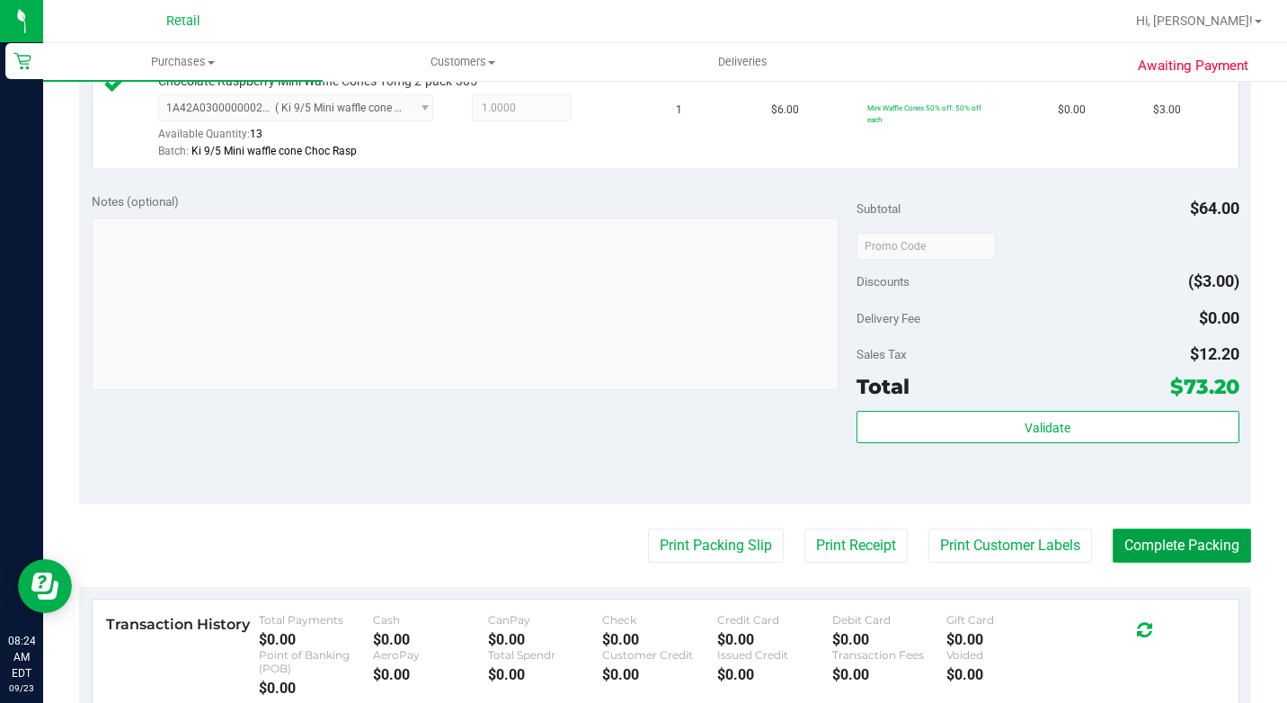
click at [1162, 563] on button "Complete Packing" at bounding box center [1182, 546] width 138 height 34
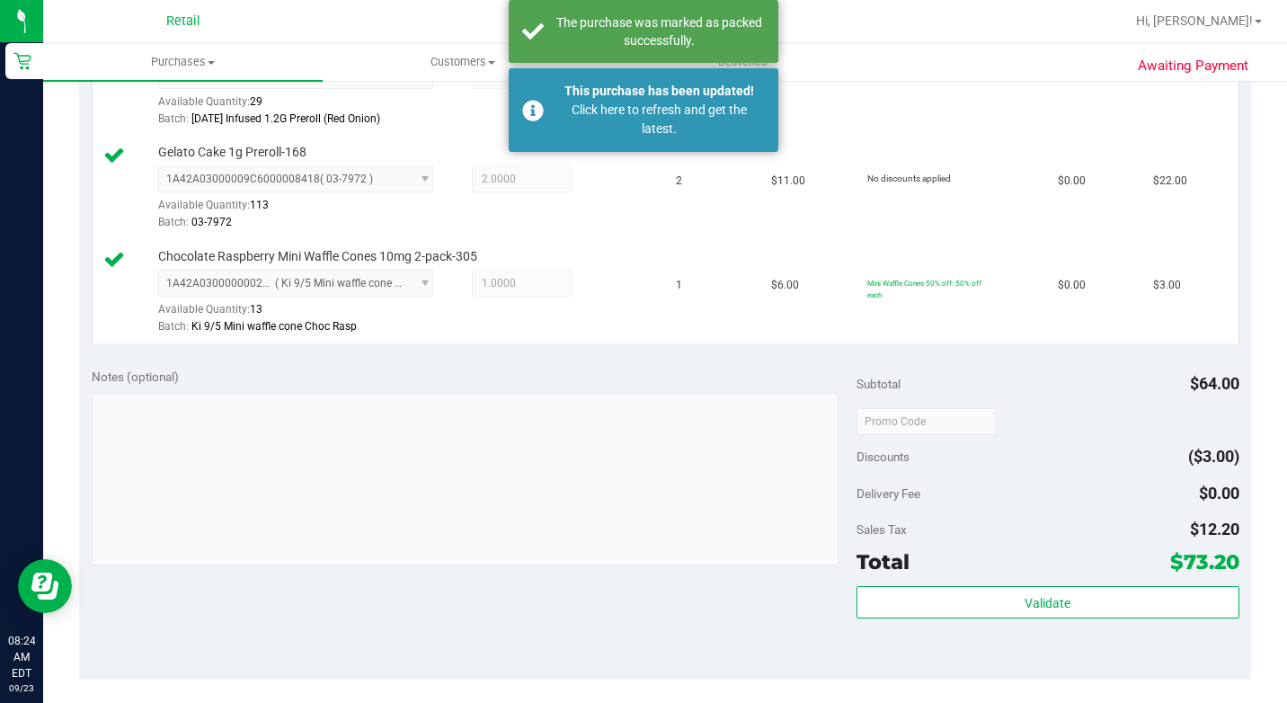
scroll to position [539, 0]
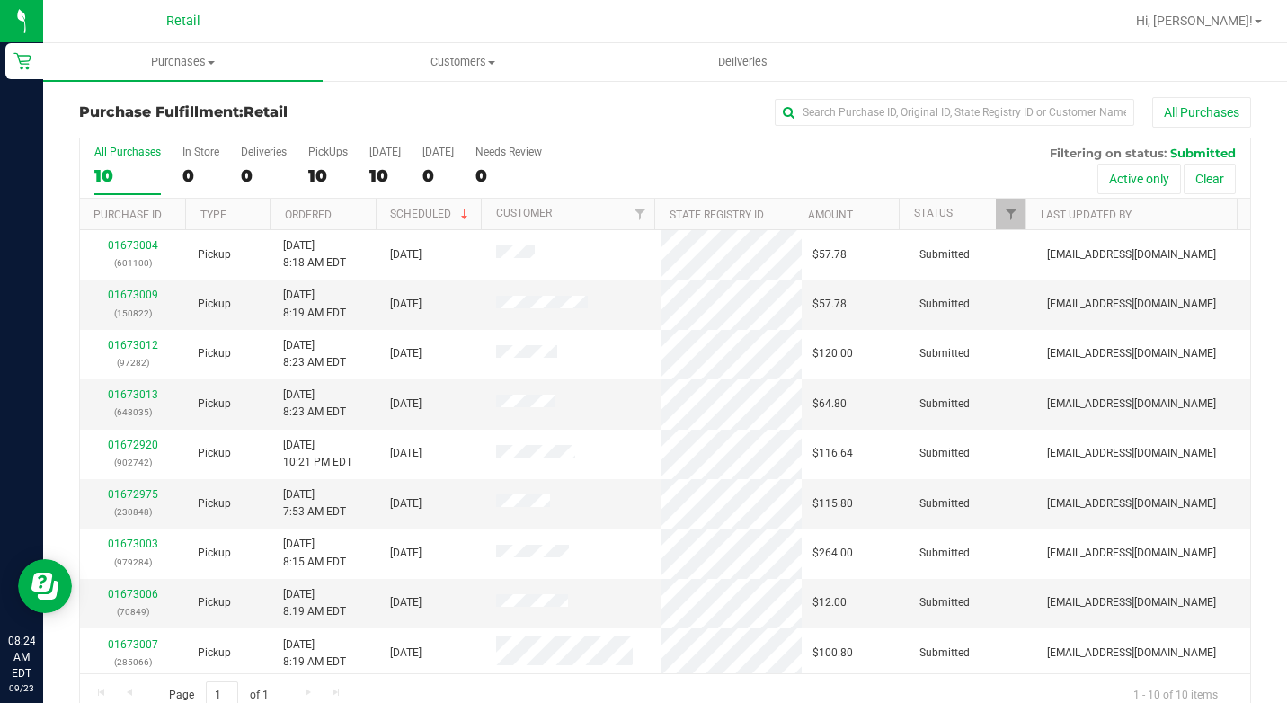
click at [817, 97] on div "All Purchases" at bounding box center [860, 112] width 781 height 31
click at [817, 100] on input "text" at bounding box center [955, 112] width 360 height 27
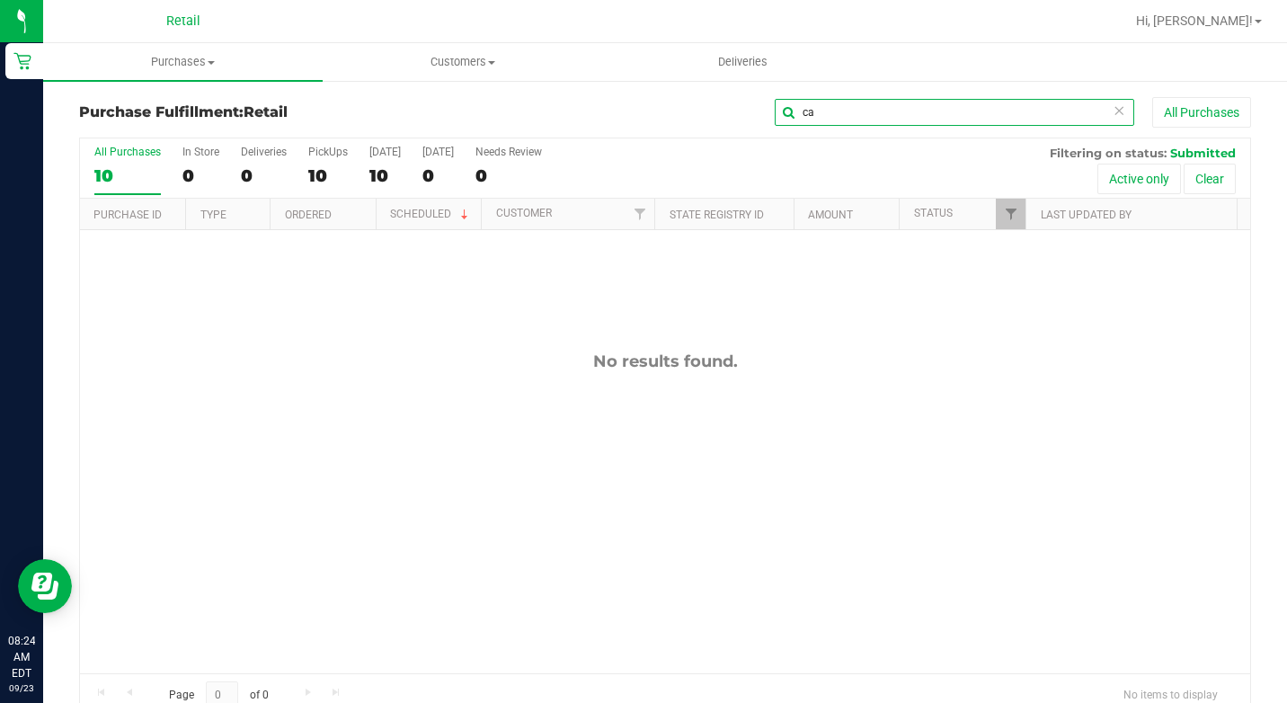
type input "c"
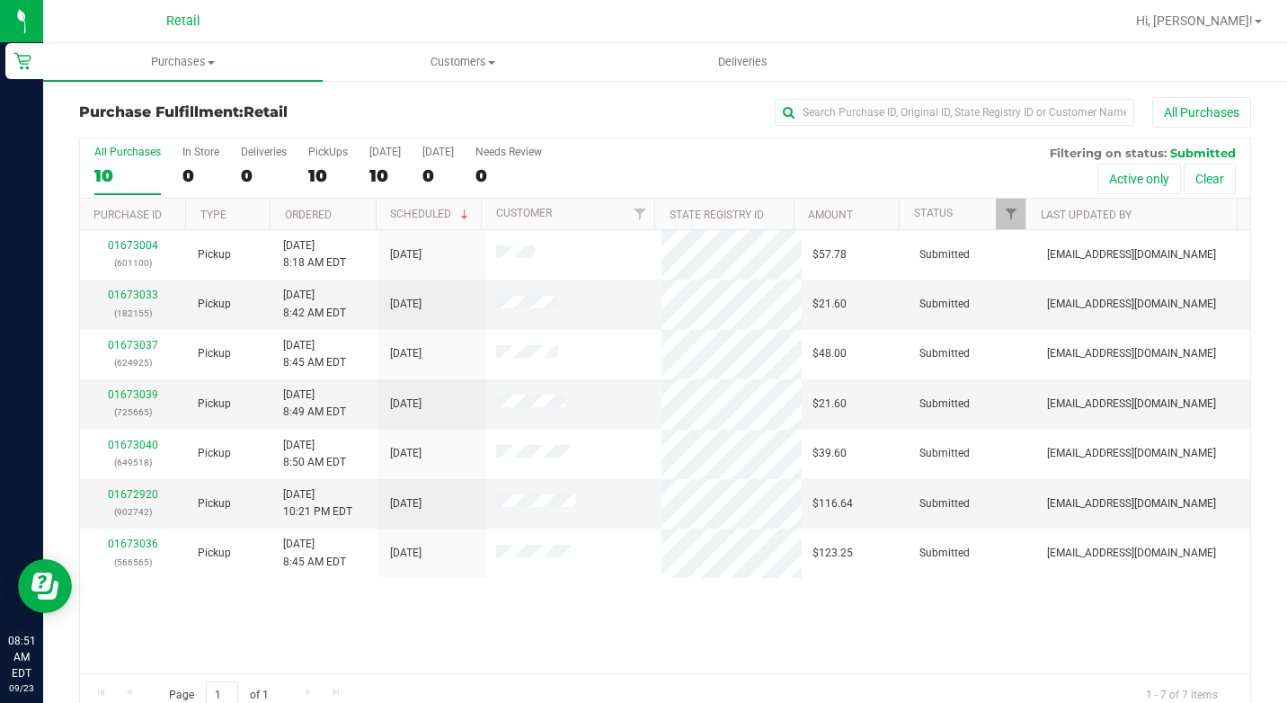
click at [395, 96] on div "Purchase Fulfillment: Retail All Purchases All Purchases 10 In Store 0 Deliveri…" at bounding box center [665, 407] width 1244 height 656
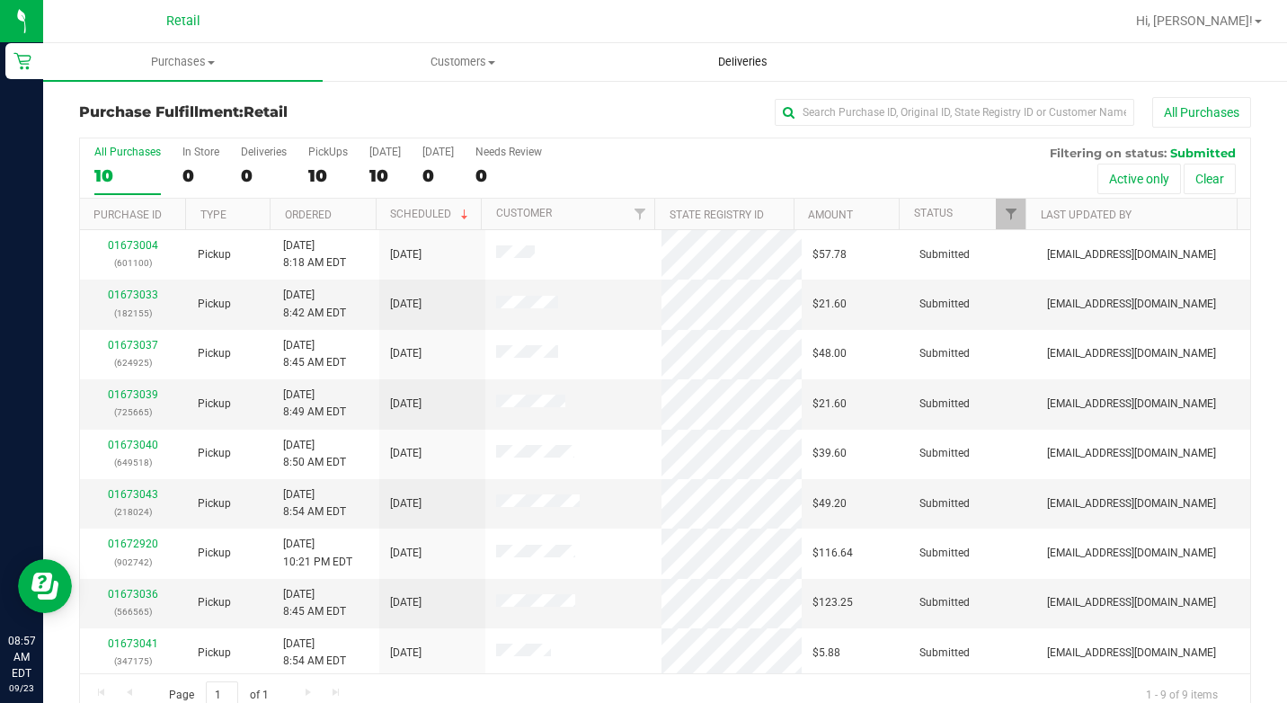
click at [735, 55] on span "Deliveries" at bounding box center [743, 62] width 98 height 16
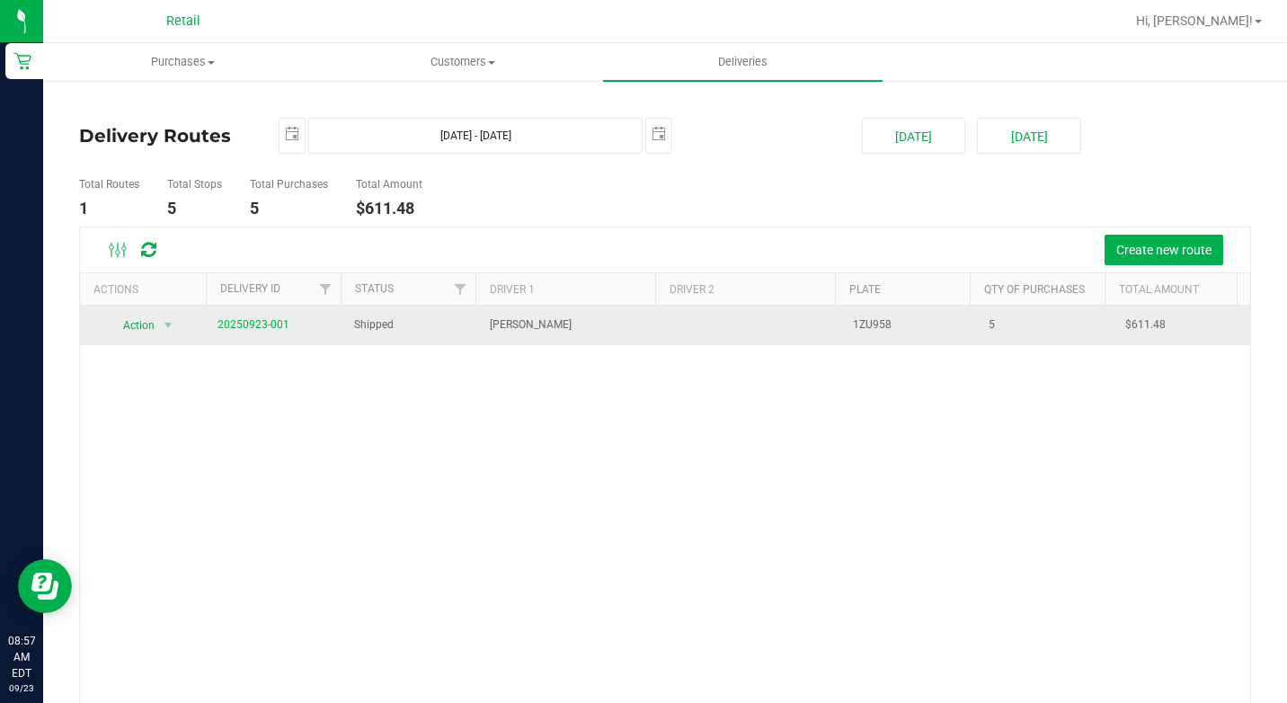
click at [262, 314] on td "20250923-001" at bounding box center [275, 326] width 136 height 40
click at [275, 324] on link "20250923-001" at bounding box center [254, 324] width 72 height 13
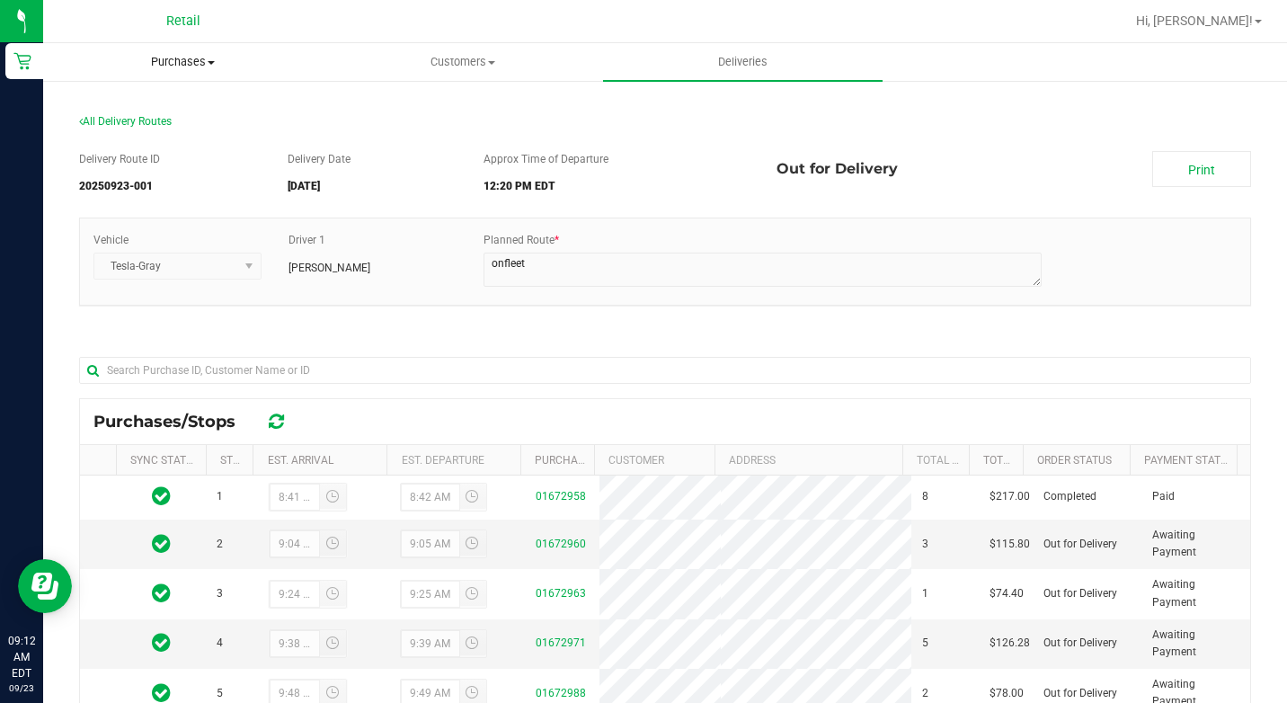
click at [203, 45] on uib-tab-heading "Purchases Summary of purchases Fulfillment All purchases" at bounding box center [183, 62] width 278 height 36
click at [155, 106] on span "Summary of purchases" at bounding box center [135, 108] width 184 height 15
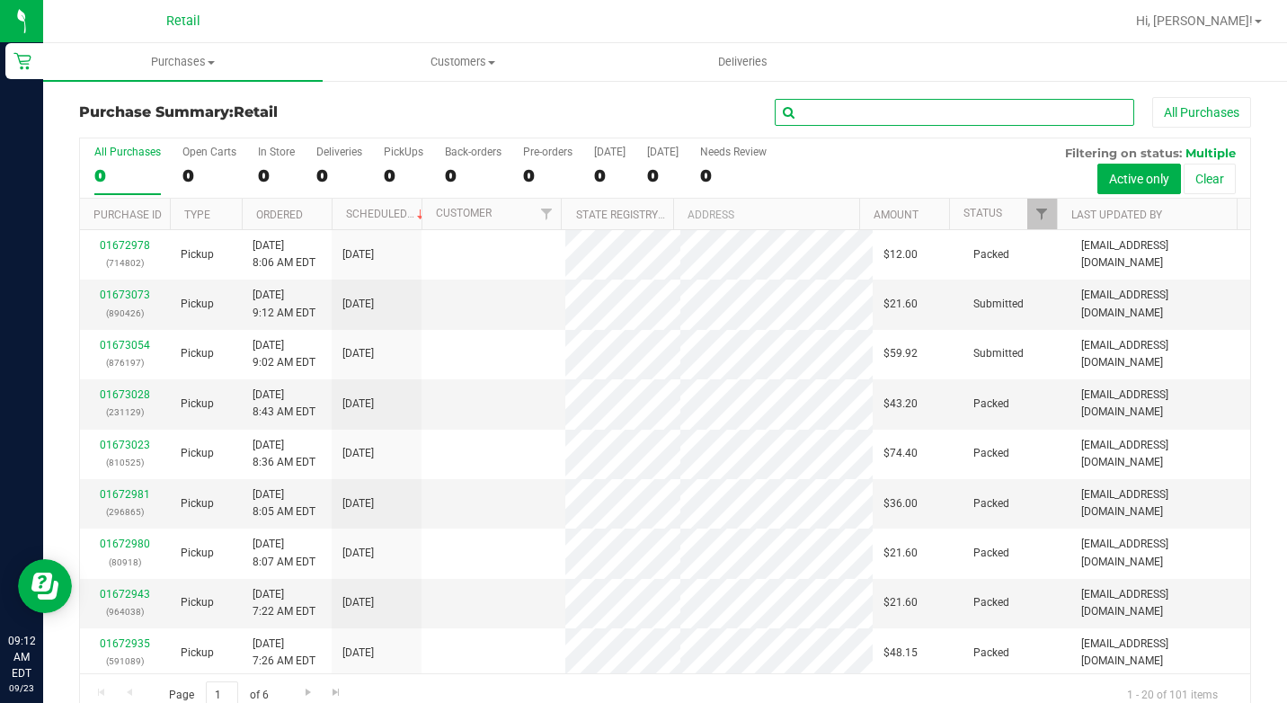
click at [825, 114] on input "text" at bounding box center [955, 112] width 360 height 27
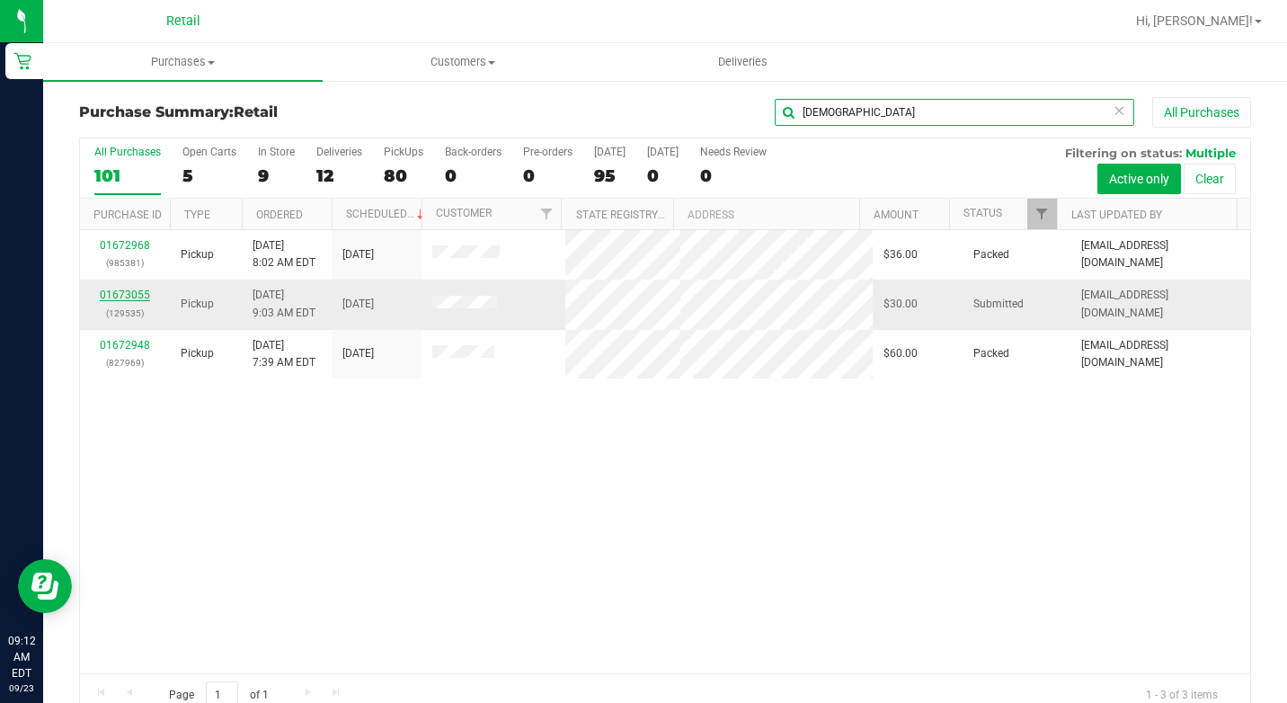
type input "kristen"
click at [141, 289] on link "01673055" at bounding box center [125, 295] width 50 height 13
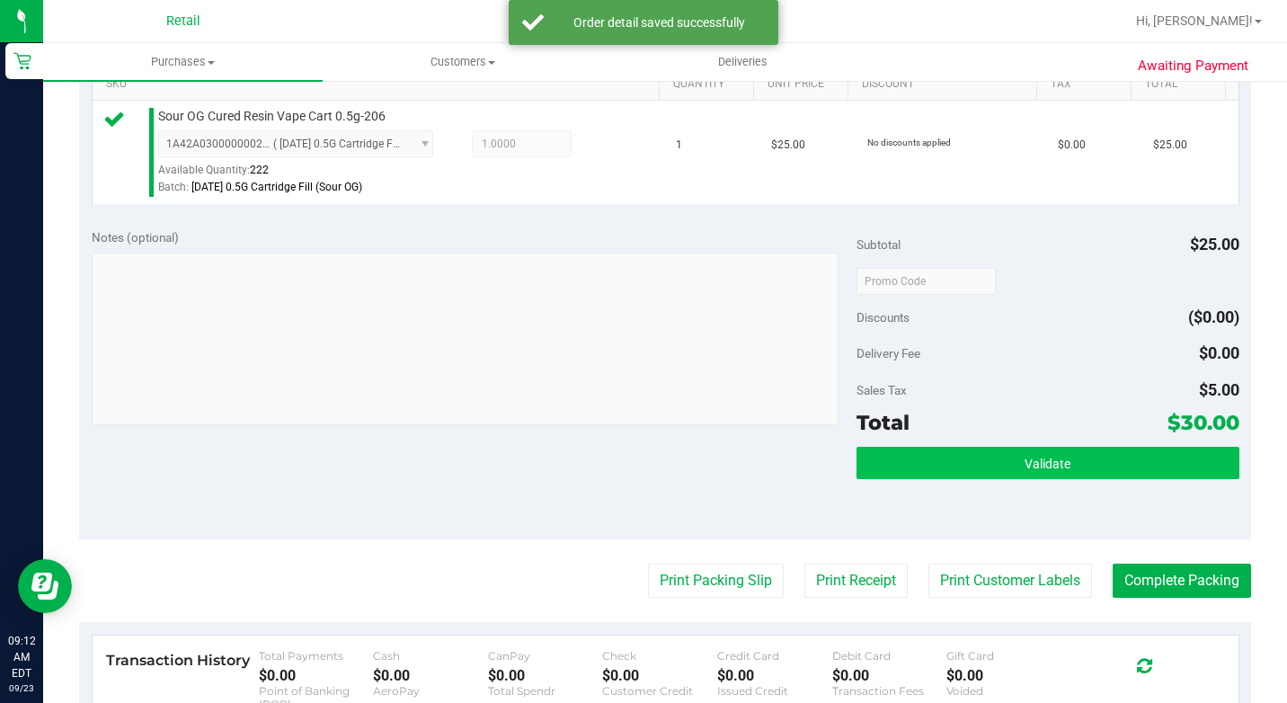
scroll to position [629, 0]
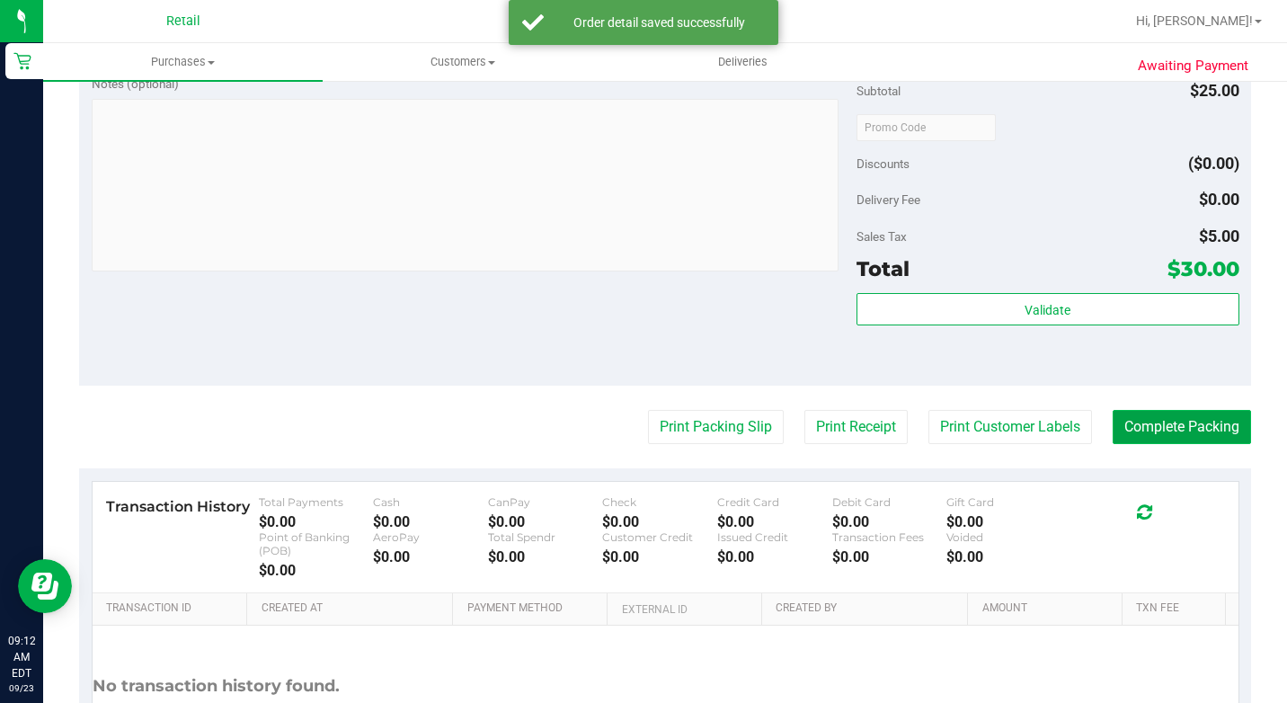
click at [1163, 444] on button "Complete Packing" at bounding box center [1182, 427] width 138 height 34
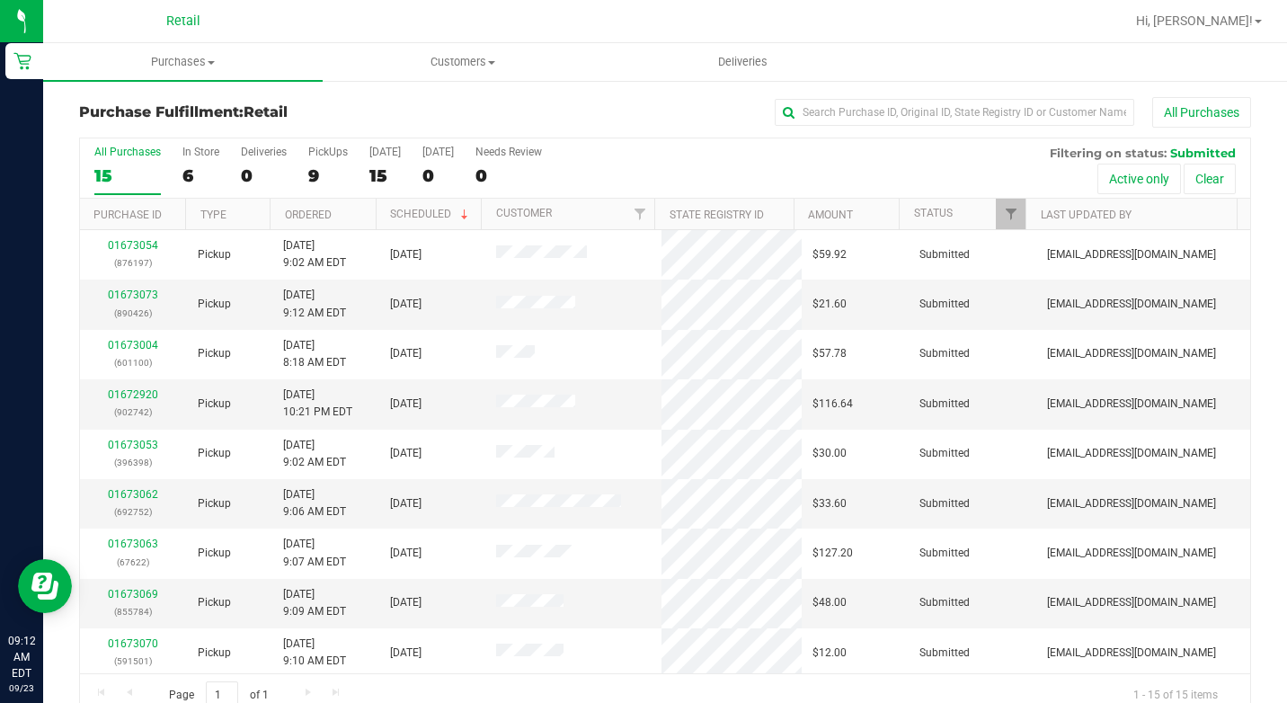
click at [930, 97] on div "All Purchases" at bounding box center [860, 112] width 781 height 31
click at [970, 109] on input "text" at bounding box center [955, 112] width 360 height 27
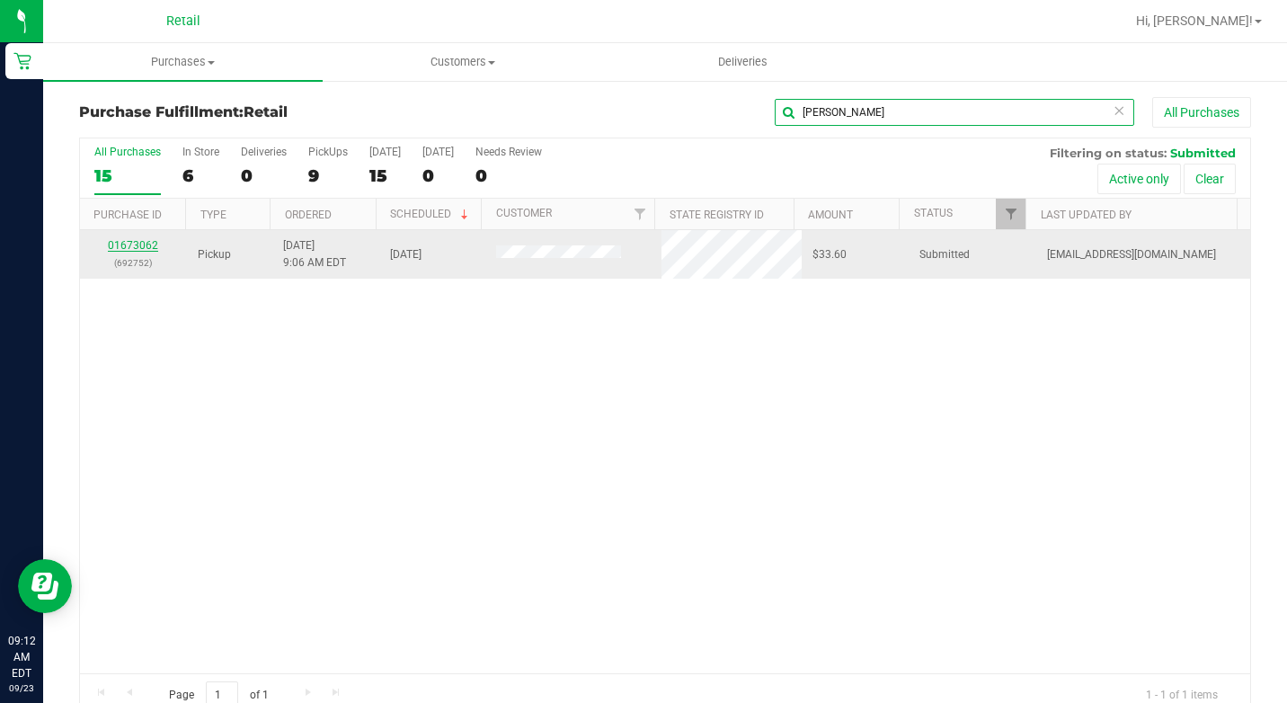
type input "antwoine"
click at [140, 247] on link "01673062" at bounding box center [133, 245] width 50 height 13
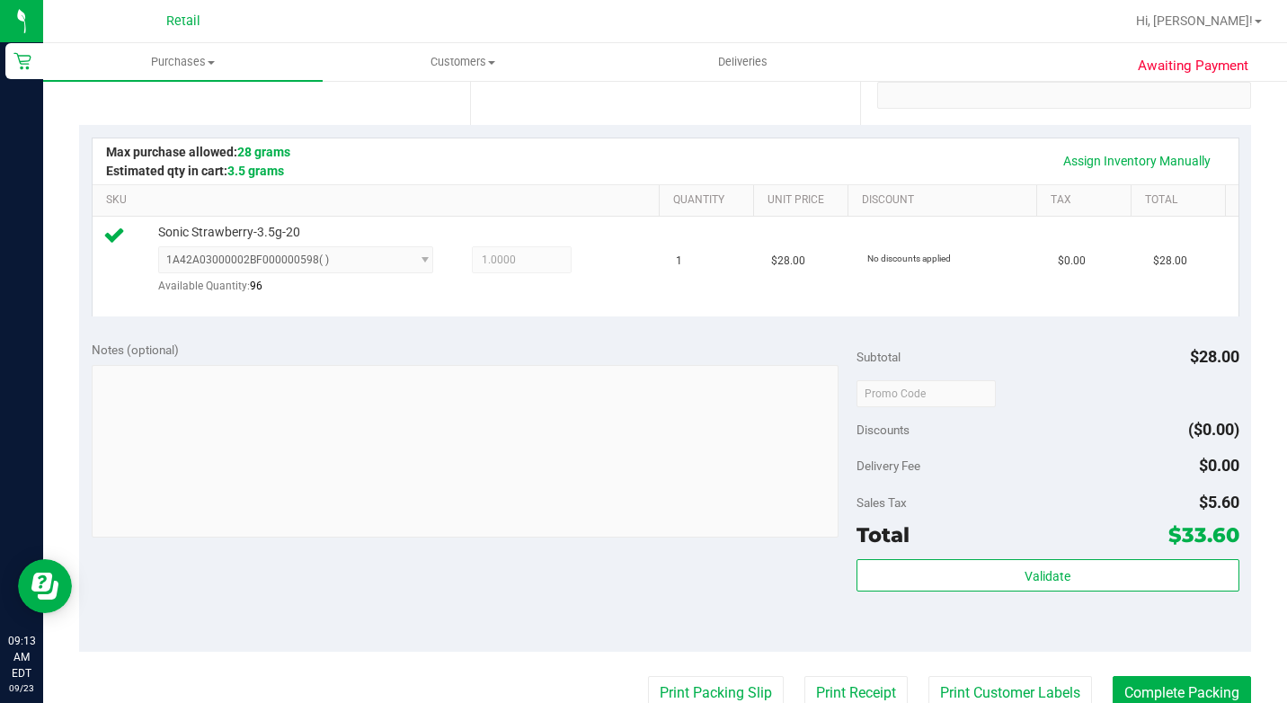
scroll to position [539, 0]
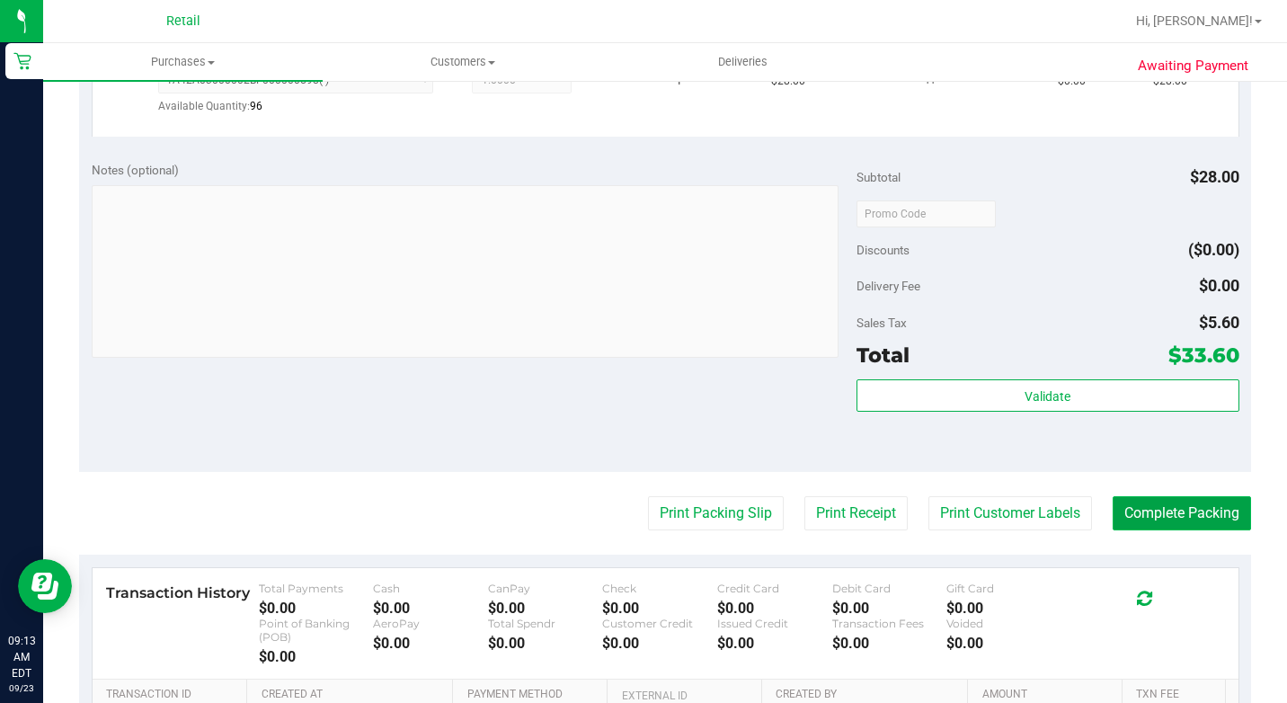
click at [1179, 530] on button "Complete Packing" at bounding box center [1182, 513] width 138 height 34
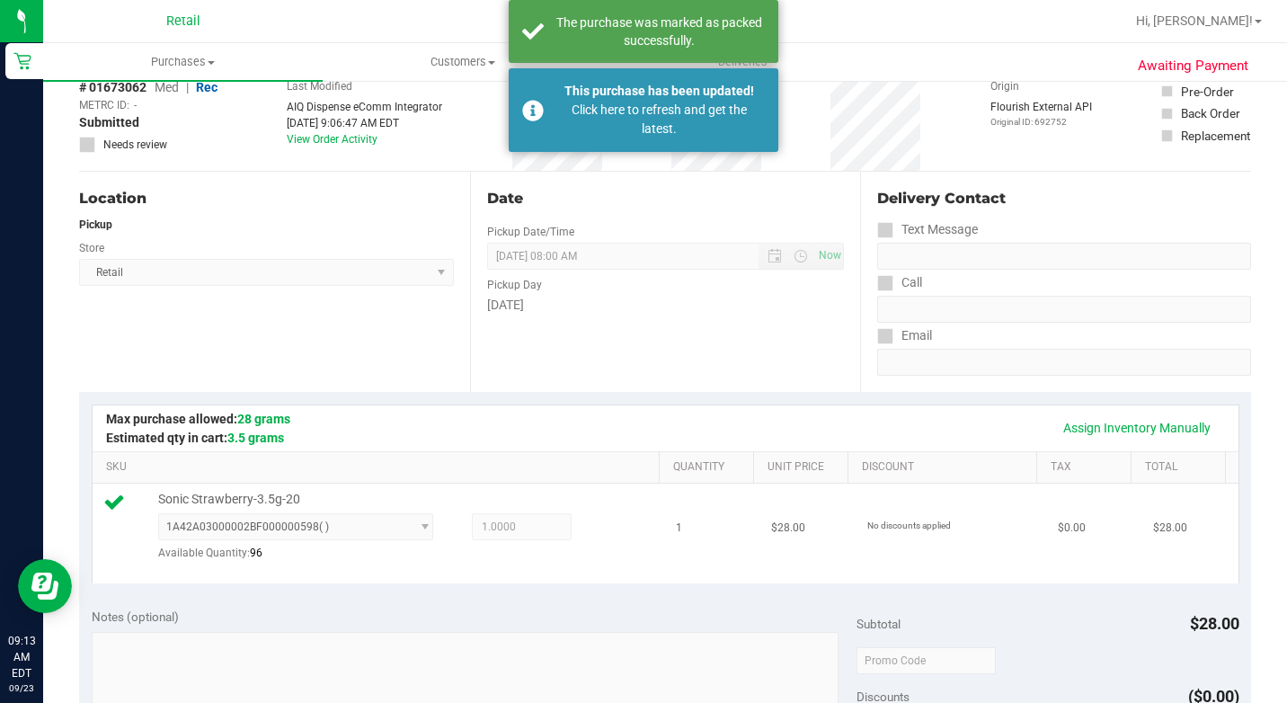
scroll to position [90, 0]
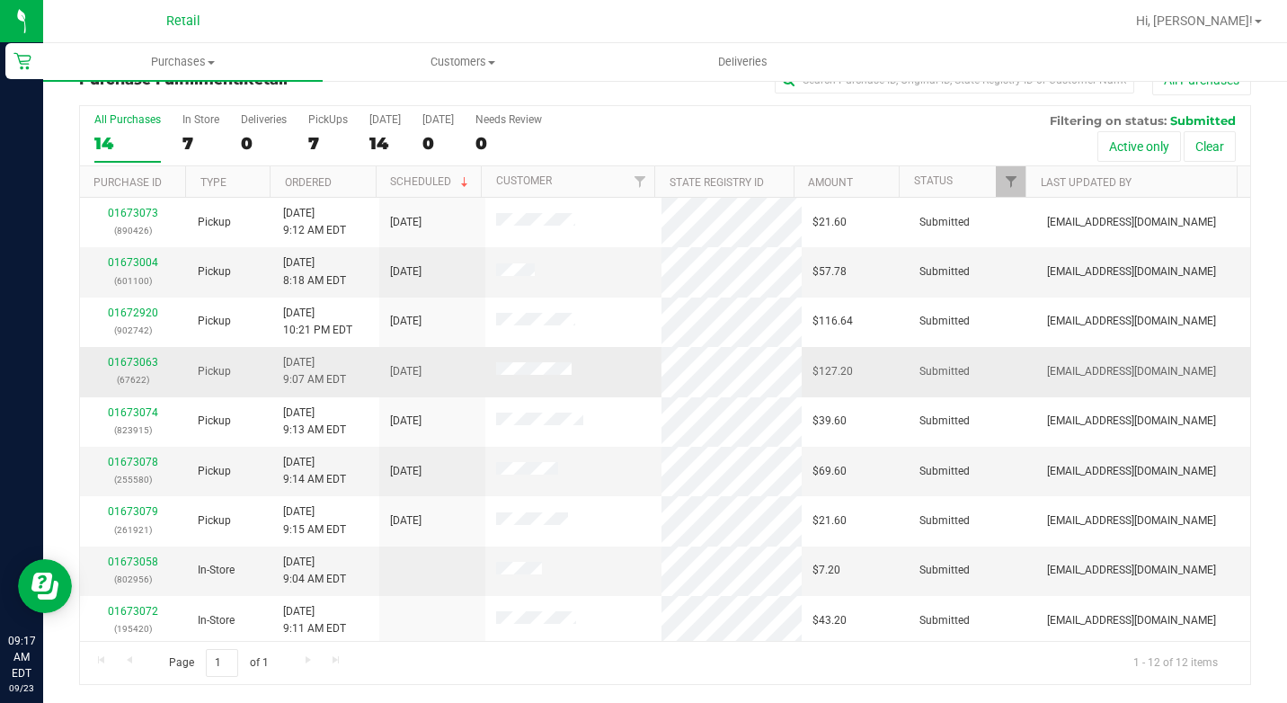
drag, startPoint x: 1006, startPoint y: 336, endPoint x: 1003, endPoint y: 361, distance: 24.4
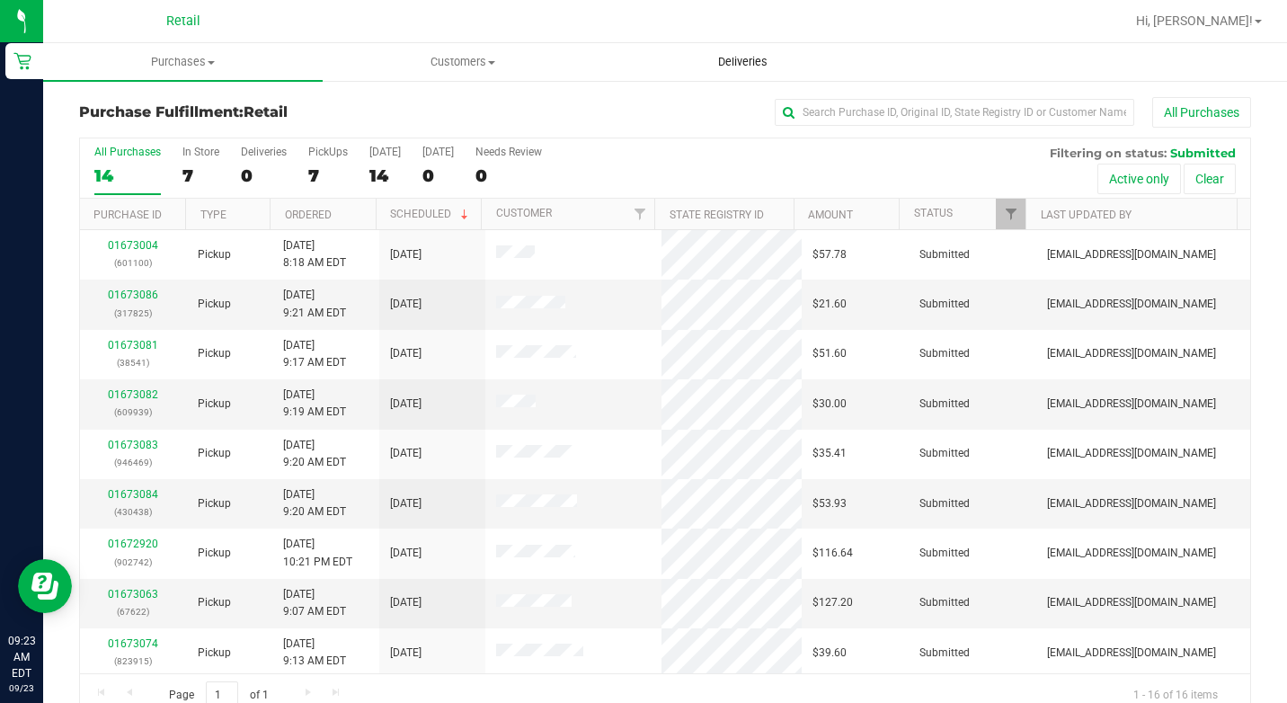
click at [700, 66] on span "Deliveries" at bounding box center [743, 62] width 98 height 16
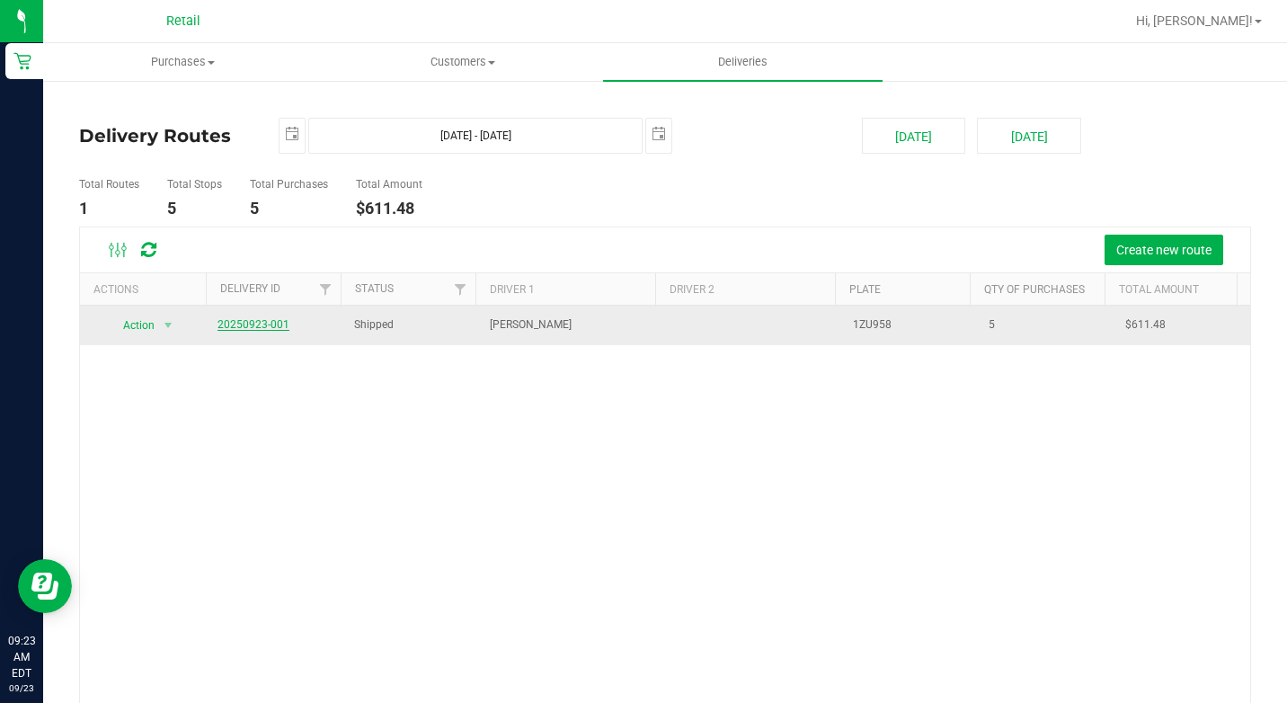
click at [253, 320] on link "20250923-001" at bounding box center [254, 324] width 72 height 13
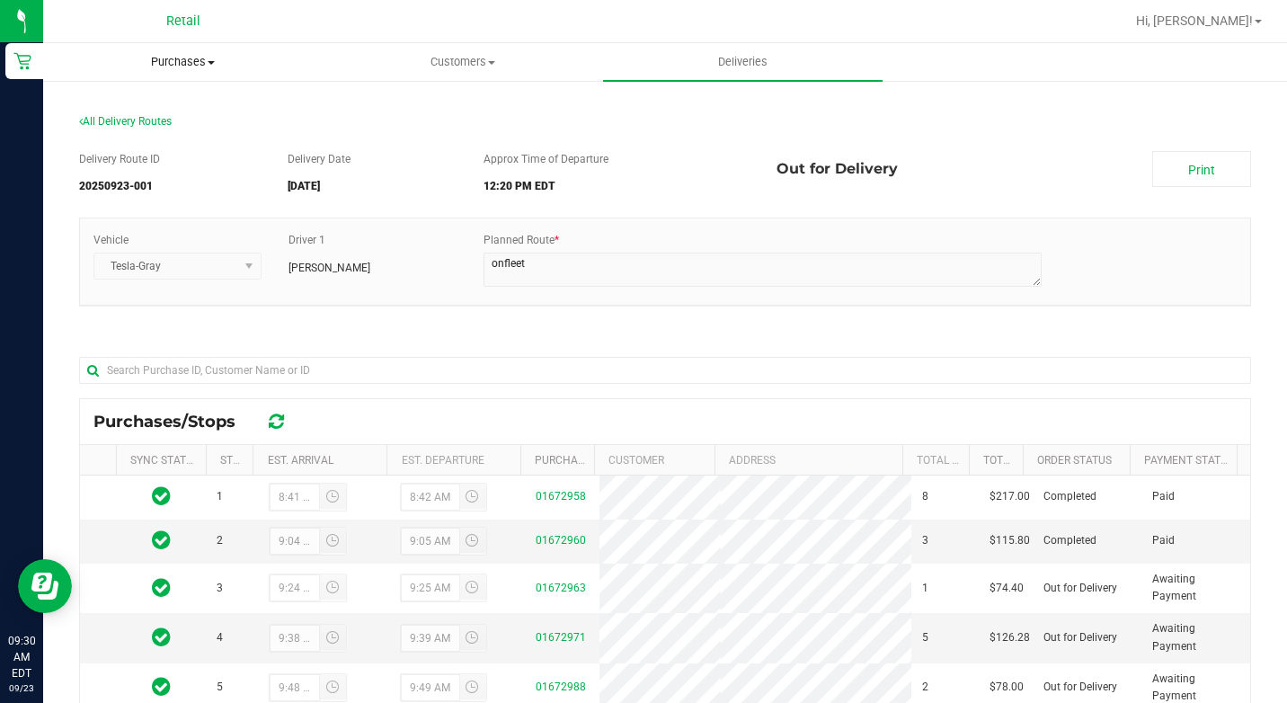
click at [184, 63] on span "Purchases" at bounding box center [183, 62] width 278 height 16
click at [183, 98] on li "Summary of purchases" at bounding box center [183, 109] width 280 height 22
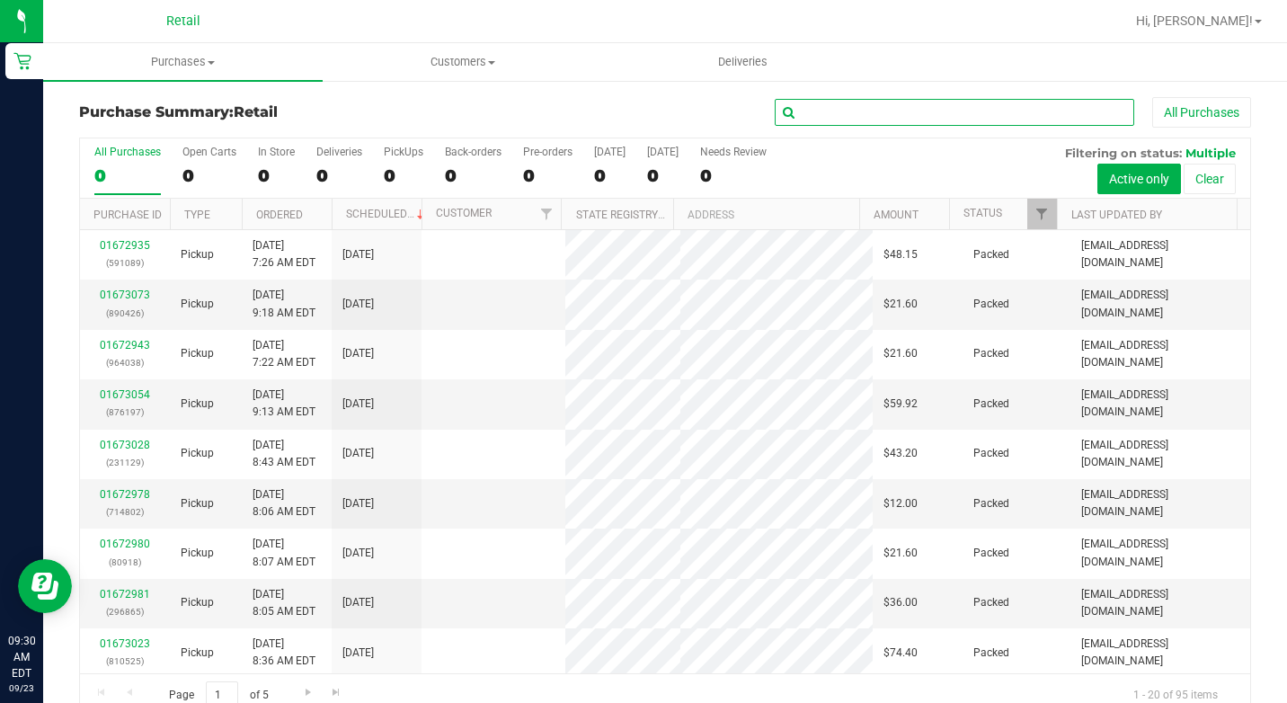
click at [819, 114] on input "text" at bounding box center [955, 112] width 360 height 27
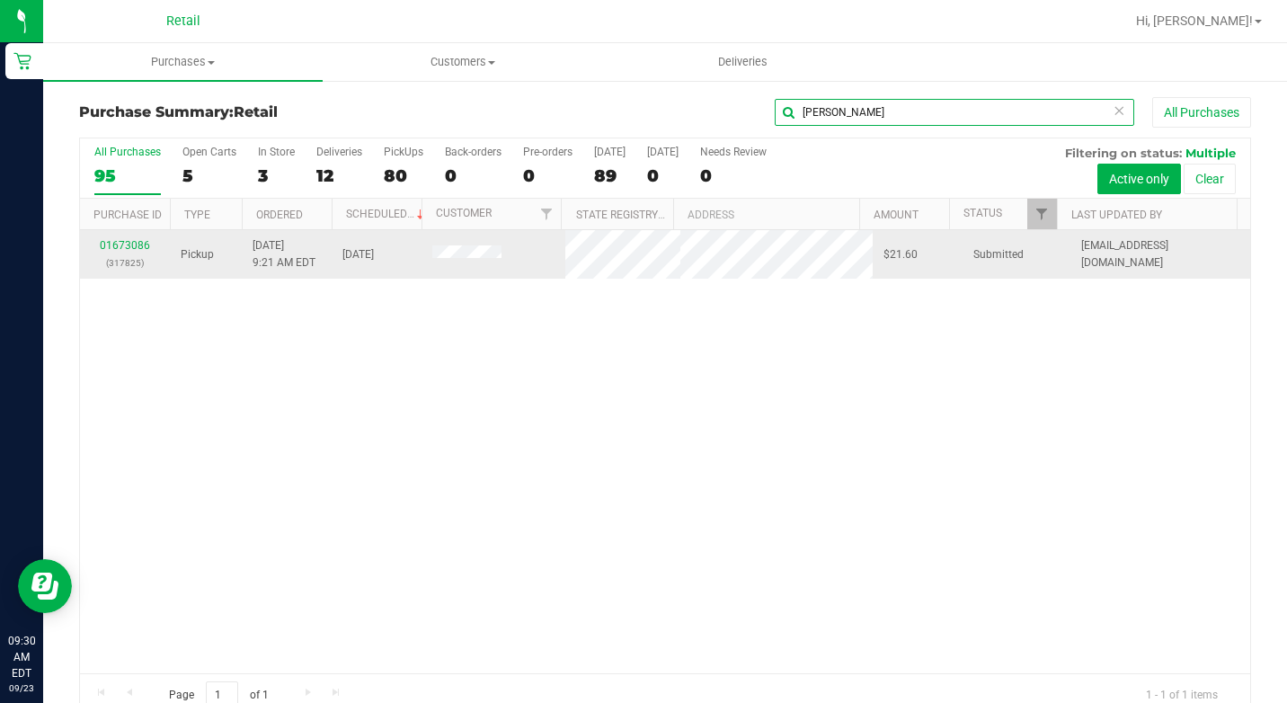
type input "julian"
click at [122, 252] on div "01673086 (317825)" at bounding box center [125, 254] width 68 height 34
click at [110, 245] on link "01673086" at bounding box center [125, 245] width 50 height 13
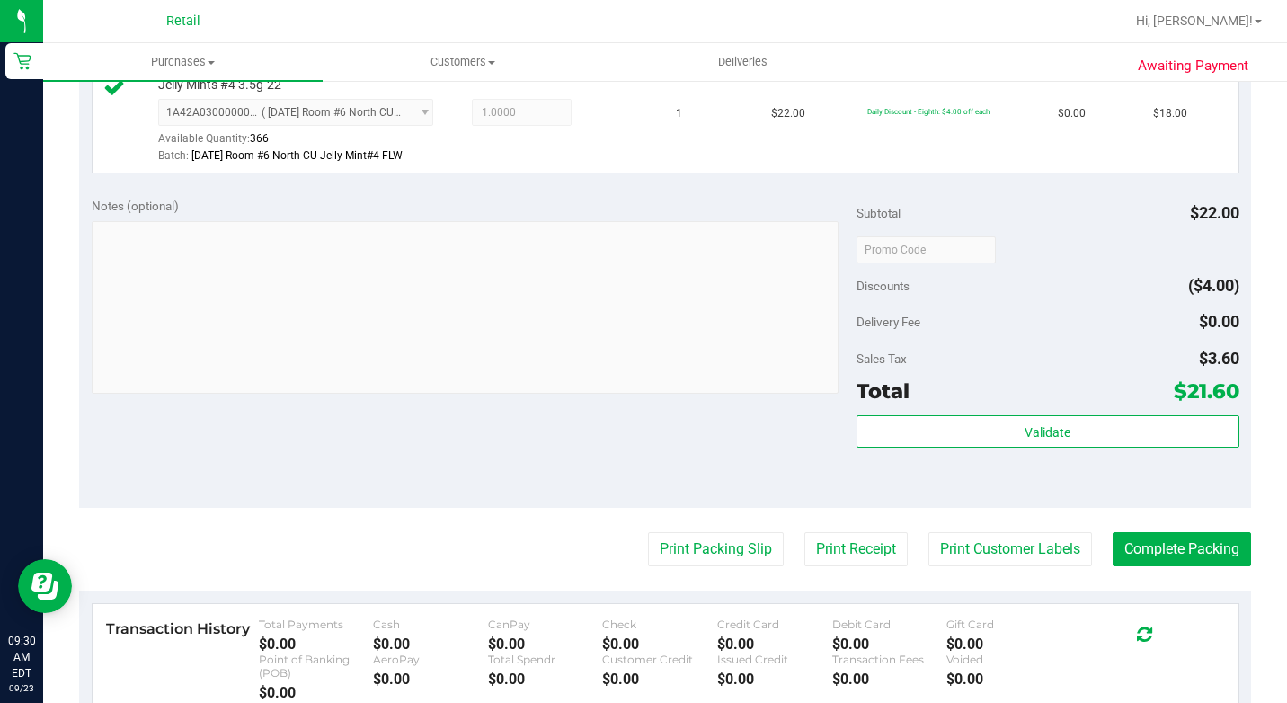
scroll to position [629, 0]
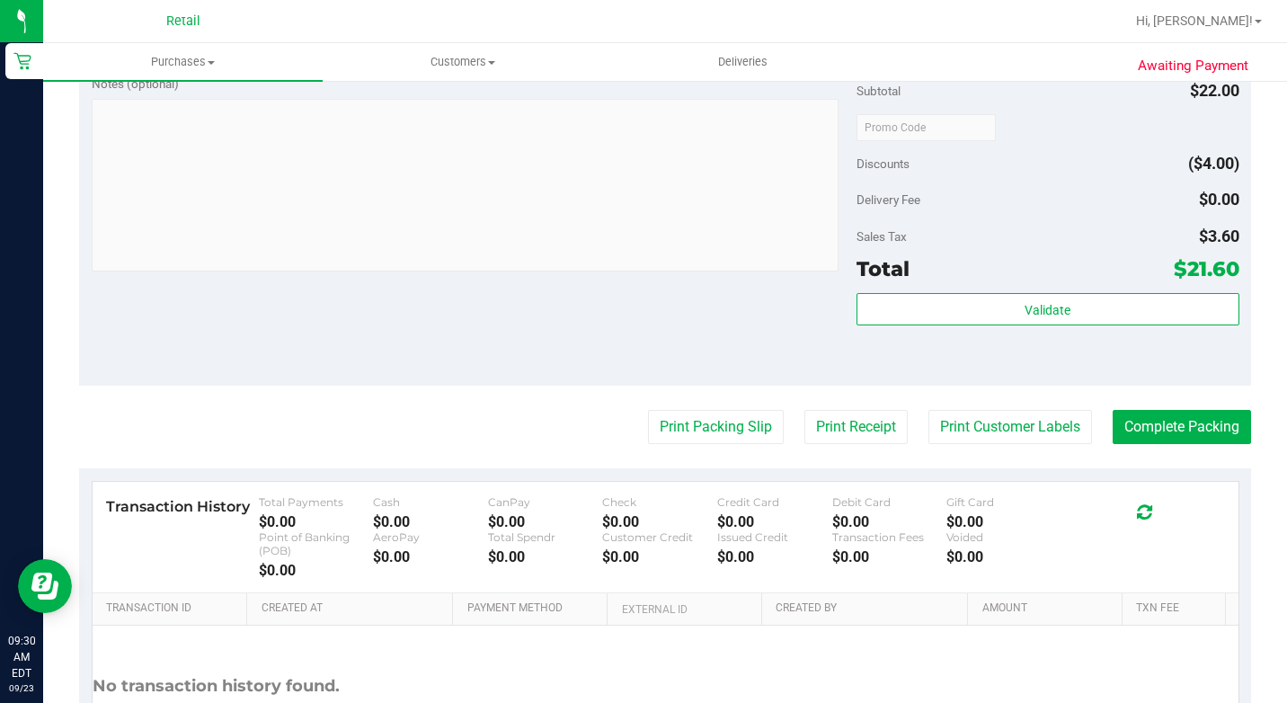
click at [1157, 416] on purchase-details "Back Edit Purchase Cancel Purchase View Profile # 01673086 Med | Rec METRC ID: …" at bounding box center [665, 143] width 1172 height 1350
click at [1159, 444] on button "Complete Packing" at bounding box center [1182, 427] width 138 height 34
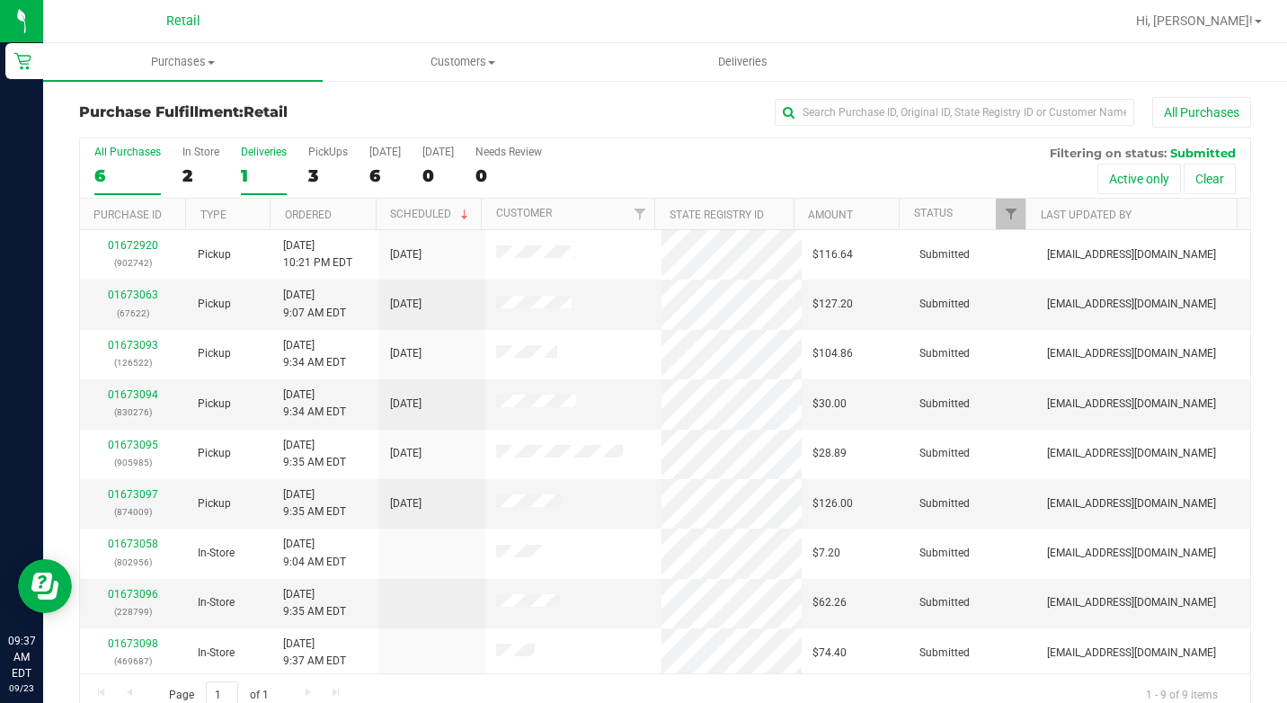
click at [248, 171] on div "1" at bounding box center [264, 175] width 46 height 21
click at [0, 0] on input "Deliveries 1" at bounding box center [0, 0] width 0 height 0
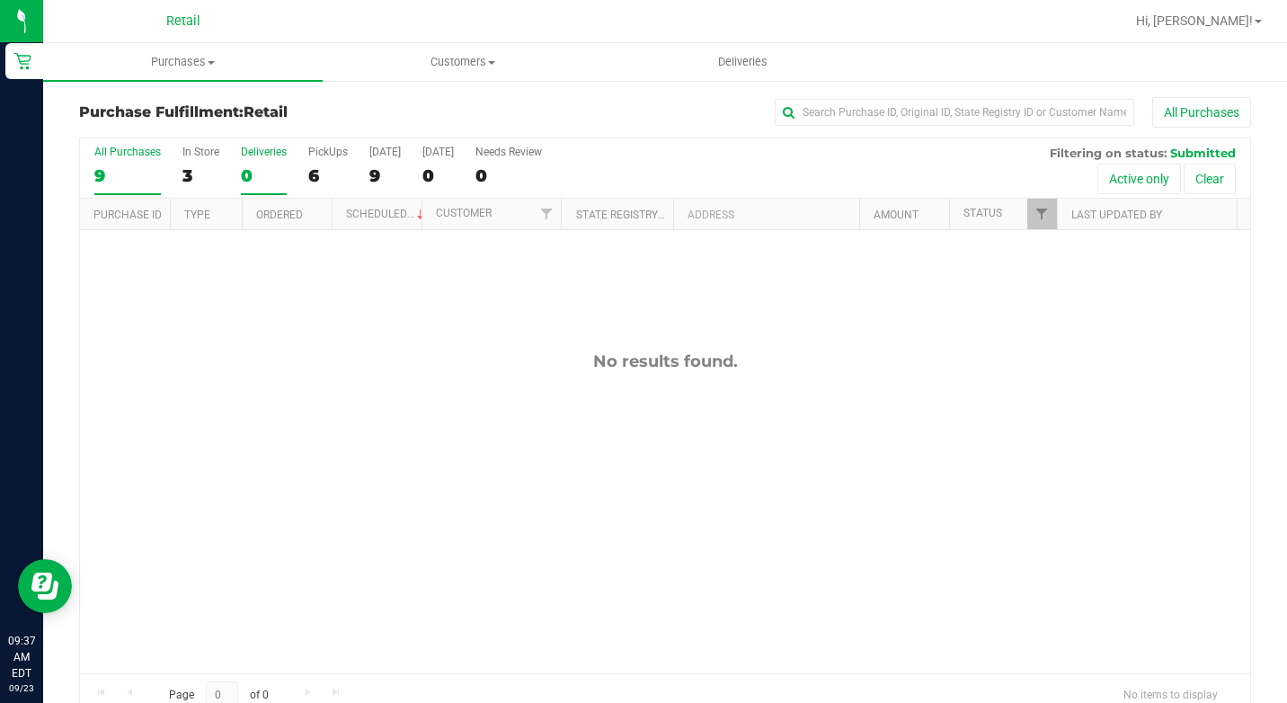
click at [142, 154] on div "All Purchases" at bounding box center [127, 152] width 67 height 13
click at [0, 0] on input "All Purchases 9" at bounding box center [0, 0] width 0 height 0
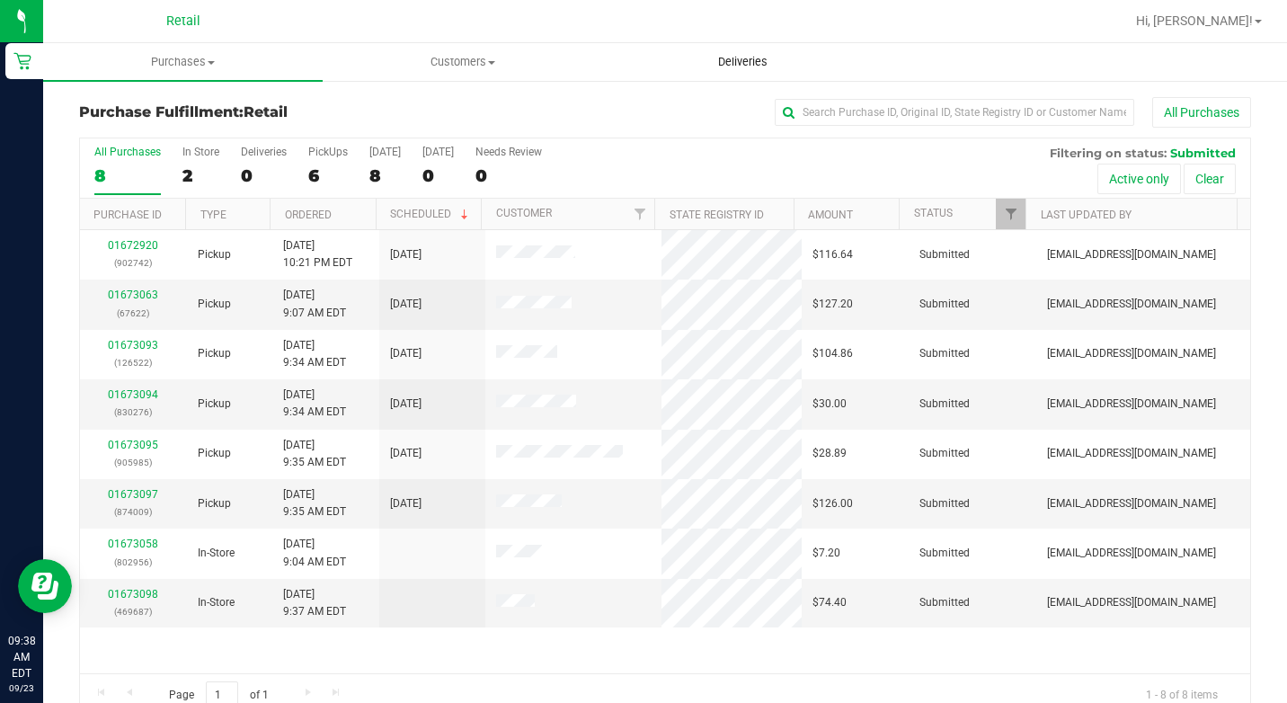
click at [751, 59] on span "Deliveries" at bounding box center [743, 62] width 98 height 16
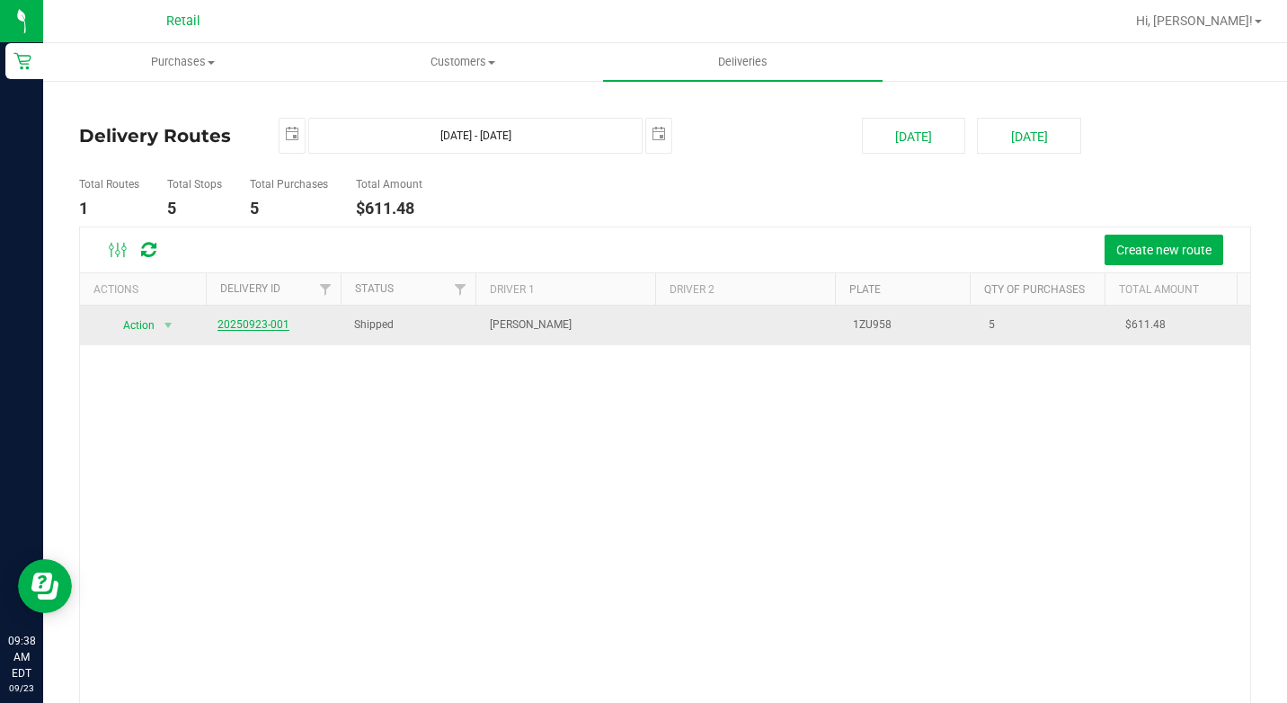
click at [252, 330] on link "20250923-001" at bounding box center [254, 324] width 72 height 13
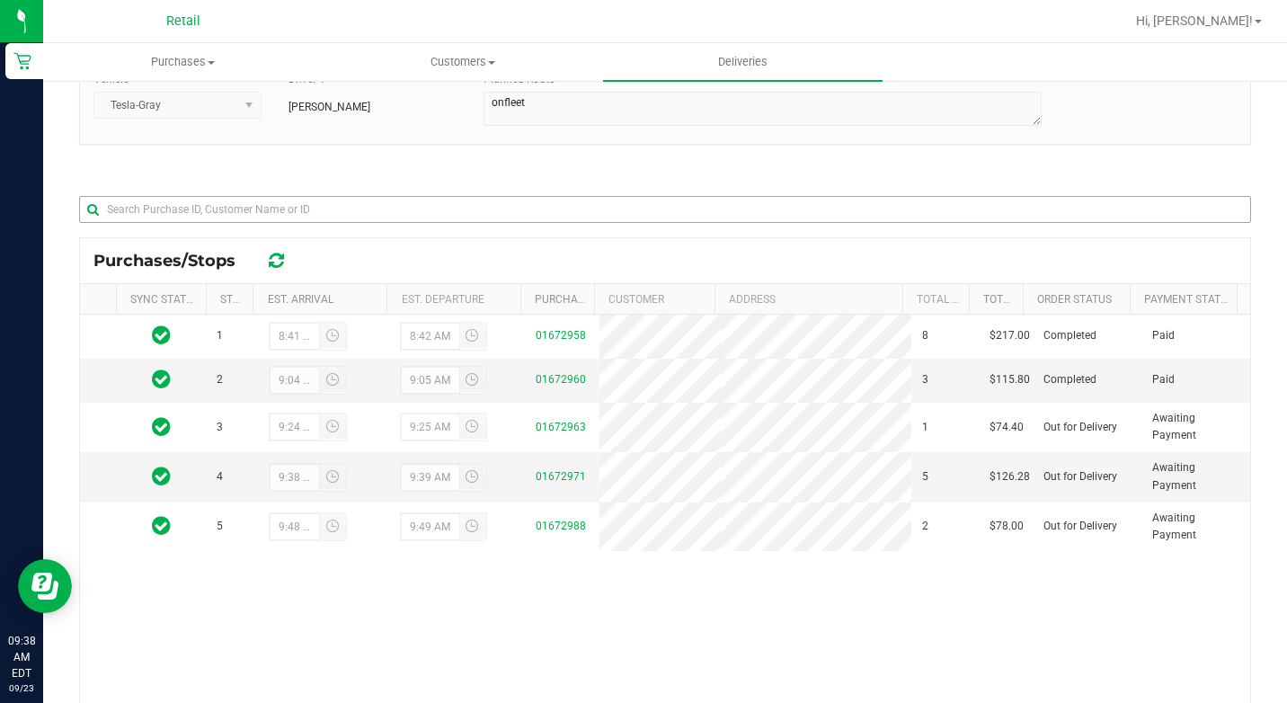
scroll to position [180, 0]
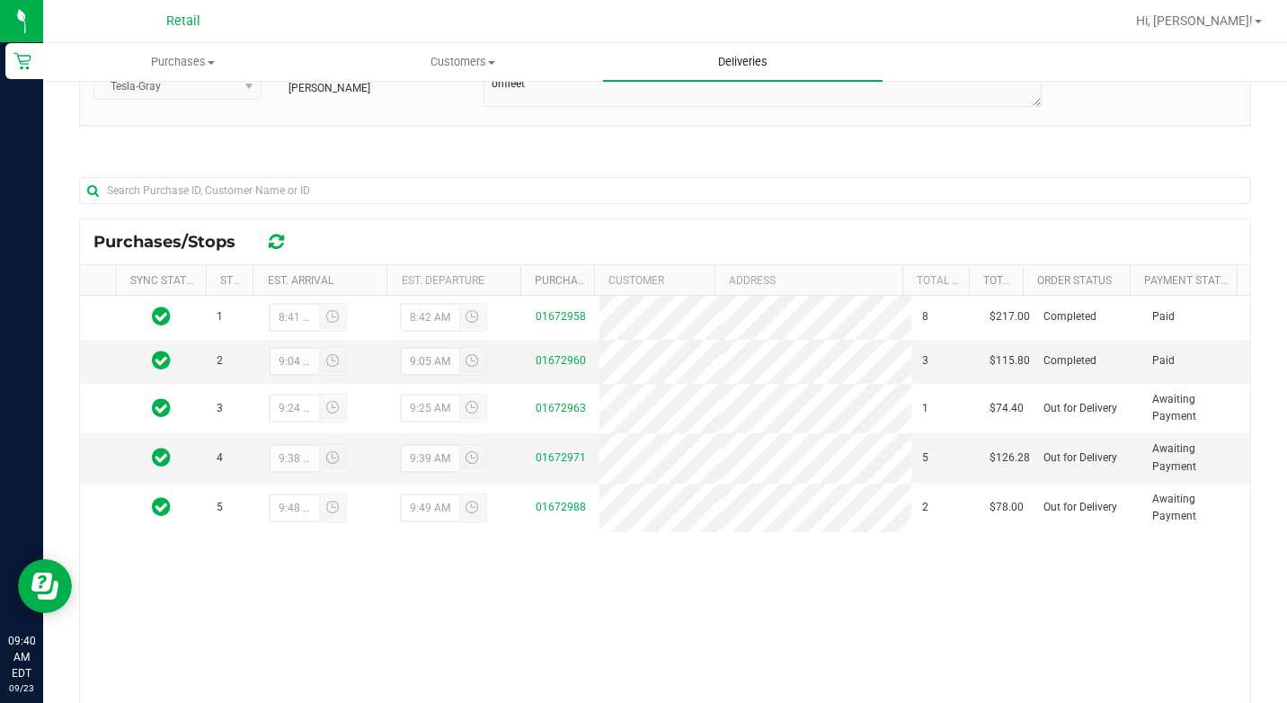
click at [734, 68] on span "Deliveries" at bounding box center [743, 62] width 98 height 16
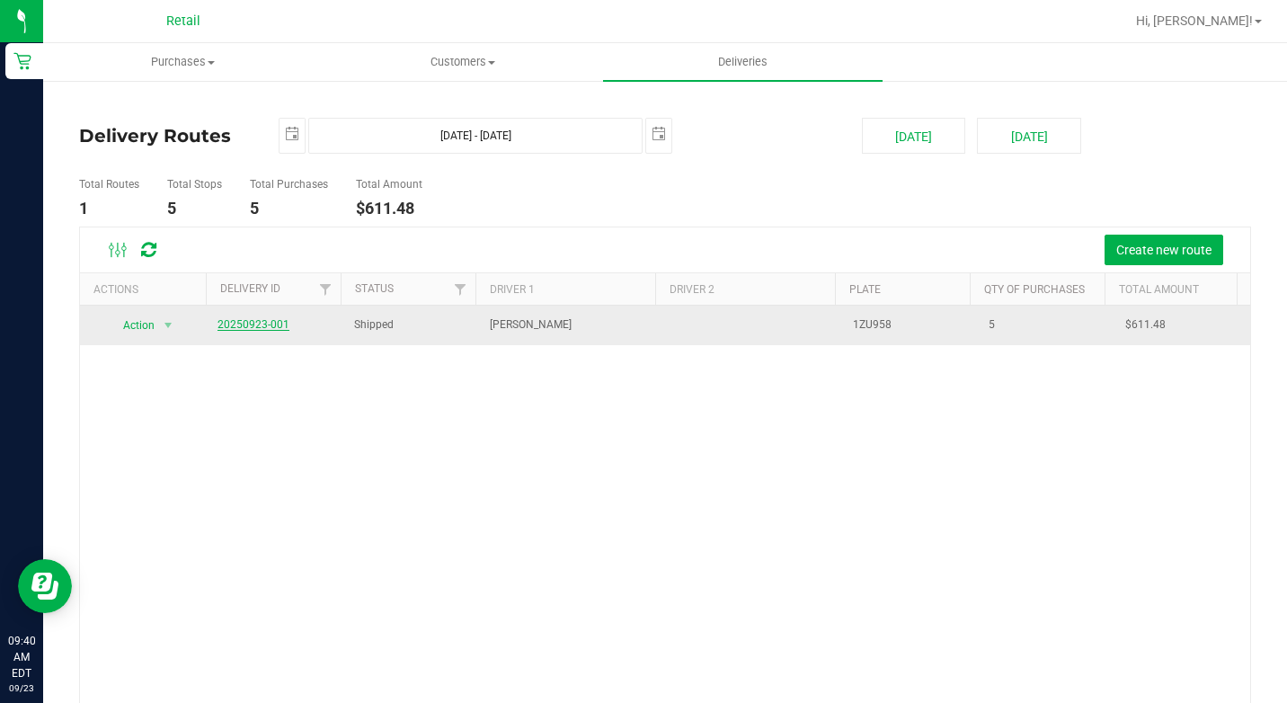
click at [279, 318] on link "20250923-001" at bounding box center [254, 324] width 72 height 13
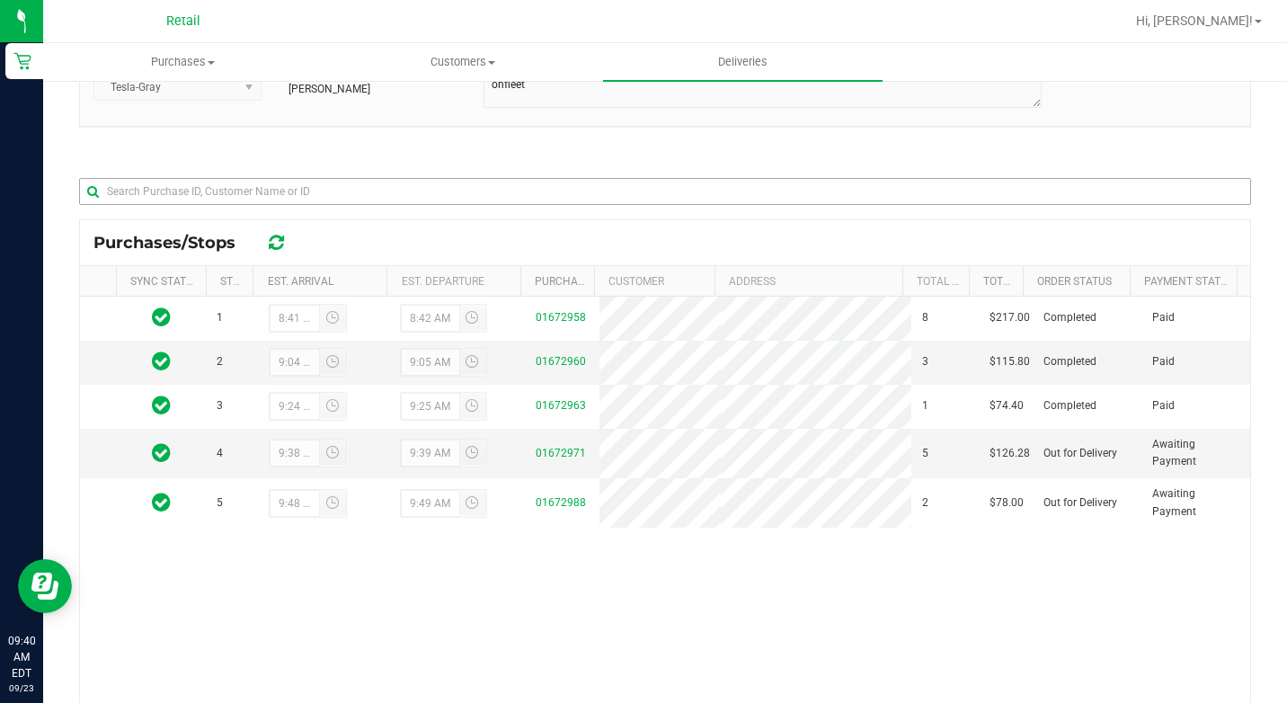
scroll to position [180, 0]
drag, startPoint x: 1050, startPoint y: 442, endPoint x: 1238, endPoint y: 742, distance: 353.5
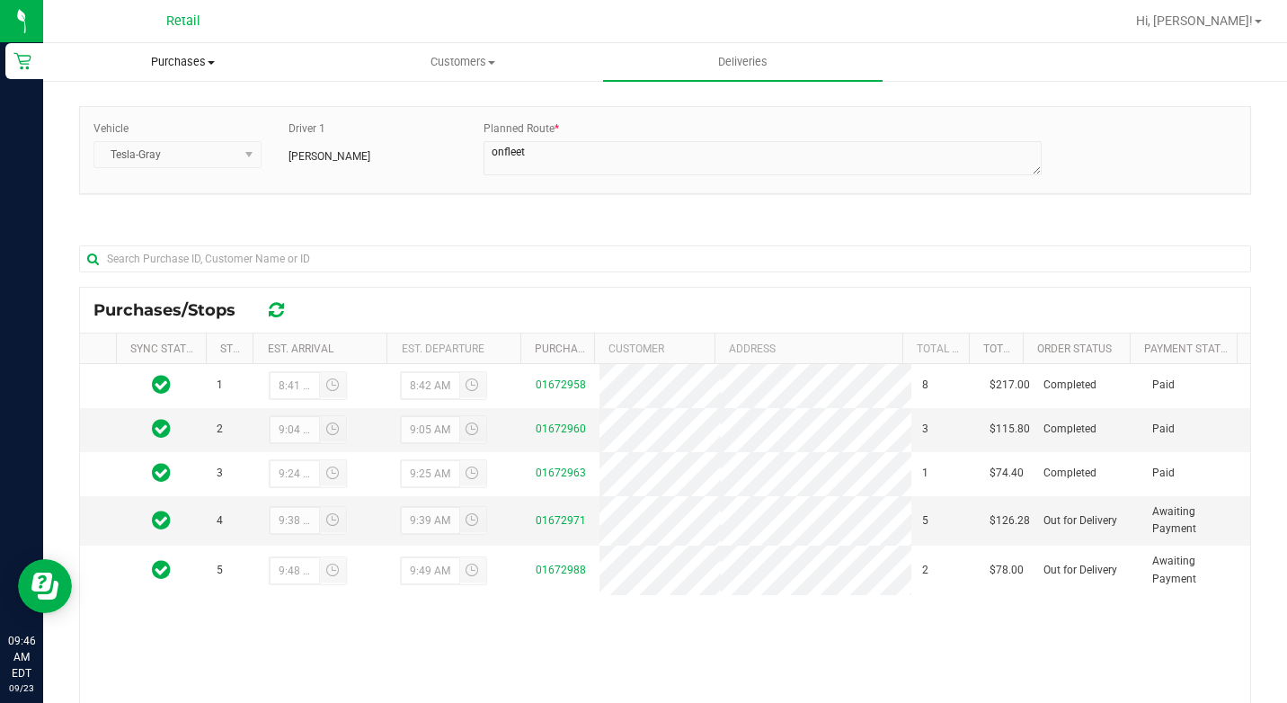
scroll to position [0, 0]
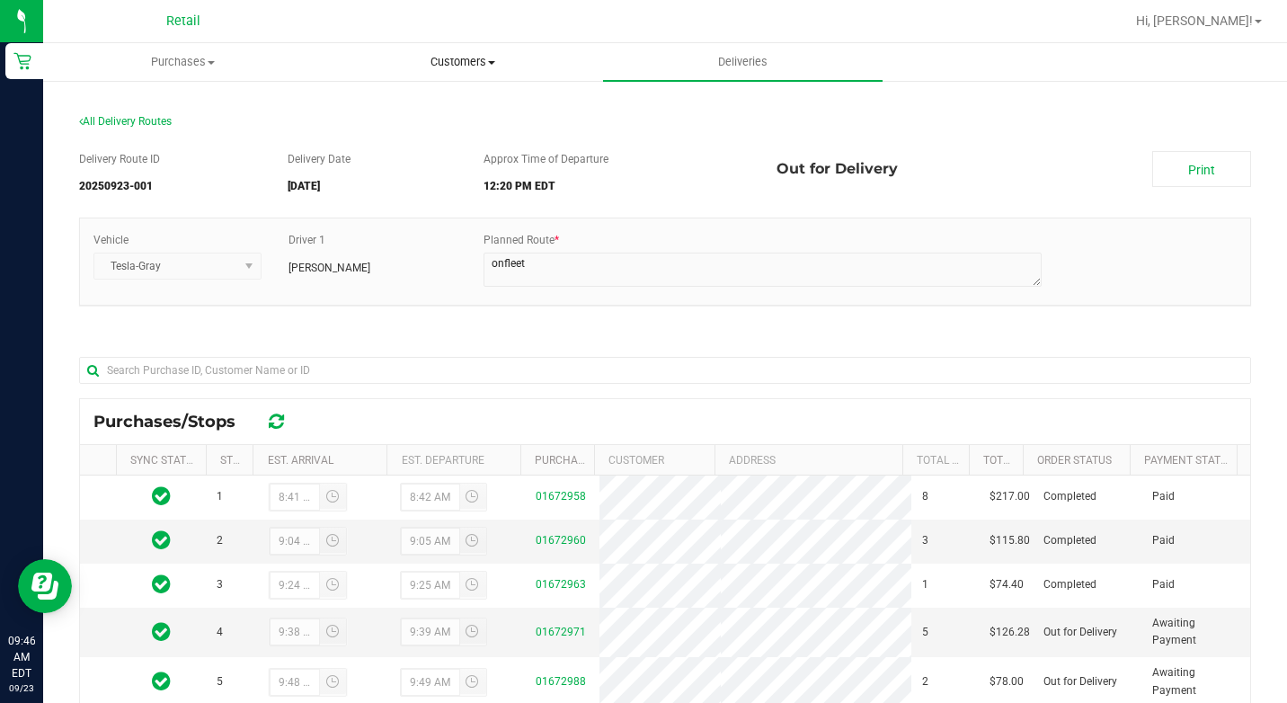
click at [458, 47] on uib-tab-heading "Customers All customers Add a new customer All physicians" at bounding box center [463, 62] width 278 height 36
click at [442, 102] on span "All customers" at bounding box center [387, 108] width 129 height 15
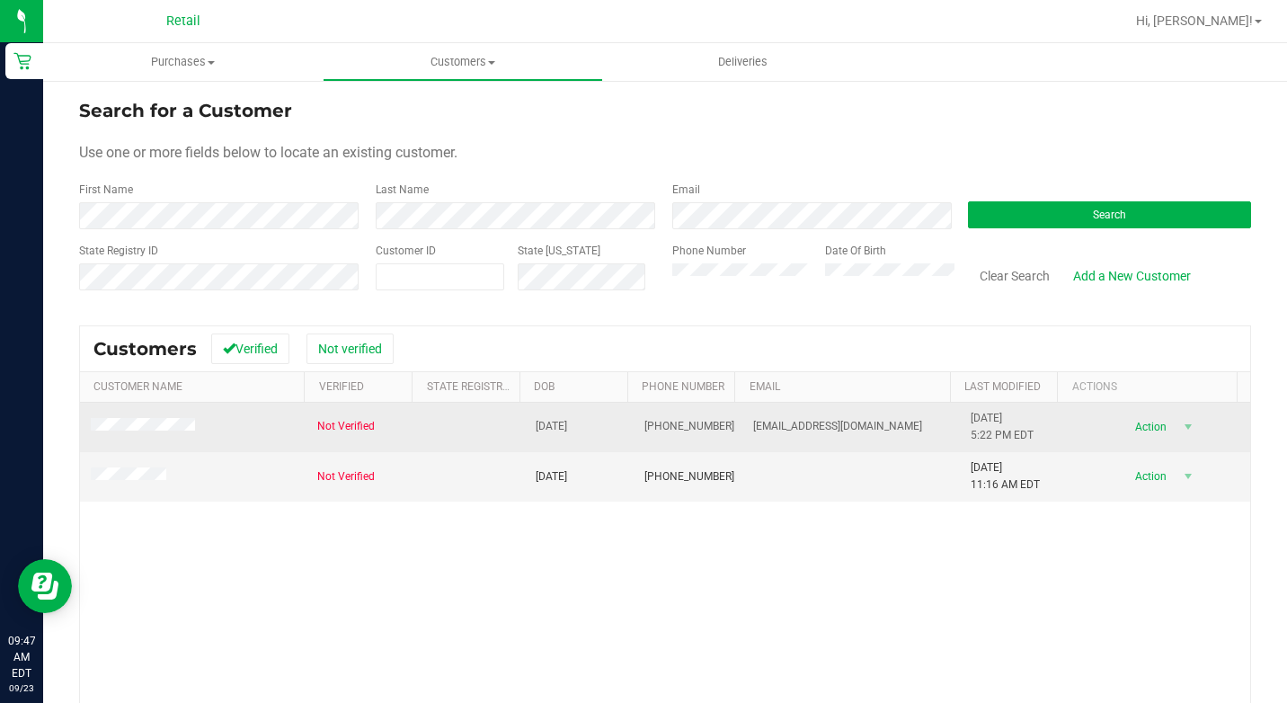
click at [173, 415] on td at bounding box center [193, 427] width 227 height 49
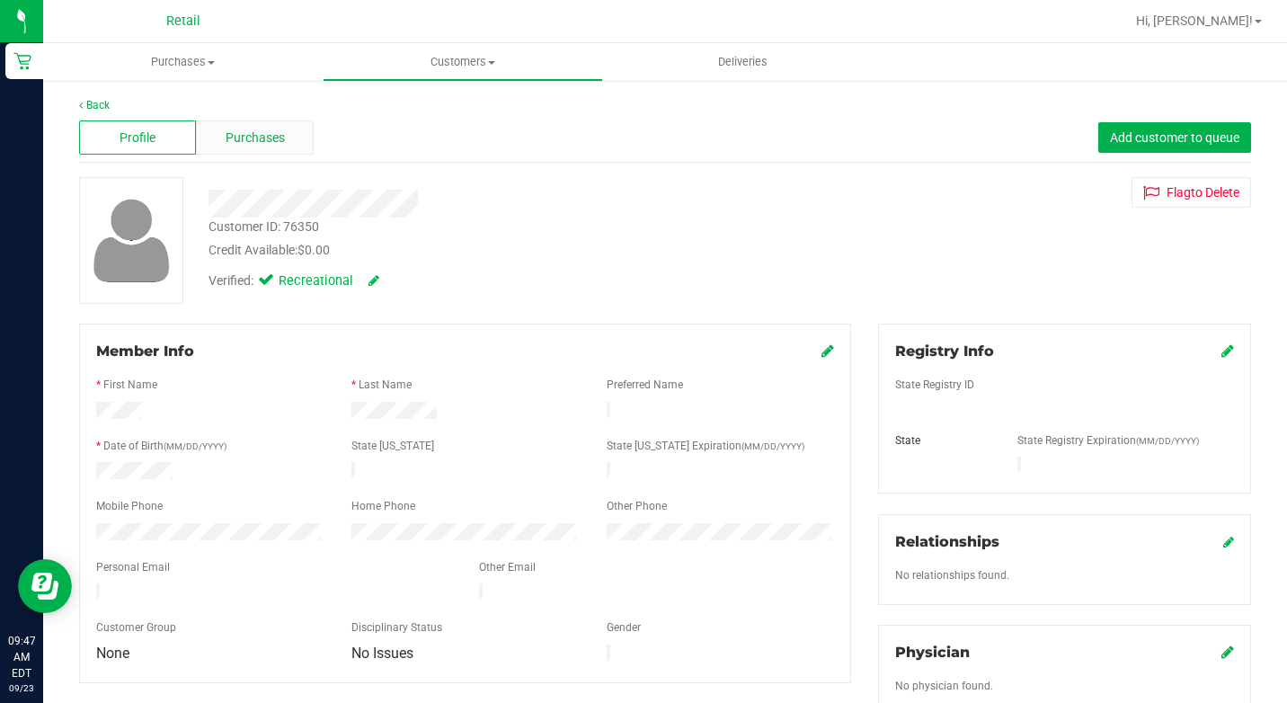
click at [240, 138] on span "Purchases" at bounding box center [255, 138] width 59 height 19
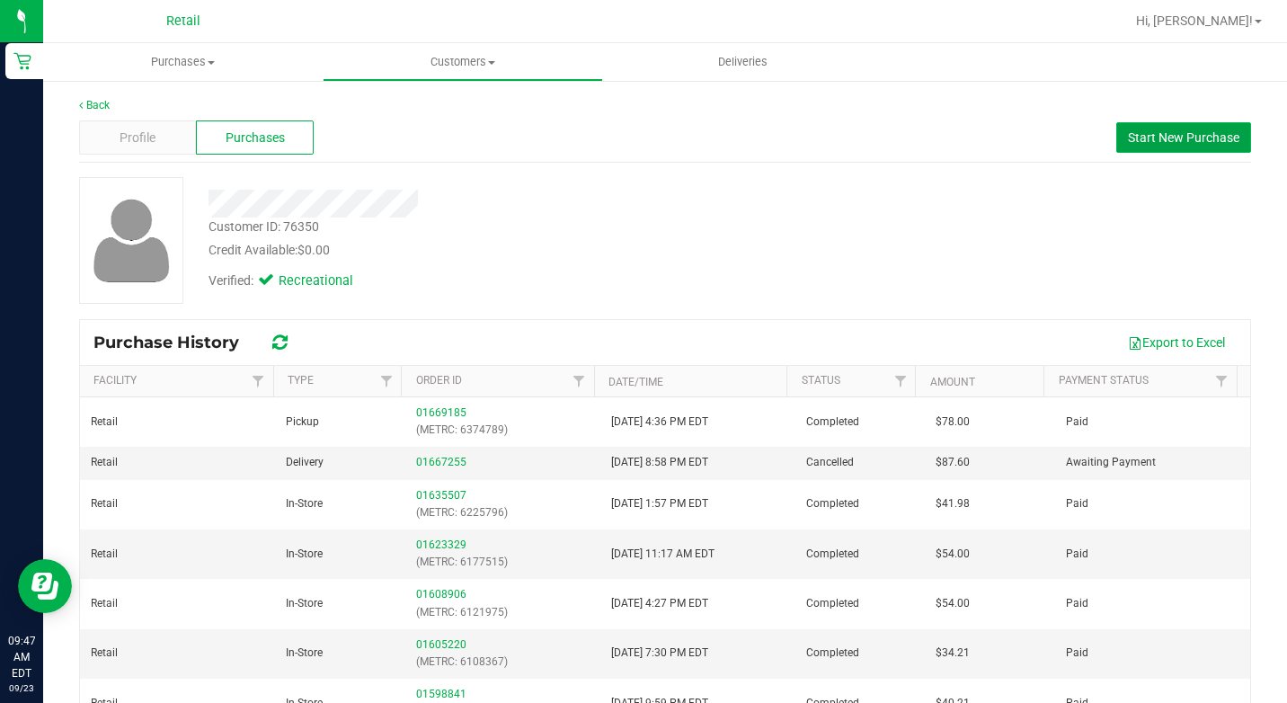
click at [1137, 139] on span "Start New Purchase" at bounding box center [1183, 137] width 111 height 14
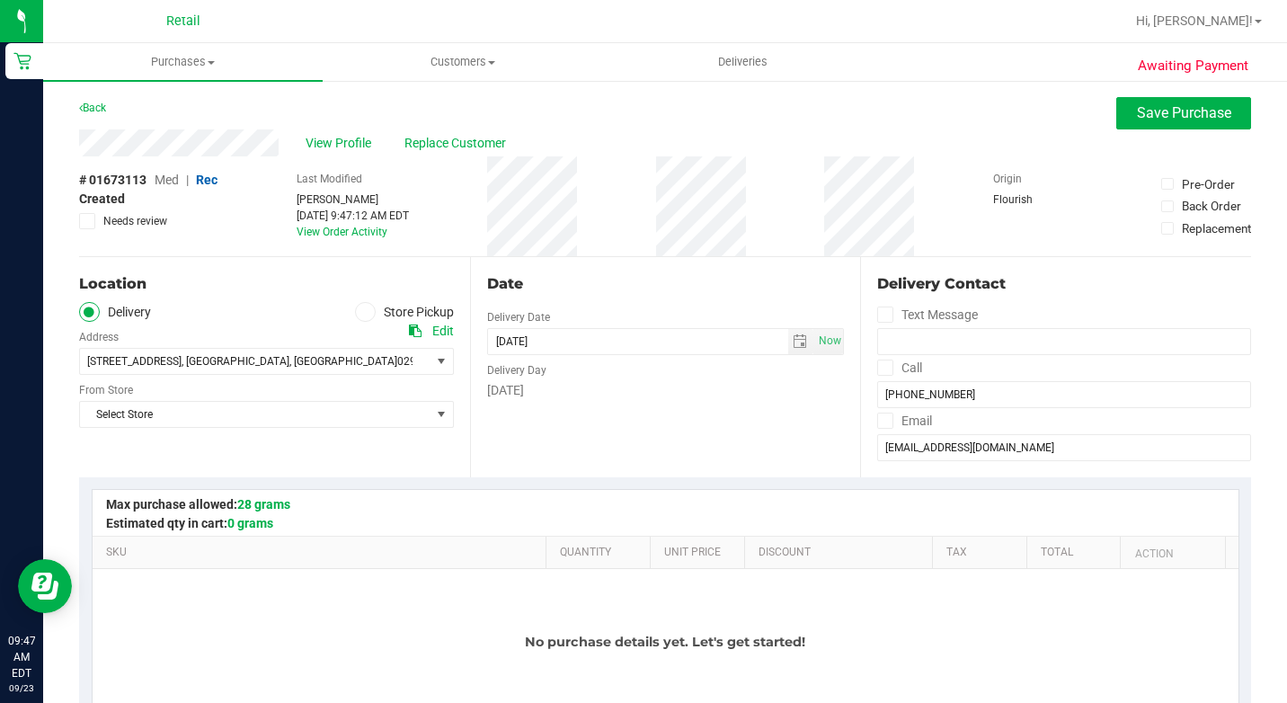
click at [103, 125] on div "Back Save Purchase" at bounding box center [665, 113] width 1172 height 32
click at [103, 113] on link "Back" at bounding box center [92, 108] width 27 height 13
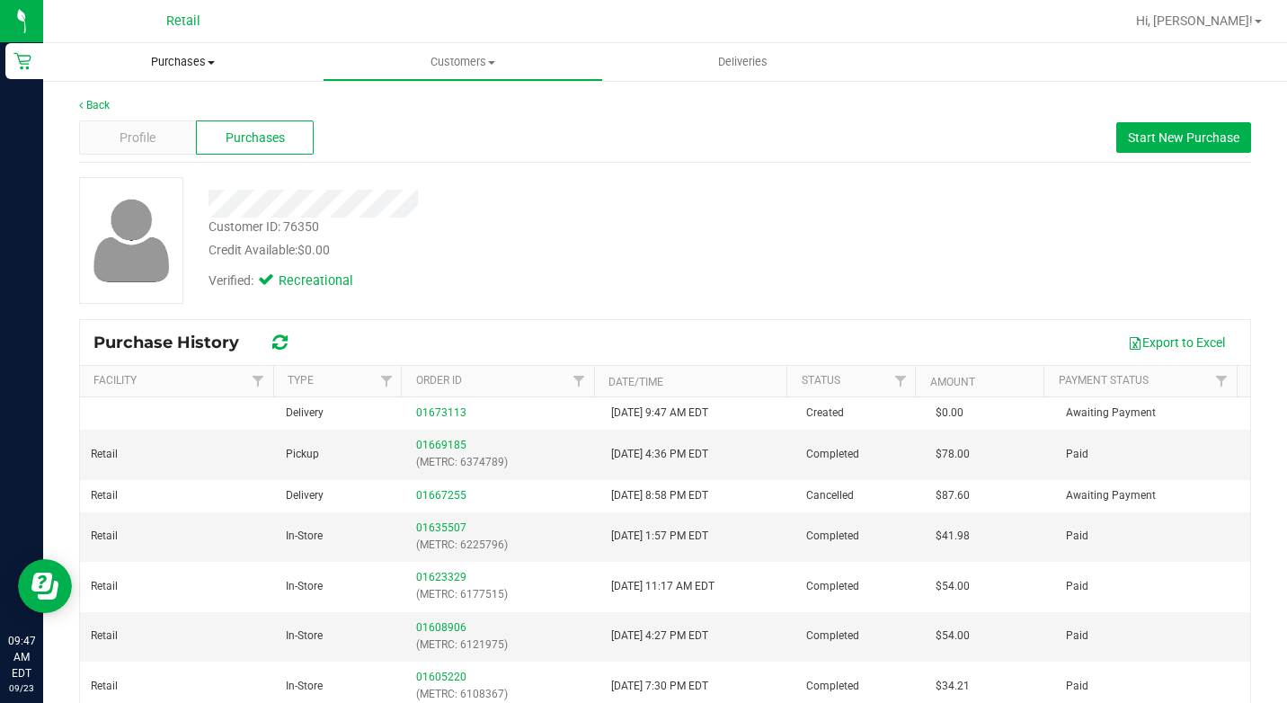
click at [150, 67] on span "Purchases" at bounding box center [183, 62] width 280 height 16
click at [168, 111] on span "Summary of purchases" at bounding box center [135, 108] width 184 height 15
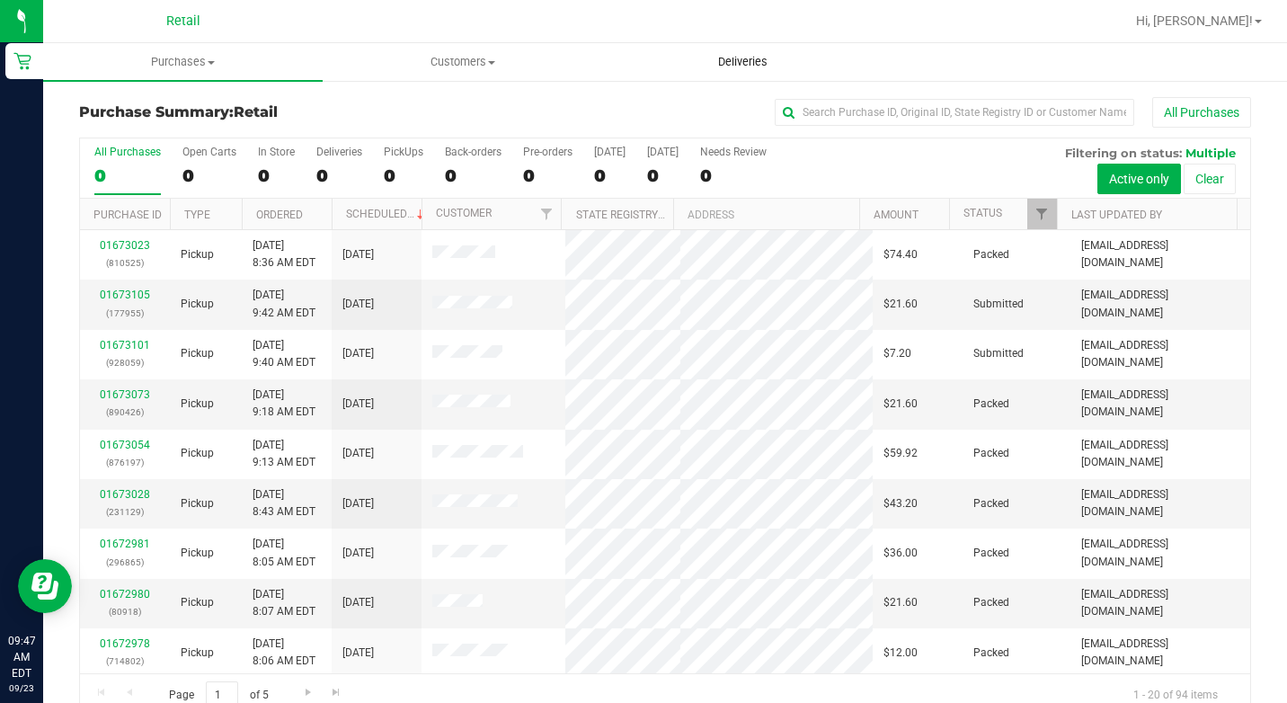
click at [738, 58] on span "Deliveries" at bounding box center [743, 62] width 98 height 16
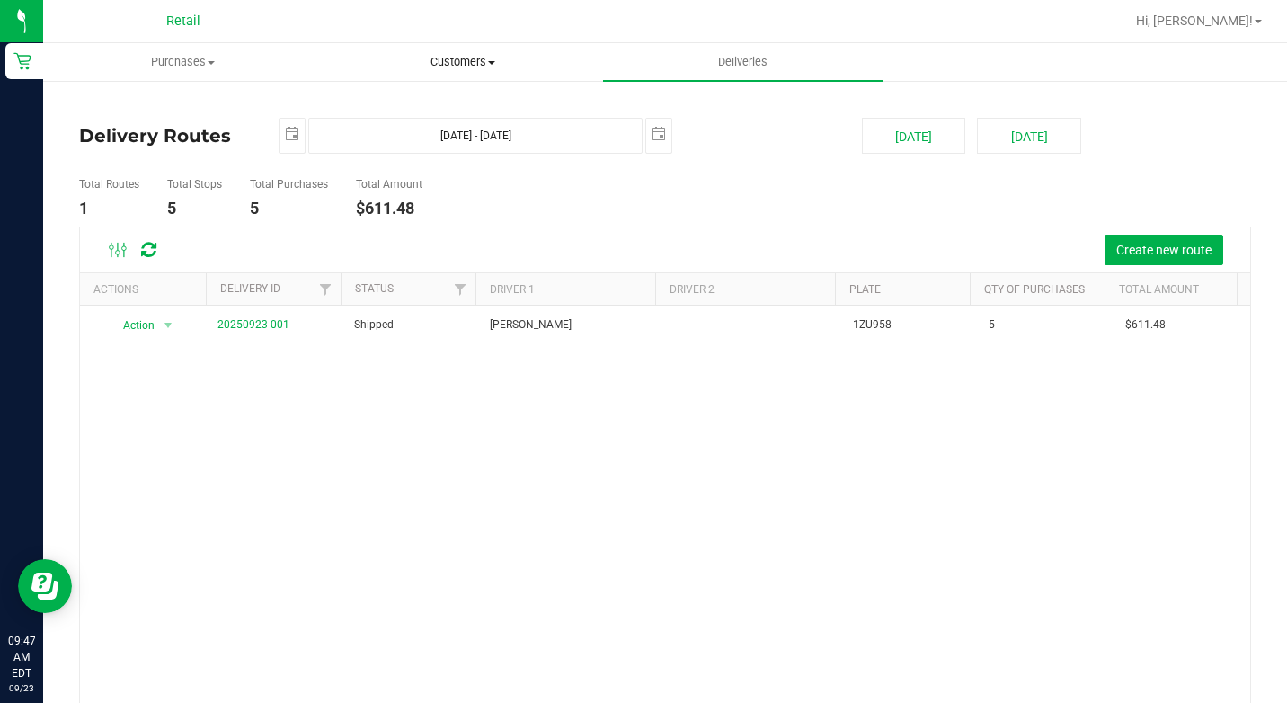
click at [441, 65] on span "Customers" at bounding box center [463, 62] width 278 height 16
click at [379, 108] on span "All customers" at bounding box center [387, 108] width 129 height 15
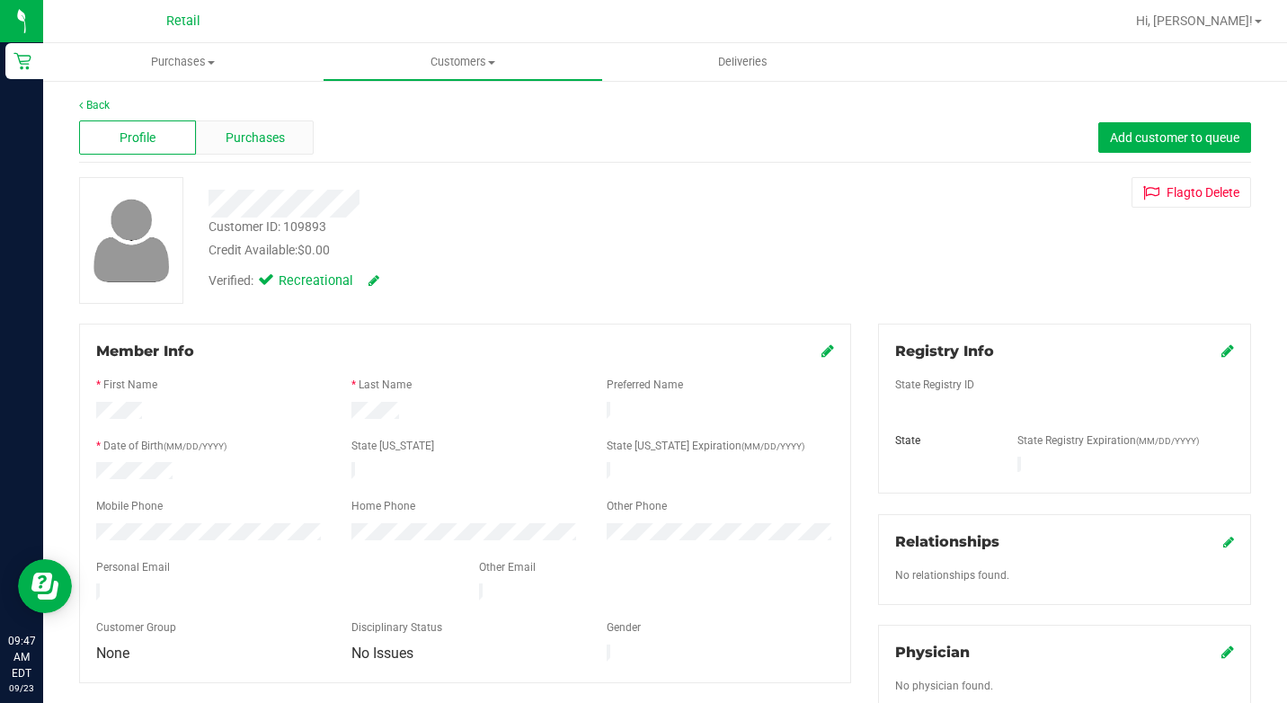
click at [242, 142] on span "Purchases" at bounding box center [255, 138] width 59 height 19
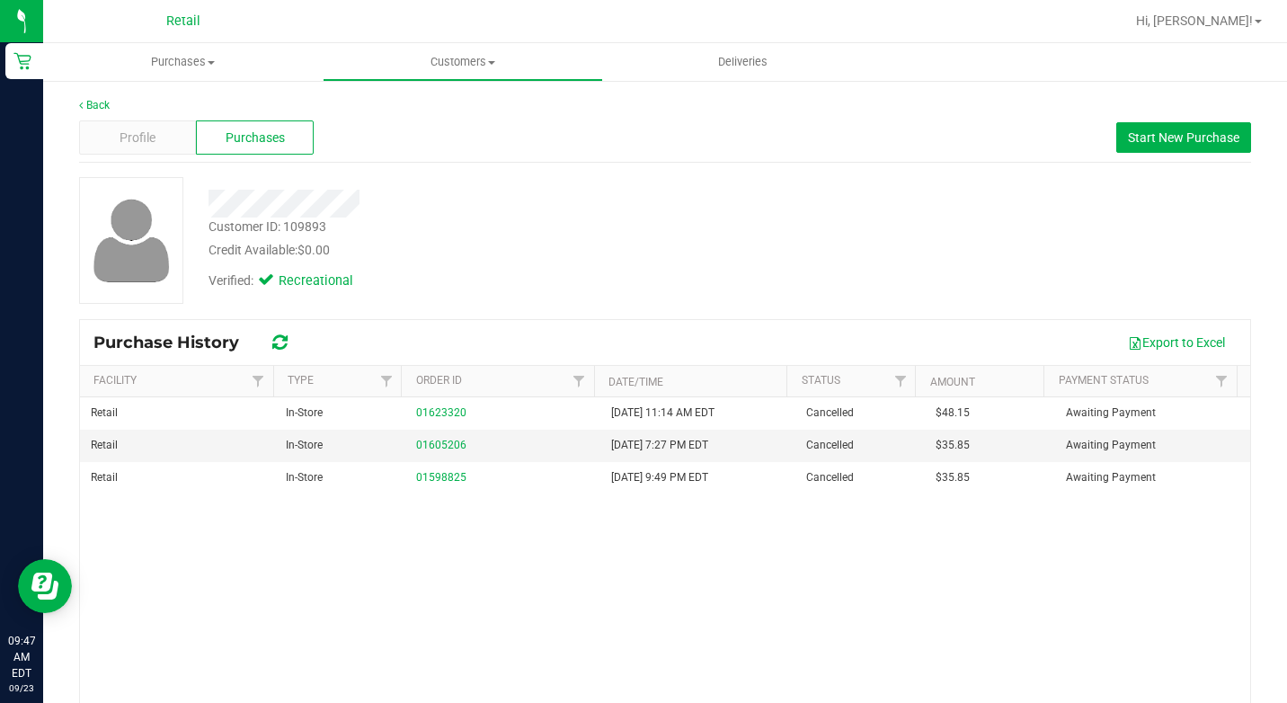
click at [100, 116] on div "Profile Purchases Start New Purchase" at bounding box center [665, 137] width 1172 height 49
click at [99, 113] on div "Profile Purchases Start New Purchase" at bounding box center [665, 137] width 1172 height 49
click at [99, 110] on link "Back" at bounding box center [94, 105] width 31 height 13
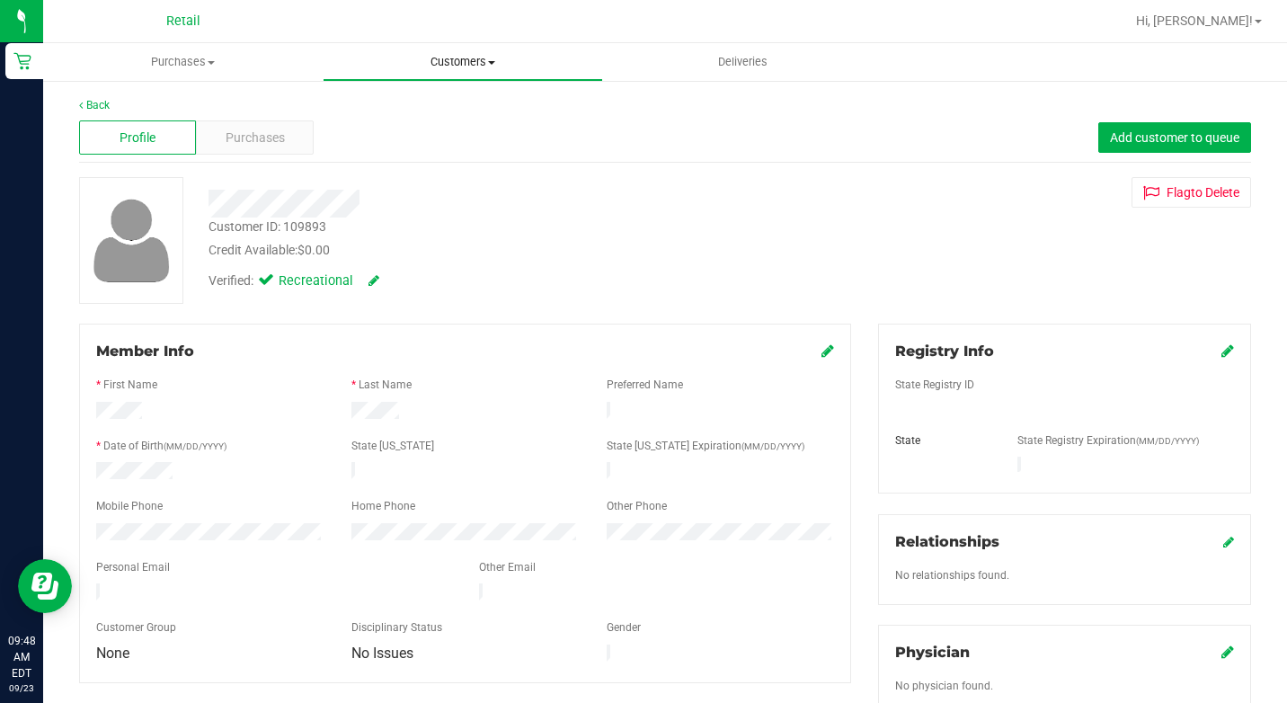
click at [464, 48] on uib-tab-heading "Customers All customers Add a new customer All physicians" at bounding box center [463, 62] width 278 height 36
click at [444, 96] on ul "All customers Add a new customer All physicians" at bounding box center [463, 130] width 280 height 97
click at [443, 104] on span "All customers" at bounding box center [387, 108] width 129 height 15
click at [254, 156] on div "Profile Purchases Add customer to queue" at bounding box center [665, 137] width 1172 height 49
click at [269, 141] on span "Purchases" at bounding box center [255, 138] width 59 height 19
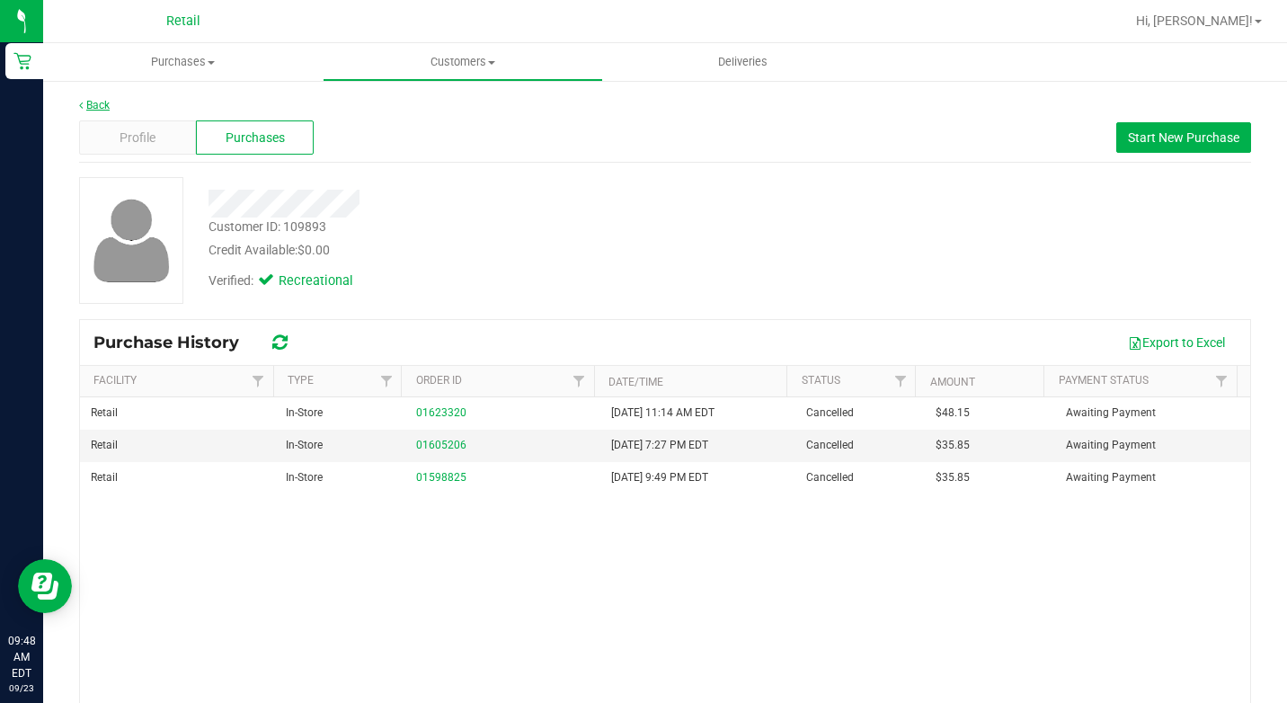
click at [96, 100] on link "Back" at bounding box center [94, 105] width 31 height 13
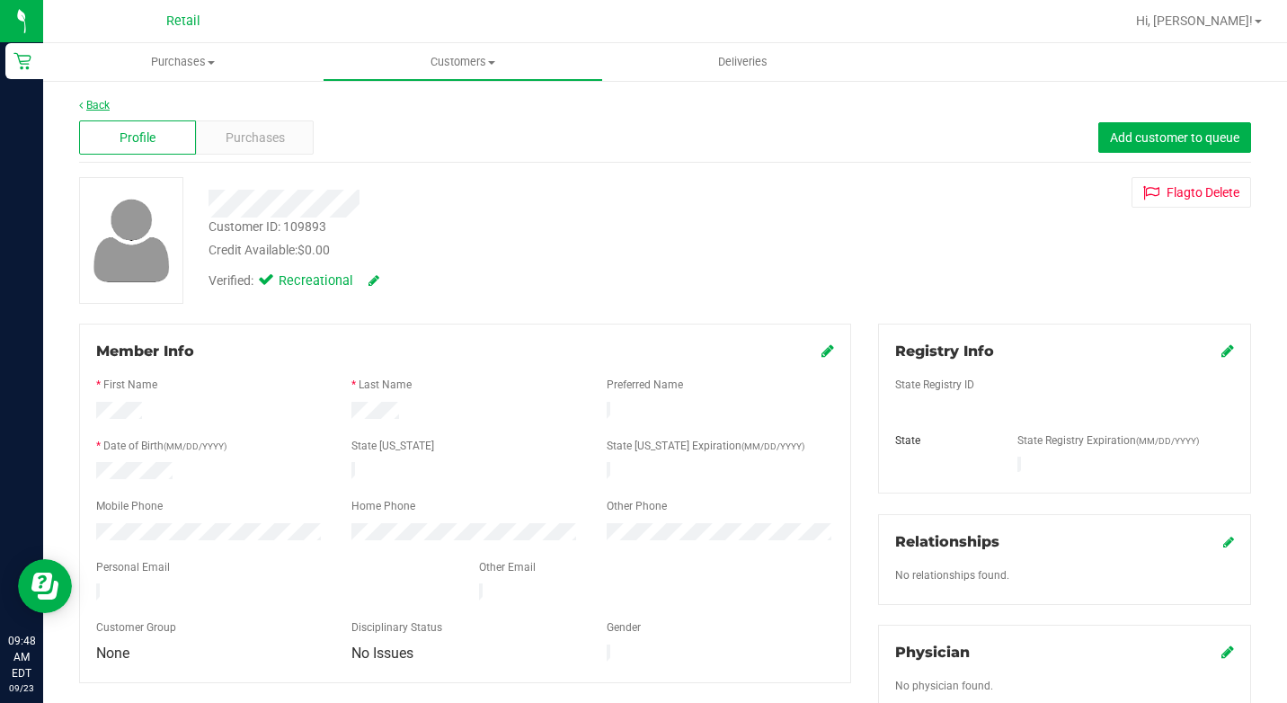
click at [87, 111] on link "Back" at bounding box center [94, 105] width 31 height 13
click at [247, 108] on div "Back" at bounding box center [665, 105] width 1172 height 16
click at [253, 138] on span "Purchases" at bounding box center [255, 138] width 59 height 19
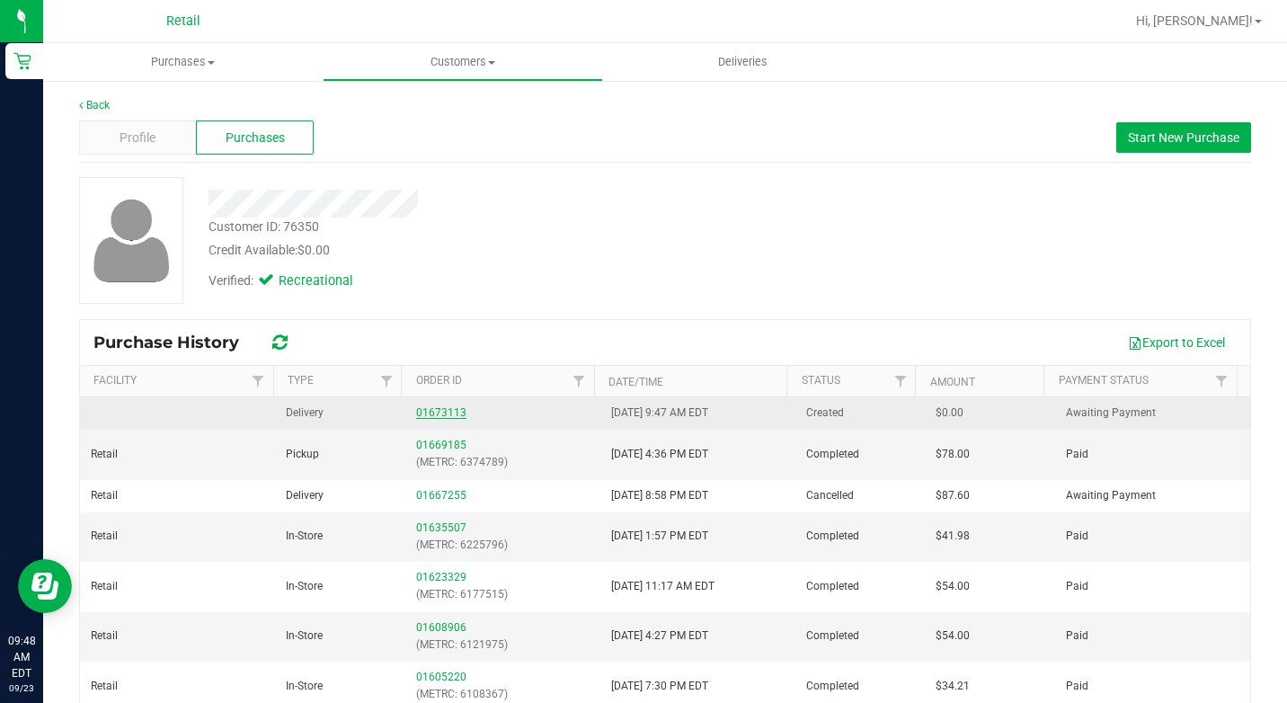
click at [439, 407] on link "01673113" at bounding box center [441, 412] width 50 height 13
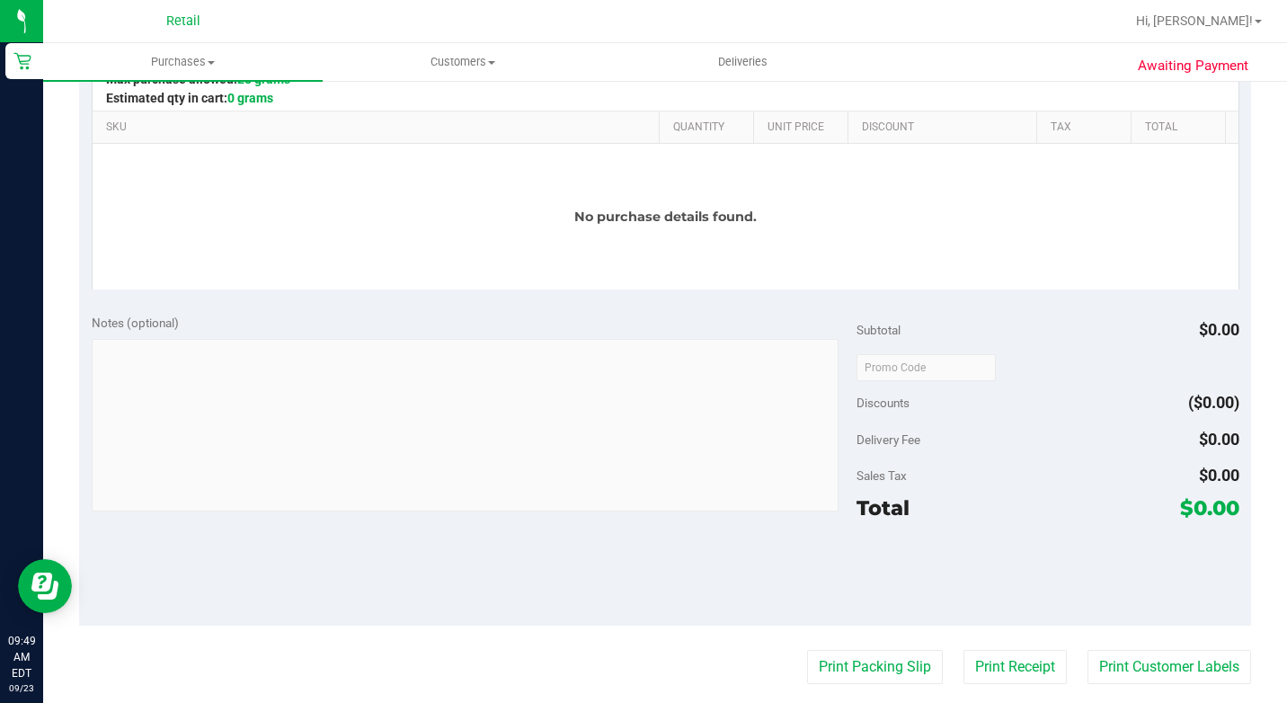
scroll to position [450, 0]
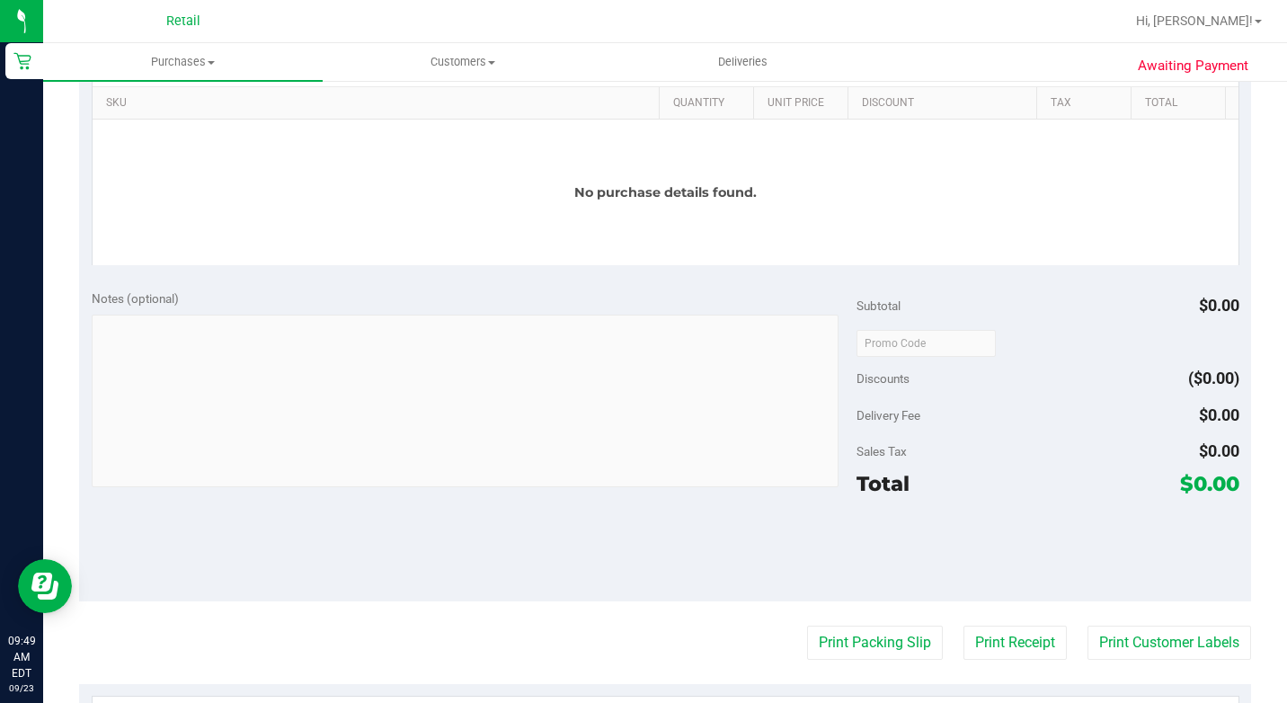
drag, startPoint x: 917, startPoint y: 498, endPoint x: 928, endPoint y: 492, distance: 12.5
drag, startPoint x: 928, startPoint y: 492, endPoint x: 481, endPoint y: 498, distance: 446.9
click at [481, 498] on div "Notes (optional) Subtotal $0.00 Discounts ($0.00) Delivery Fee $0.00 Sales Tax …" at bounding box center [665, 440] width 1172 height 324
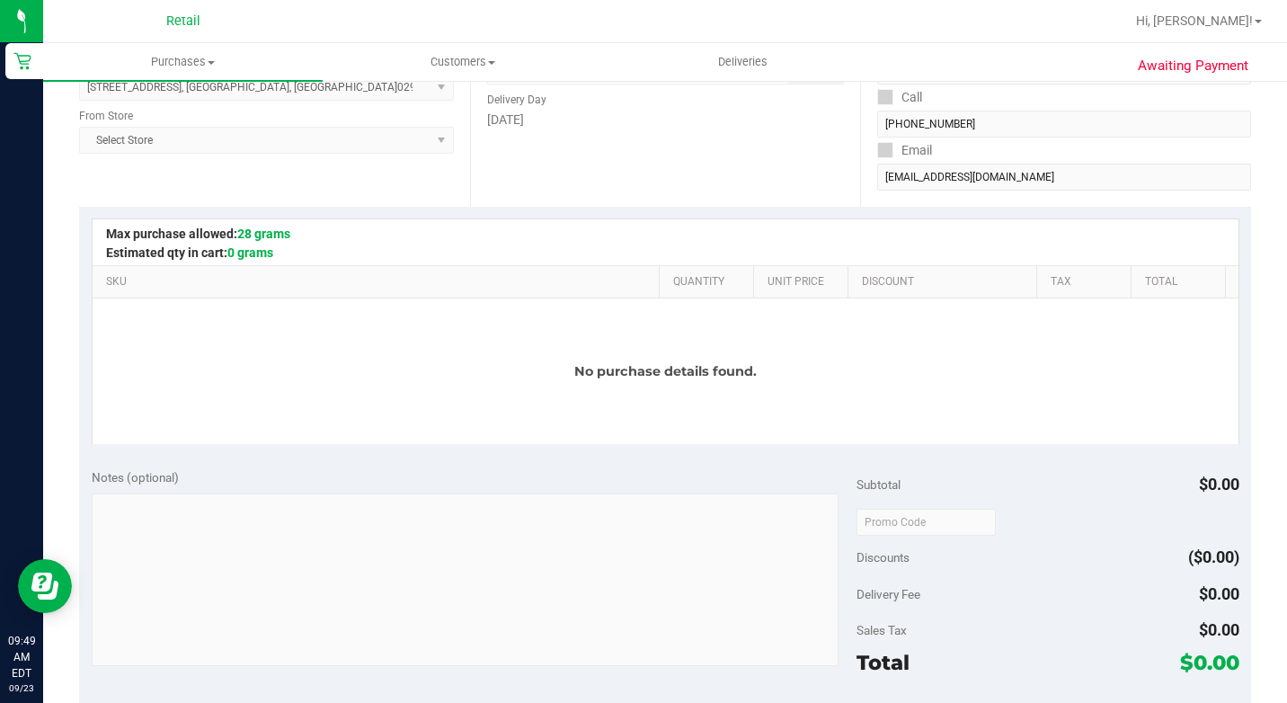
scroll to position [0, 0]
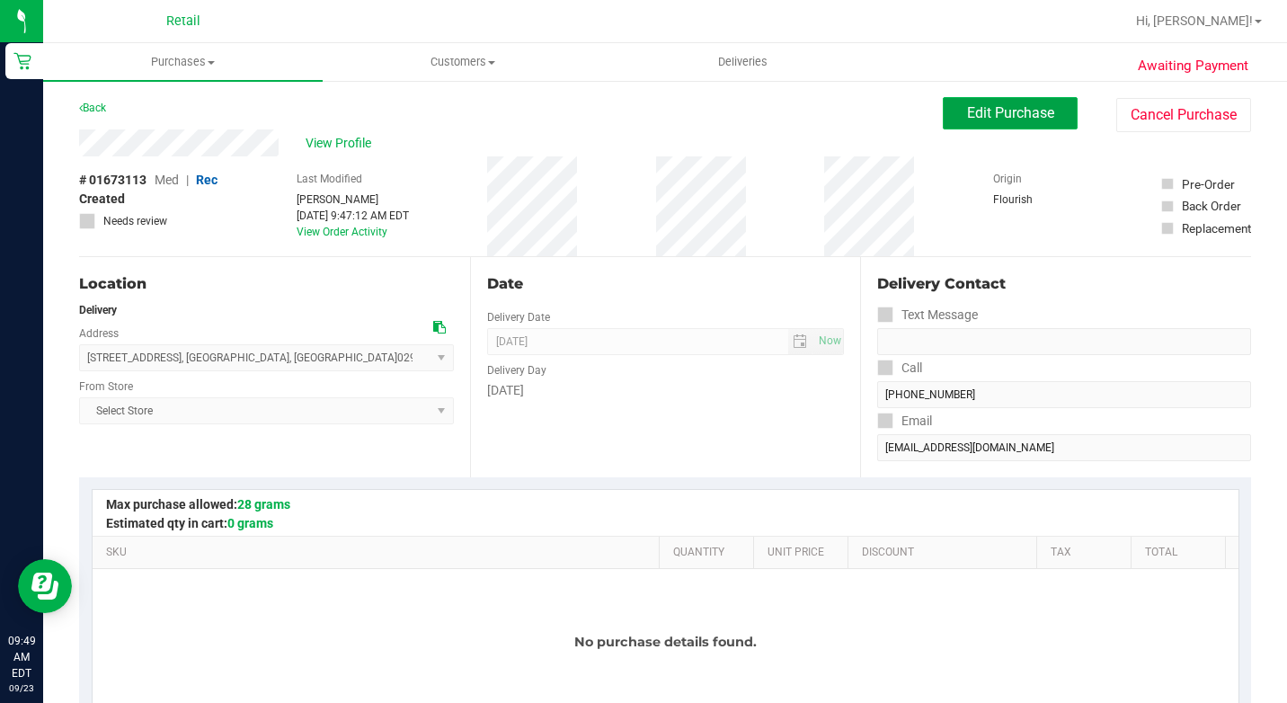
click at [993, 109] on span "Edit Purchase" at bounding box center [1010, 112] width 87 height 17
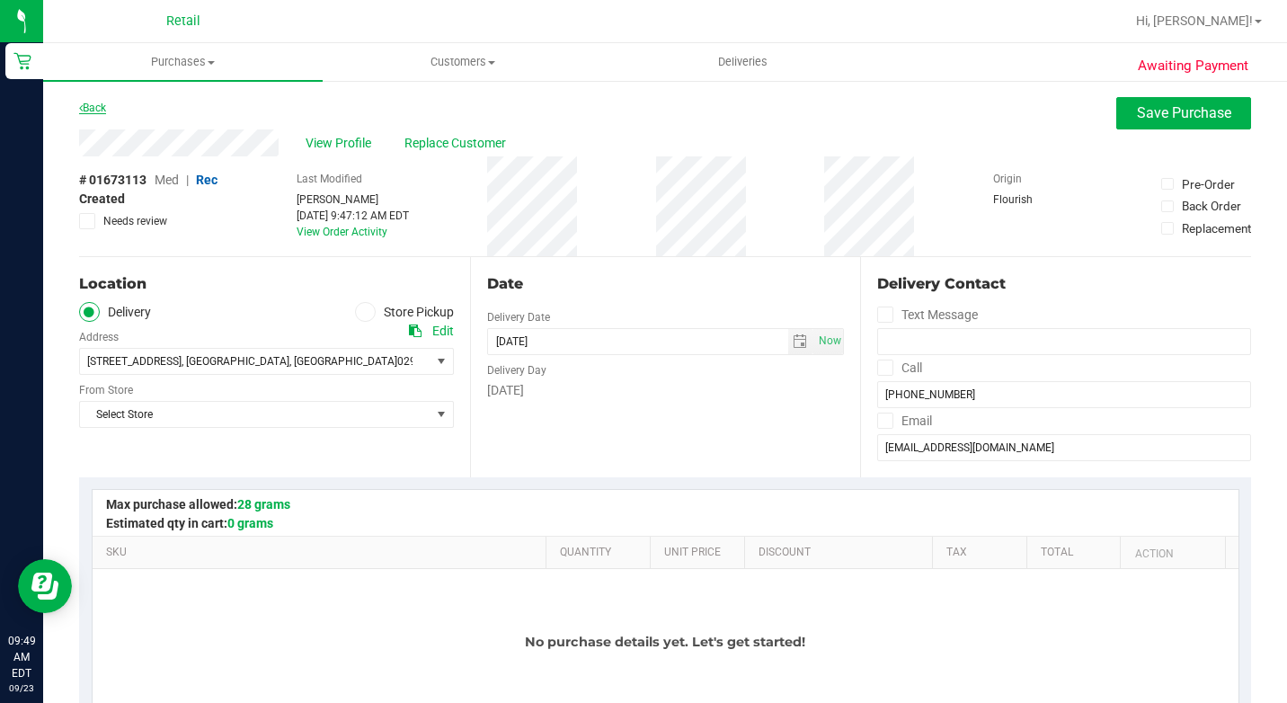
click at [98, 104] on link "Back" at bounding box center [92, 108] width 27 height 13
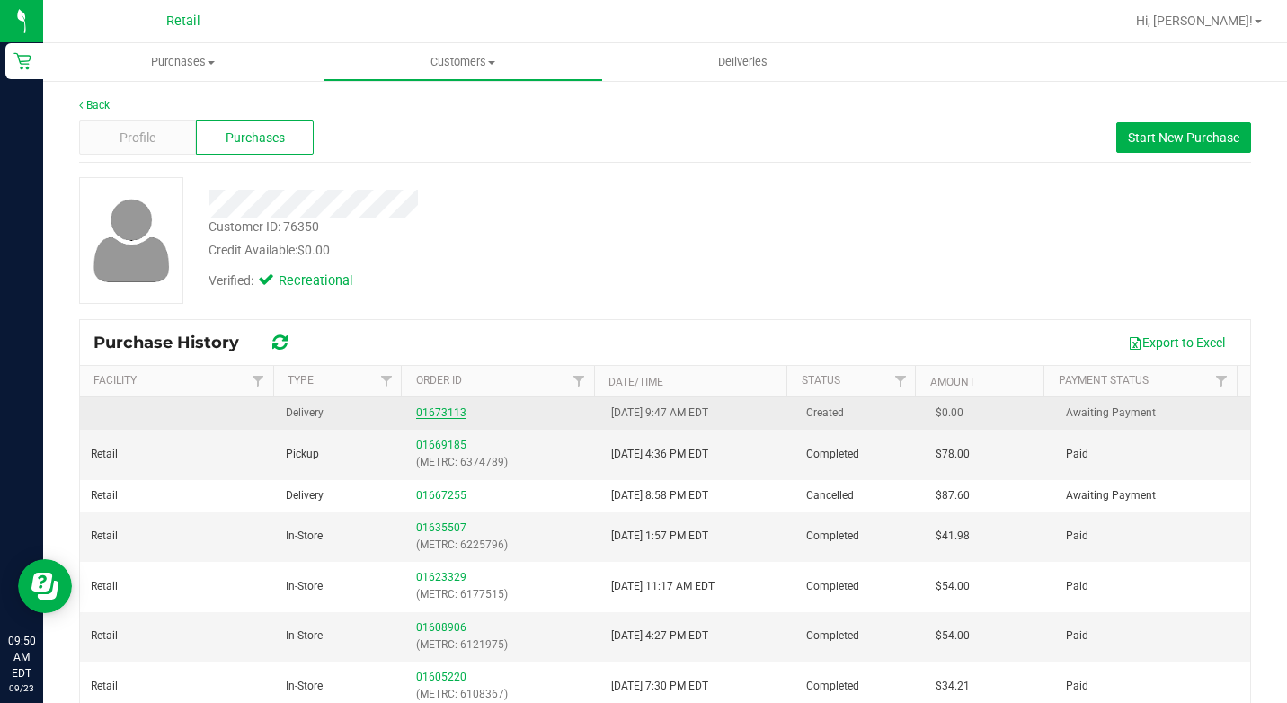
click at [424, 414] on link "01673113" at bounding box center [441, 412] width 50 height 13
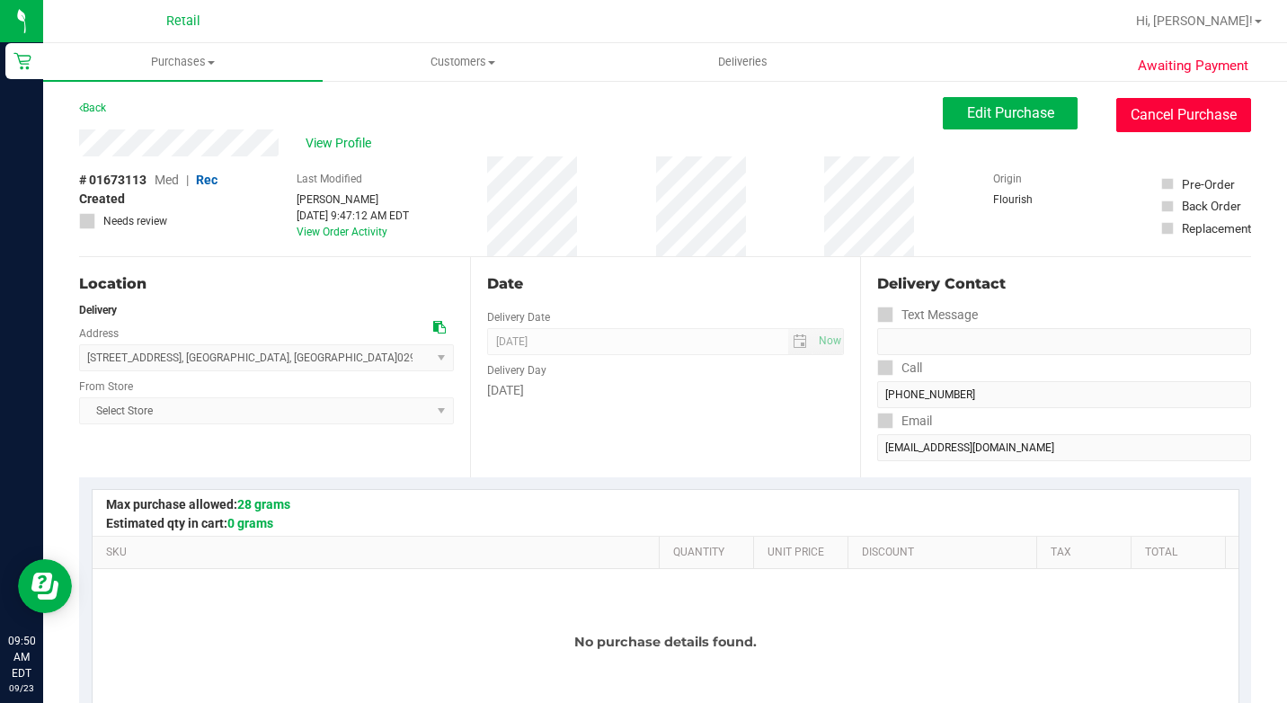
click at [1147, 111] on button "Cancel Purchase" at bounding box center [1184, 115] width 135 height 34
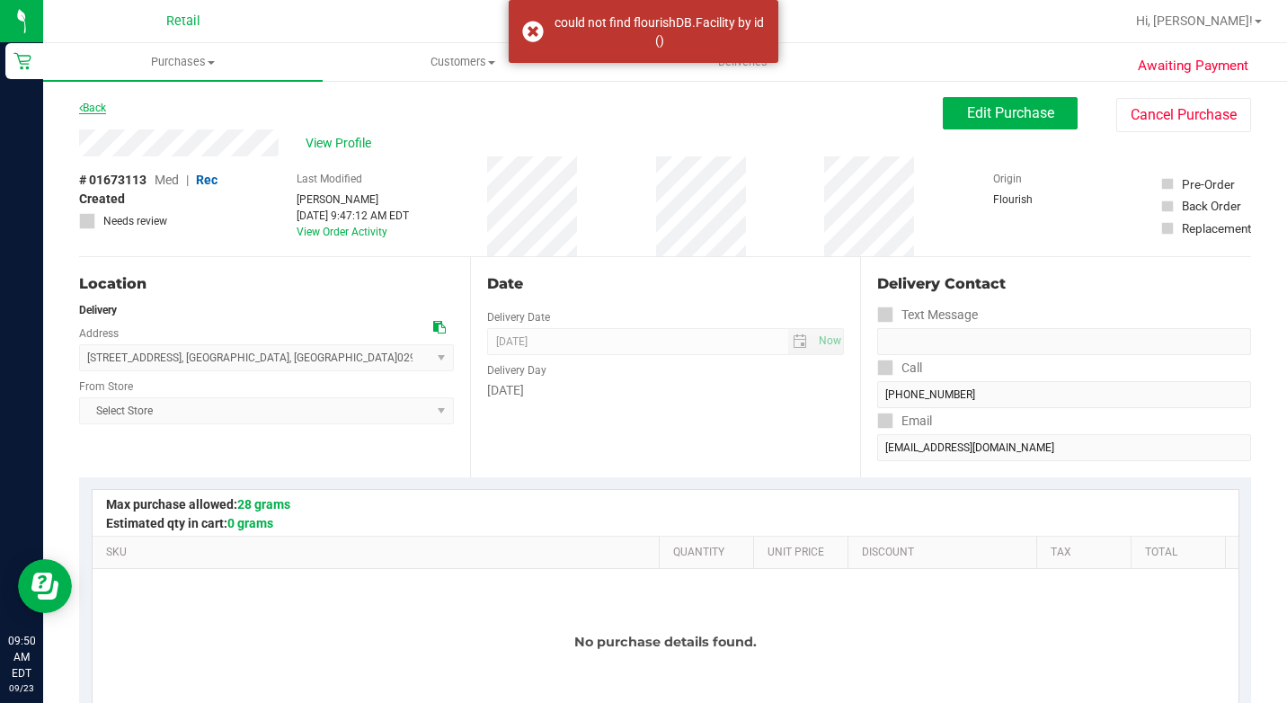
click at [103, 110] on link "Back" at bounding box center [92, 108] width 27 height 13
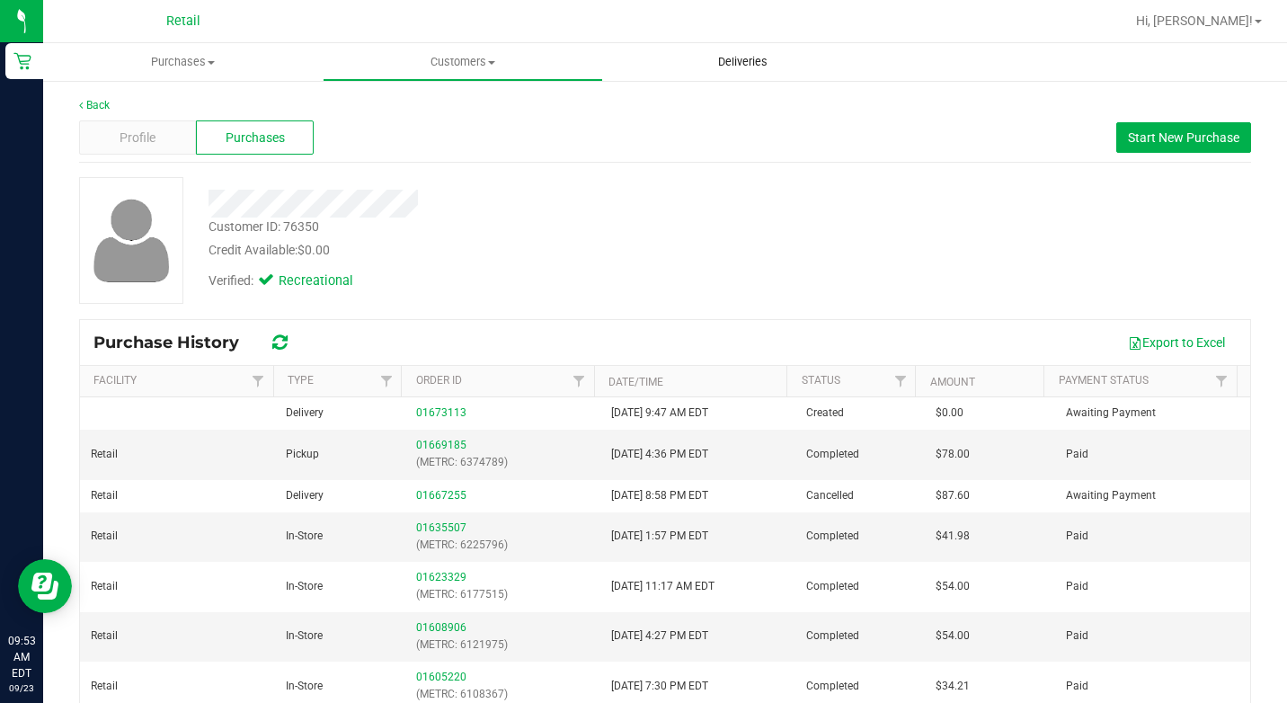
click at [749, 56] on span "Deliveries" at bounding box center [743, 62] width 98 height 16
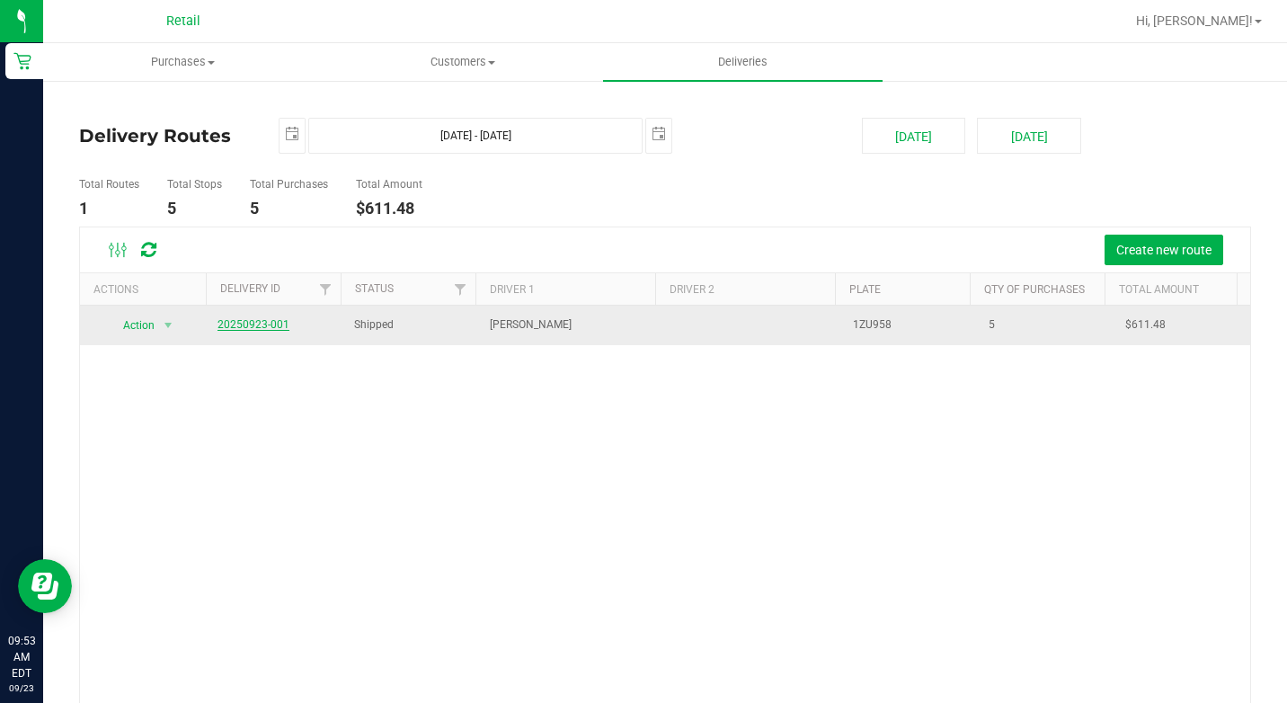
click at [255, 321] on link "20250923-001" at bounding box center [254, 324] width 72 height 13
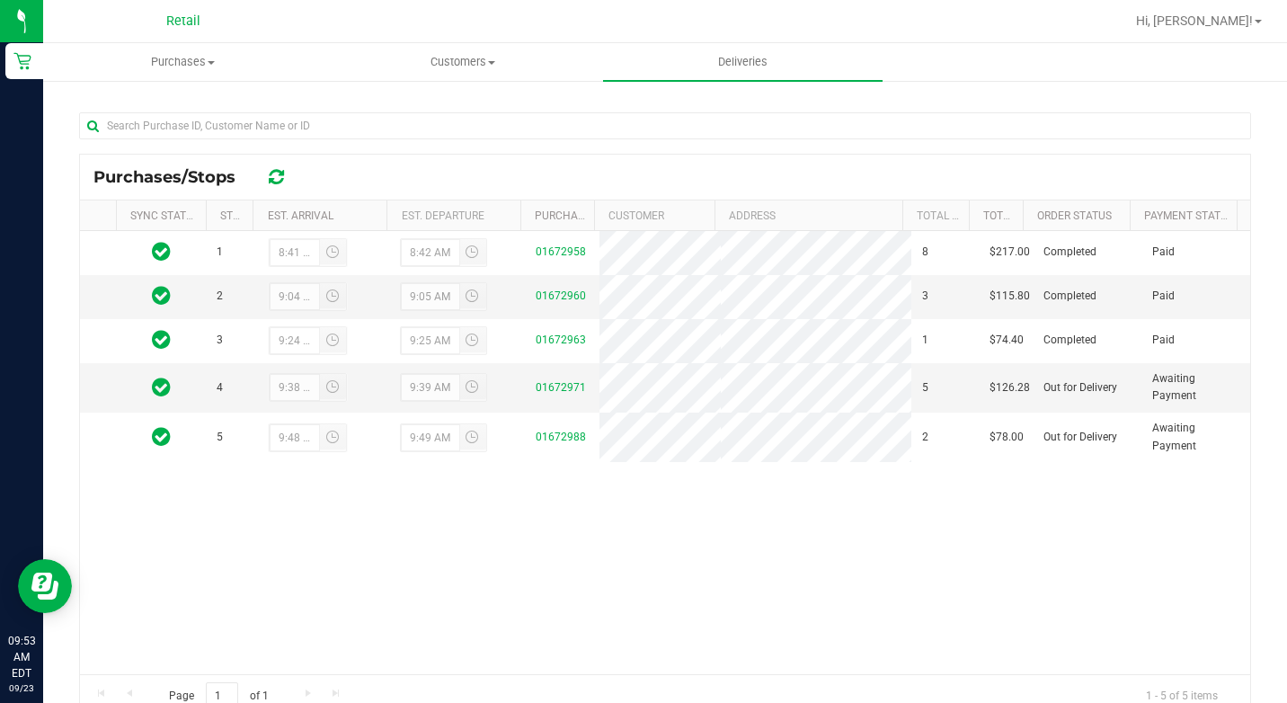
scroll to position [270, 0]
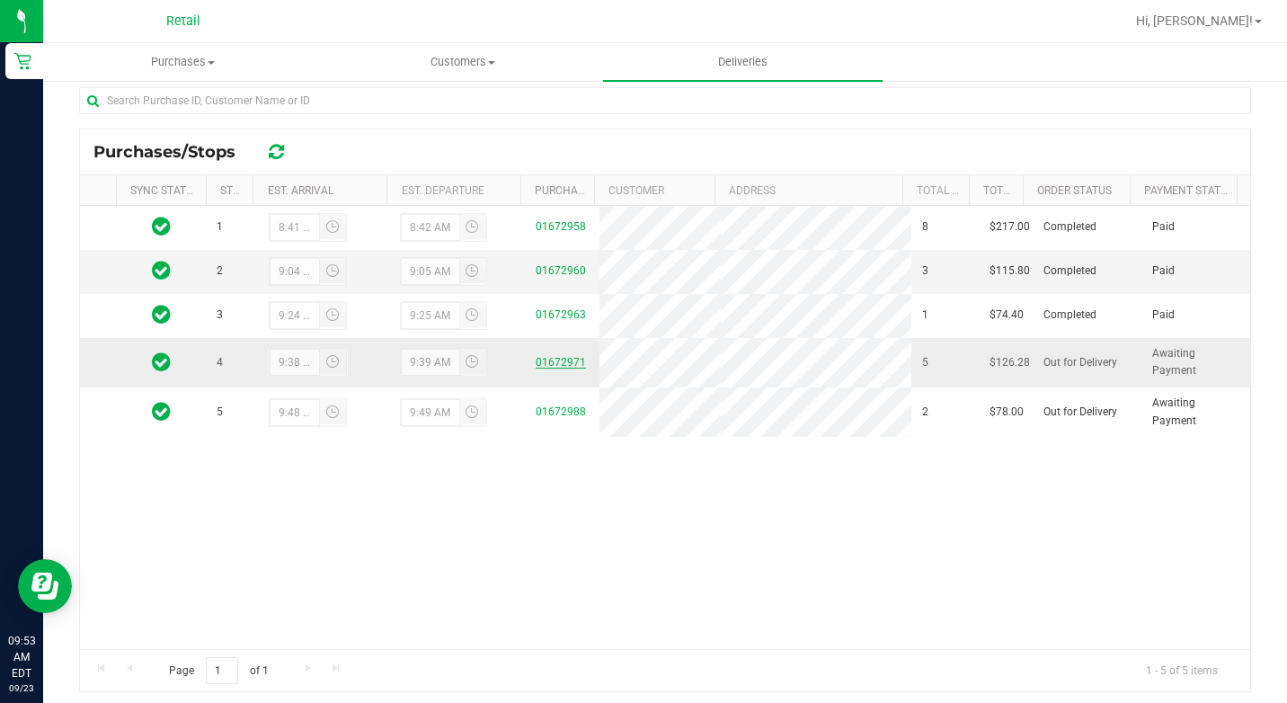
click at [548, 369] on link "01672971" at bounding box center [561, 362] width 50 height 13
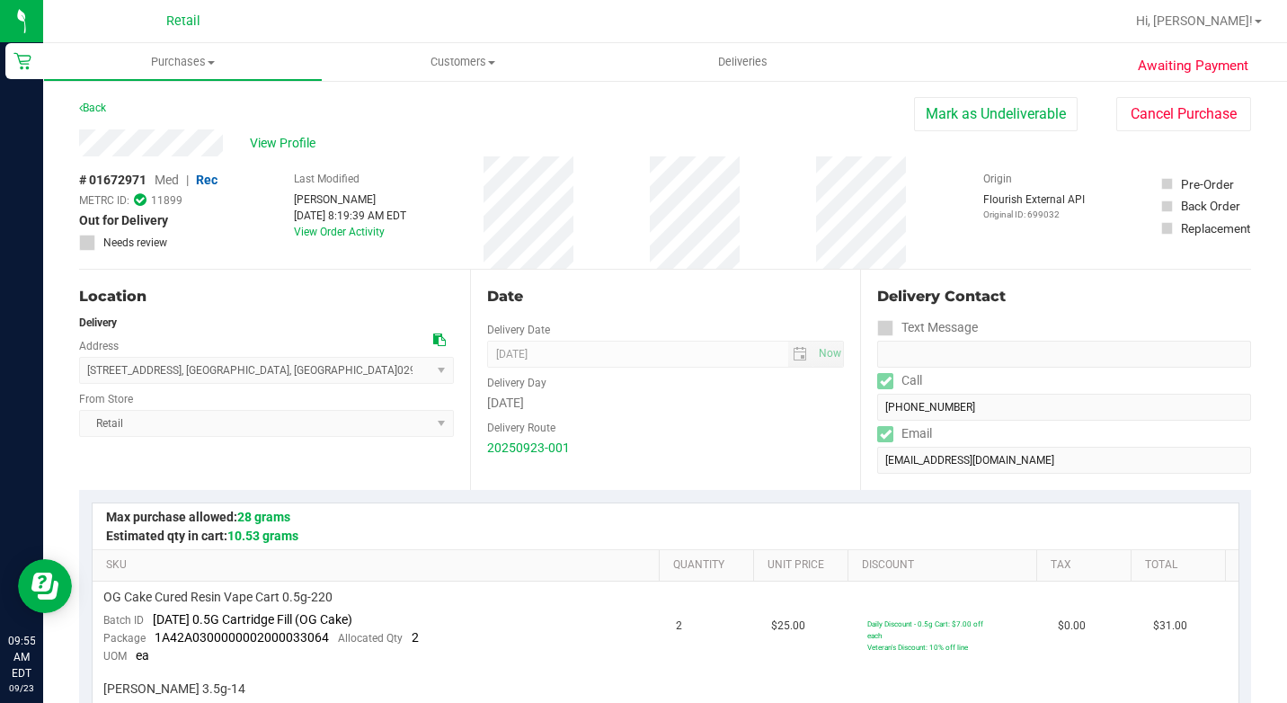
click at [94, 114] on div "Back" at bounding box center [92, 108] width 27 height 22
click at [92, 107] on link "Back" at bounding box center [92, 108] width 27 height 13
click at [103, 103] on link "Back" at bounding box center [92, 108] width 27 height 13
click at [100, 114] on div "Back" at bounding box center [92, 108] width 27 height 22
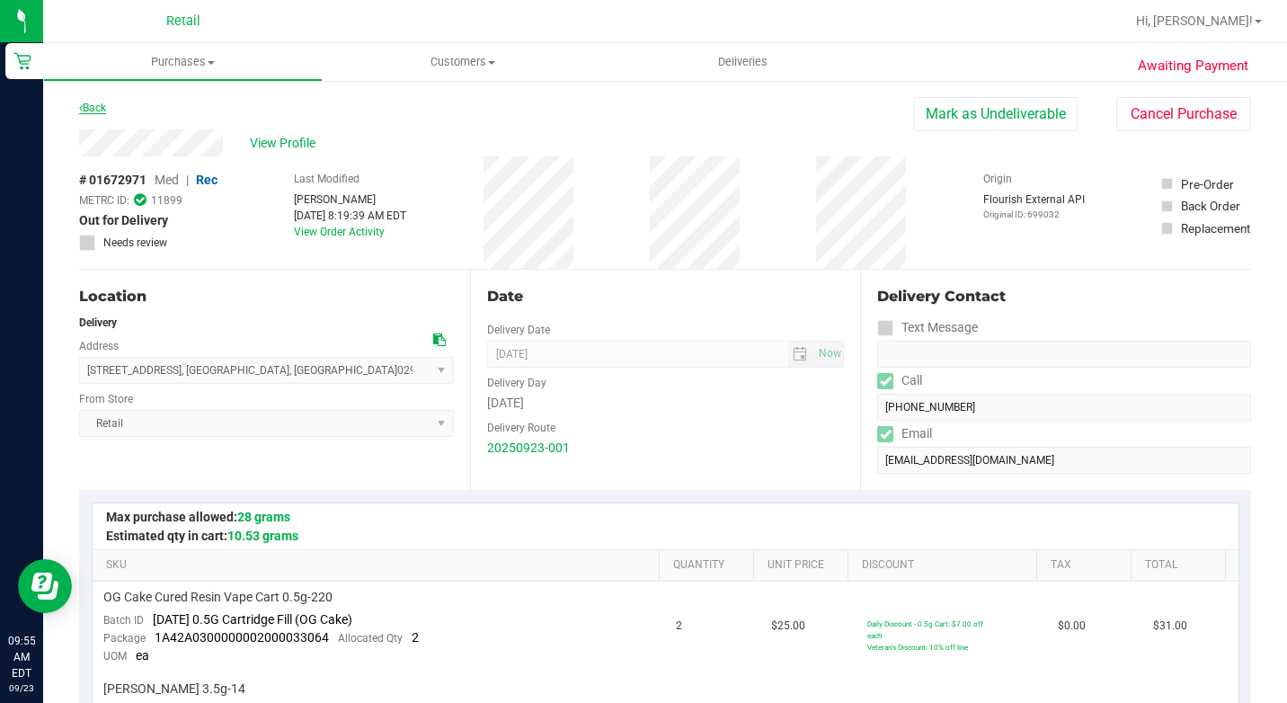
click at [92, 111] on link "Back" at bounding box center [92, 108] width 27 height 13
click at [755, 51] on uib-tab-heading "Deliveries" at bounding box center [743, 62] width 280 height 38
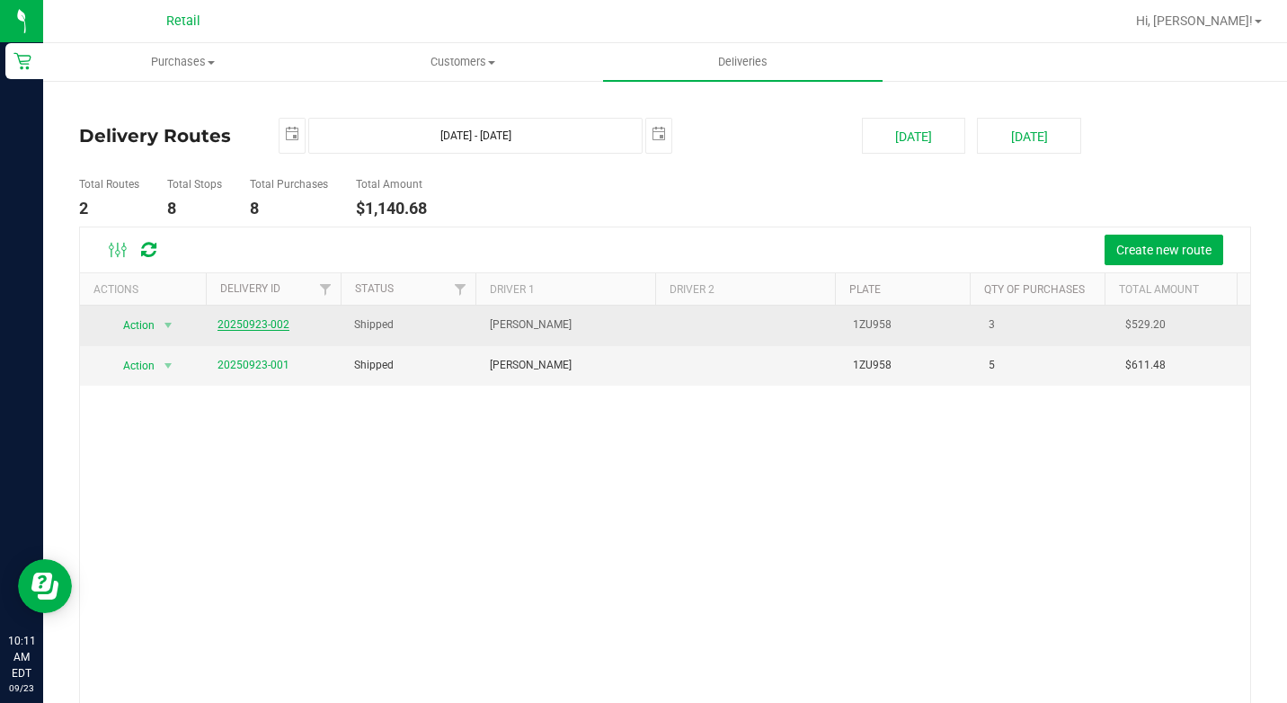
click at [236, 320] on link "20250923-002" at bounding box center [254, 324] width 72 height 13
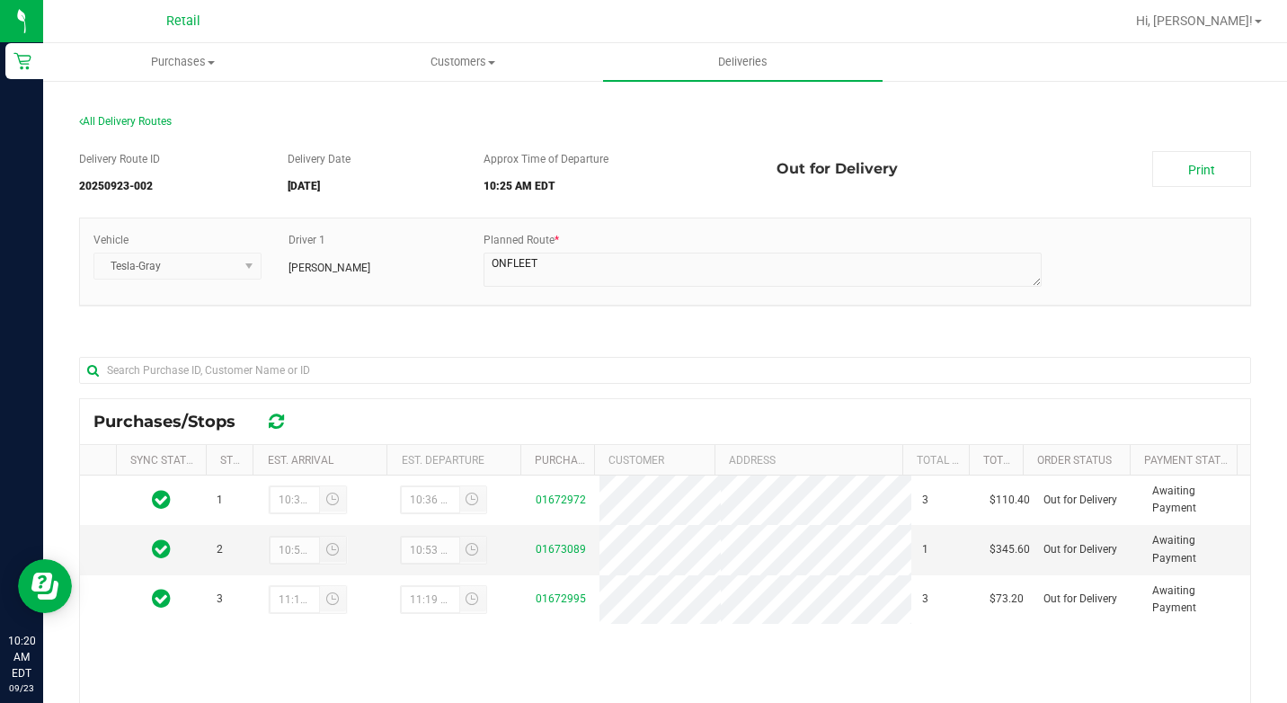
click at [145, 102] on section "All Delivery Routes Delivery Route ID 20250923-002 Delivery Date 09/23/2025 App…" at bounding box center [665, 544] width 1172 height 895
click at [148, 118] on span "All Delivery Routes" at bounding box center [125, 121] width 93 height 13
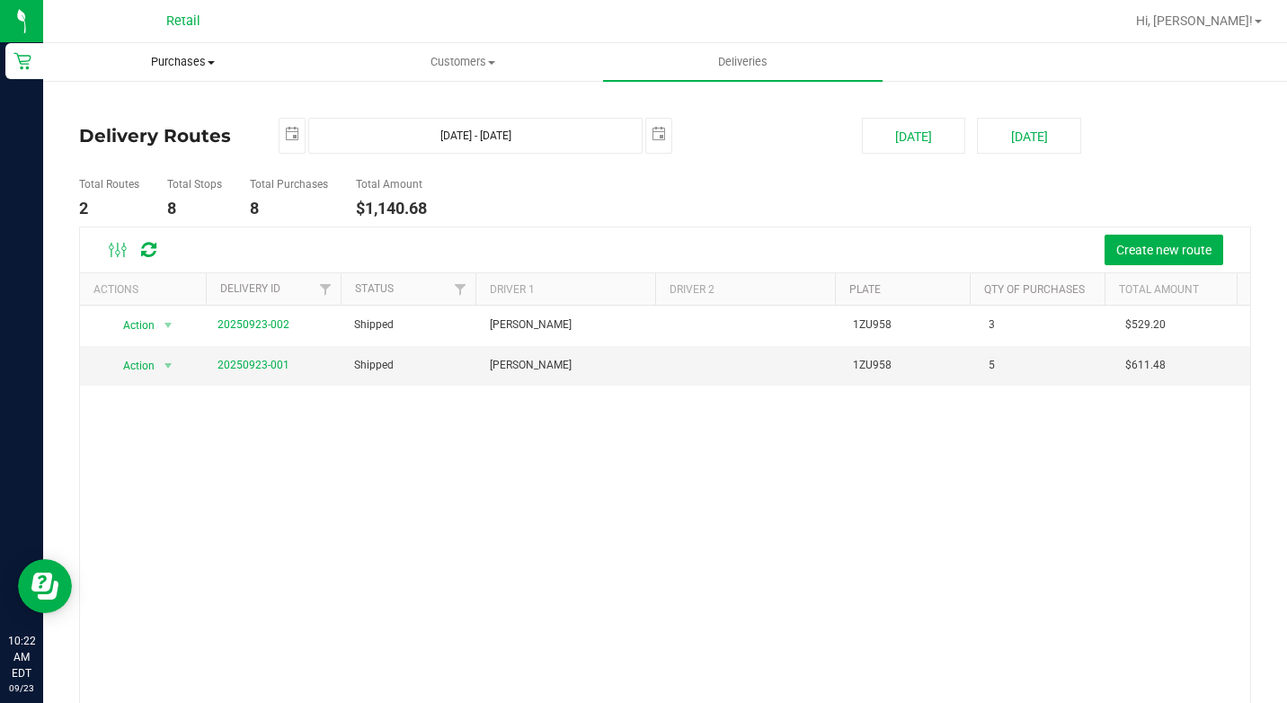
click at [190, 67] on span "Purchases" at bounding box center [183, 62] width 278 height 16
click at [197, 102] on span "Summary of purchases" at bounding box center [135, 108] width 184 height 15
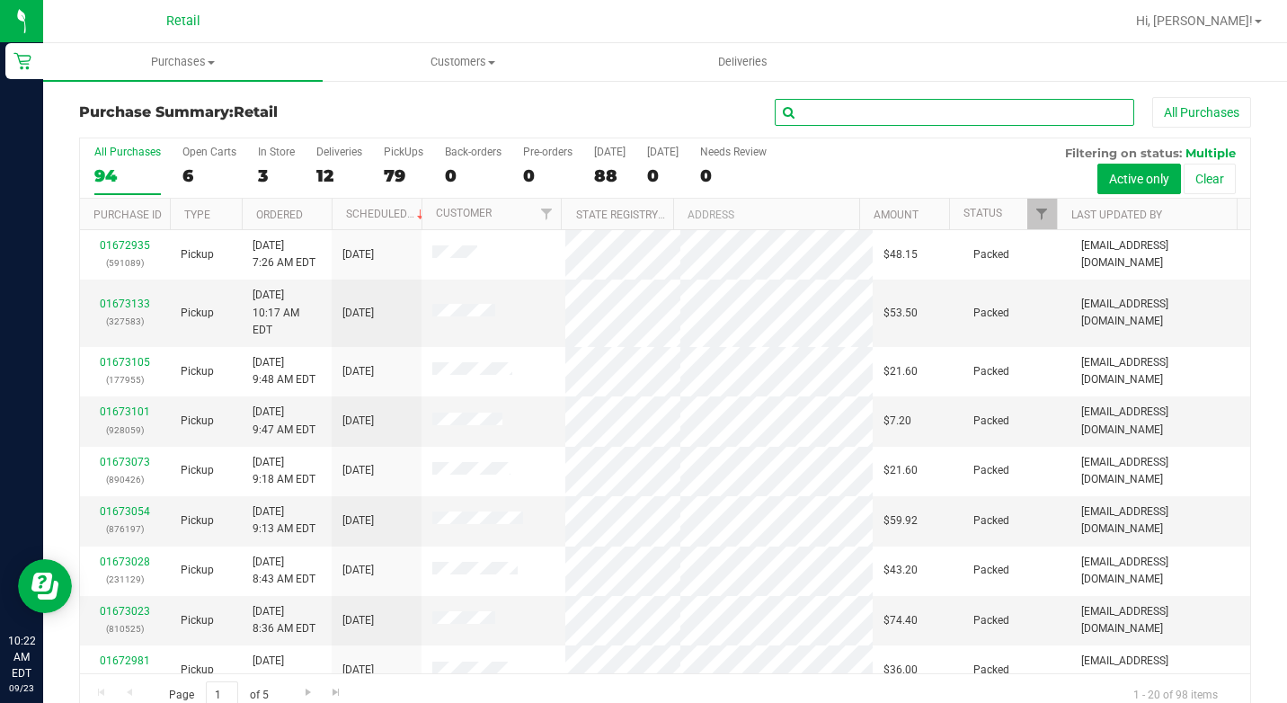
click at [857, 106] on input "text" at bounding box center [955, 112] width 360 height 27
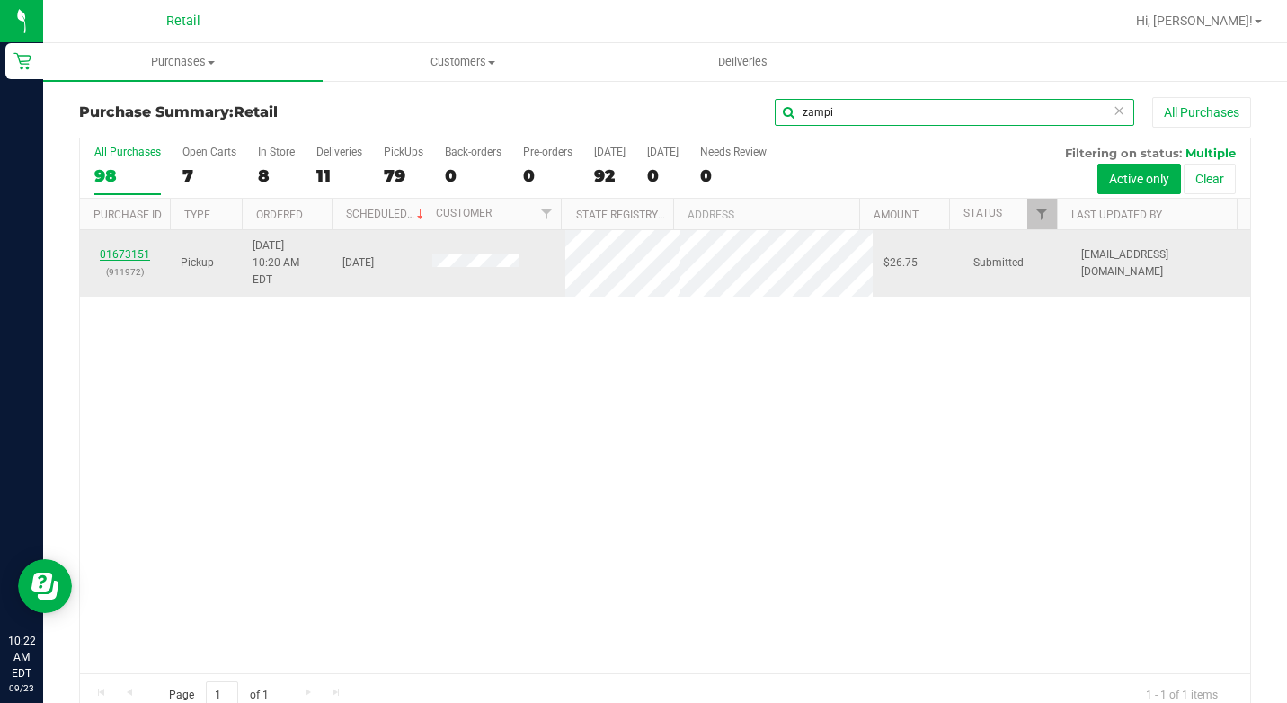
type input "zampi"
click at [133, 248] on link "01673151" at bounding box center [125, 254] width 50 height 13
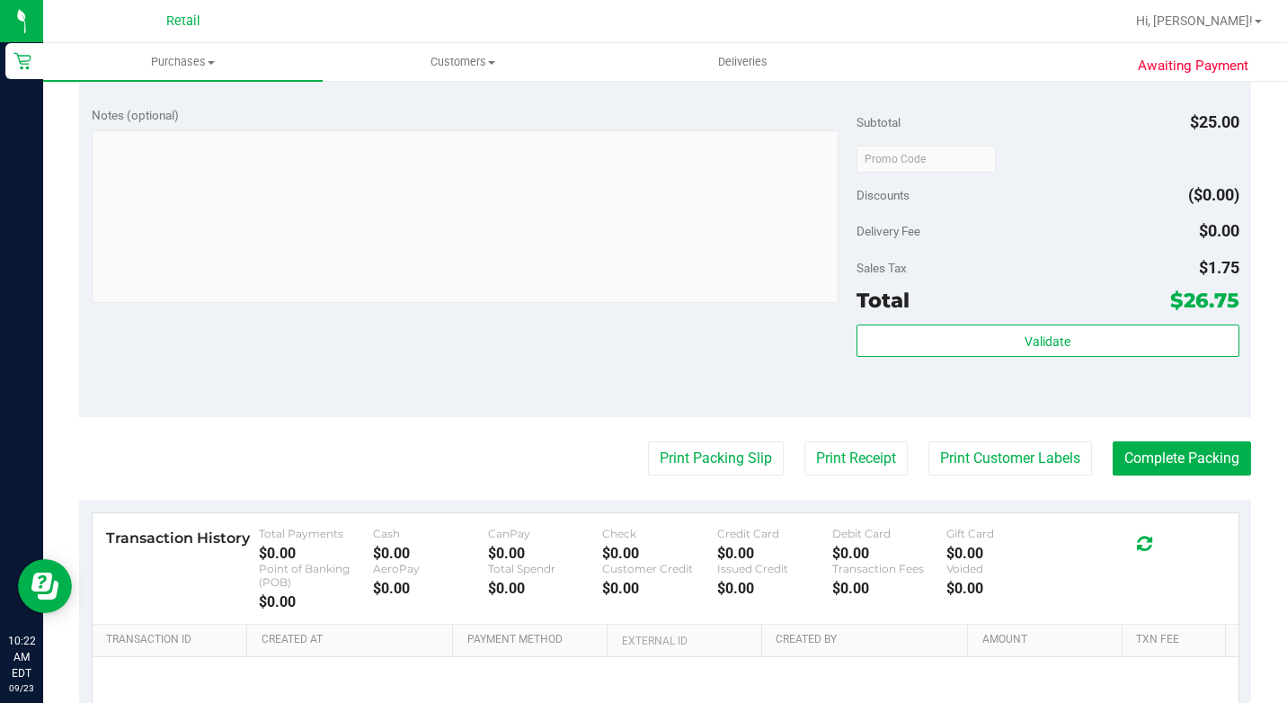
scroll to position [629, 0]
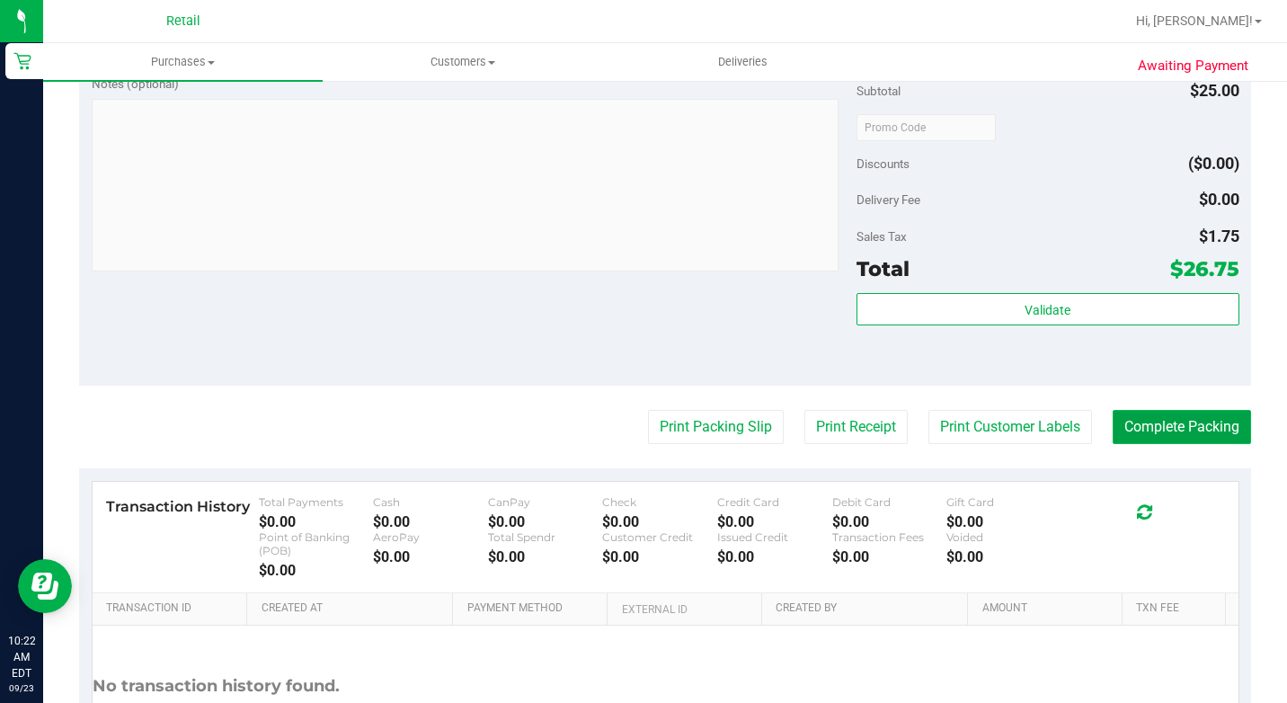
click at [1123, 442] on button "Complete Packing" at bounding box center [1182, 427] width 138 height 34
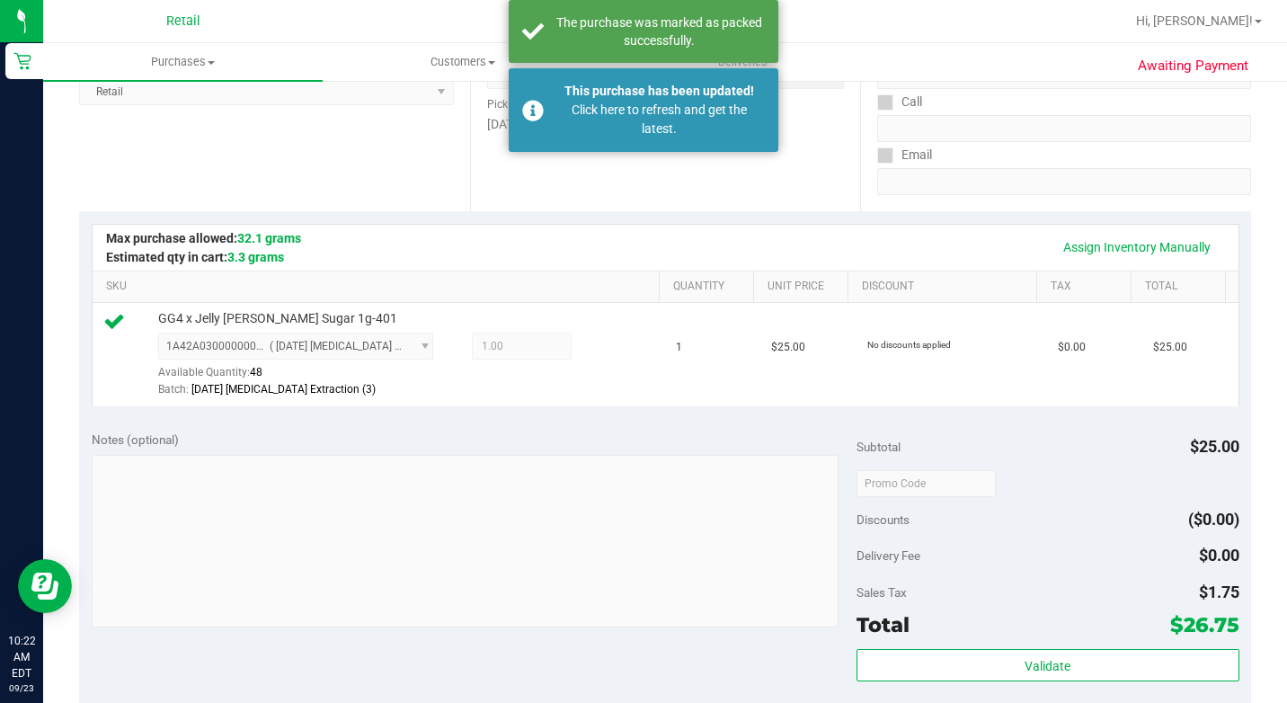
scroll to position [266, 0]
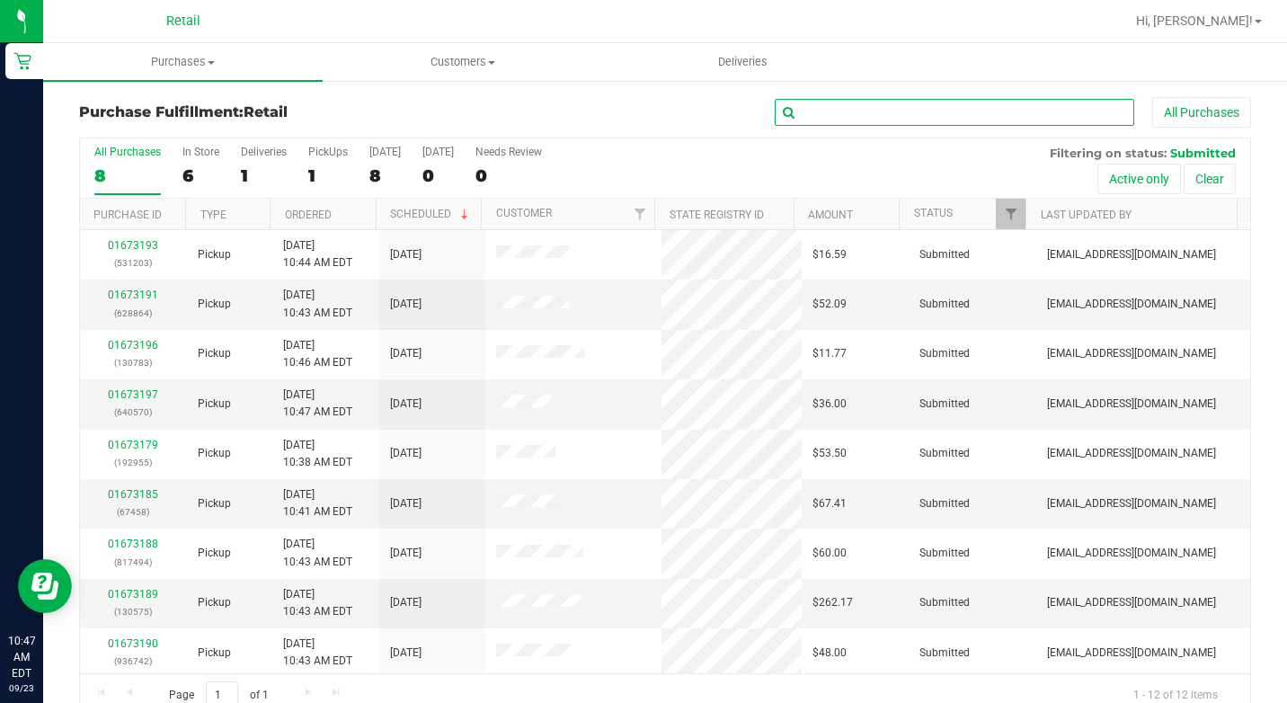
click at [924, 118] on input "text" at bounding box center [955, 112] width 360 height 27
type input "josleni"
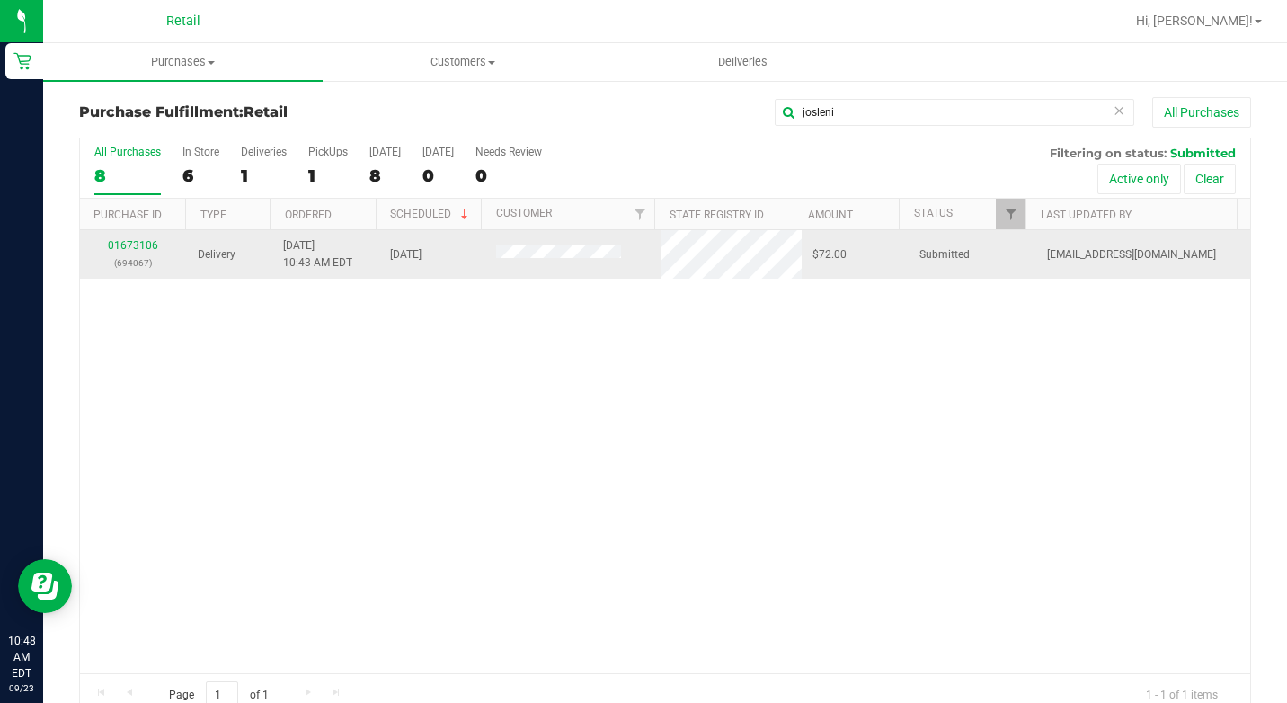
click at [148, 236] on td "01673106 (694067)" at bounding box center [133, 254] width 107 height 49
click at [152, 242] on link "01673106" at bounding box center [133, 245] width 50 height 13
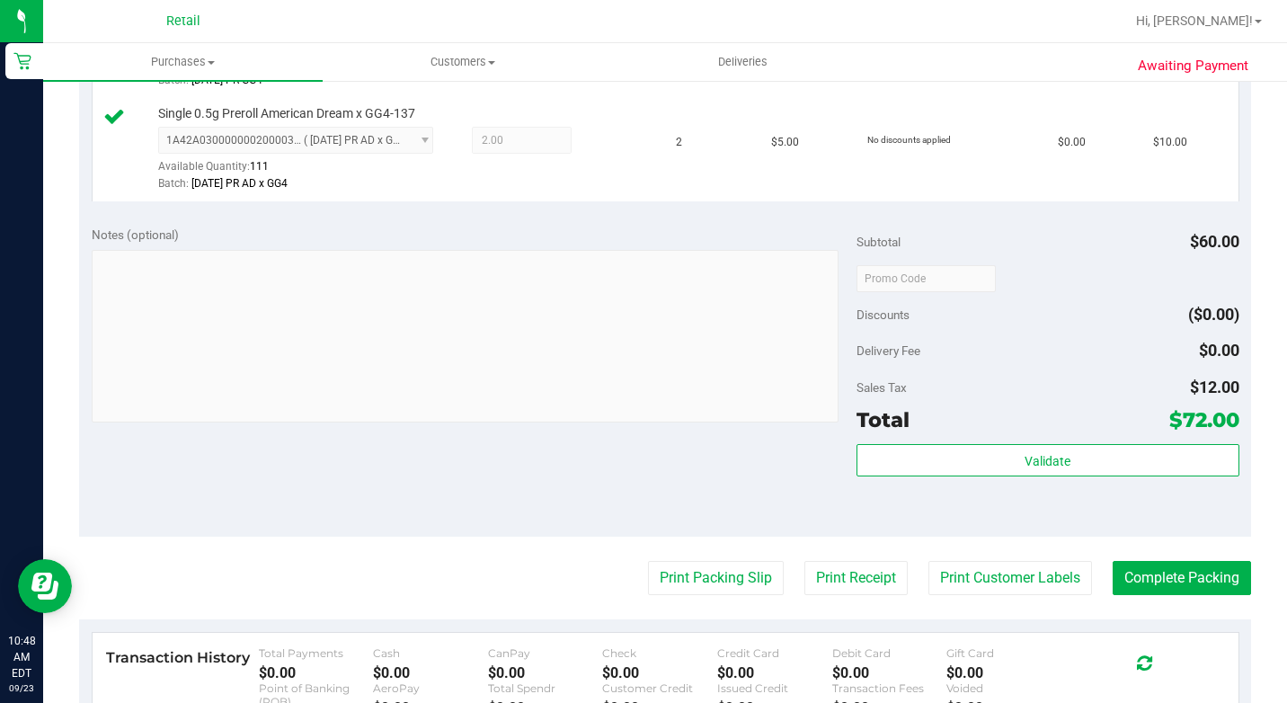
scroll to position [719, 0]
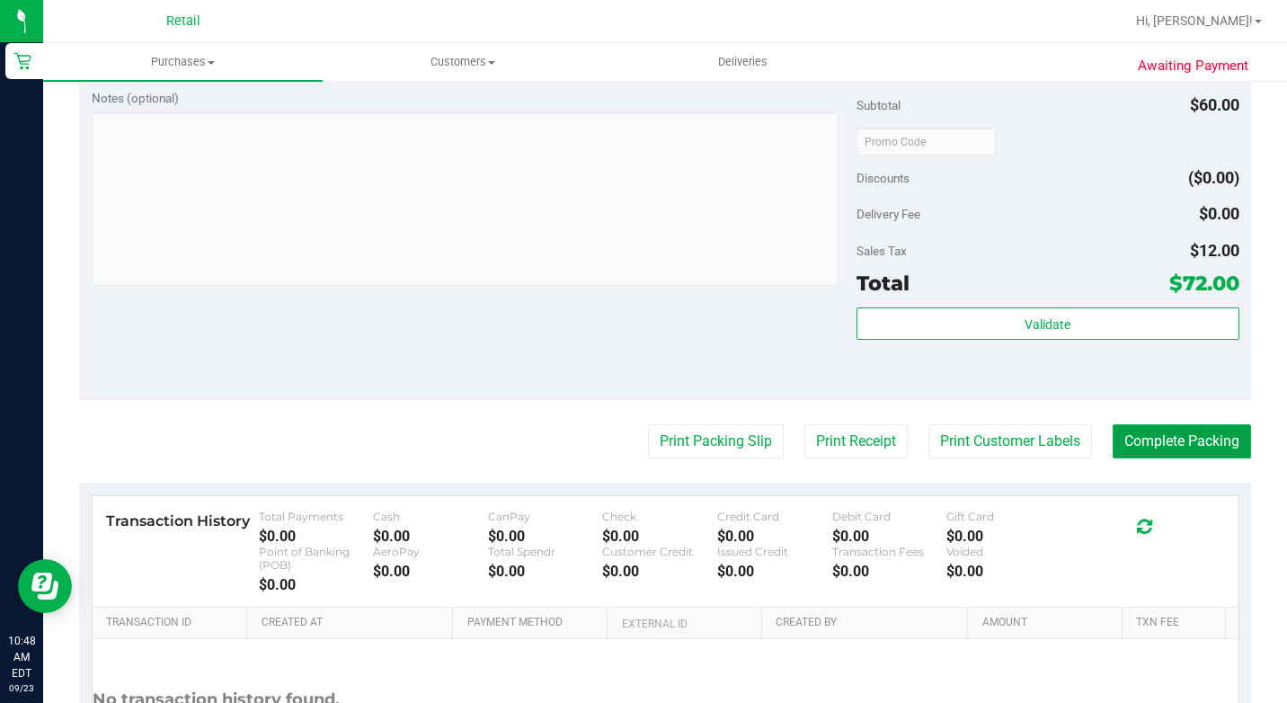
click at [1158, 459] on button "Complete Packing" at bounding box center [1182, 441] width 138 height 34
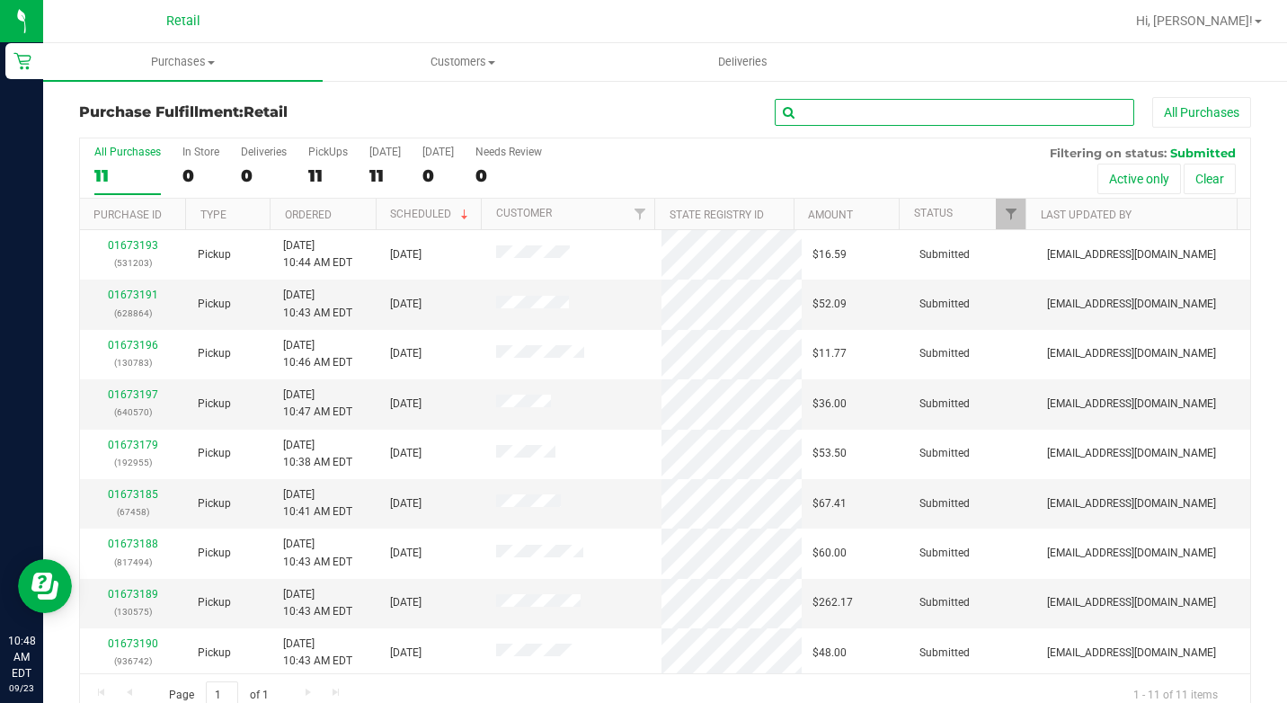
click at [926, 110] on input "text" at bounding box center [955, 112] width 360 height 27
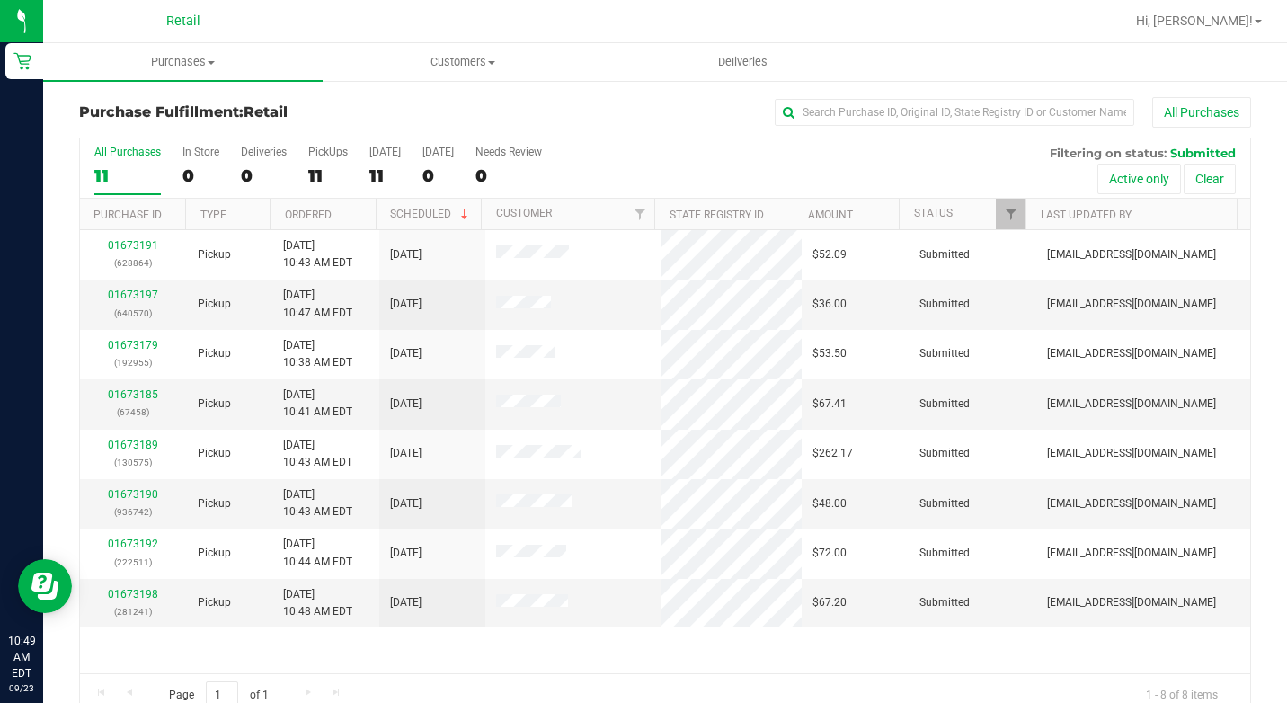
click at [719, 172] on div "All Purchases 11 In Store 0 Deliveries 0 PickUps 11 Today 11 Tomorrow 0 Needs R…" at bounding box center [665, 168] width 1171 height 60
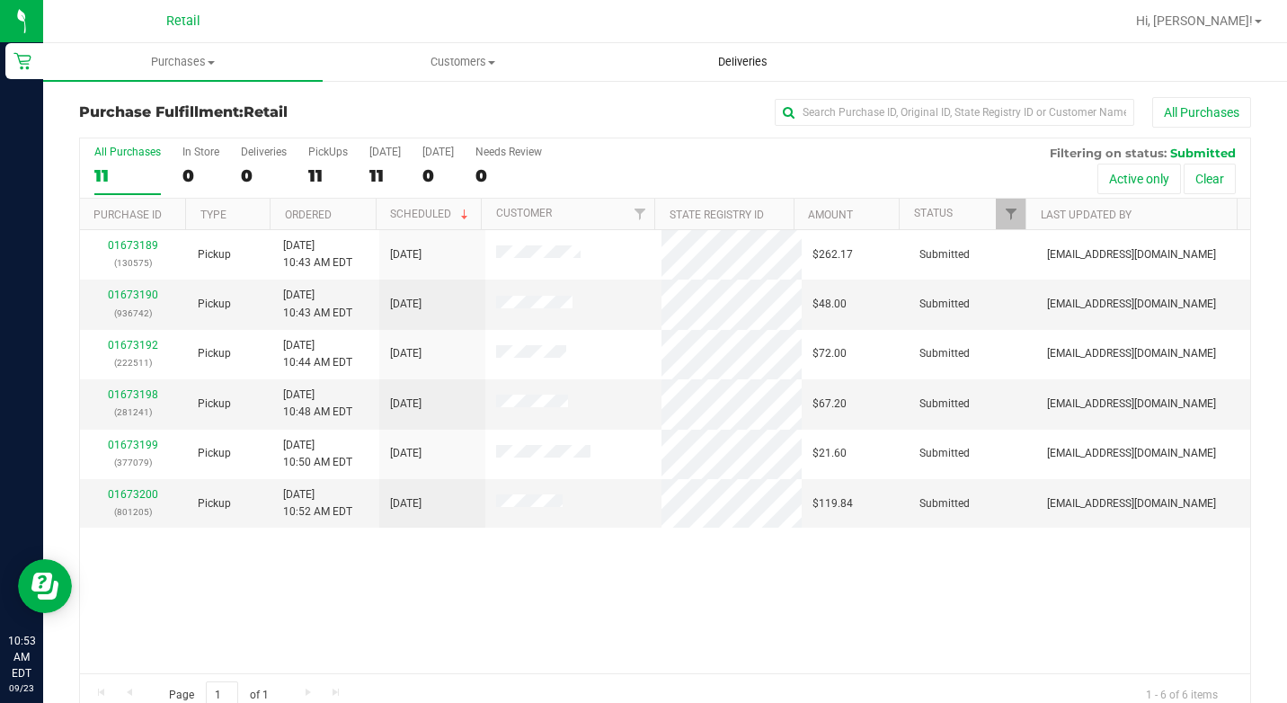
click at [751, 61] on span "Deliveries" at bounding box center [743, 62] width 98 height 16
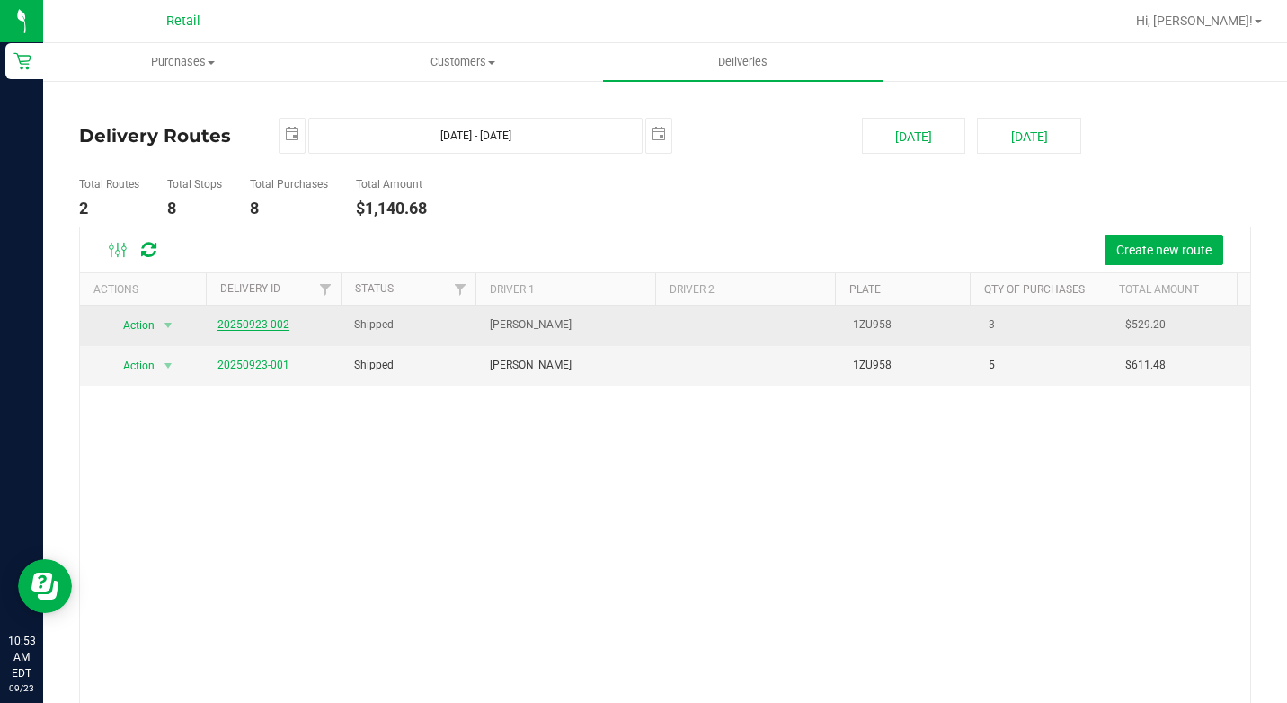
click at [272, 323] on link "20250923-002" at bounding box center [254, 324] width 72 height 13
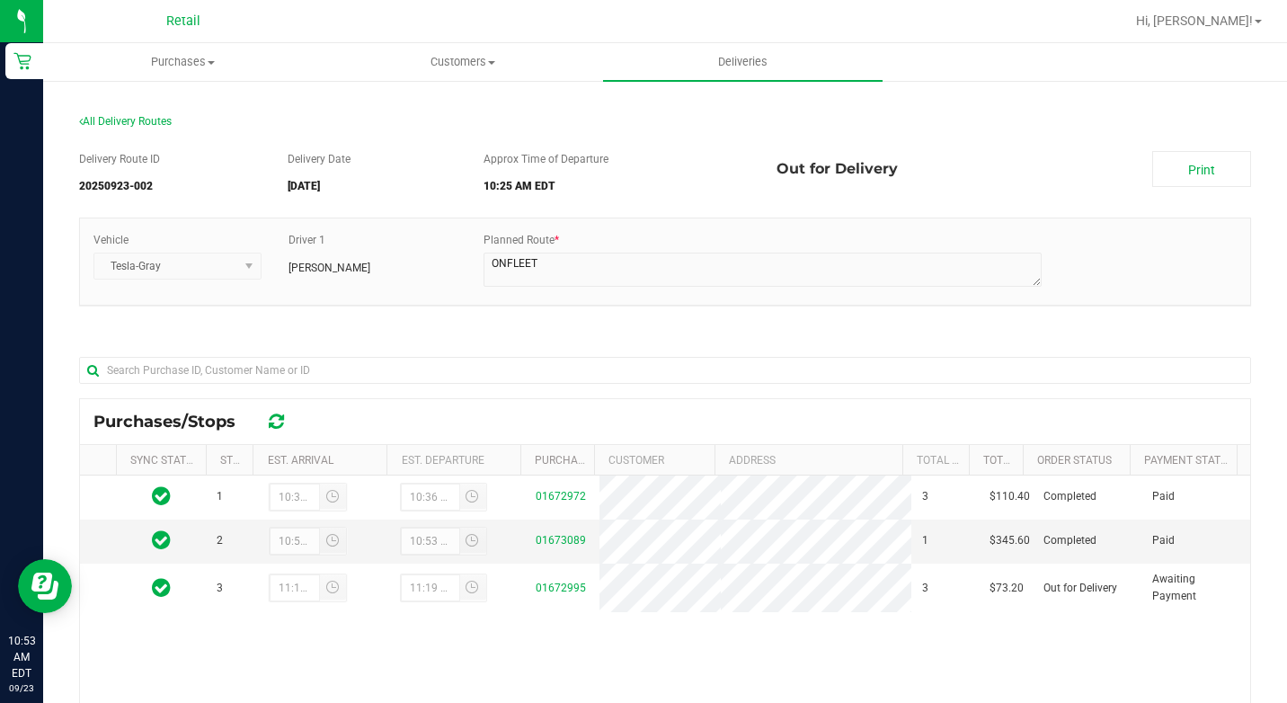
scroll to position [90, 0]
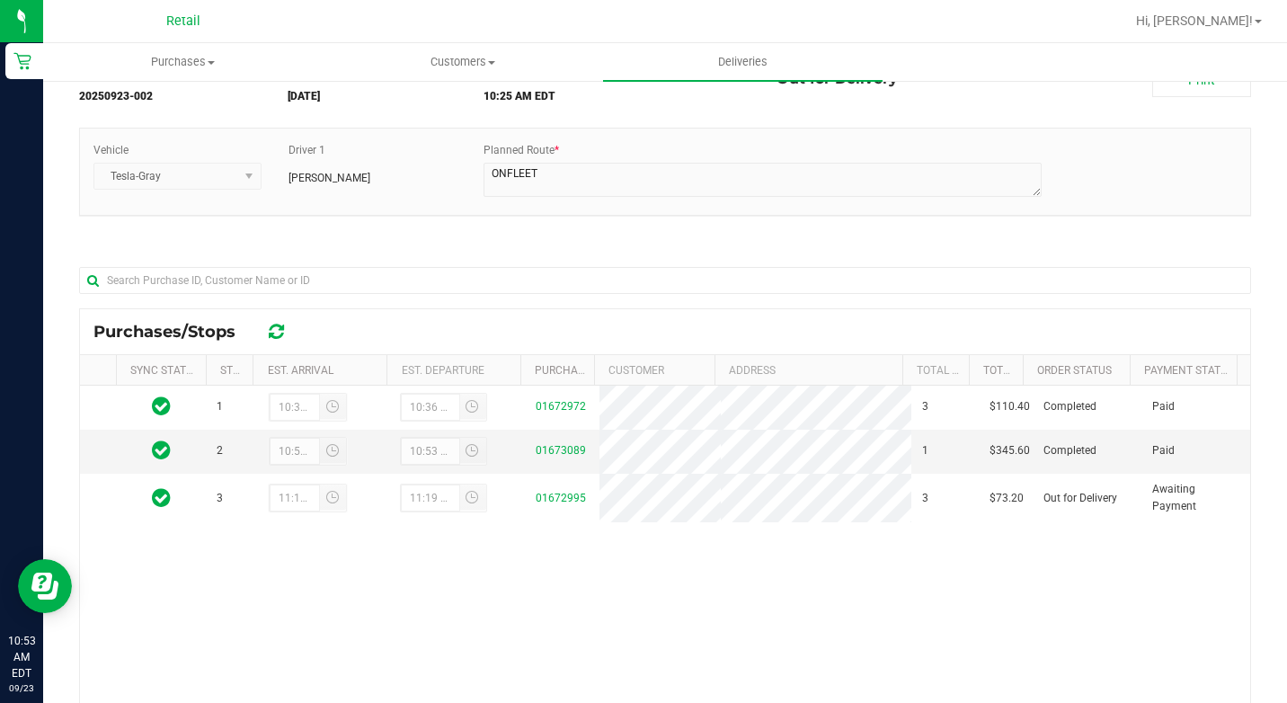
click at [882, 646] on div "1 10:35 AM 10:36 AM 01672972 3 $110.40 Completed Paid 2 10:52 AM 10:53 AM 01673…" at bounding box center [665, 607] width 1171 height 443
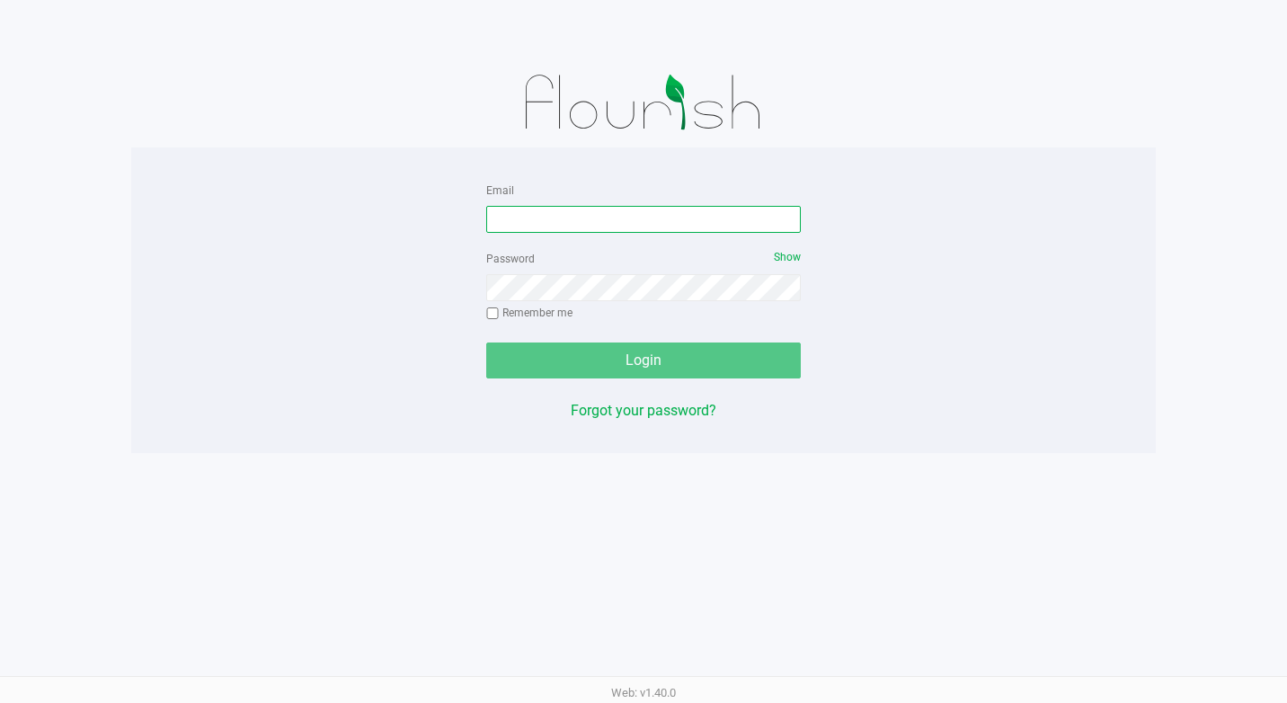
click at [513, 224] on input "Email" at bounding box center [643, 219] width 315 height 27
type input "[EMAIL_ADDRESS][DOMAIN_NAME]"
click at [539, 258] on div "Password Show Remember me" at bounding box center [643, 287] width 315 height 81
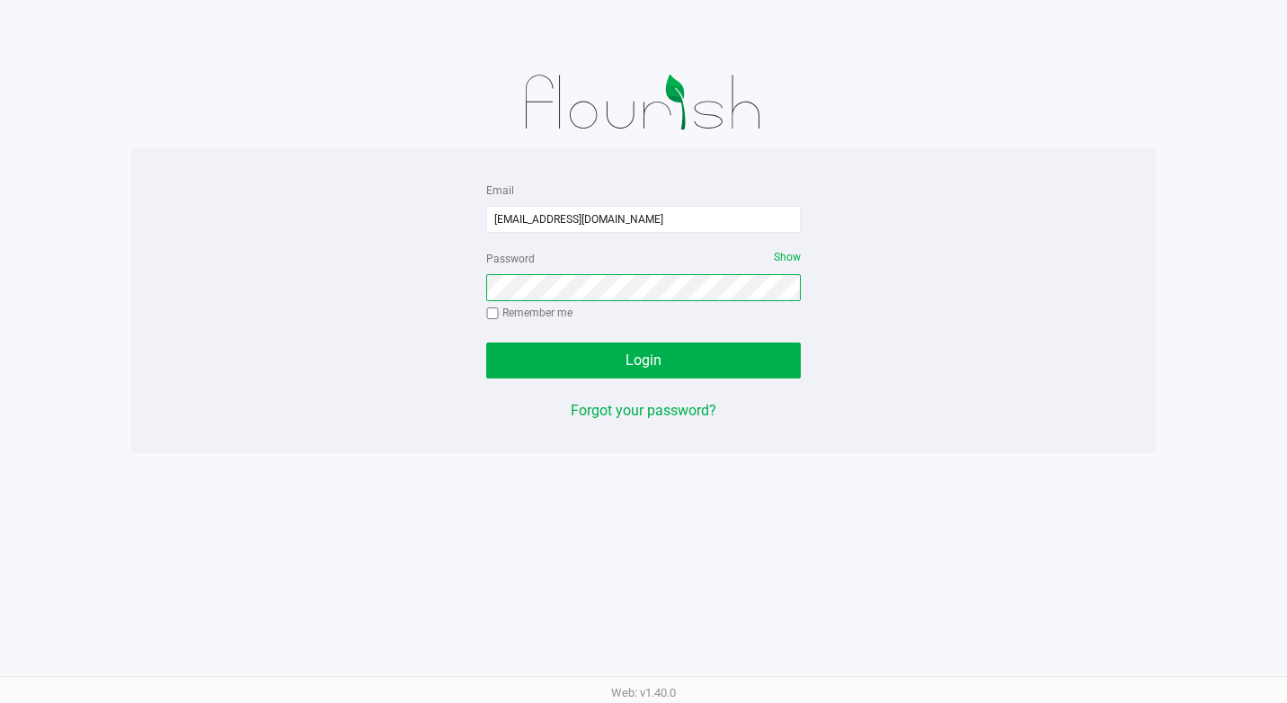
click at [486, 343] on button "Login" at bounding box center [643, 361] width 315 height 36
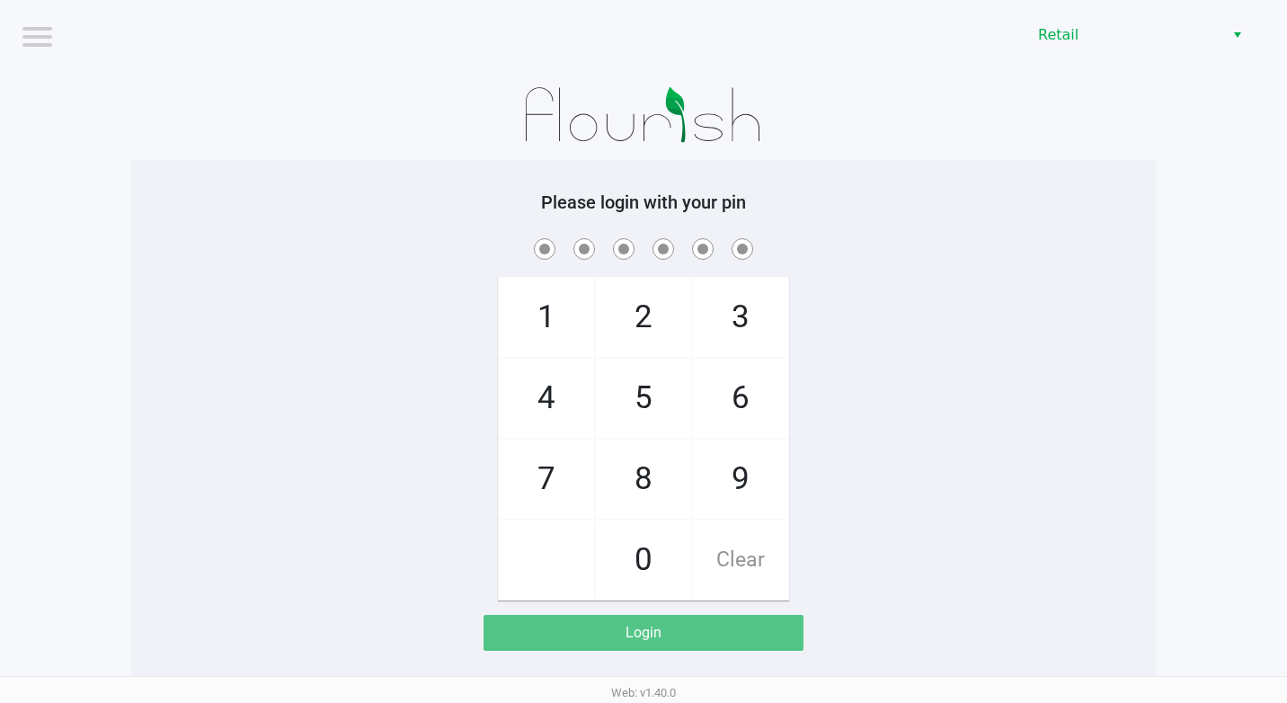
click at [561, 380] on span "4" at bounding box center [546, 398] width 95 height 79
checkbox input "true"
click at [539, 309] on span "1" at bounding box center [546, 317] width 95 height 79
checkbox input "true"
click at [541, 383] on span "4" at bounding box center [546, 398] width 95 height 79
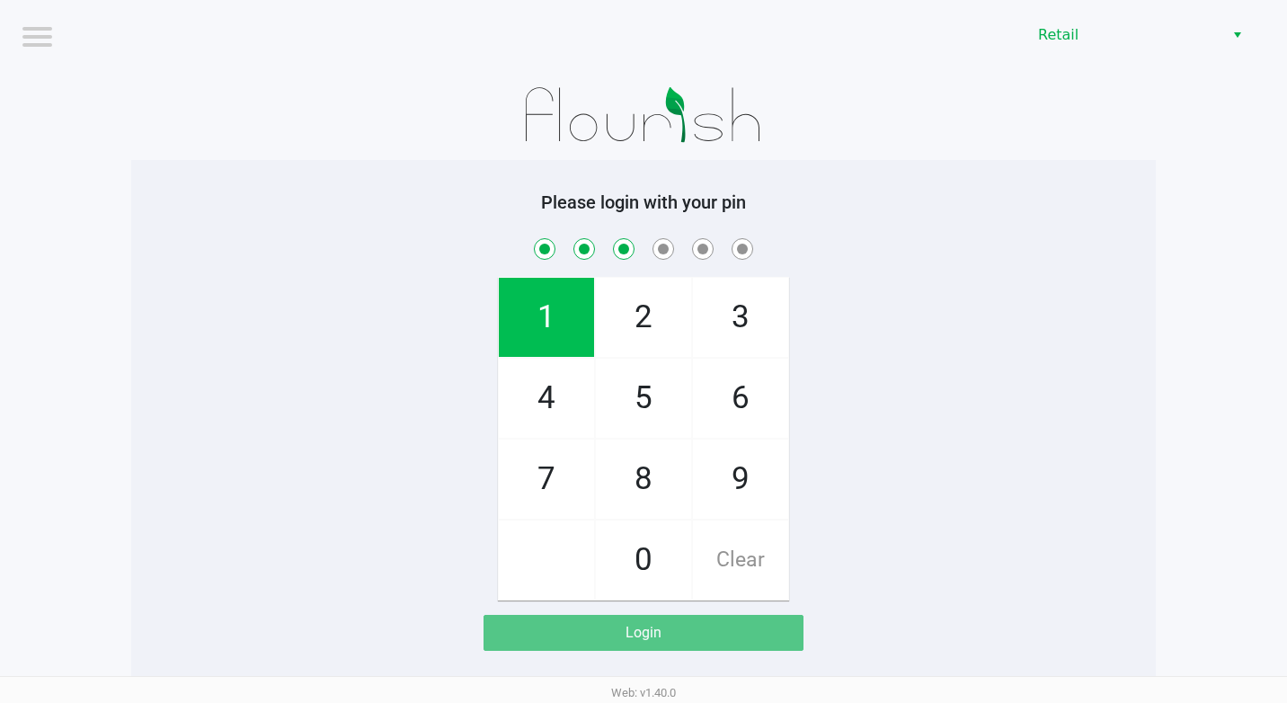
checkbox input "true"
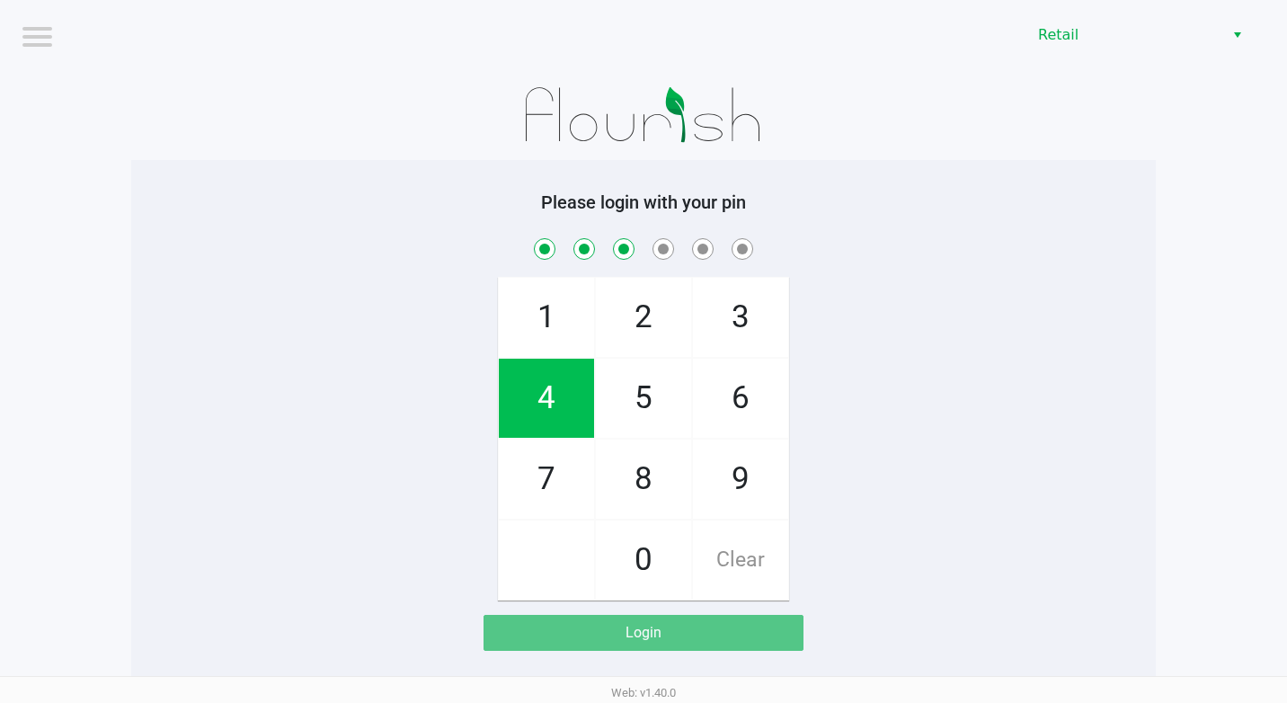
click at [551, 307] on span "1" at bounding box center [546, 317] width 95 height 79
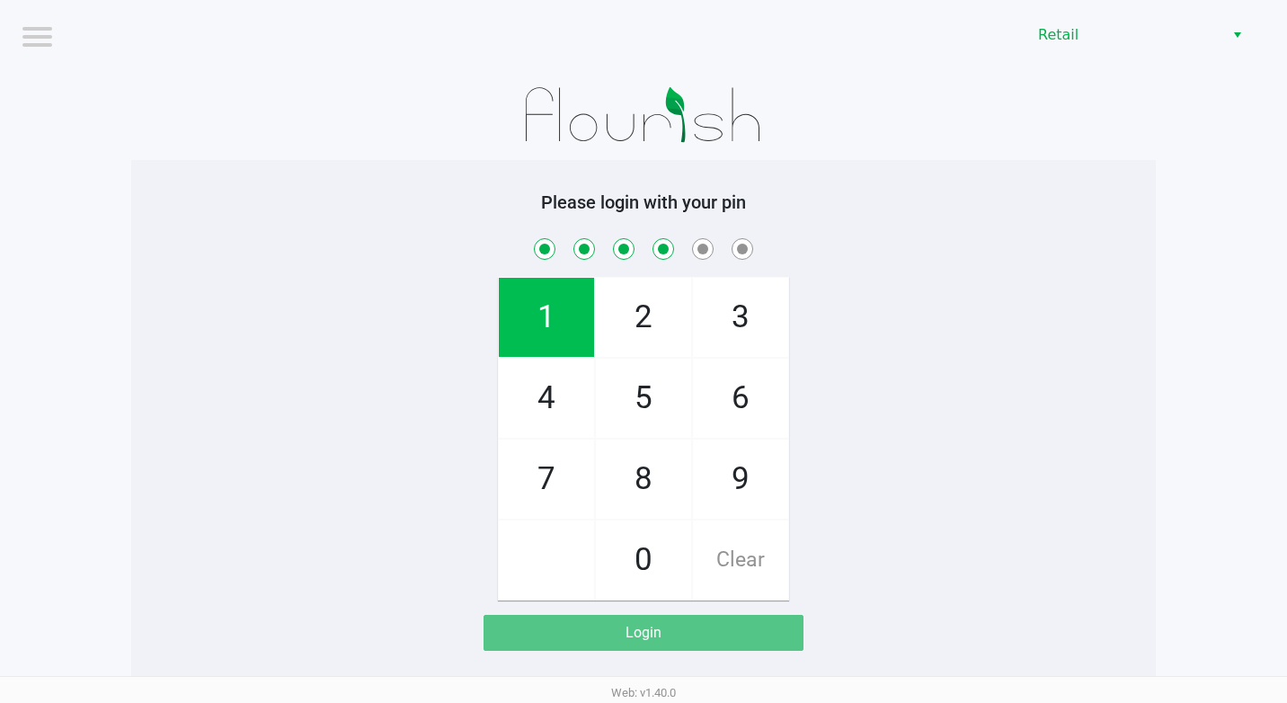
checkbox input "true"
click at [551, 307] on span "1" at bounding box center [546, 317] width 95 height 79
checkbox input "true"
click at [665, 316] on span "2" at bounding box center [643, 317] width 95 height 79
checkbox input "true"
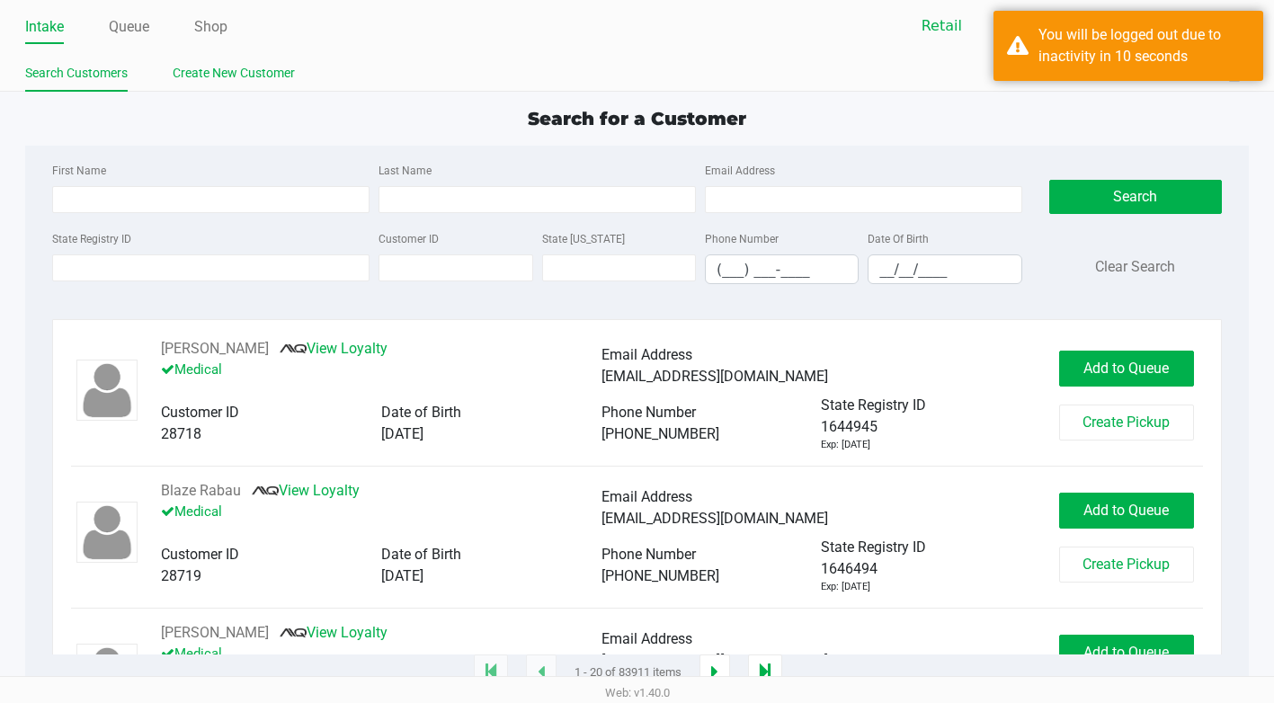
click at [206, 67] on link "Create New Customer" at bounding box center [234, 73] width 122 height 22
click at [781, 38] on div "Retail Jonatan Alvarez Baez" at bounding box center [942, 26] width 611 height 34
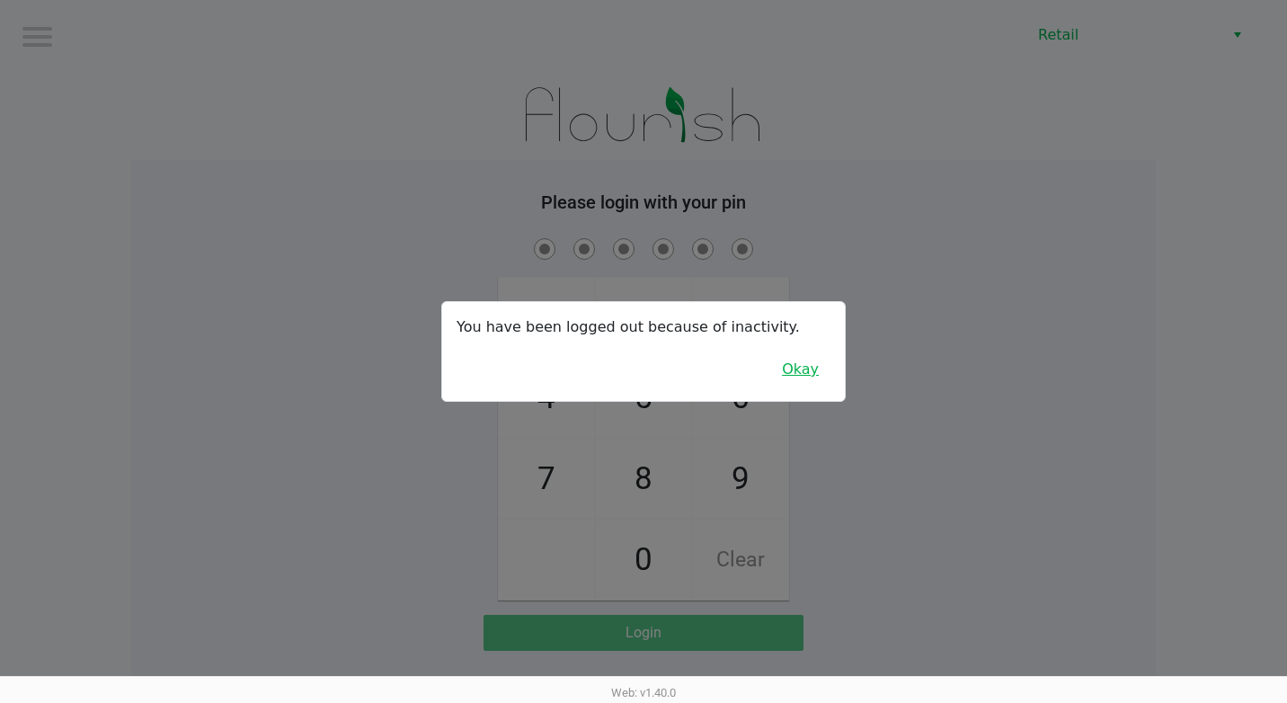
click at [797, 361] on button "Okay" at bounding box center [800, 369] width 60 height 34
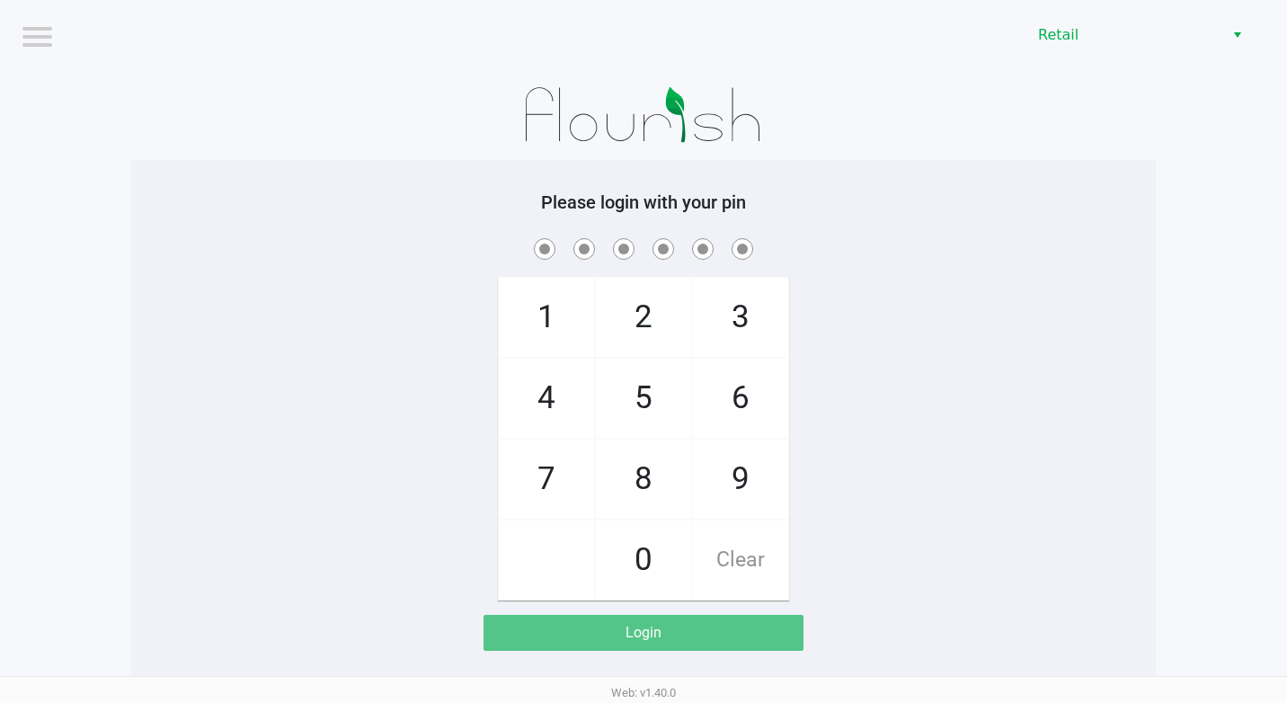
click at [528, 401] on span "4" at bounding box center [546, 398] width 95 height 79
checkbox input "true"
click at [556, 326] on span "1" at bounding box center [546, 317] width 95 height 79
checkbox input "true"
click at [551, 379] on span "4" at bounding box center [546, 398] width 95 height 79
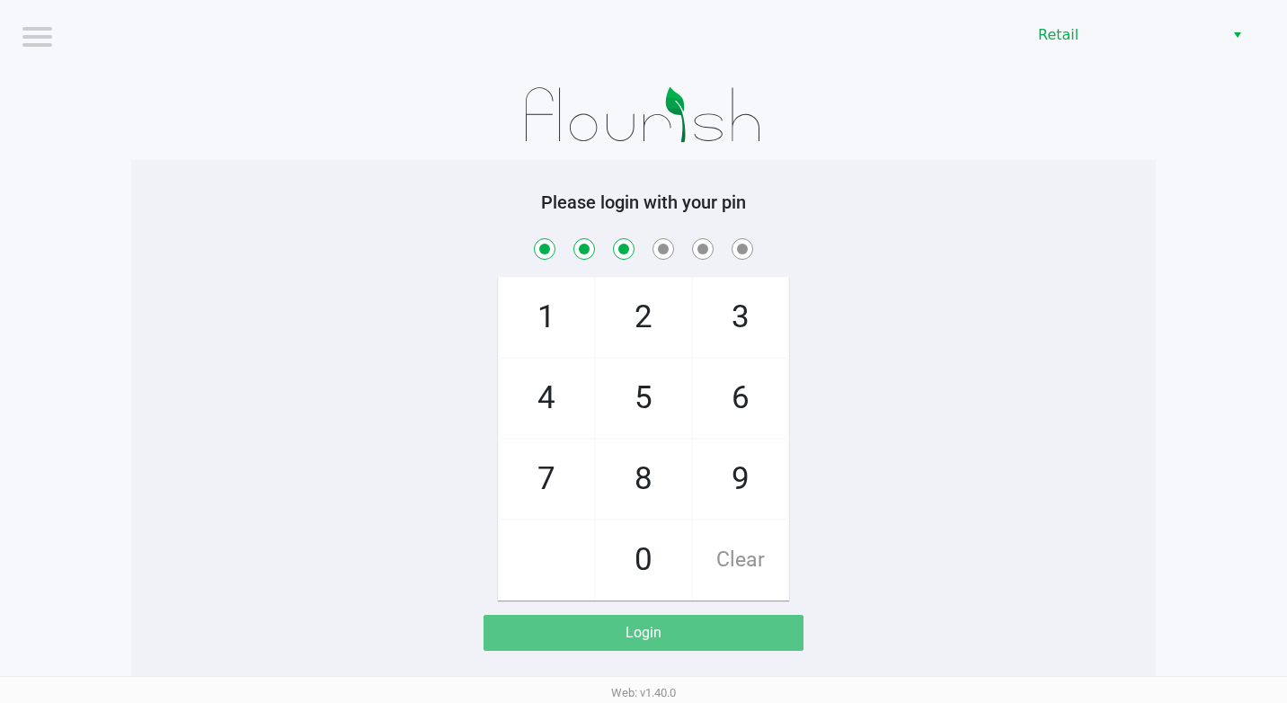
checkbox input "true"
click at [551, 334] on span "1" at bounding box center [546, 317] width 95 height 79
checkbox input "true"
click at [551, 334] on span "1" at bounding box center [546, 317] width 95 height 79
checkbox input "true"
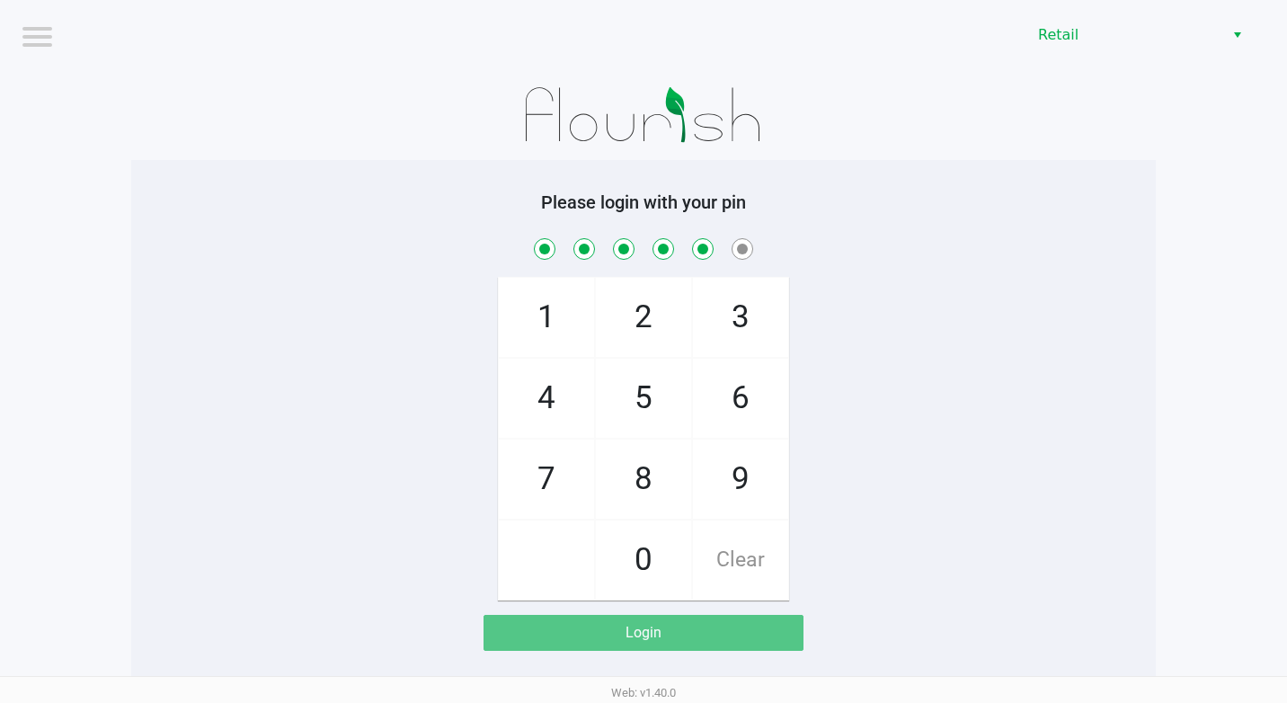
click at [624, 320] on span "2" at bounding box center [643, 317] width 95 height 79
checkbox input "true"
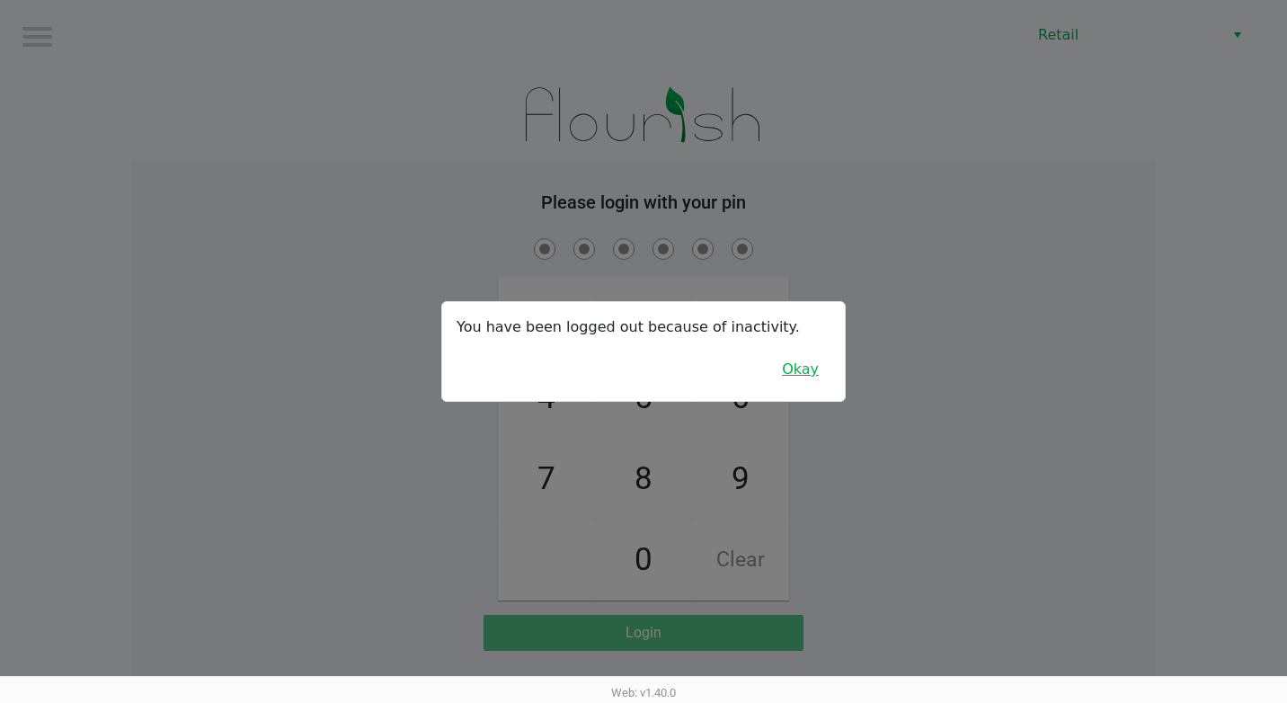
click at [802, 368] on button "Okay" at bounding box center [800, 369] width 60 height 34
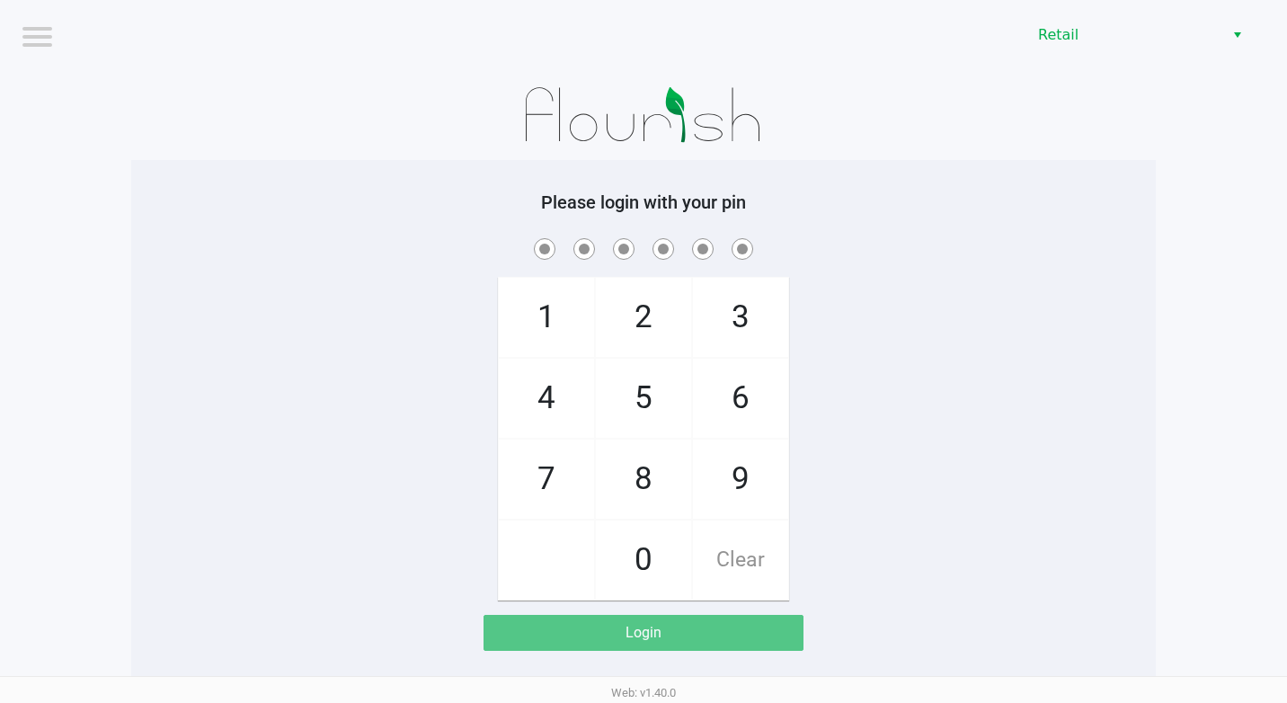
click at [555, 402] on span "4" at bounding box center [546, 398] width 95 height 79
checkbox input "true"
click at [557, 315] on span "1" at bounding box center [546, 317] width 95 height 79
checkbox input "true"
click at [560, 380] on span "4" at bounding box center [546, 398] width 95 height 79
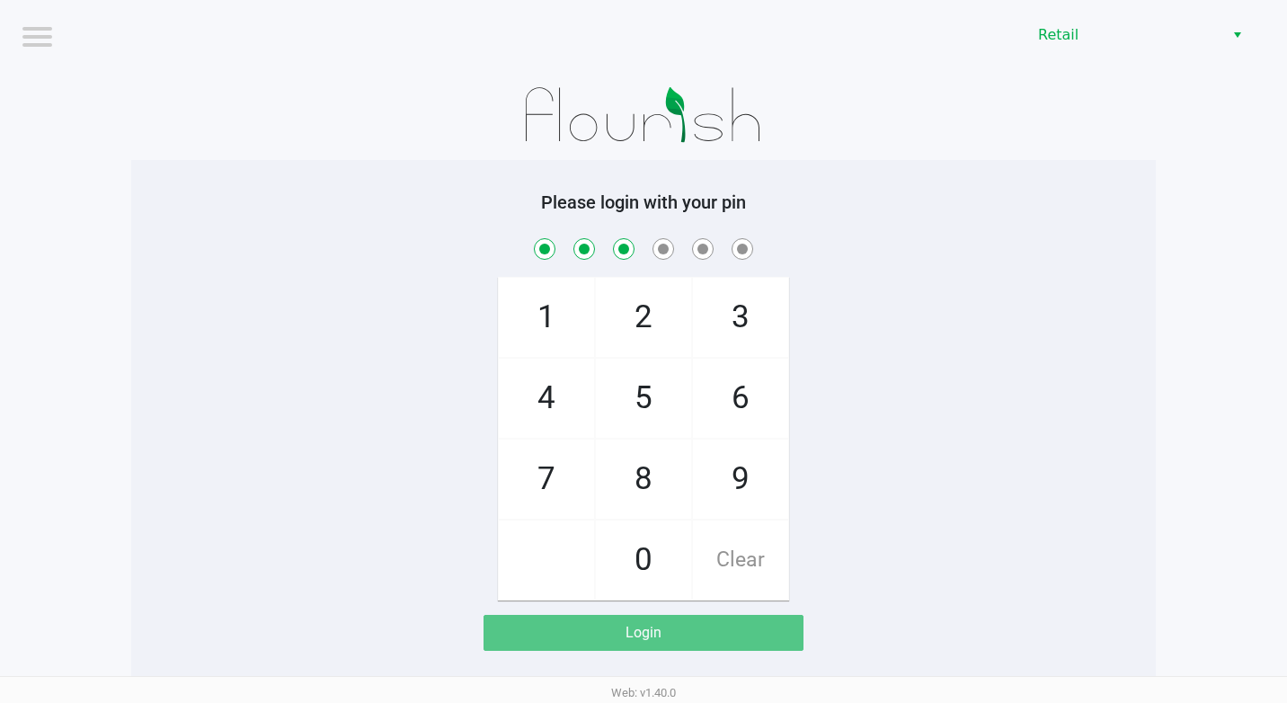
checkbox input "true"
click at [551, 312] on span "1" at bounding box center [546, 317] width 95 height 79
checkbox input "true"
click at [551, 312] on span "1" at bounding box center [546, 317] width 95 height 79
checkbox input "true"
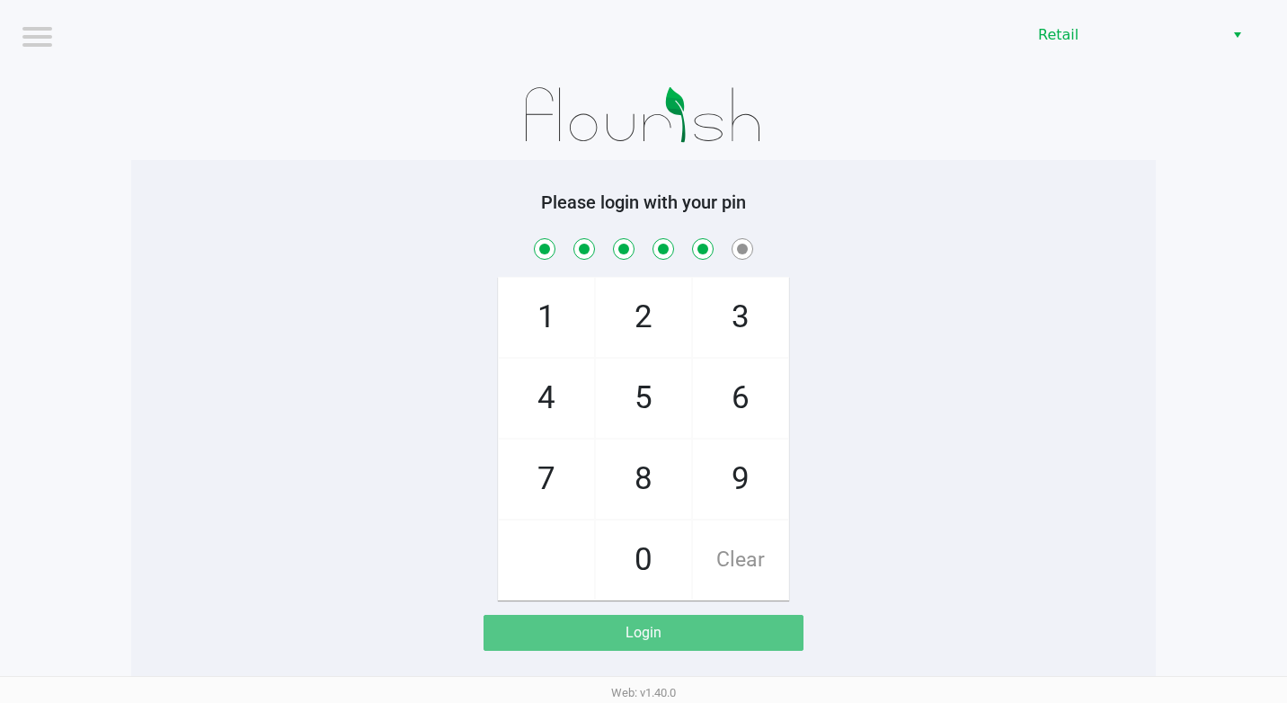
click at [628, 298] on span "2" at bounding box center [643, 317] width 95 height 79
checkbox input "true"
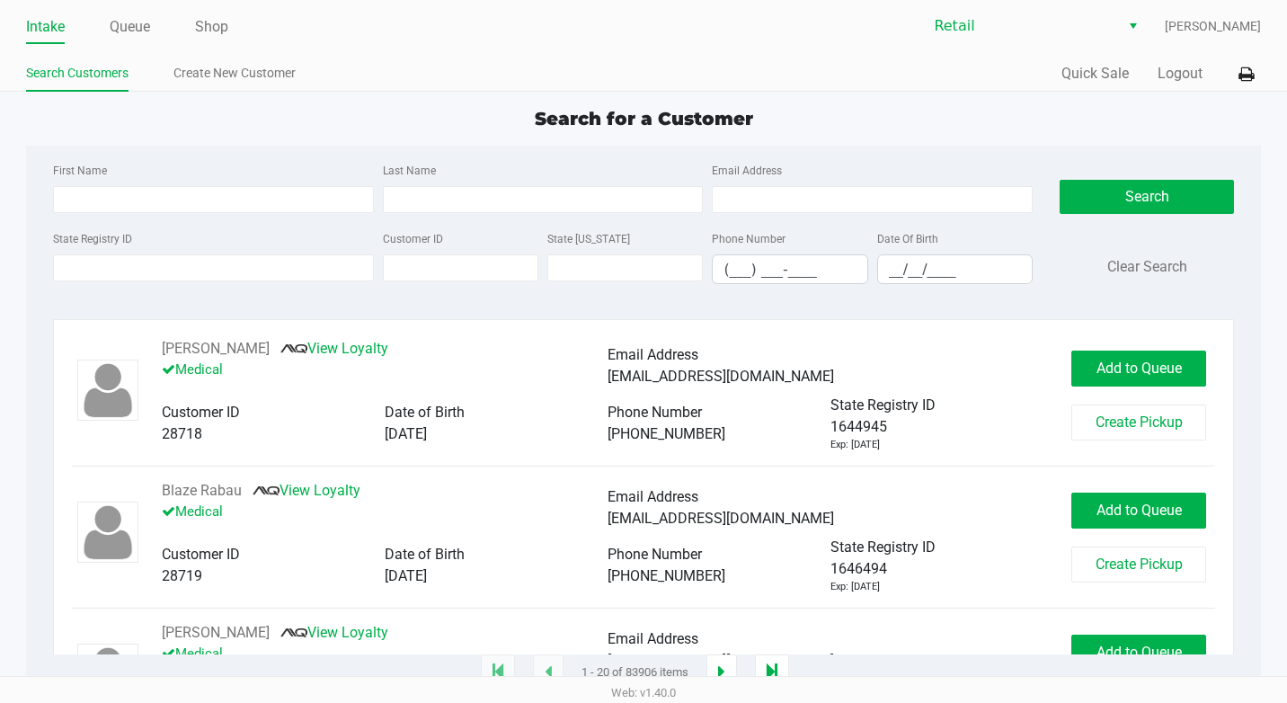
click at [163, 184] on div "First Name" at bounding box center [214, 186] width 330 height 54
click at [165, 185] on div "First Name" at bounding box center [214, 186] width 330 height 54
click at [171, 191] on input "First Name" at bounding box center [213, 199] width 321 height 27
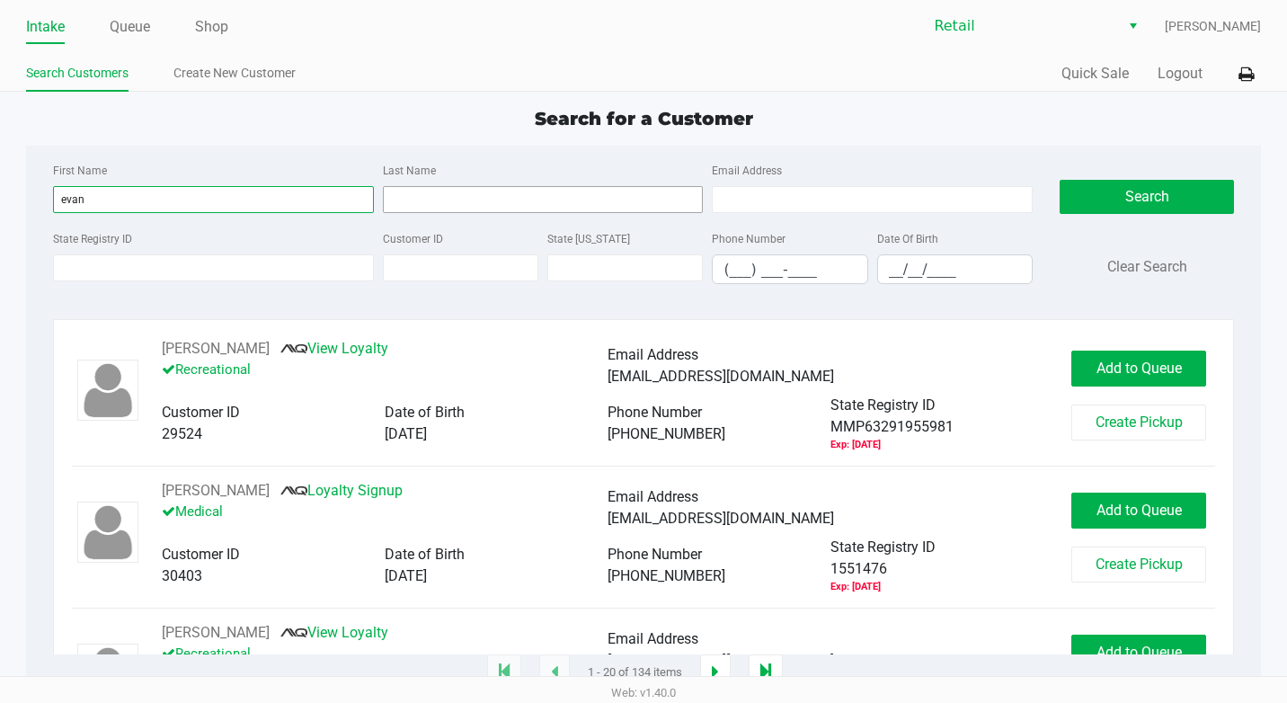
type input "evan"
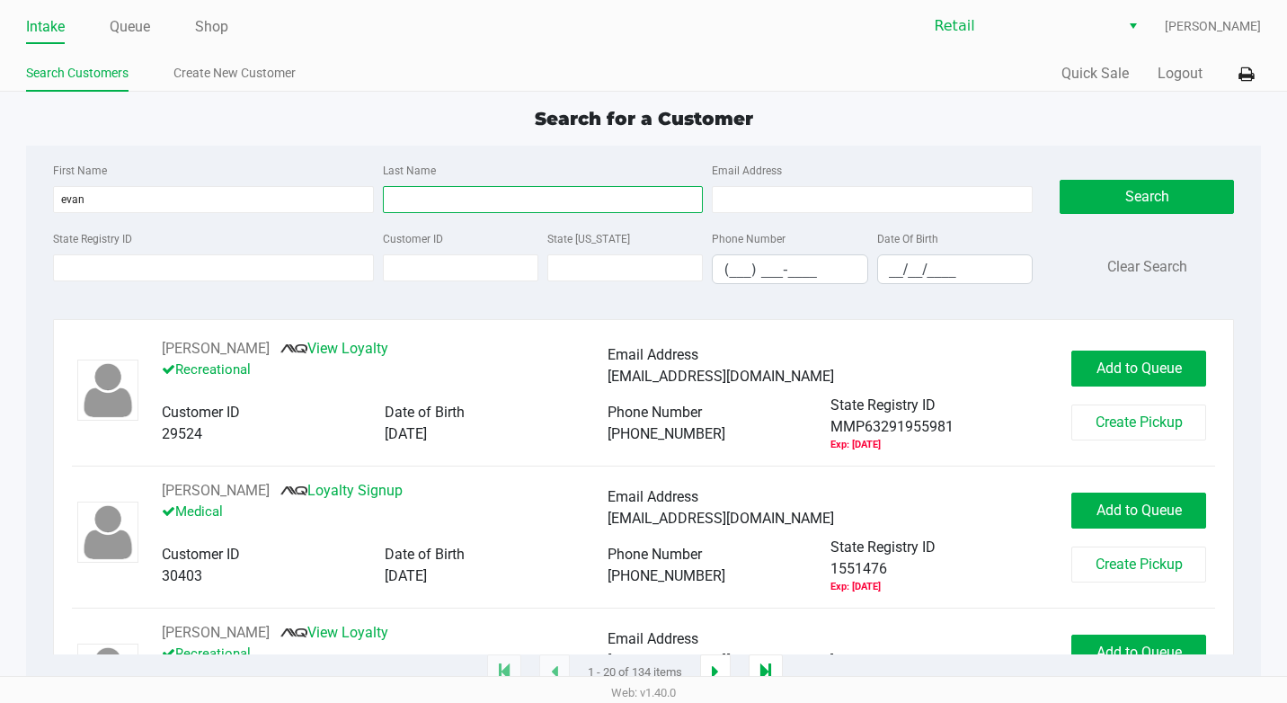
drag, startPoint x: 481, startPoint y: 206, endPoint x: 482, endPoint y: 195, distance: 10.8
click at [481, 206] on input "Last Name" at bounding box center [543, 199] width 321 height 27
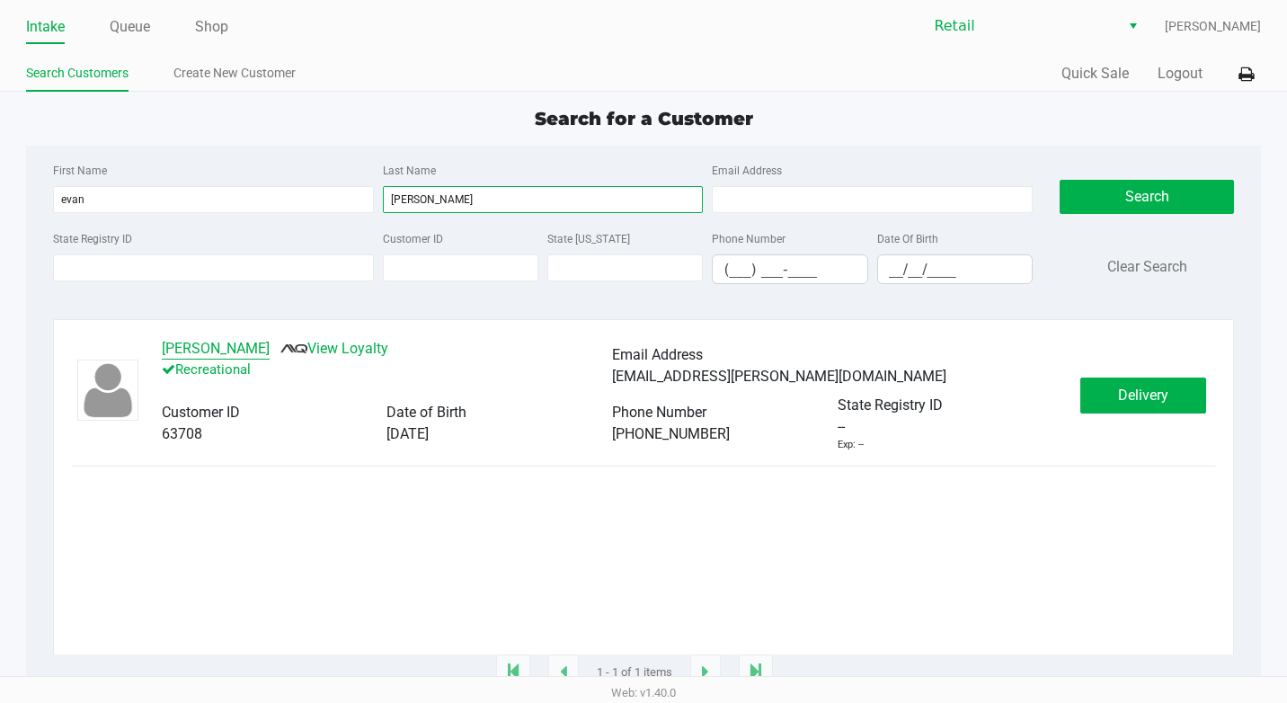
type input "pipkin"
click at [231, 352] on button "Evan Pipkins" at bounding box center [216, 349] width 108 height 22
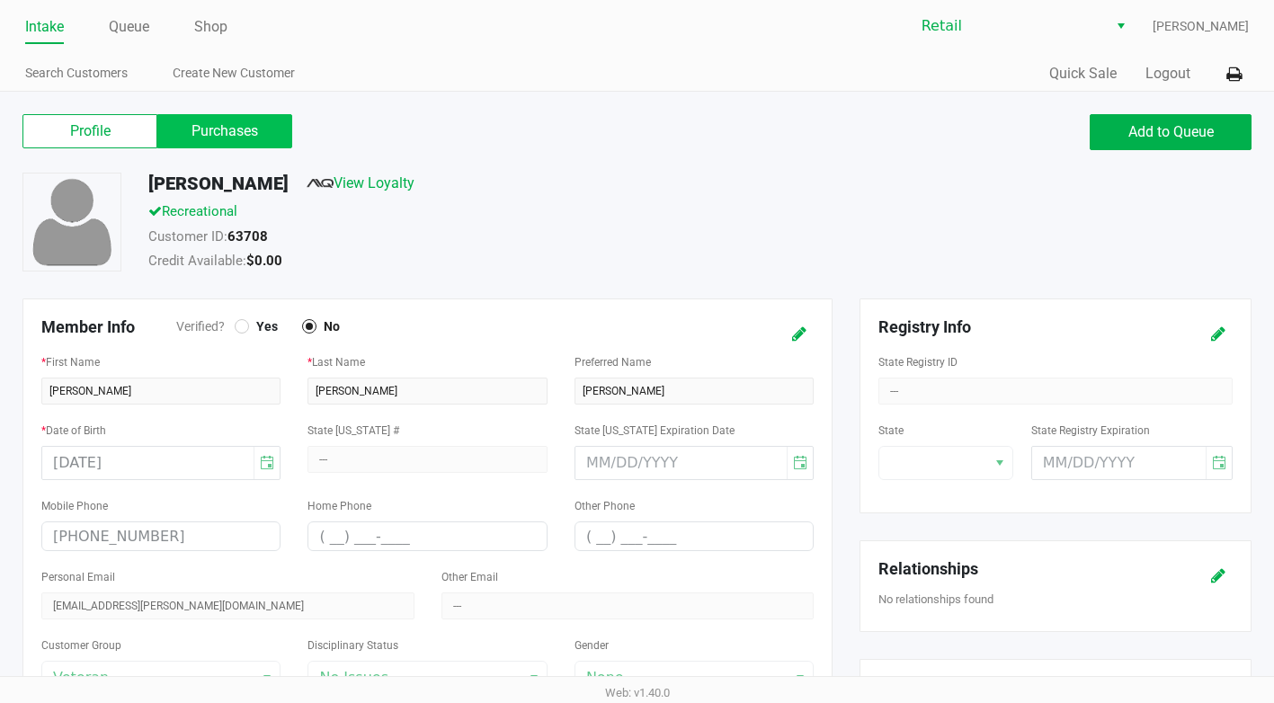
click at [246, 129] on label "Purchases" at bounding box center [224, 131] width 135 height 34
click at [0, 0] on 1 "Purchases" at bounding box center [0, 0] width 0 height 0
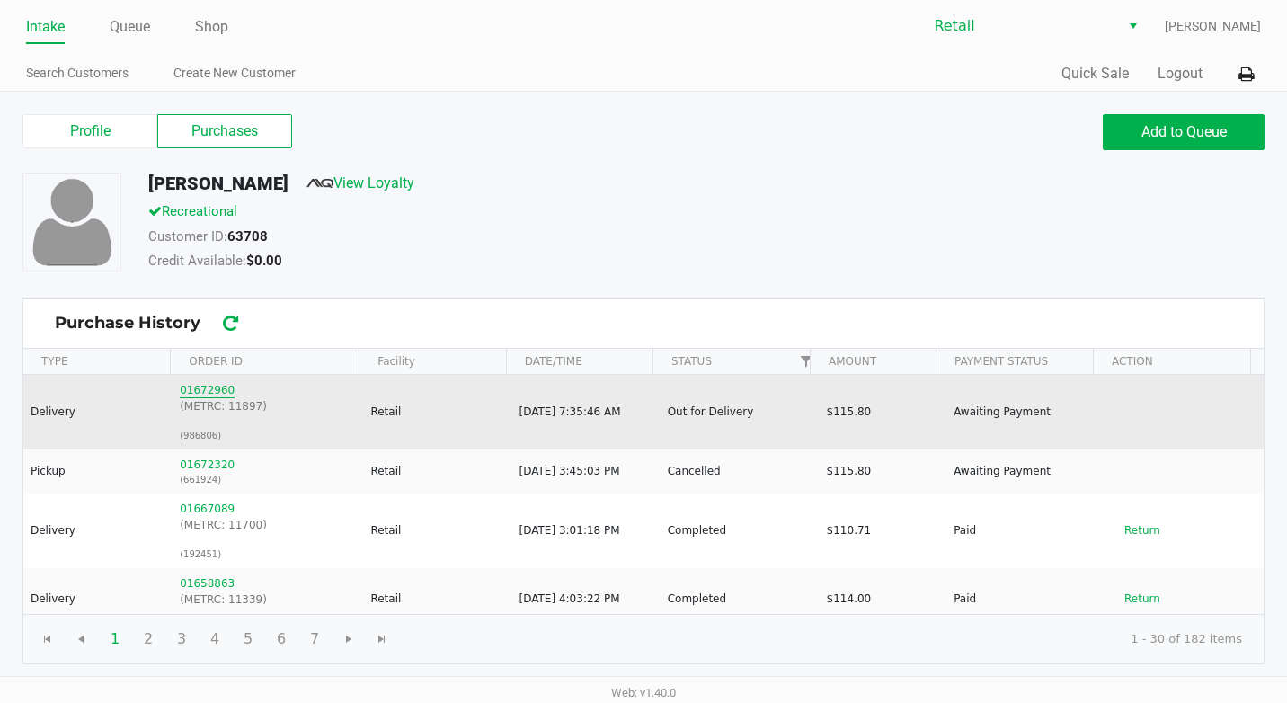
click at [193, 395] on button "01672960" at bounding box center [207, 390] width 55 height 16
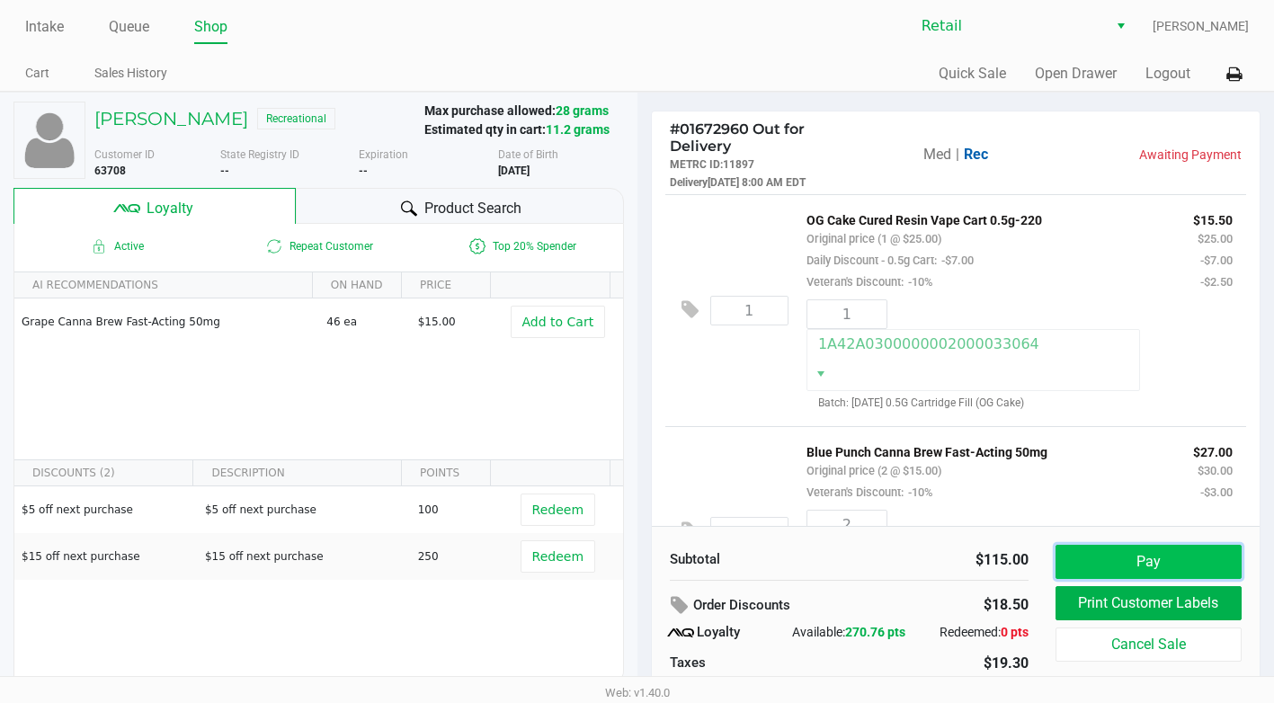
click at [1133, 553] on button "Pay" at bounding box center [1148, 562] width 186 height 34
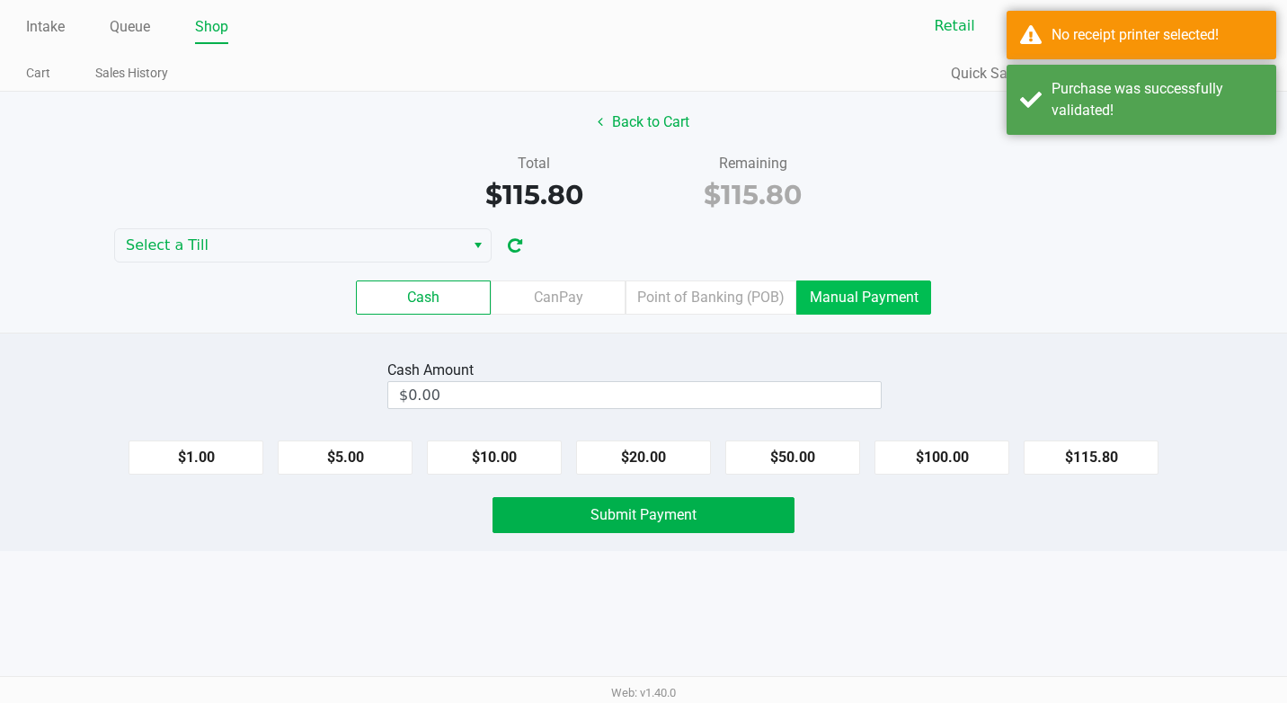
click at [871, 298] on label "Manual Payment" at bounding box center [864, 298] width 135 height 34
click at [0, 0] on 8 "Manual Payment" at bounding box center [0, 0] width 0 height 0
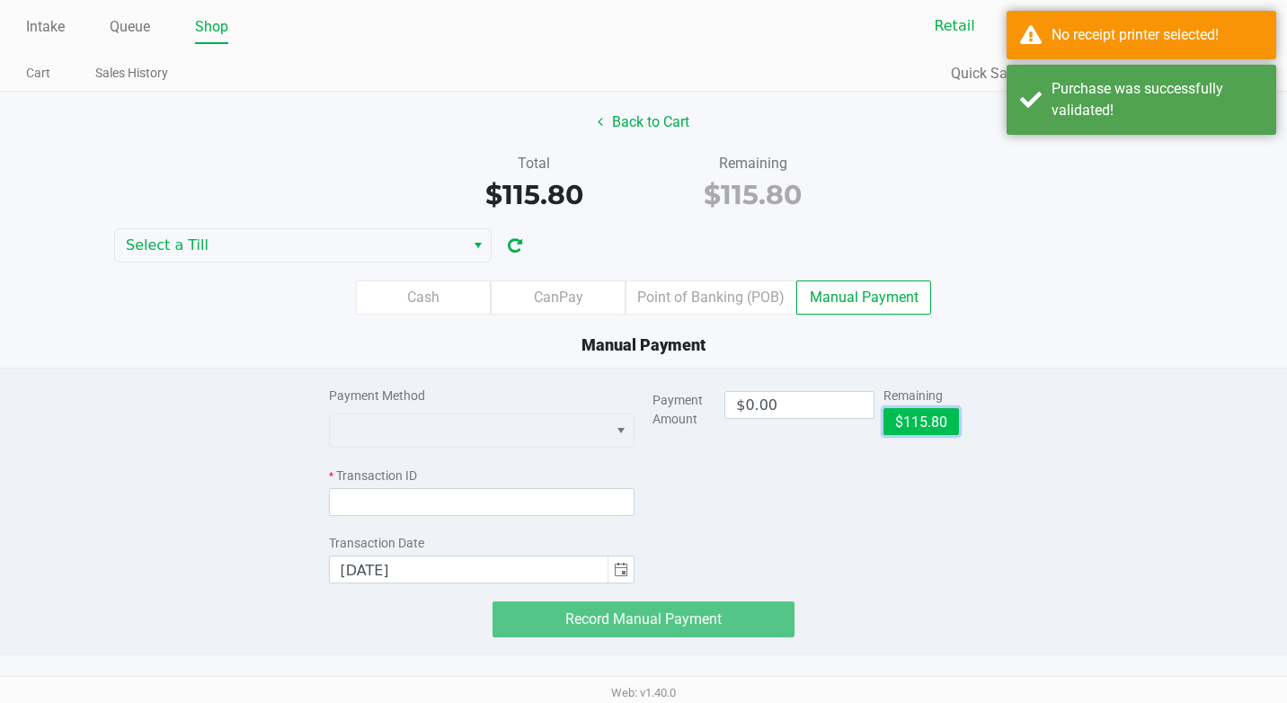
click at [935, 418] on button "$115.80" at bounding box center [922, 421] width 76 height 27
type input "$115.80"
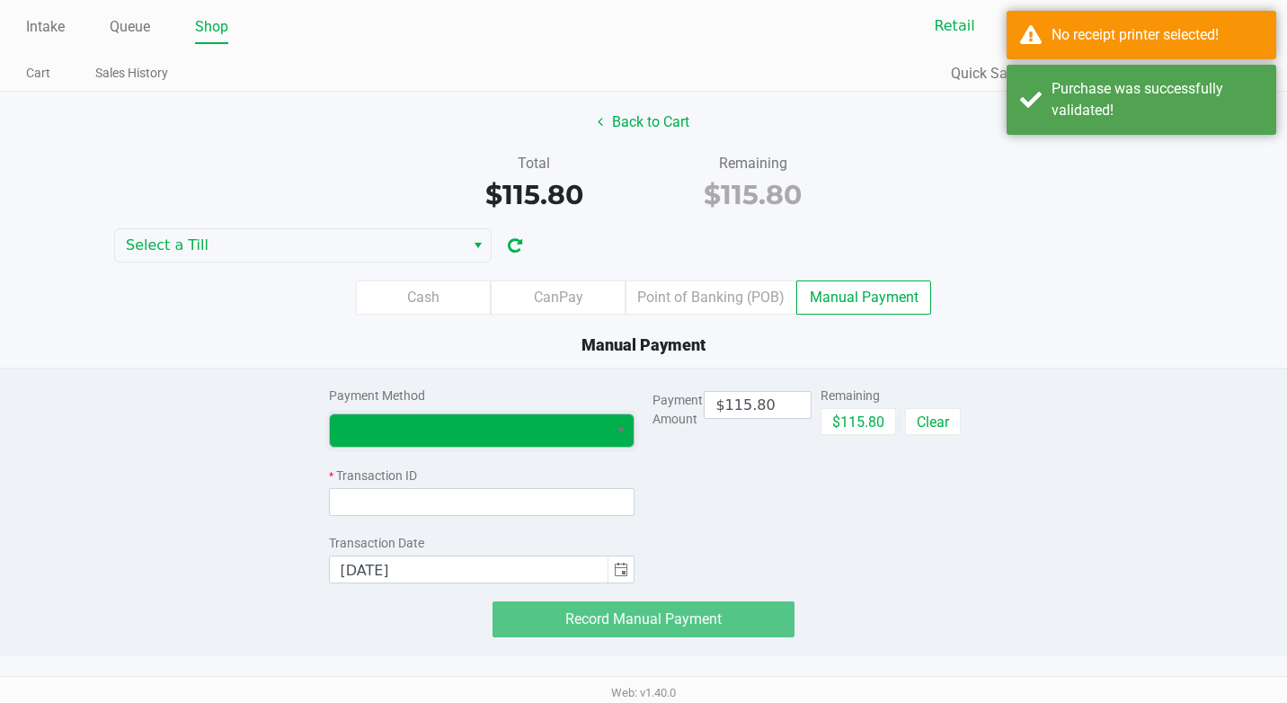
click at [367, 439] on span at bounding box center [469, 431] width 257 height 22
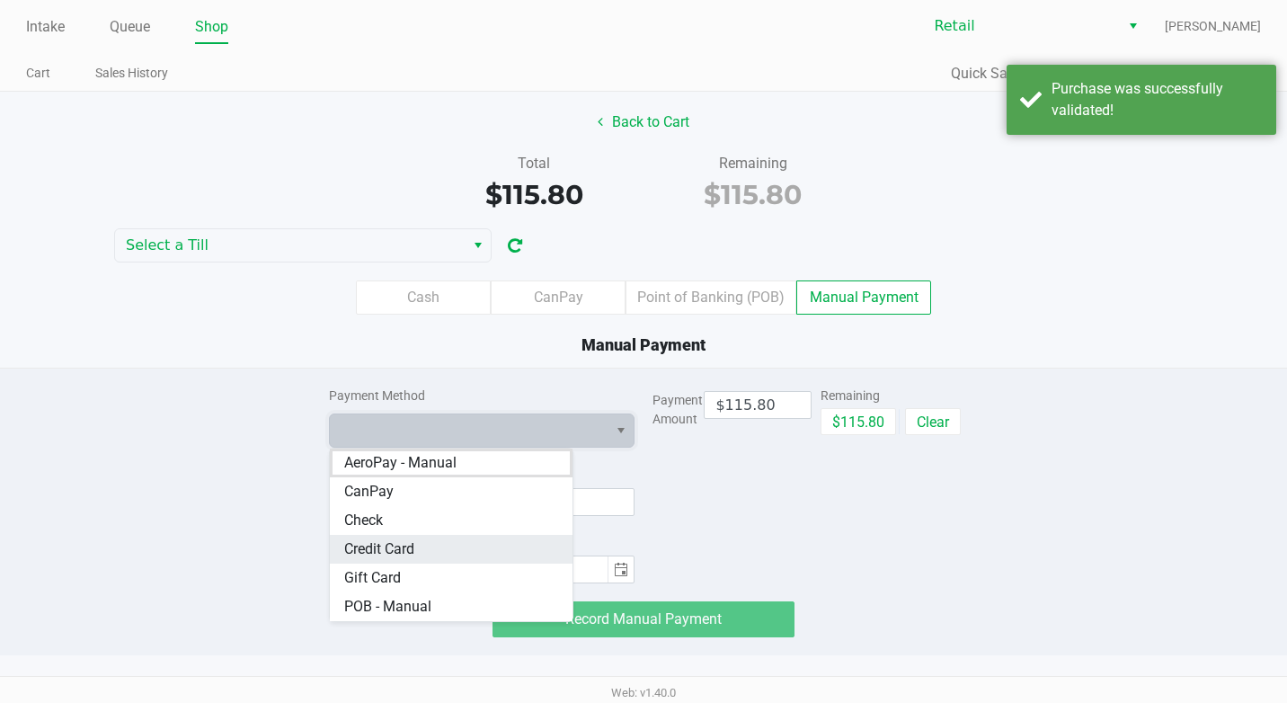
click at [380, 540] on span "Credit Card" at bounding box center [379, 550] width 70 height 22
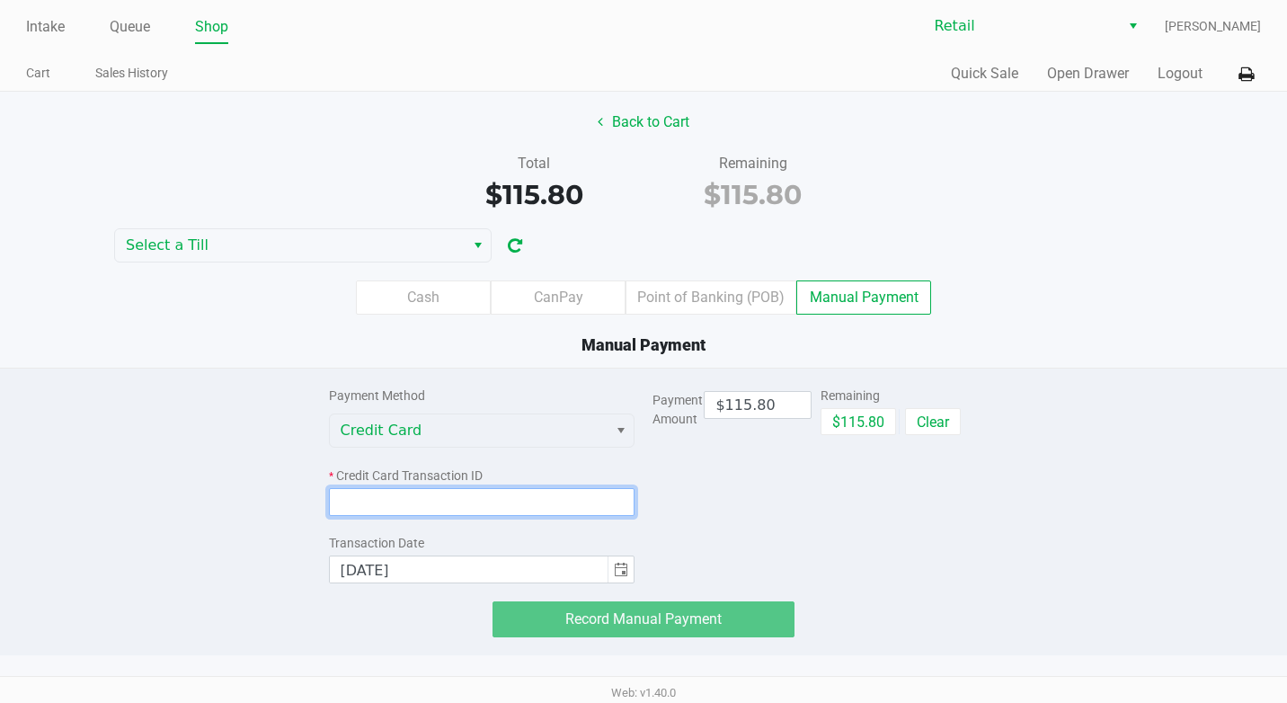
click at [379, 504] on input at bounding box center [482, 502] width 307 height 28
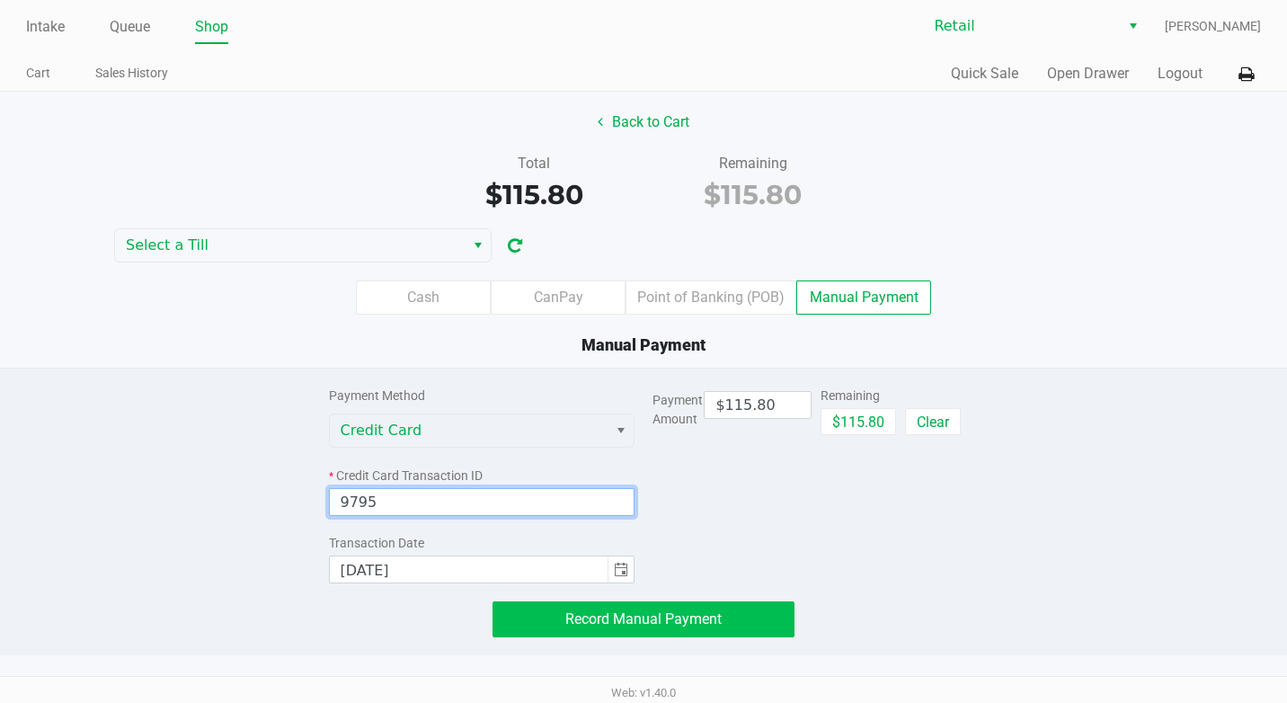
type input "9795"
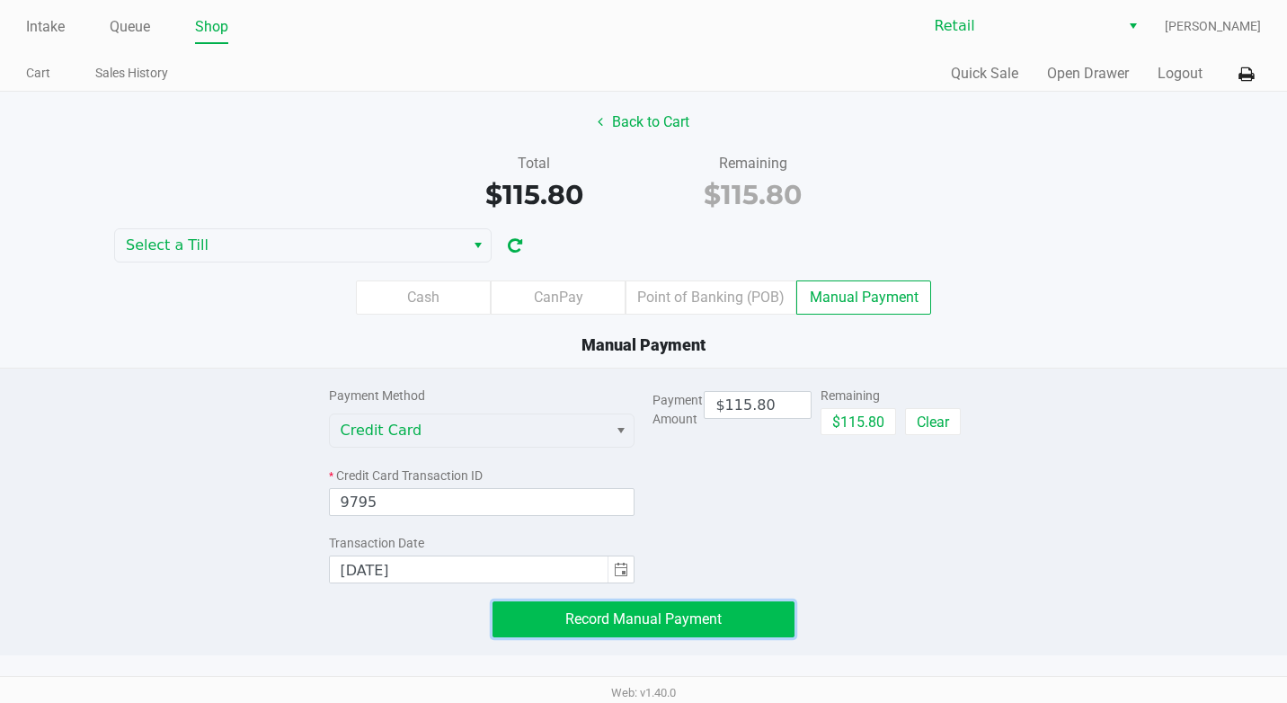
click at [671, 621] on span "Record Manual Payment" at bounding box center [644, 618] width 156 height 17
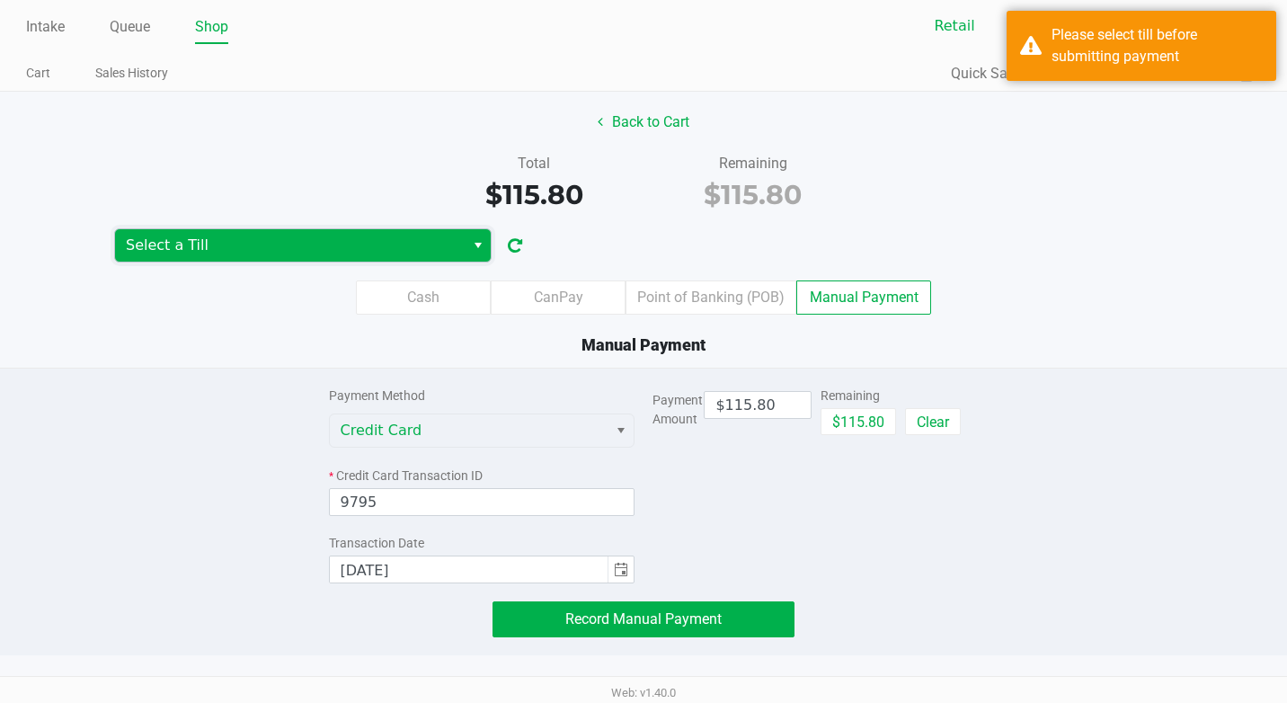
click at [301, 251] on span "Select a Till" at bounding box center [290, 246] width 328 height 22
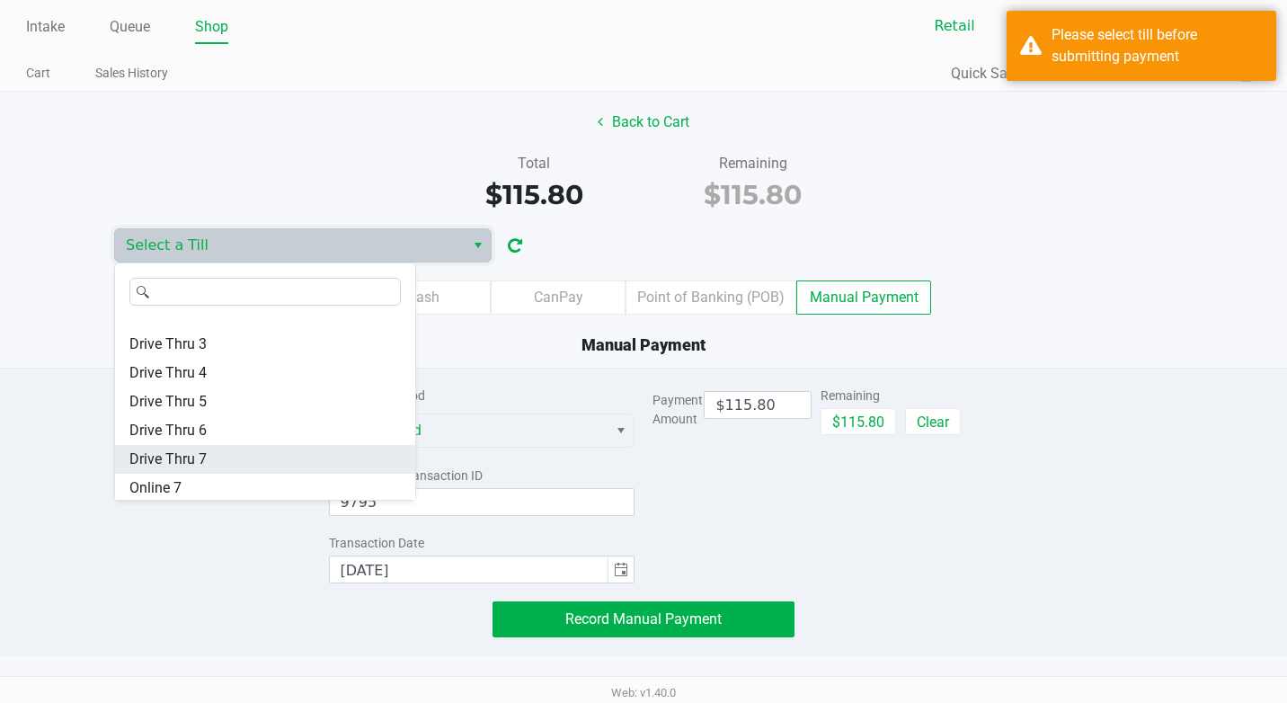
scroll to position [309, 0]
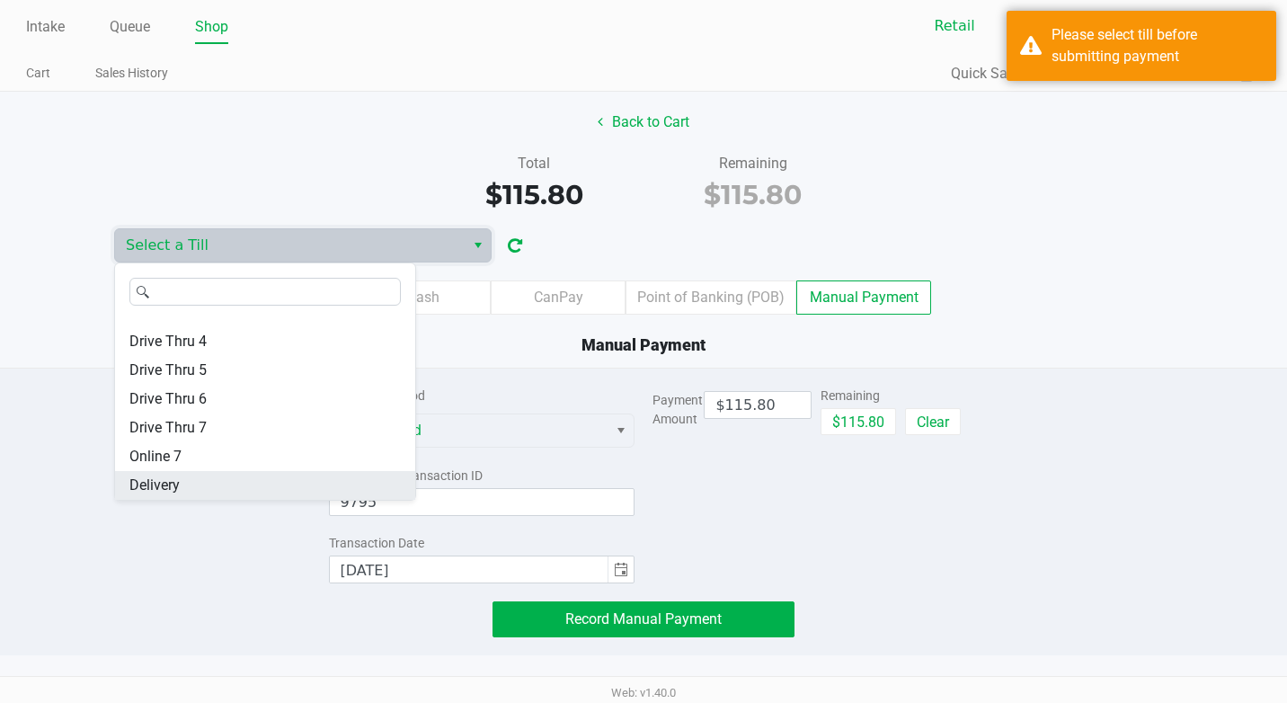
click at [191, 479] on li "Delivery" at bounding box center [265, 485] width 300 height 29
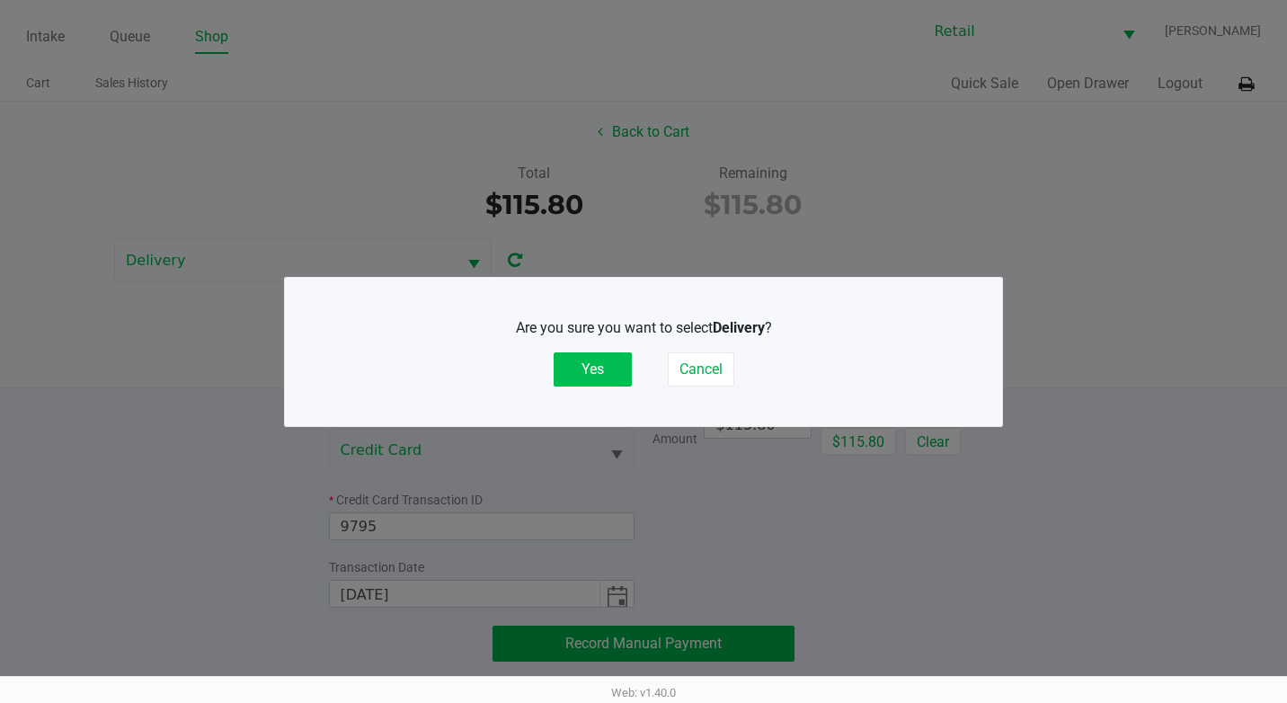
click at [604, 383] on button "Yes" at bounding box center [593, 369] width 78 height 34
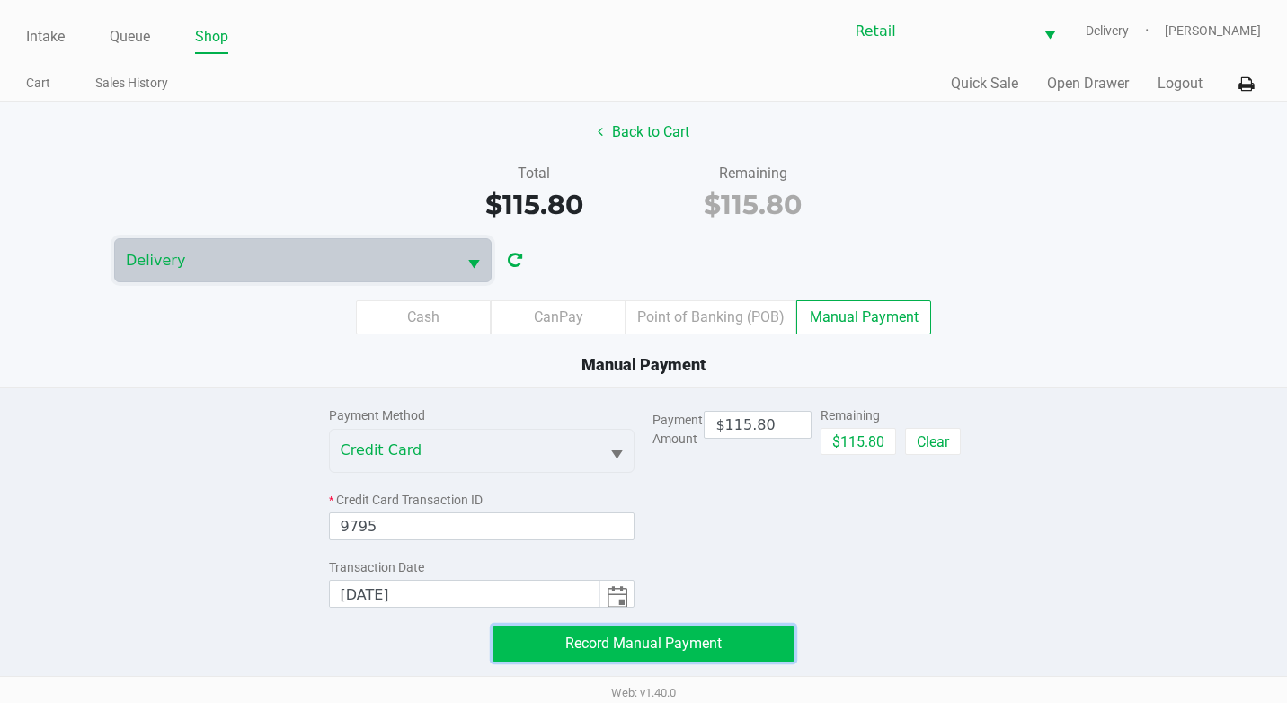
click at [612, 646] on span "Record Manual Payment" at bounding box center [644, 643] width 156 height 17
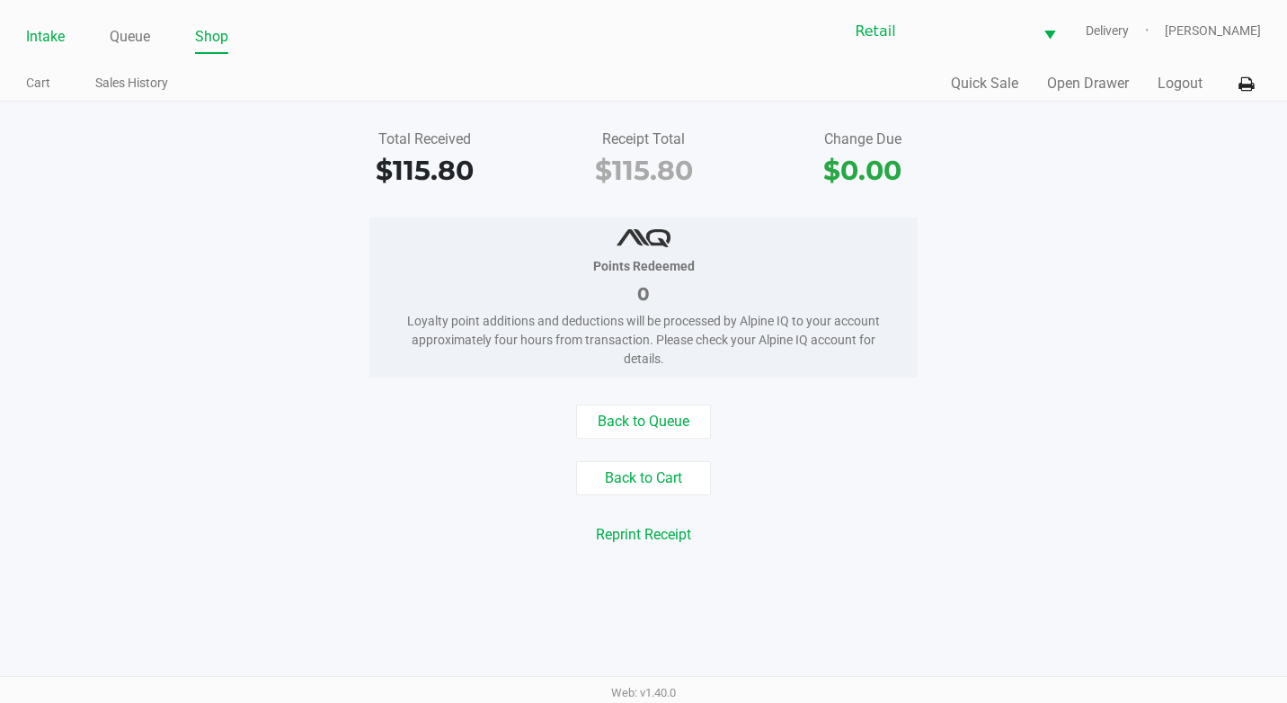
click at [35, 52] on div "Intake Queue Shop Retail Delivery Jonatan Alvarez Baez Cart Sales History Quick…" at bounding box center [643, 51] width 1287 height 102
drag, startPoint x: 35, startPoint y: 52, endPoint x: 40, endPoint y: 34, distance: 18.5
click at [40, 34] on link "Intake" at bounding box center [45, 36] width 39 height 25
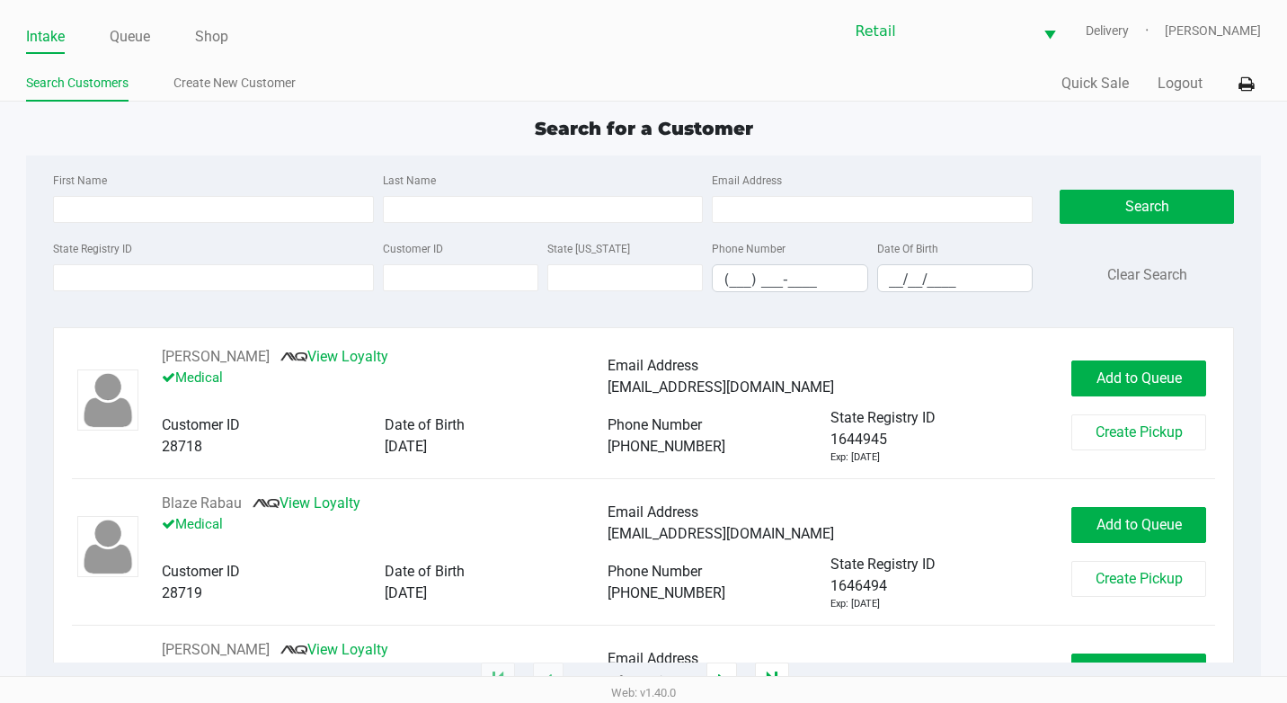
click at [895, 262] on div "Date Of Birth __/__/____" at bounding box center [955, 264] width 165 height 55
click at [895, 272] on input "__/__/____" at bounding box center [955, 279] width 154 height 28
